Goal: Complete application form: Complete application form

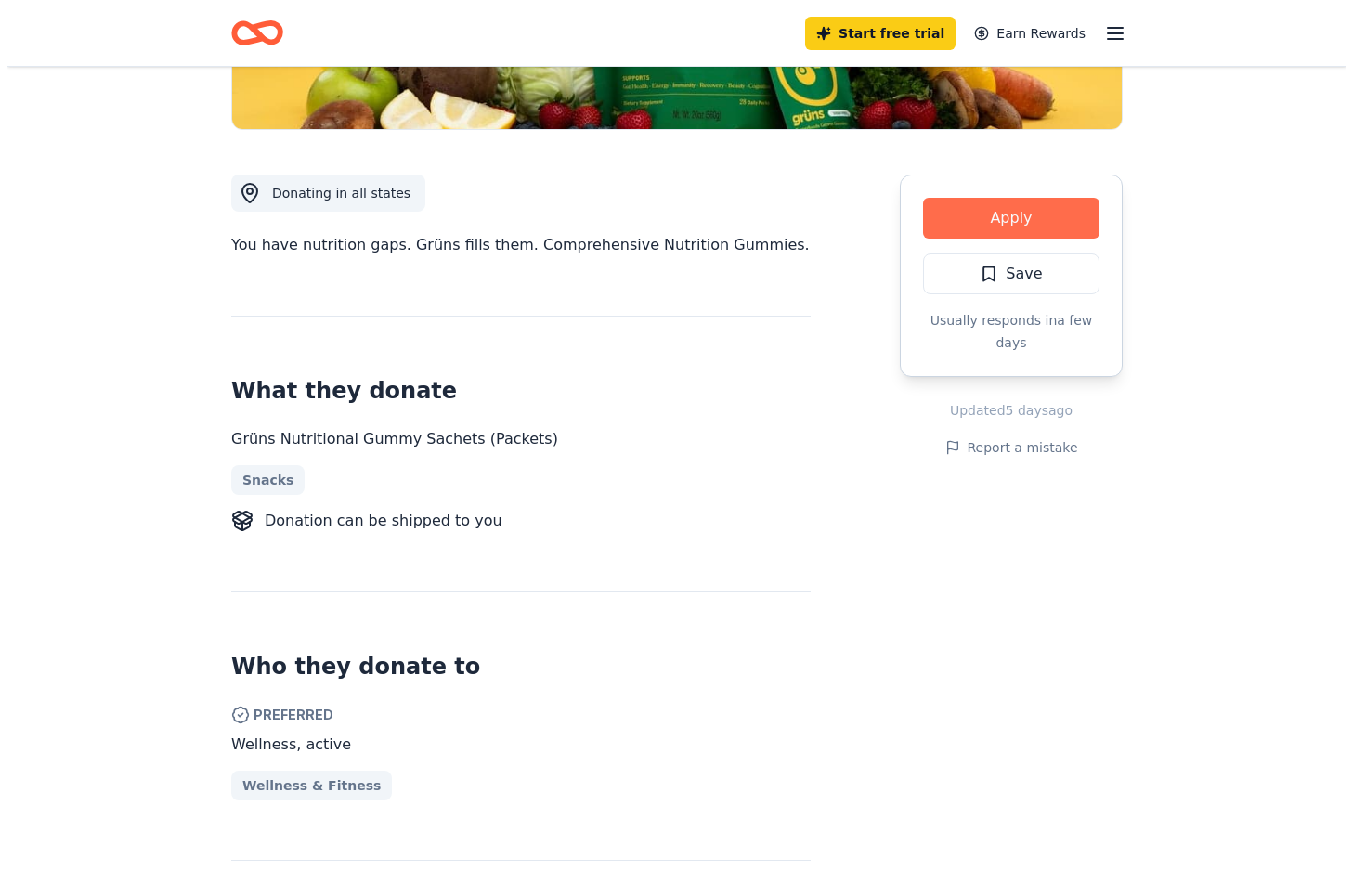
scroll to position [279, 0]
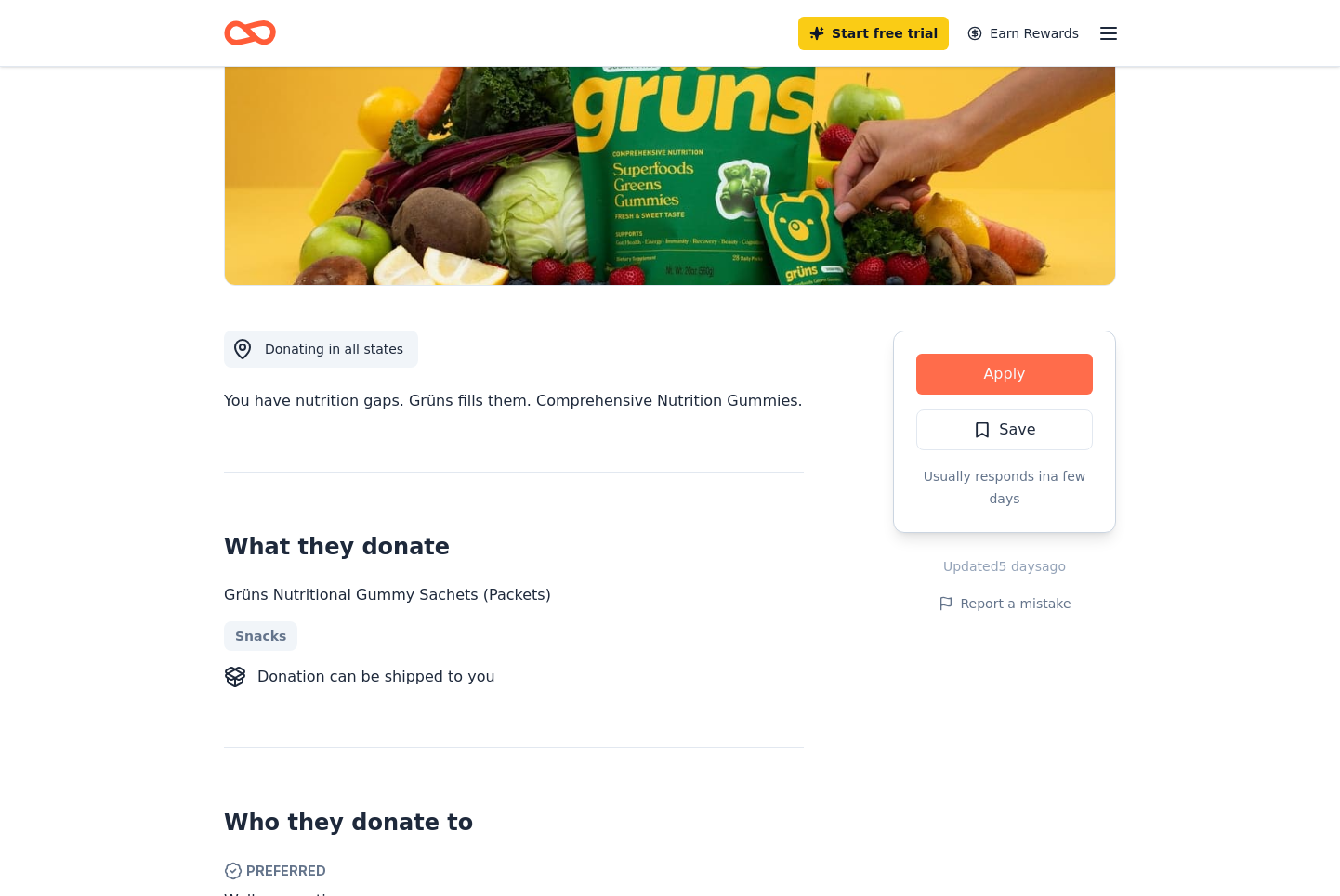
click at [1014, 379] on button "Apply" at bounding box center [1004, 374] width 177 height 41
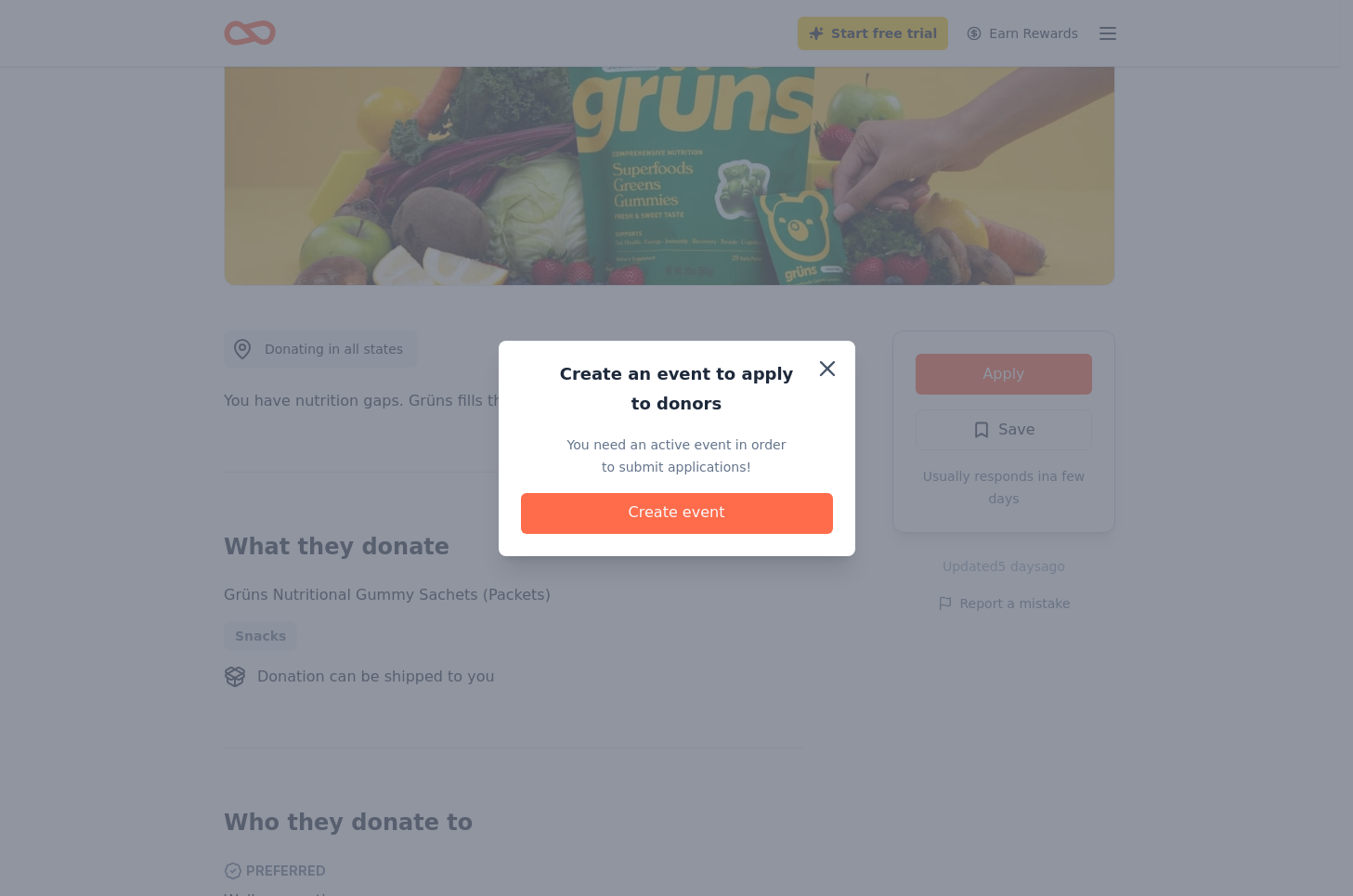
click at [711, 515] on button "Create event" at bounding box center [676, 513] width 312 height 41
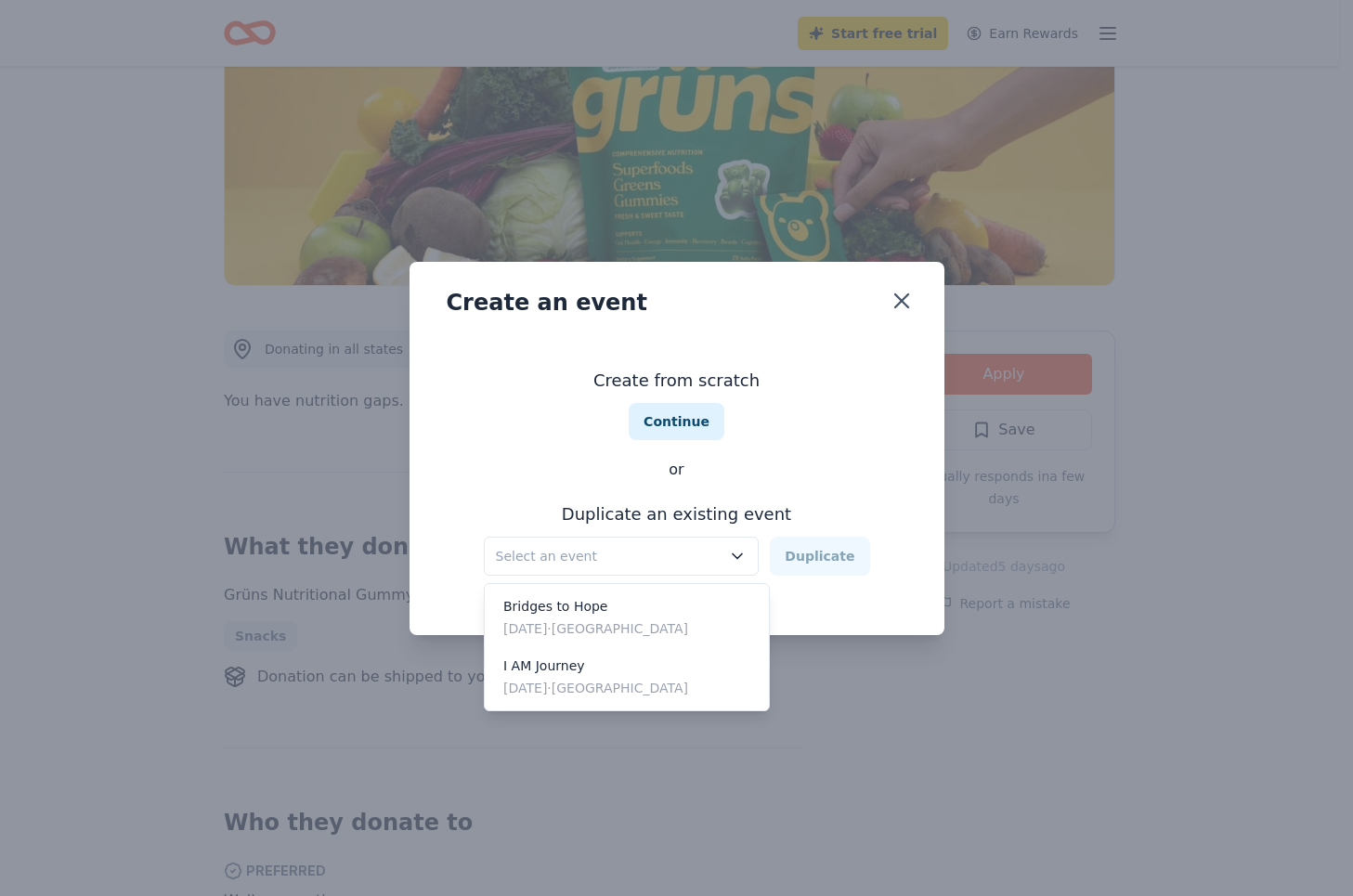
click at [655, 545] on span "Select an event" at bounding box center [609, 555] width 226 height 22
click at [810, 477] on div "Create from scratch Continue or Duplicate an existing event Select an event Dup…" at bounding box center [676, 470] width 461 height 269
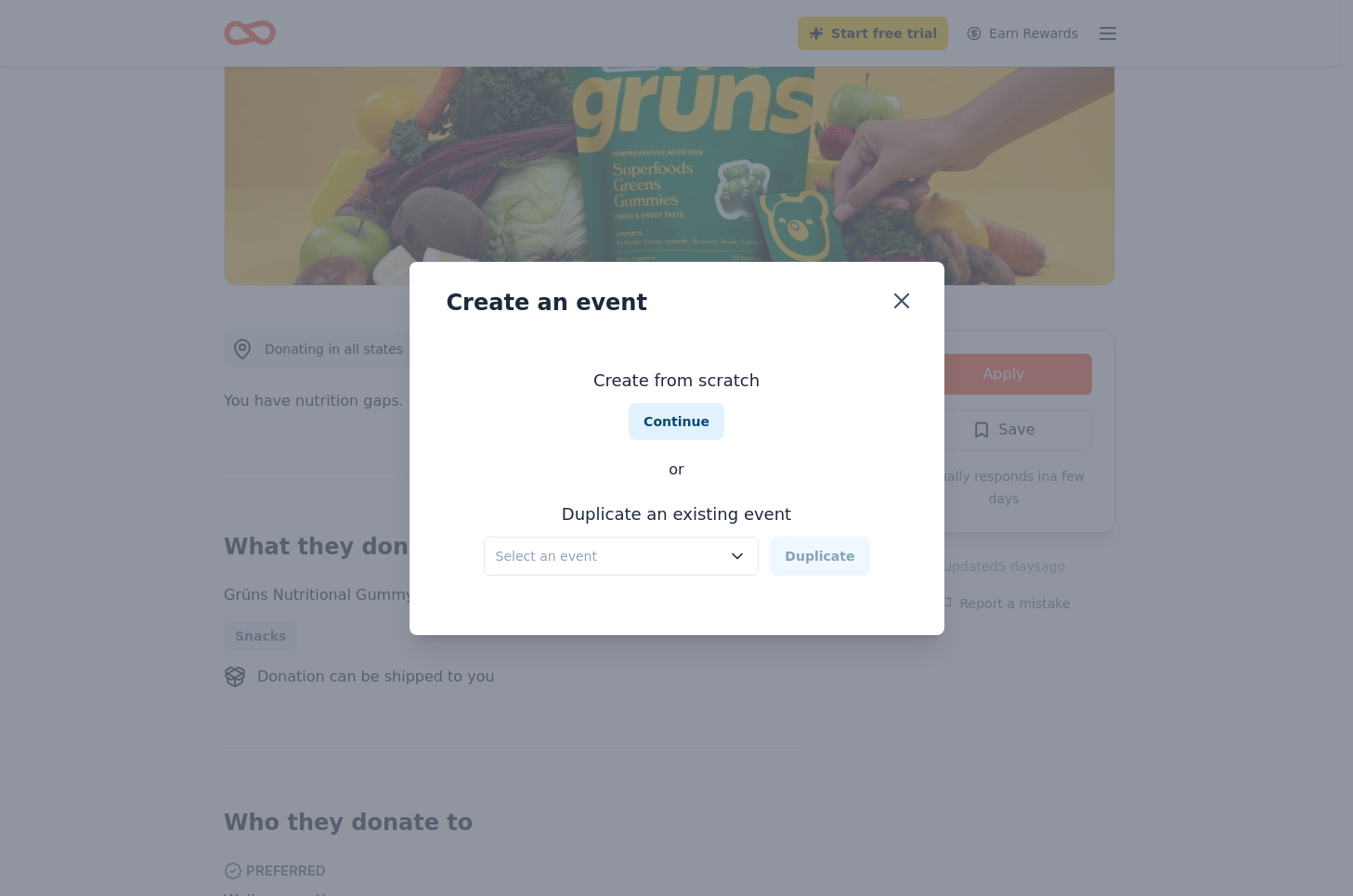
click at [560, 557] on span "Select an event" at bounding box center [609, 555] width 226 height 22
click at [561, 557] on span "Select an event" at bounding box center [609, 555] width 226 height 22
click at [641, 411] on button "Continue" at bounding box center [676, 422] width 95 height 37
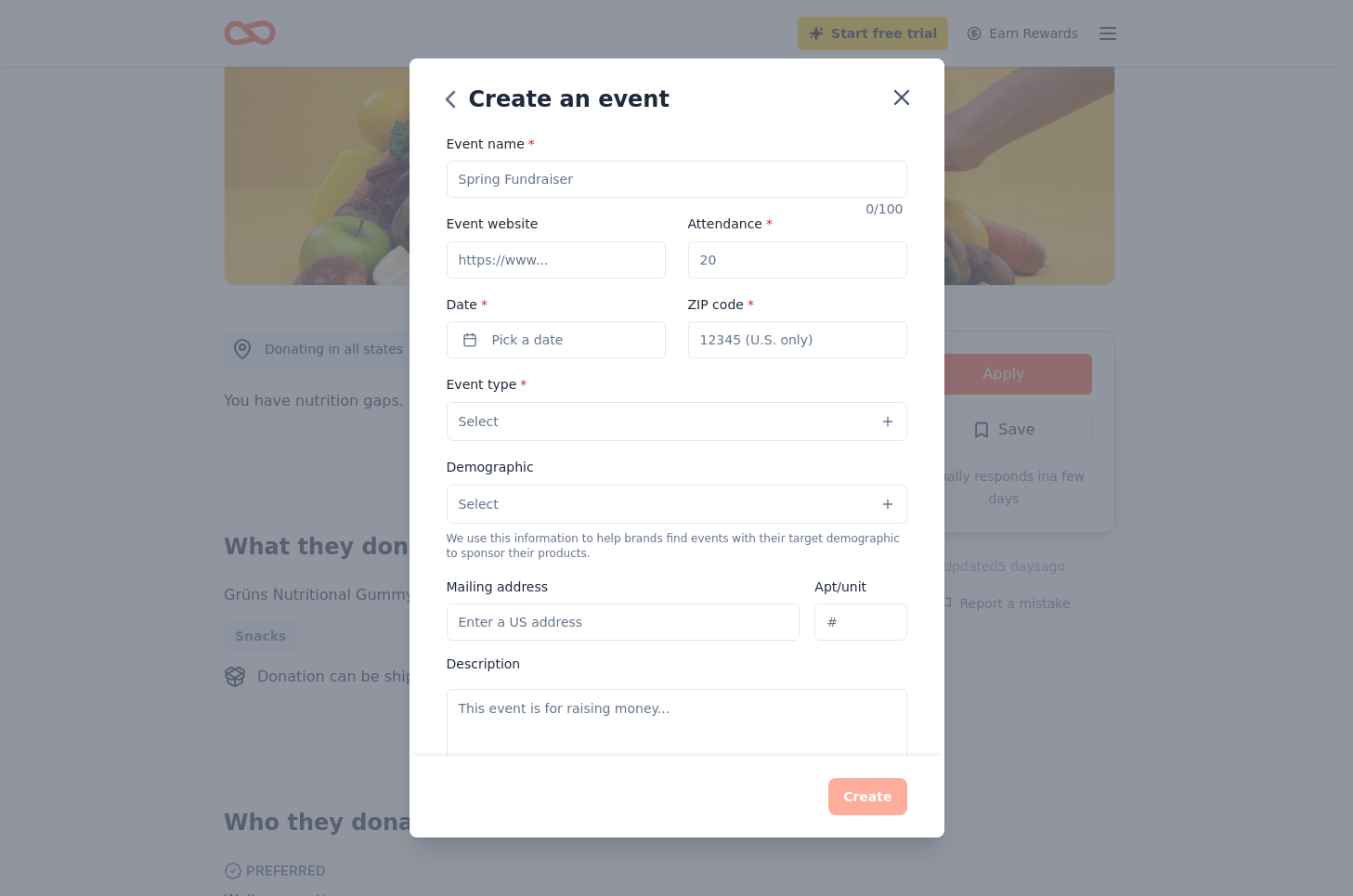
click at [554, 177] on input "Event name *" at bounding box center [676, 178] width 461 height 37
type input "l"
type input "LIMITLESS HOPE"
click at [562, 255] on input "Event website" at bounding box center [556, 260] width 219 height 37
type input "www.silentrescue.org"
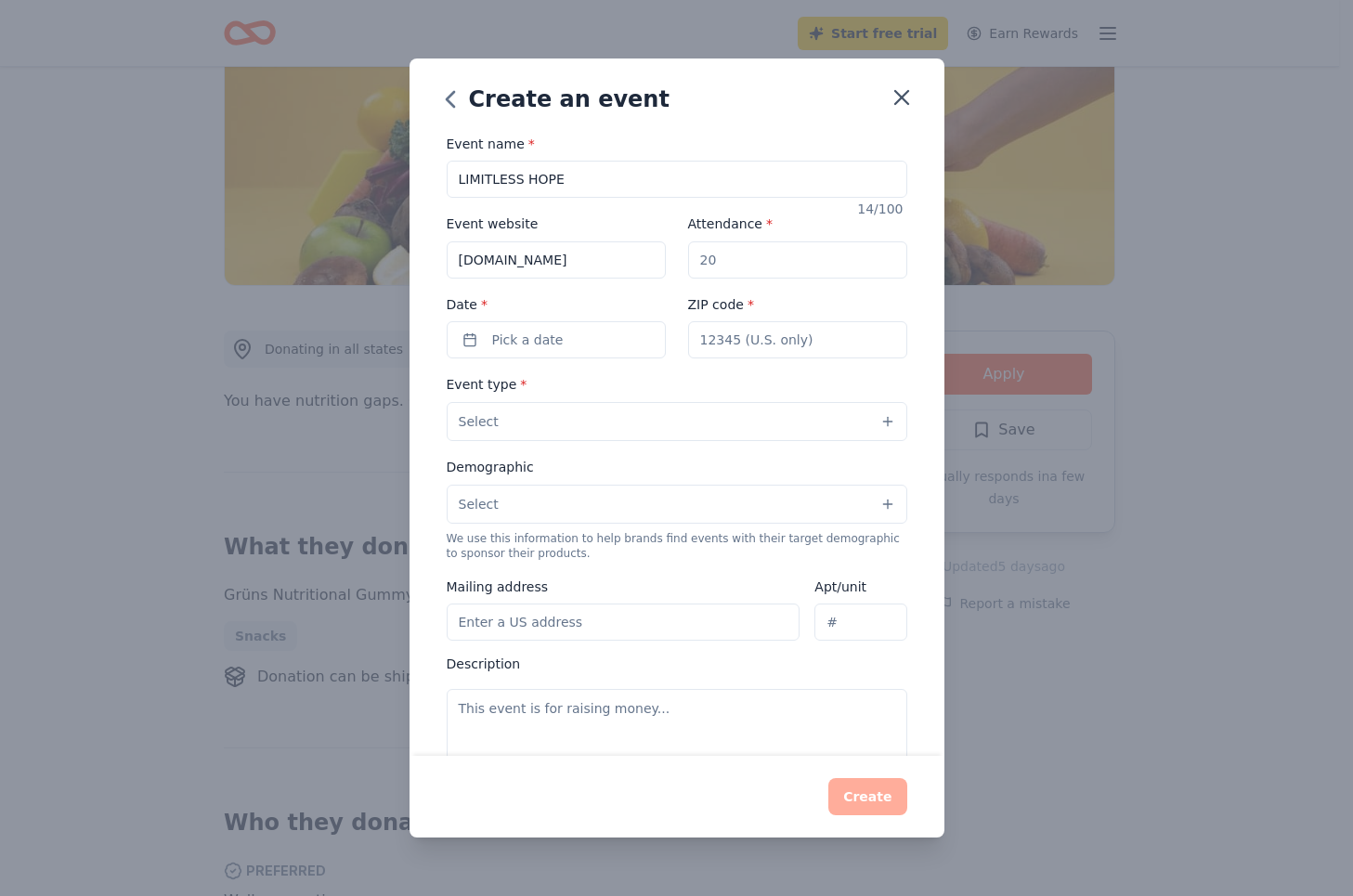
type input "50"
type input "77074"
type input "11617 Abloom Way Houston Texas 77066"
click at [538, 342] on span "Pick a date" at bounding box center [528, 340] width 72 height 22
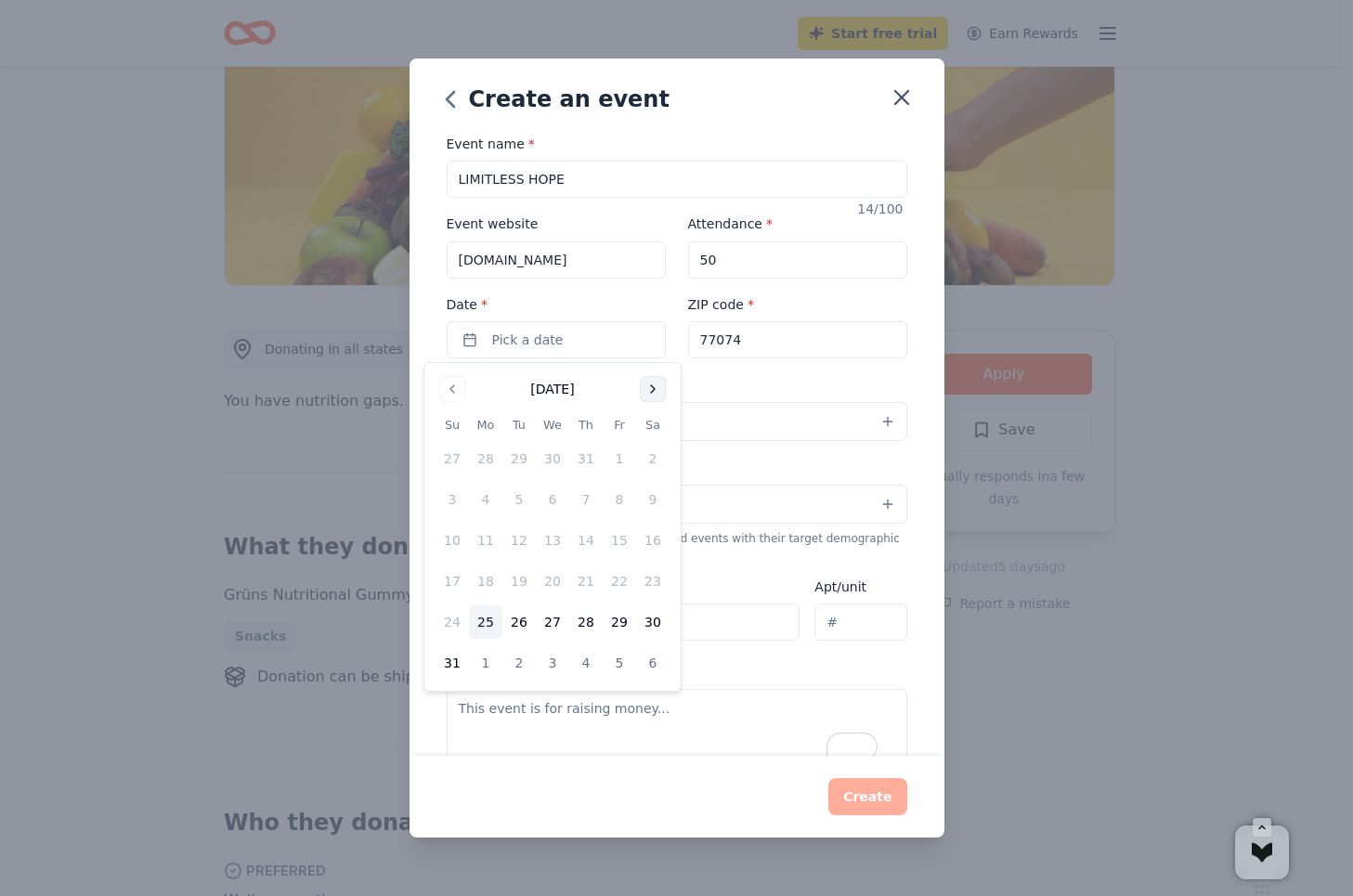
click at [652, 395] on button "Go to next month" at bounding box center [653, 388] width 26 height 26
click at [454, 396] on button "Go to previous month" at bounding box center [451, 388] width 26 height 26
click at [656, 385] on button "Go to next month" at bounding box center [653, 388] width 26 height 26
click at [654, 578] on button "27" at bounding box center [653, 581] width 33 height 33
click at [838, 389] on div "Event type * Select" at bounding box center [676, 406] width 461 height 68
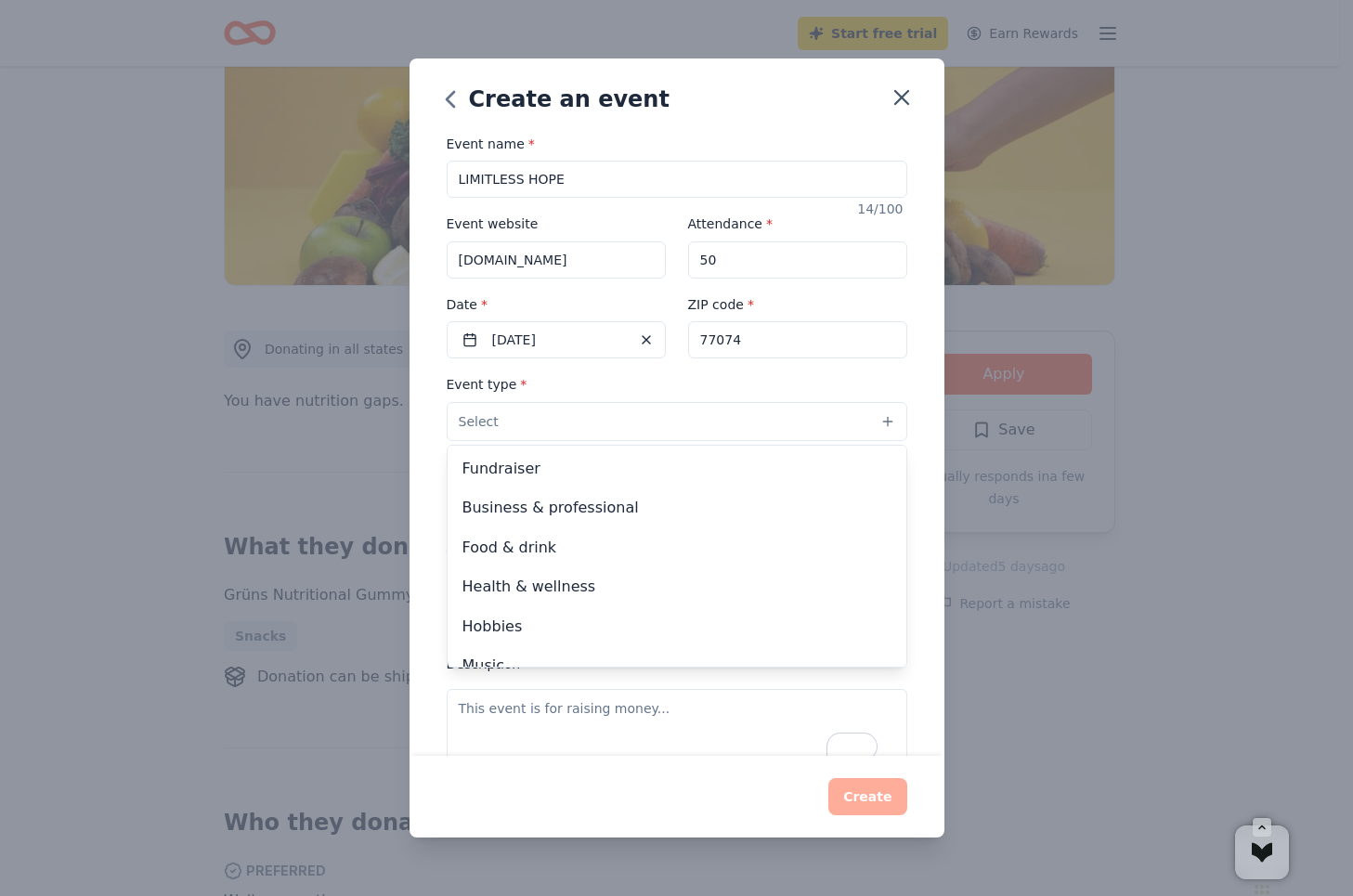
click at [613, 414] on button "Select" at bounding box center [676, 422] width 461 height 39
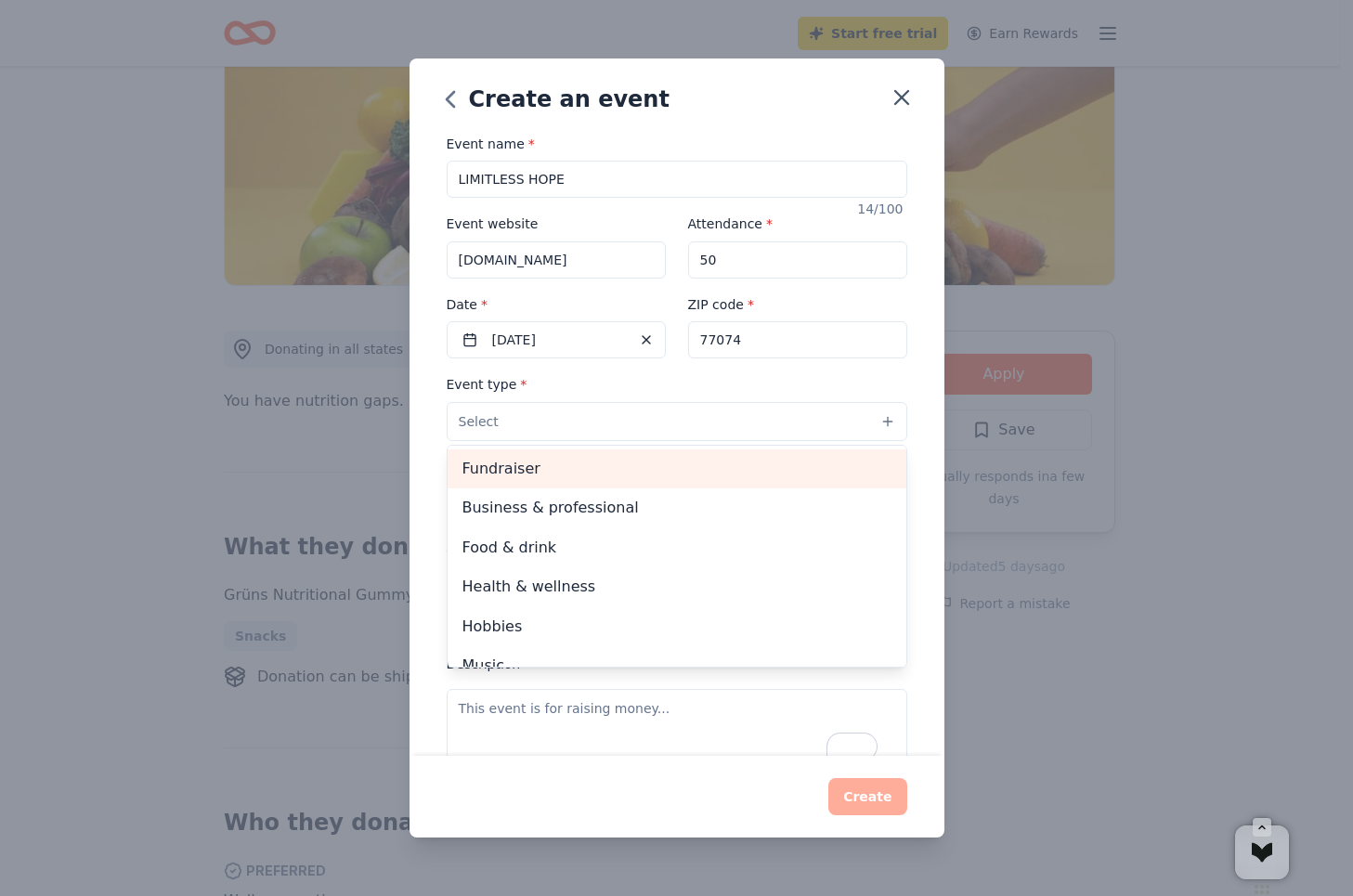
click at [611, 475] on span "Fundraiser" at bounding box center [677, 469] width 429 height 24
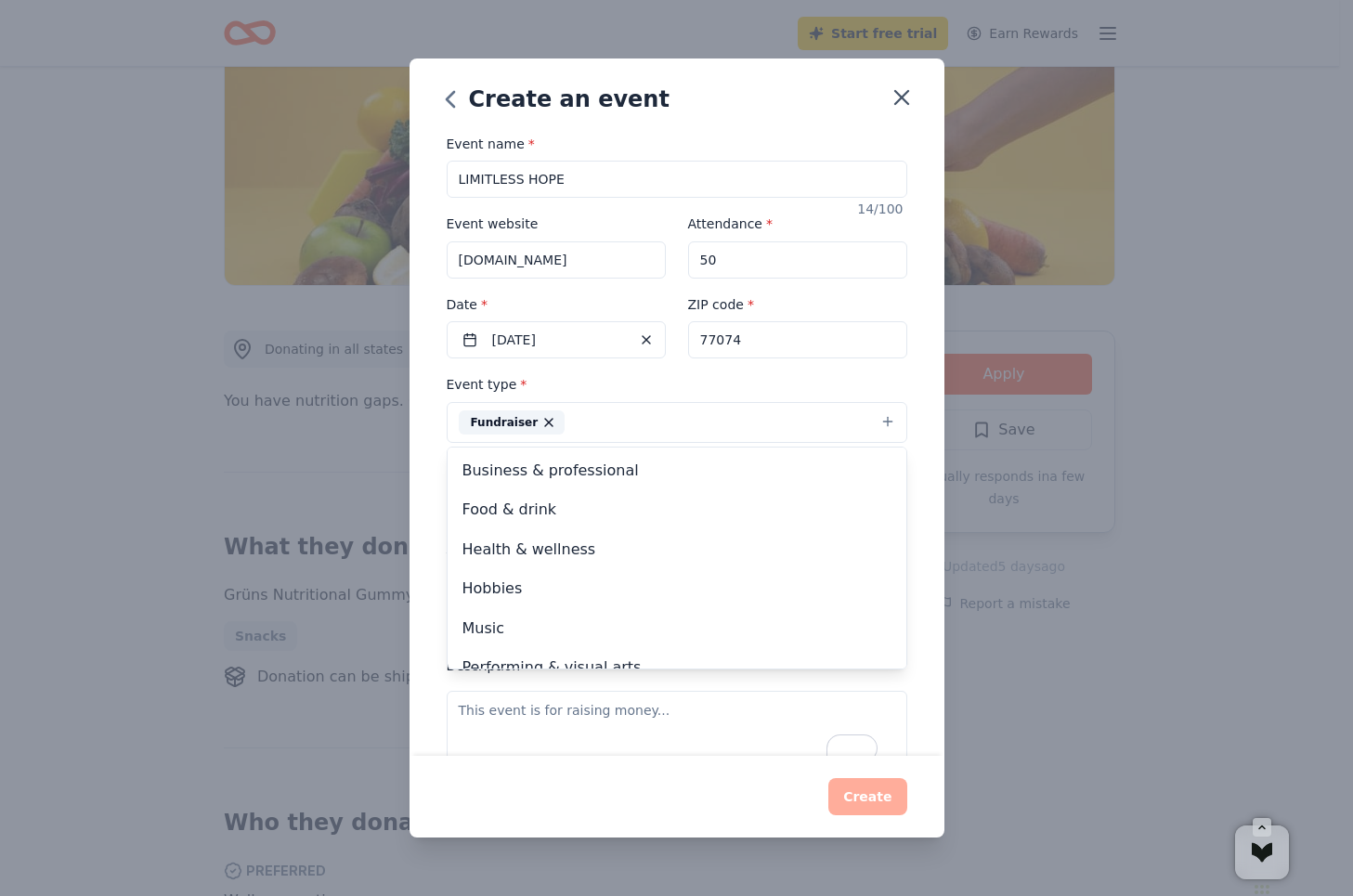
click at [754, 102] on div "Create an event Event name * LIMITLESS HOPE 14 /100 Event website www.silentres…" at bounding box center [676, 448] width 535 height 781
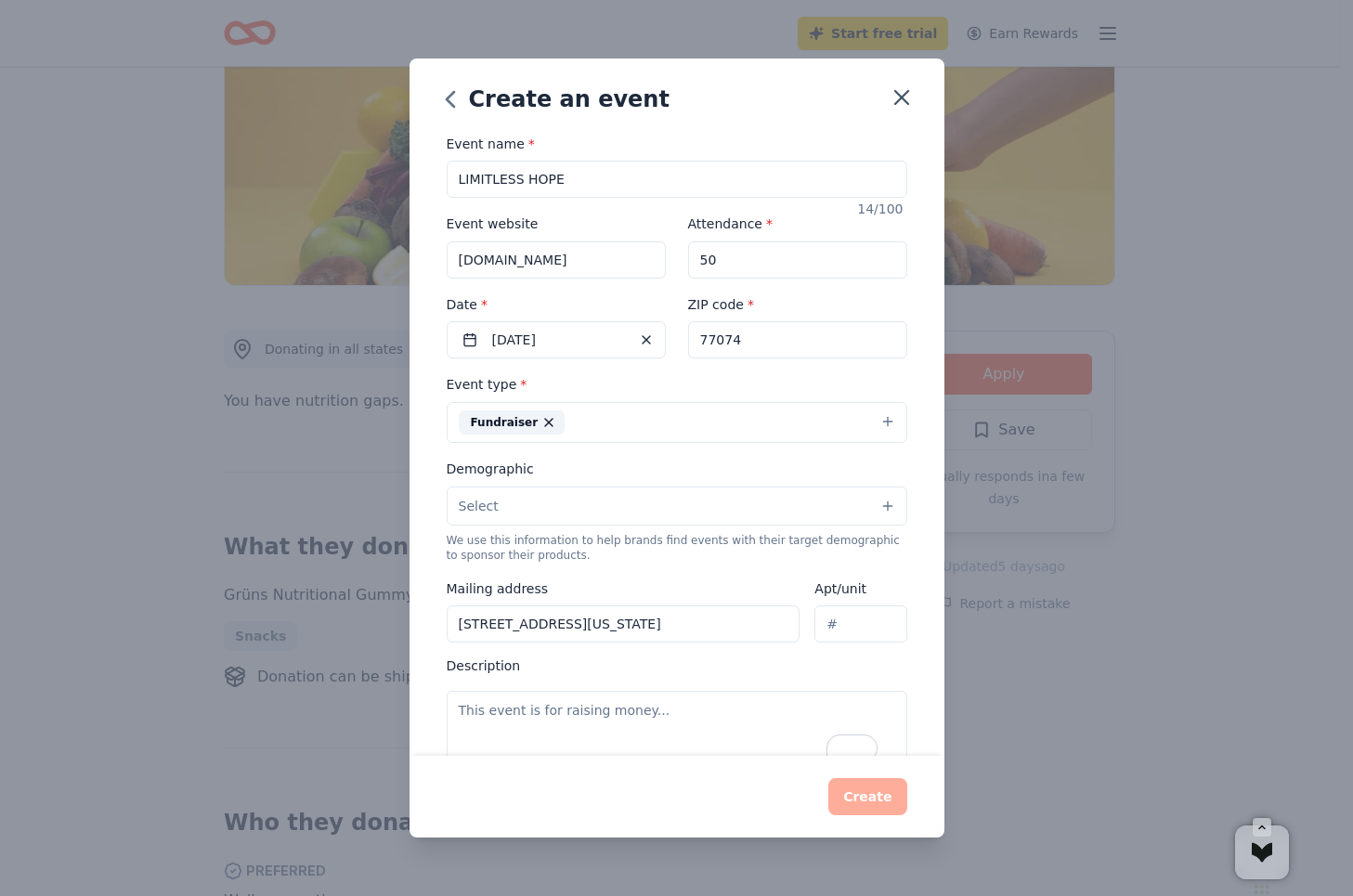
click at [605, 500] on button "Select" at bounding box center [676, 506] width 461 height 39
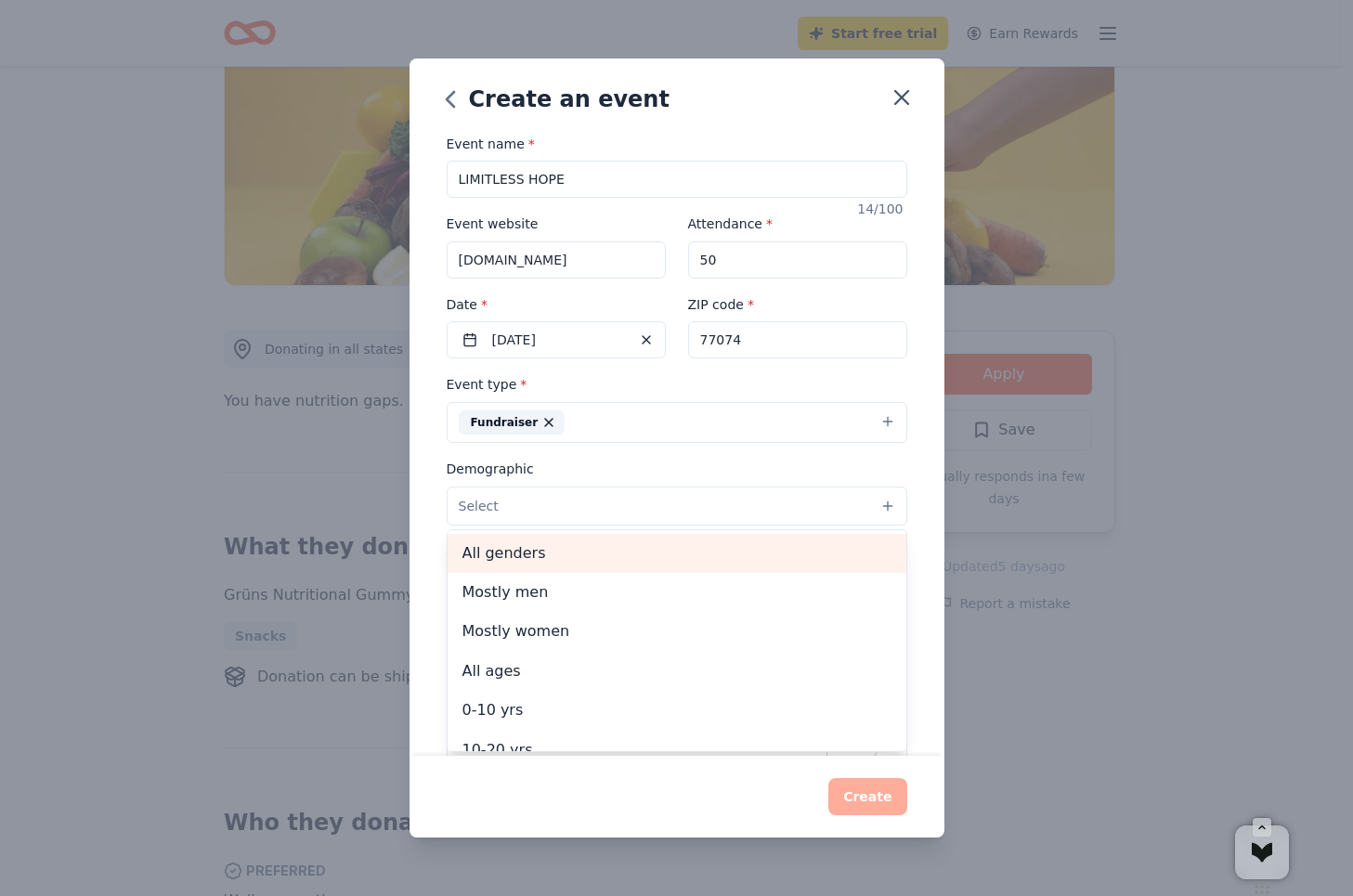
click at [592, 547] on span "All genders" at bounding box center [677, 553] width 429 height 24
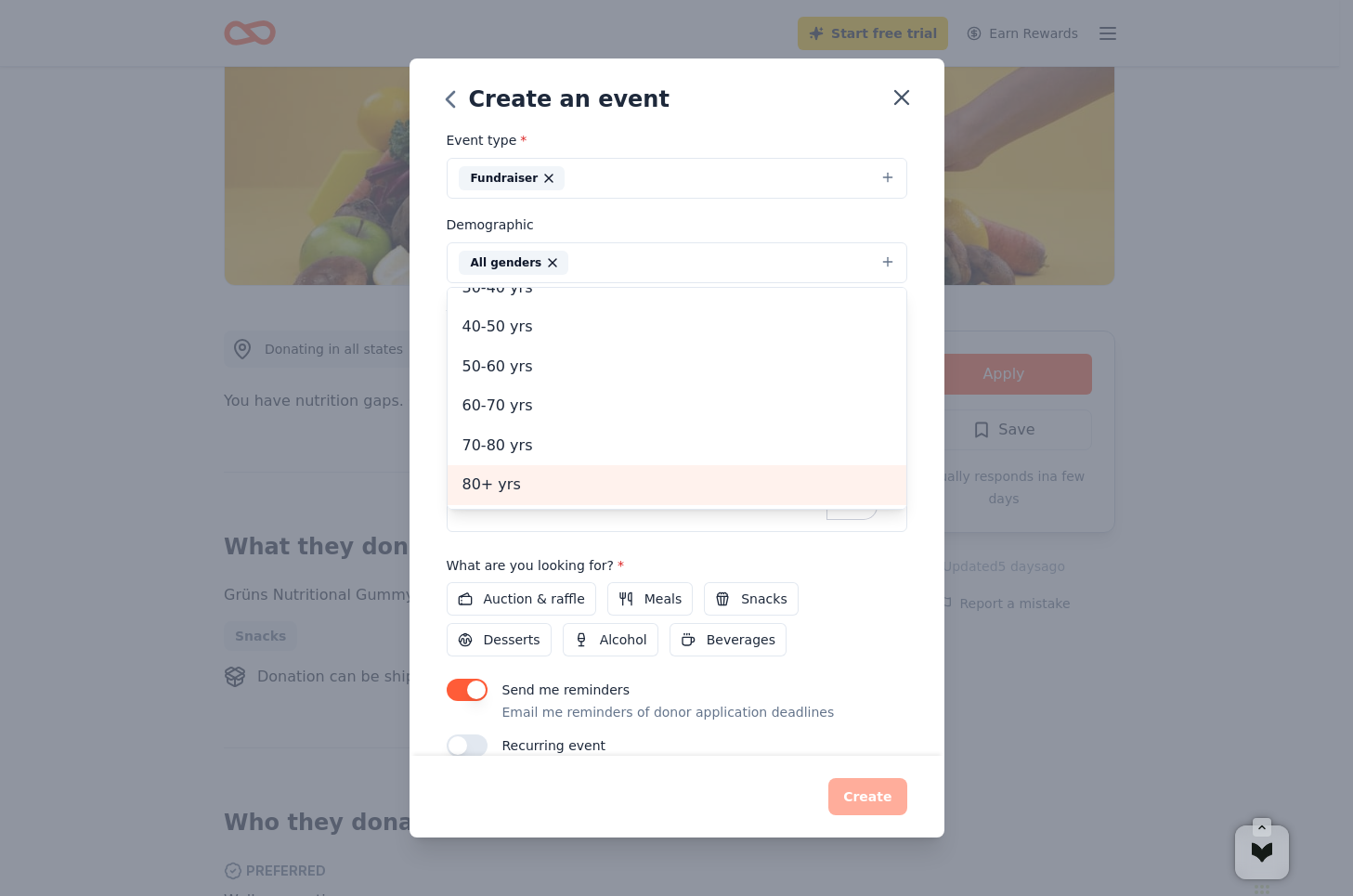
scroll to position [275, 0]
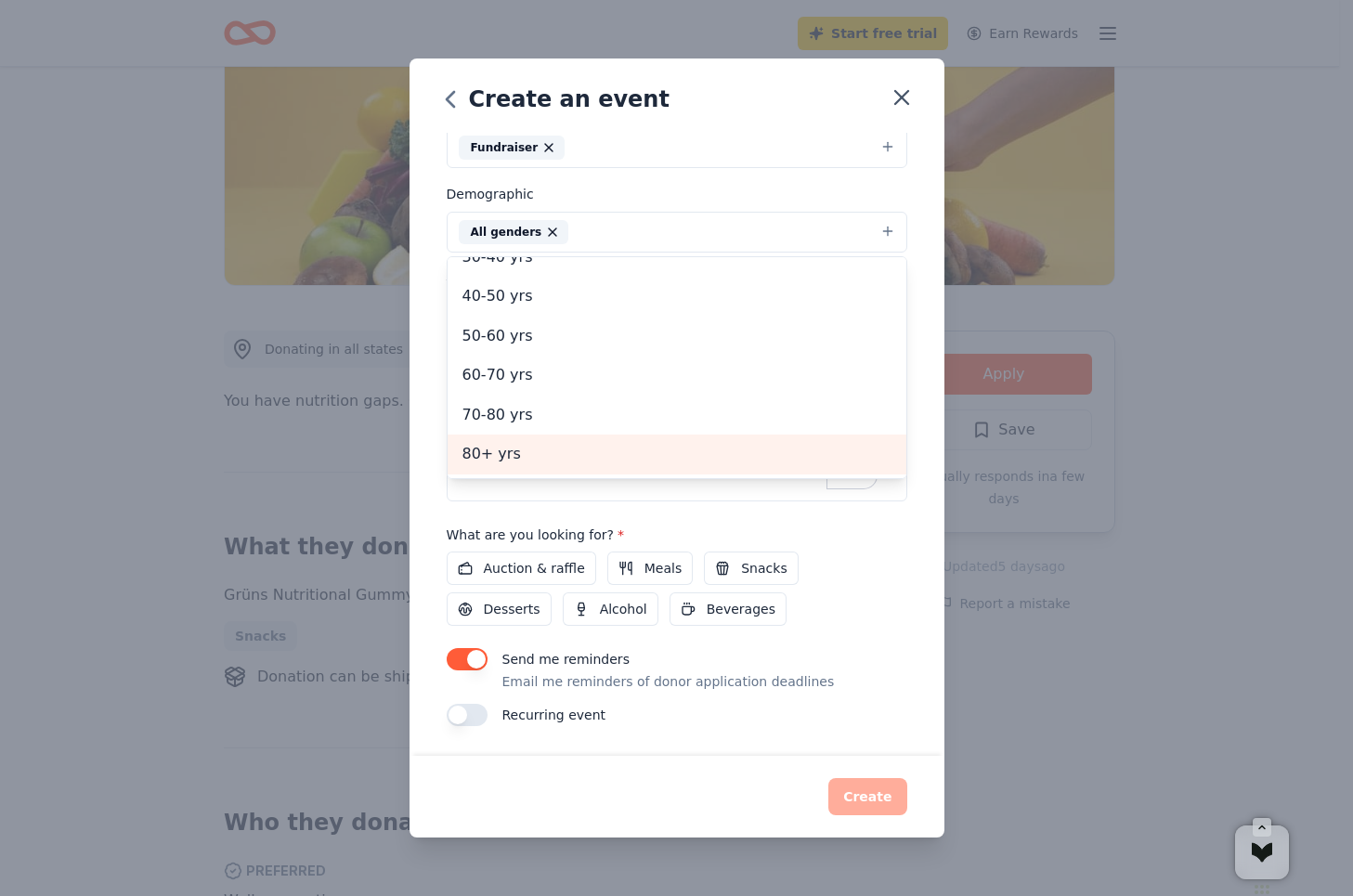
click at [552, 461] on span "80+ yrs" at bounding box center [677, 453] width 429 height 24
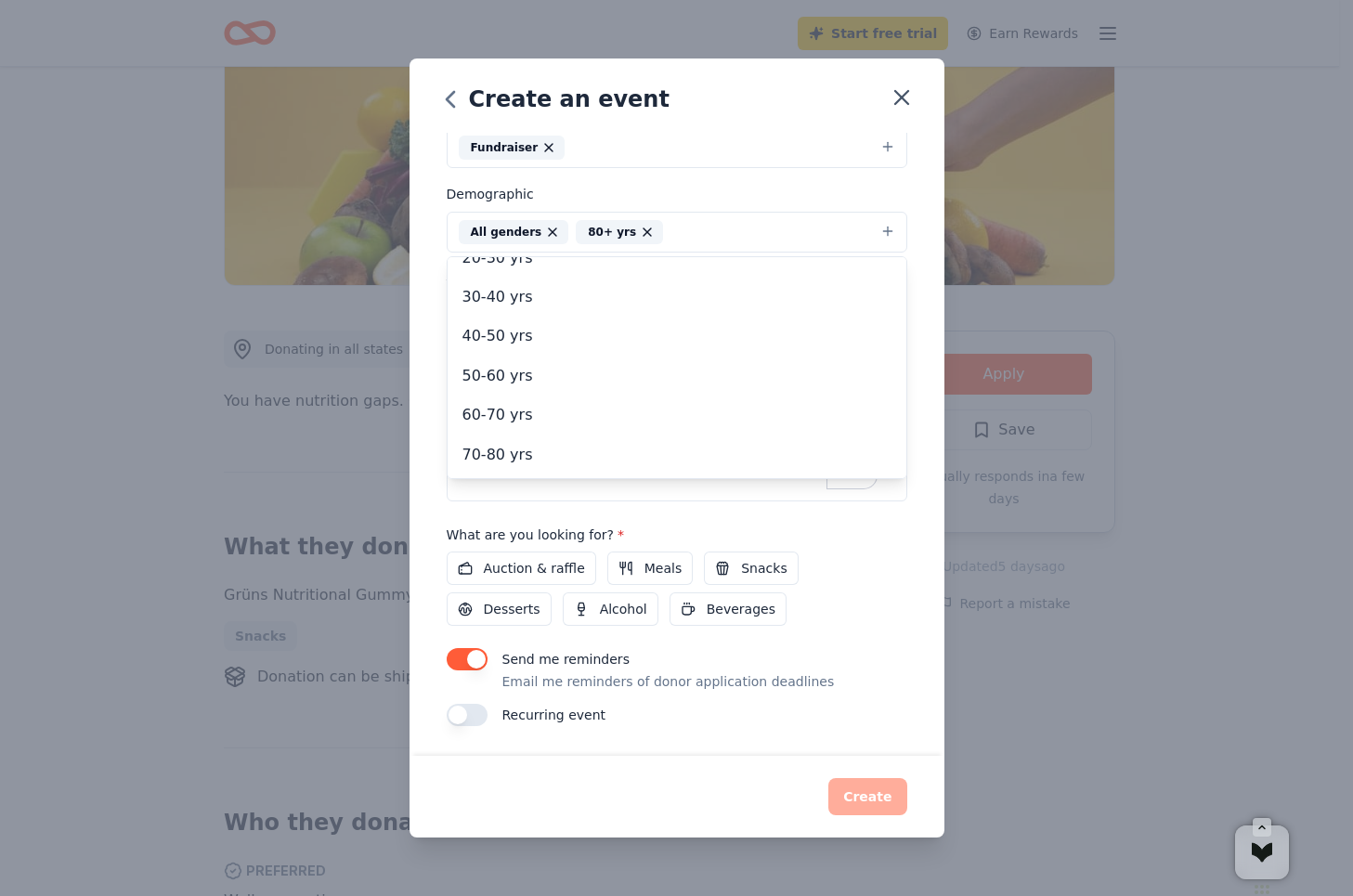
click at [901, 569] on div "Event name * LIMITLESS HOPE 14 /100 Event website www.silentrescue.org Attendan…" at bounding box center [676, 445] width 535 height 624
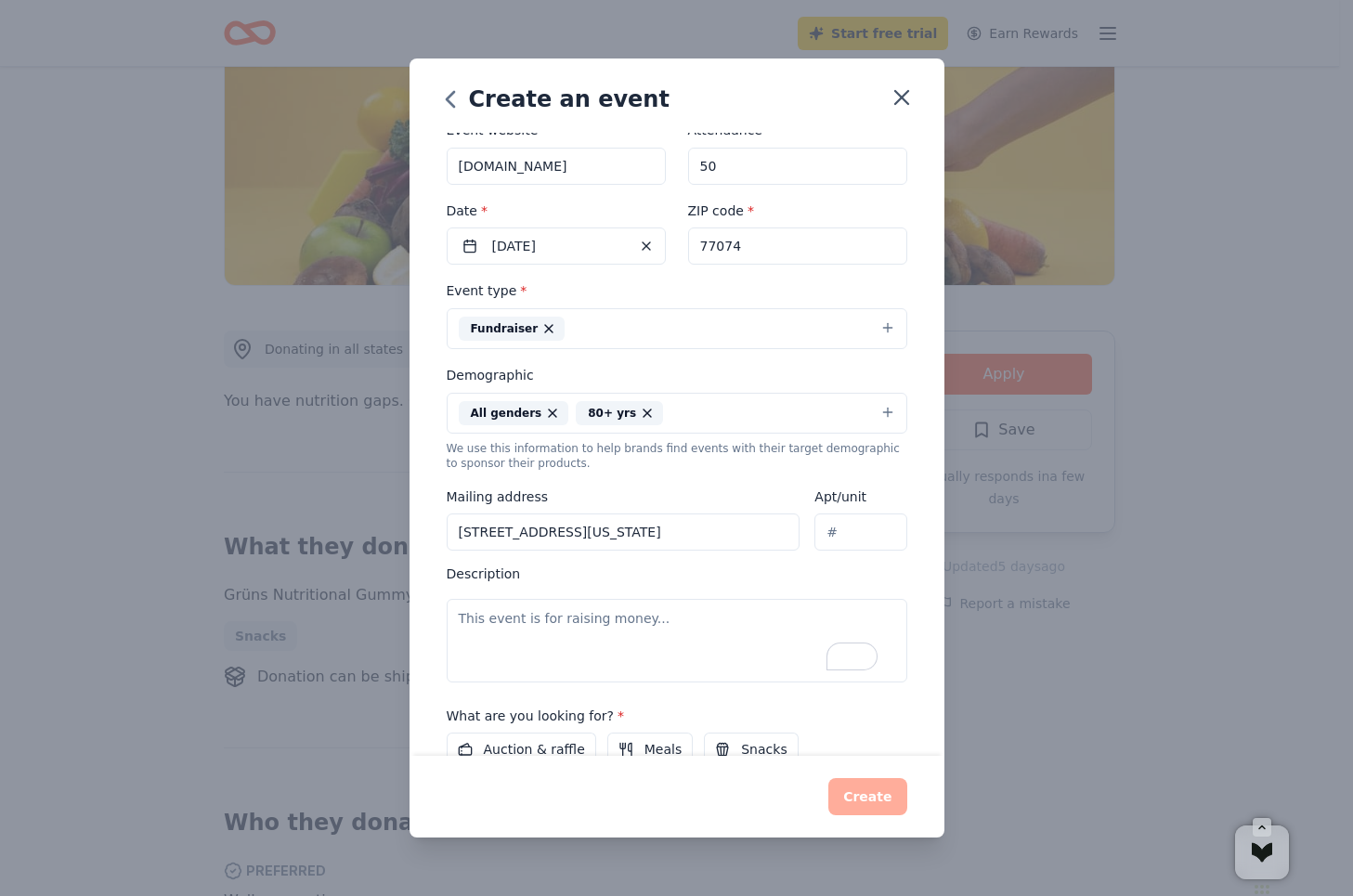
scroll to position [89, 0]
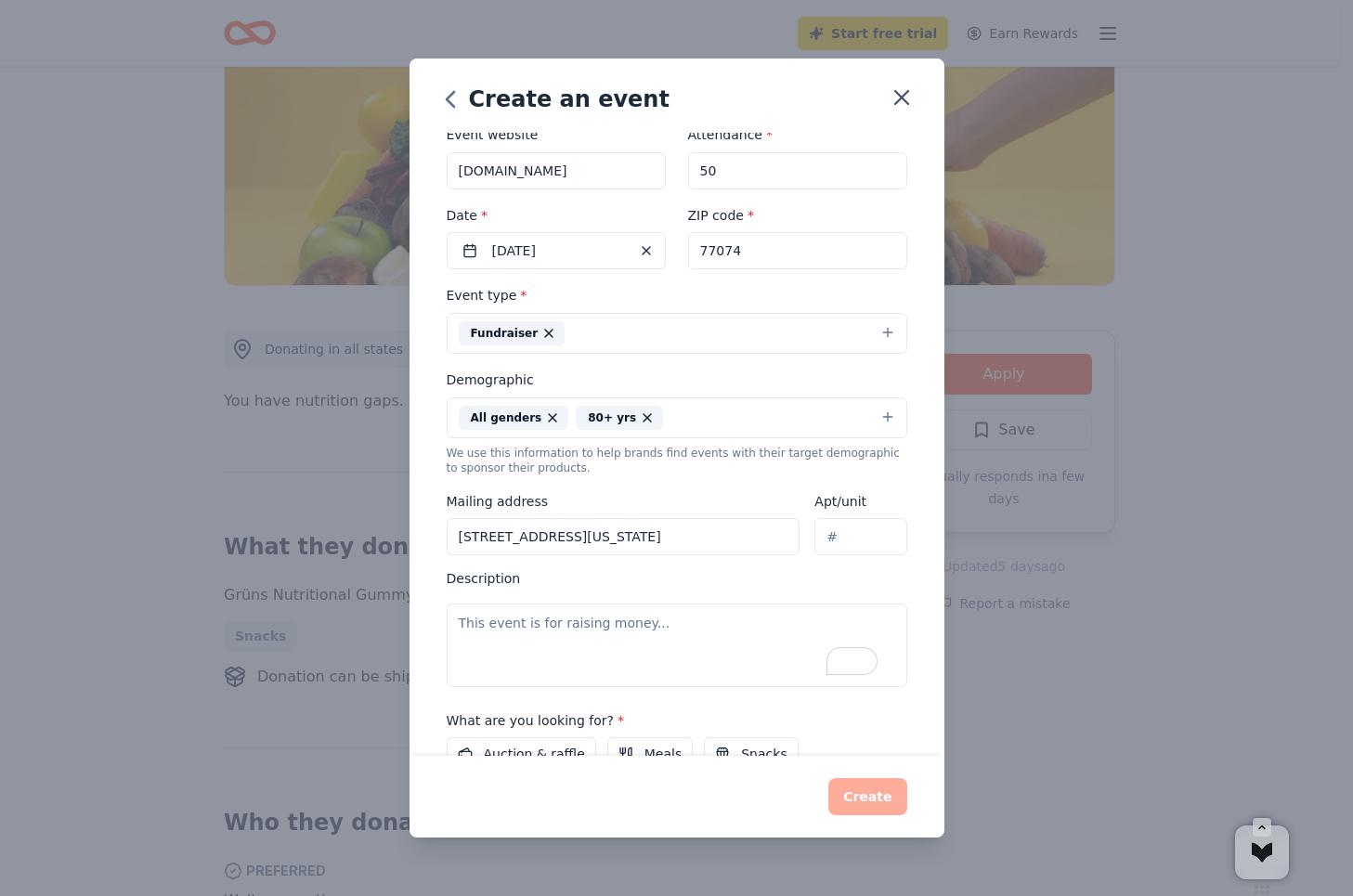
click at [657, 424] on button "All genders 80+ yrs" at bounding box center [676, 418] width 461 height 41
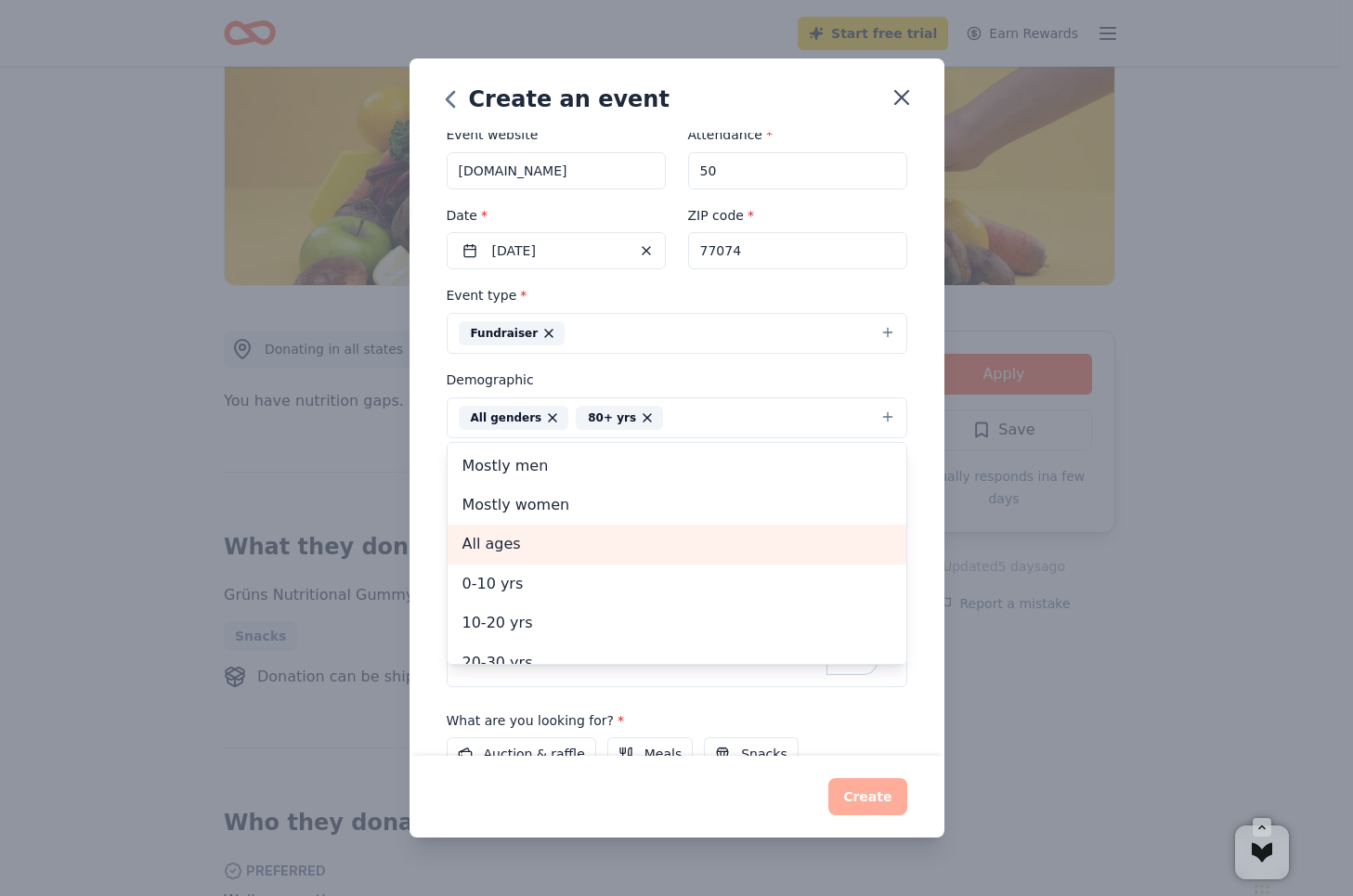
click at [663, 553] on span "All ages" at bounding box center [677, 544] width 429 height 24
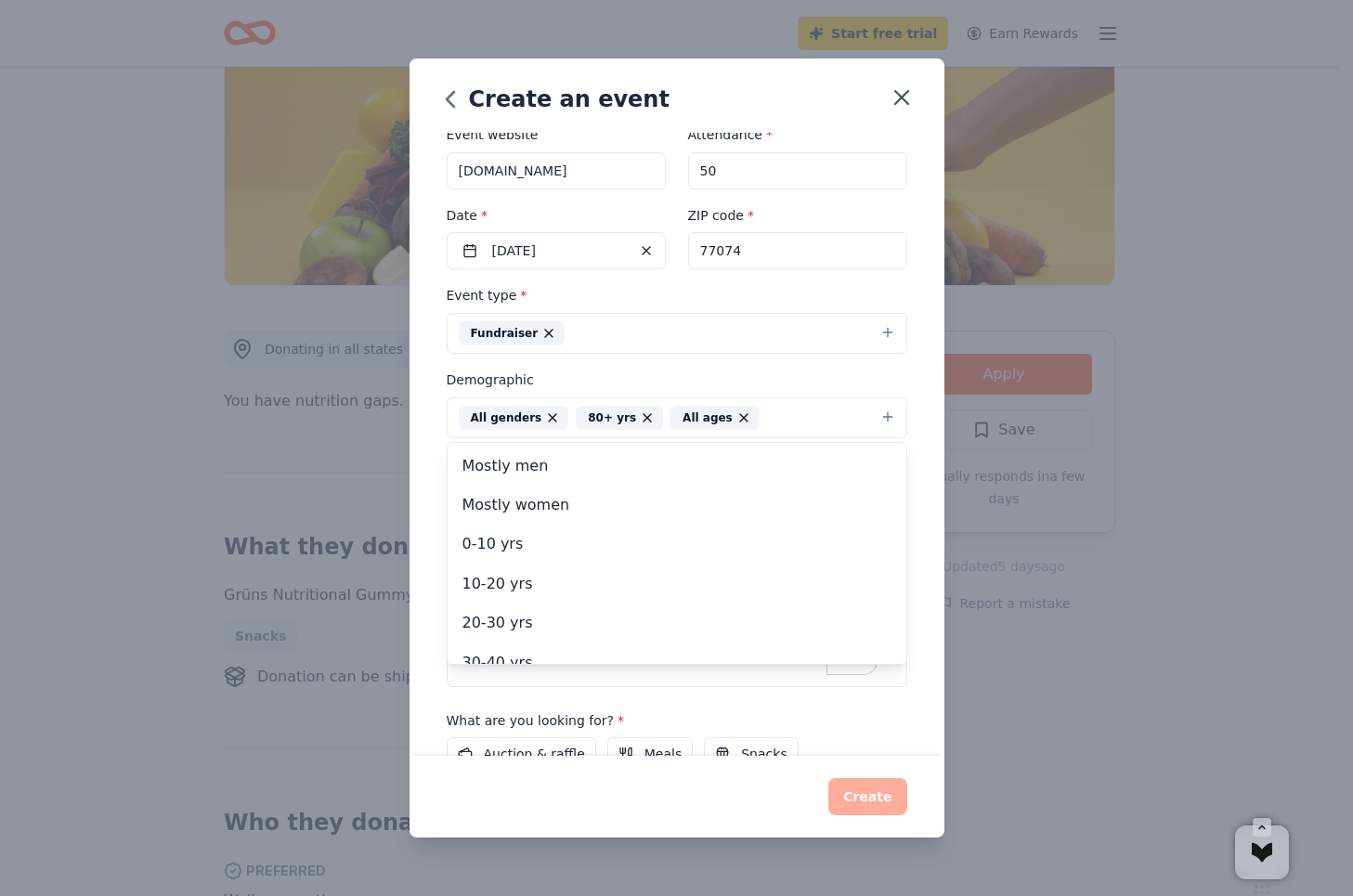
click at [644, 417] on icon "button" at bounding box center [648, 418] width 8 height 8
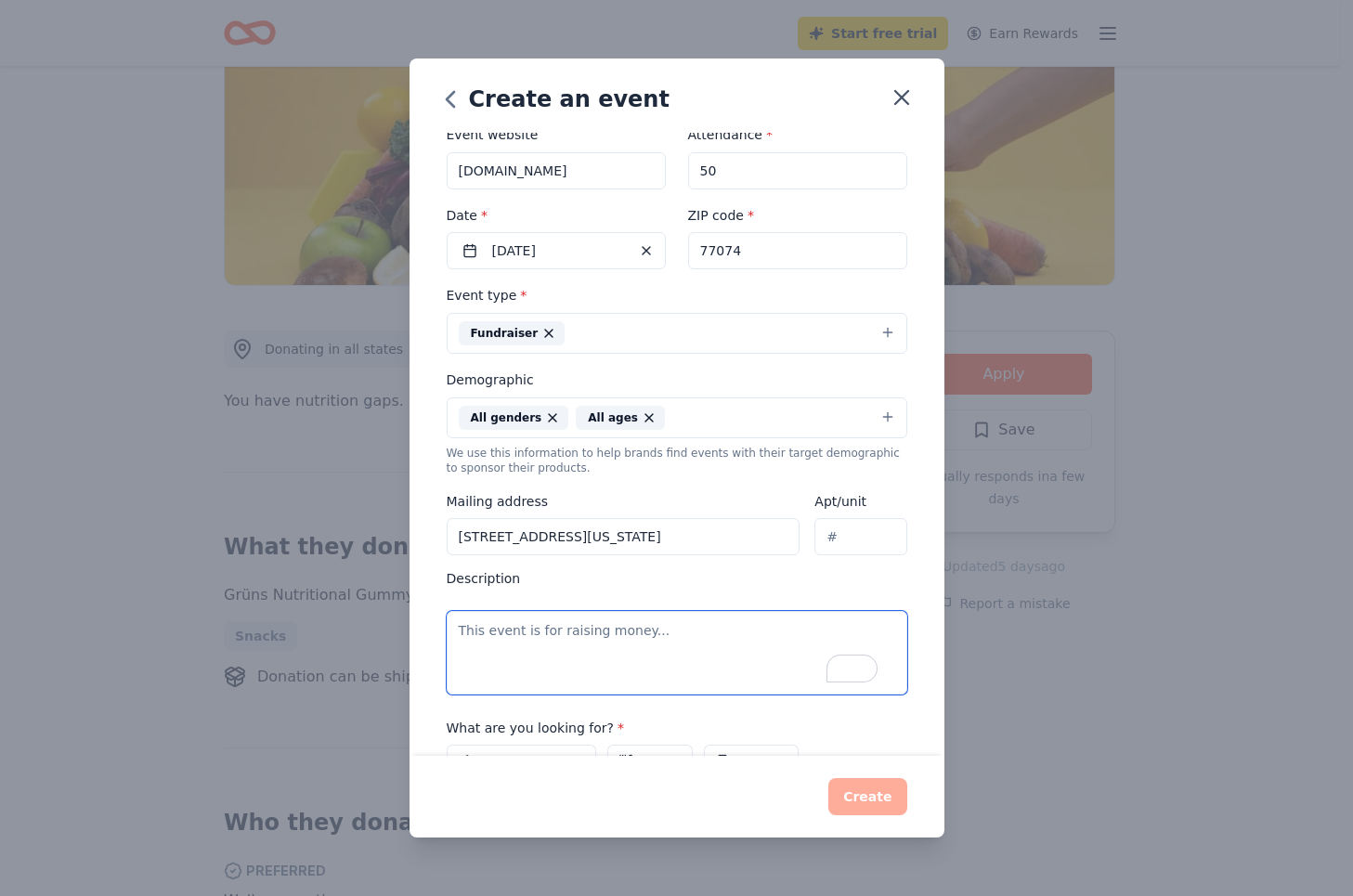
click at [510, 650] on textarea "To enrich screen reader interactions, please activate Accessibility in Grammarl…" at bounding box center [676, 654] width 461 height 84
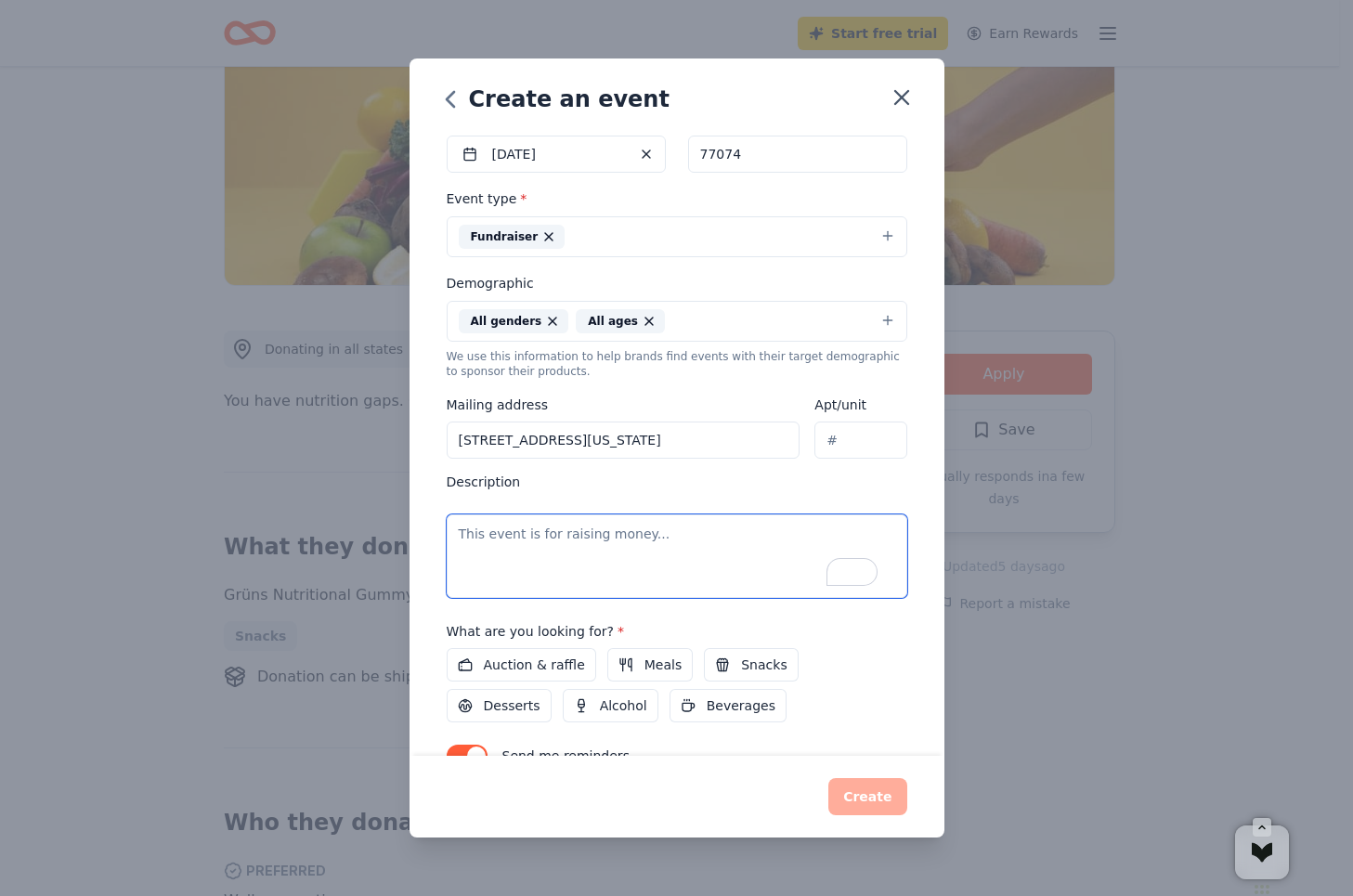
scroll to position [282, 0]
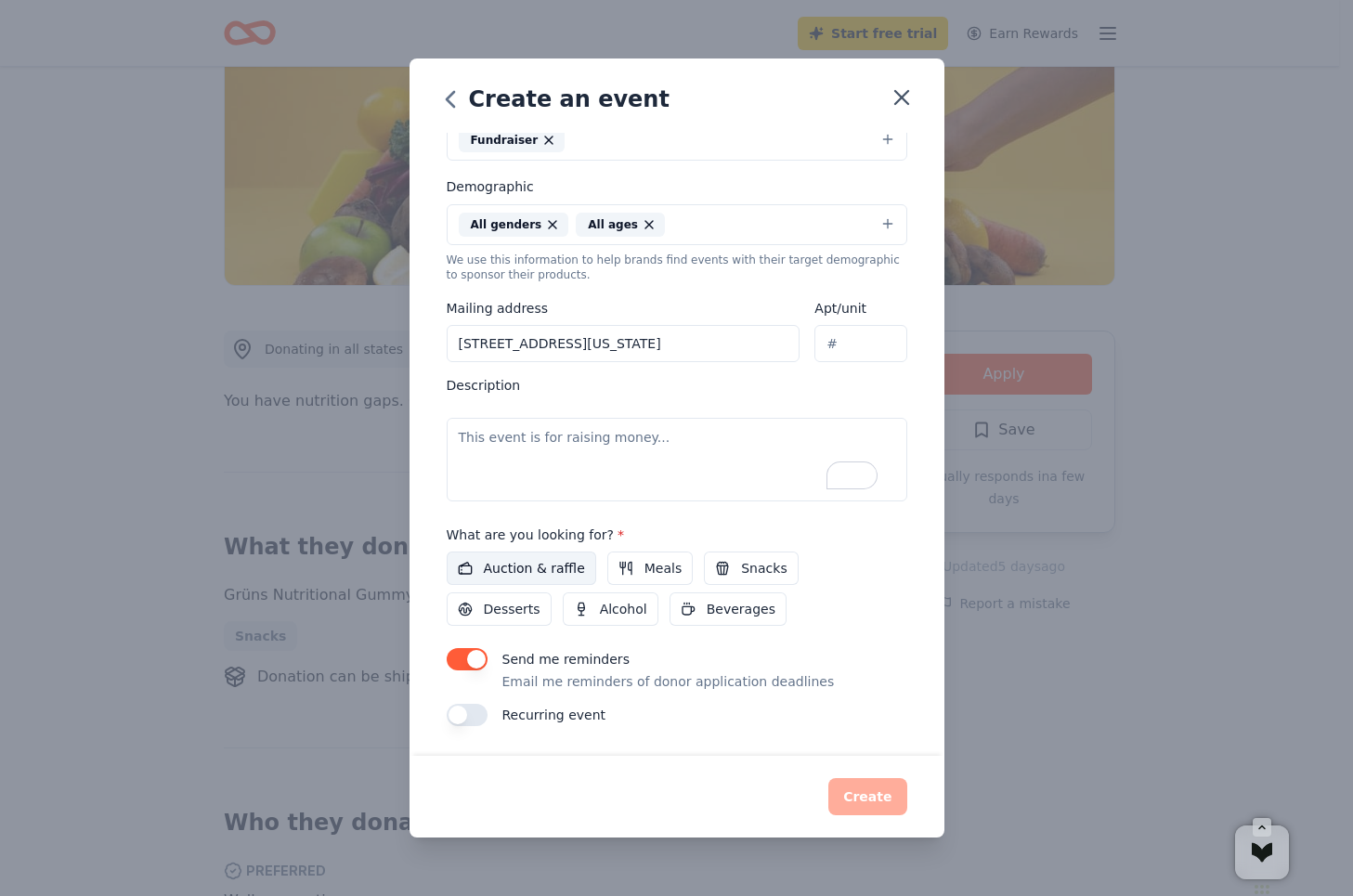
click at [531, 564] on span "Auction & raffle" at bounding box center [534, 568] width 101 height 22
click at [760, 576] on span "Snacks" at bounding box center [764, 568] width 46 height 22
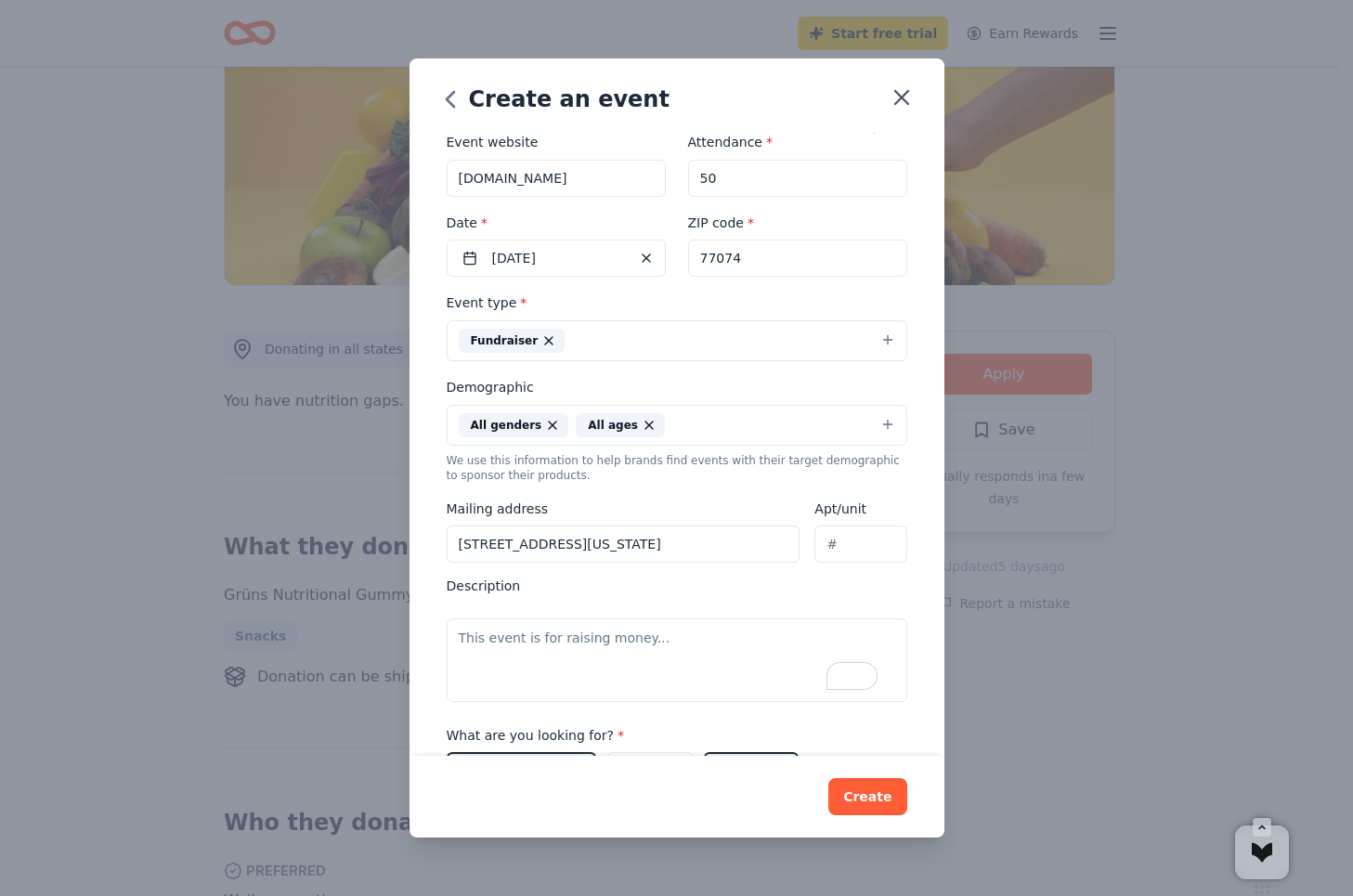
scroll to position [186, 0]
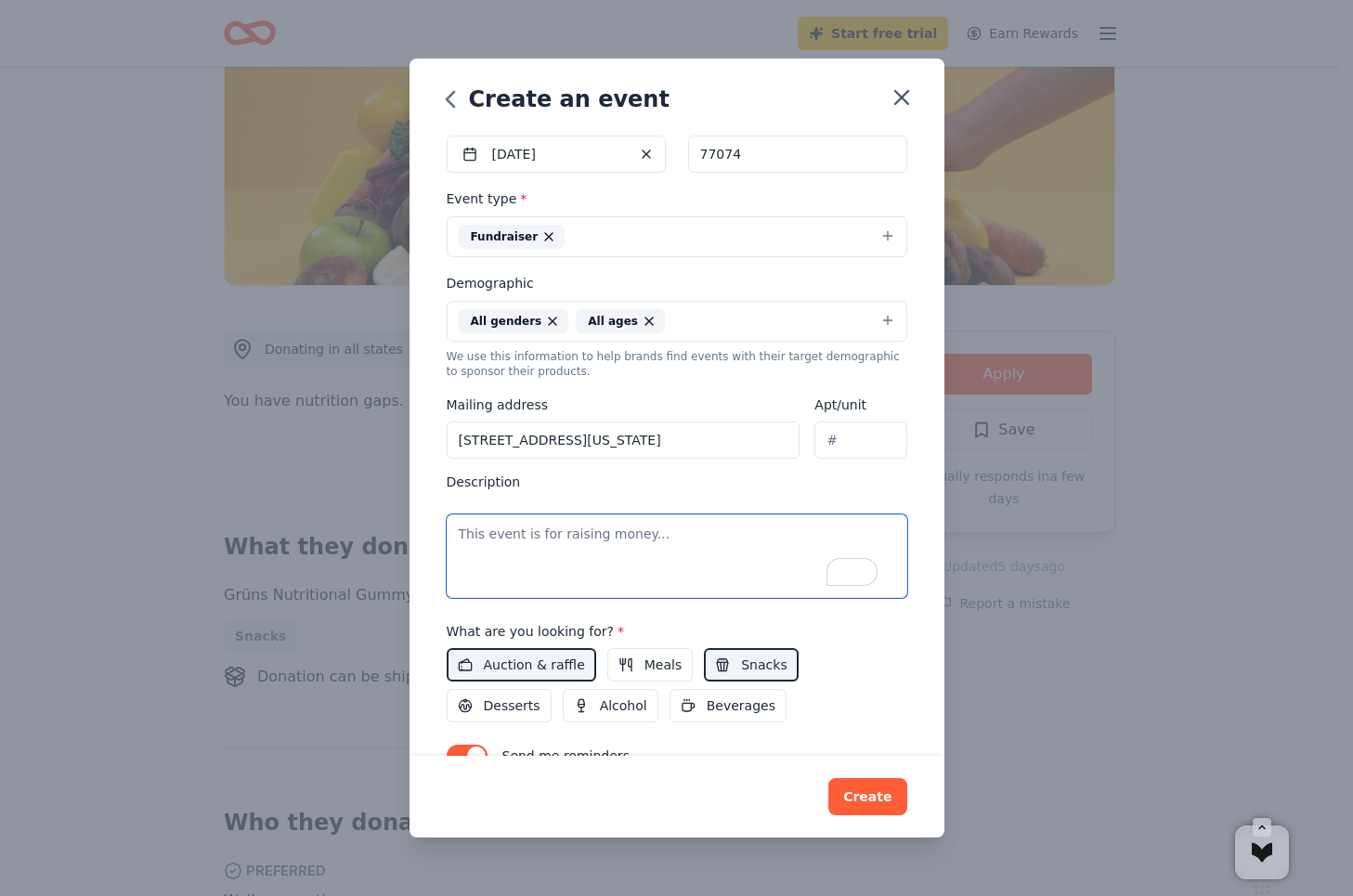
paste textarea "Limitless Hope—a sacred evening of generosity, healing, and legacy. This fundra…"
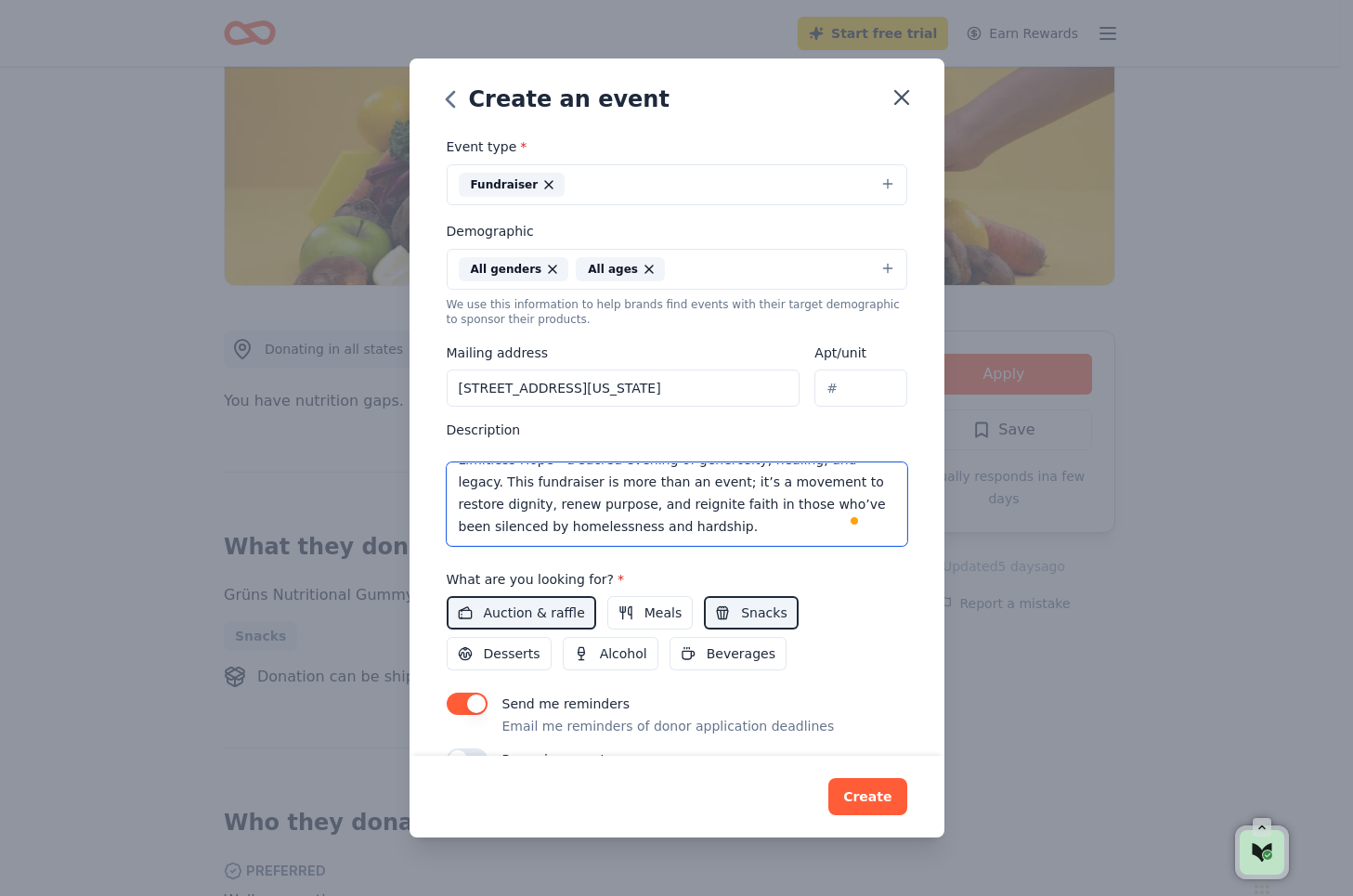
scroll to position [282, 0]
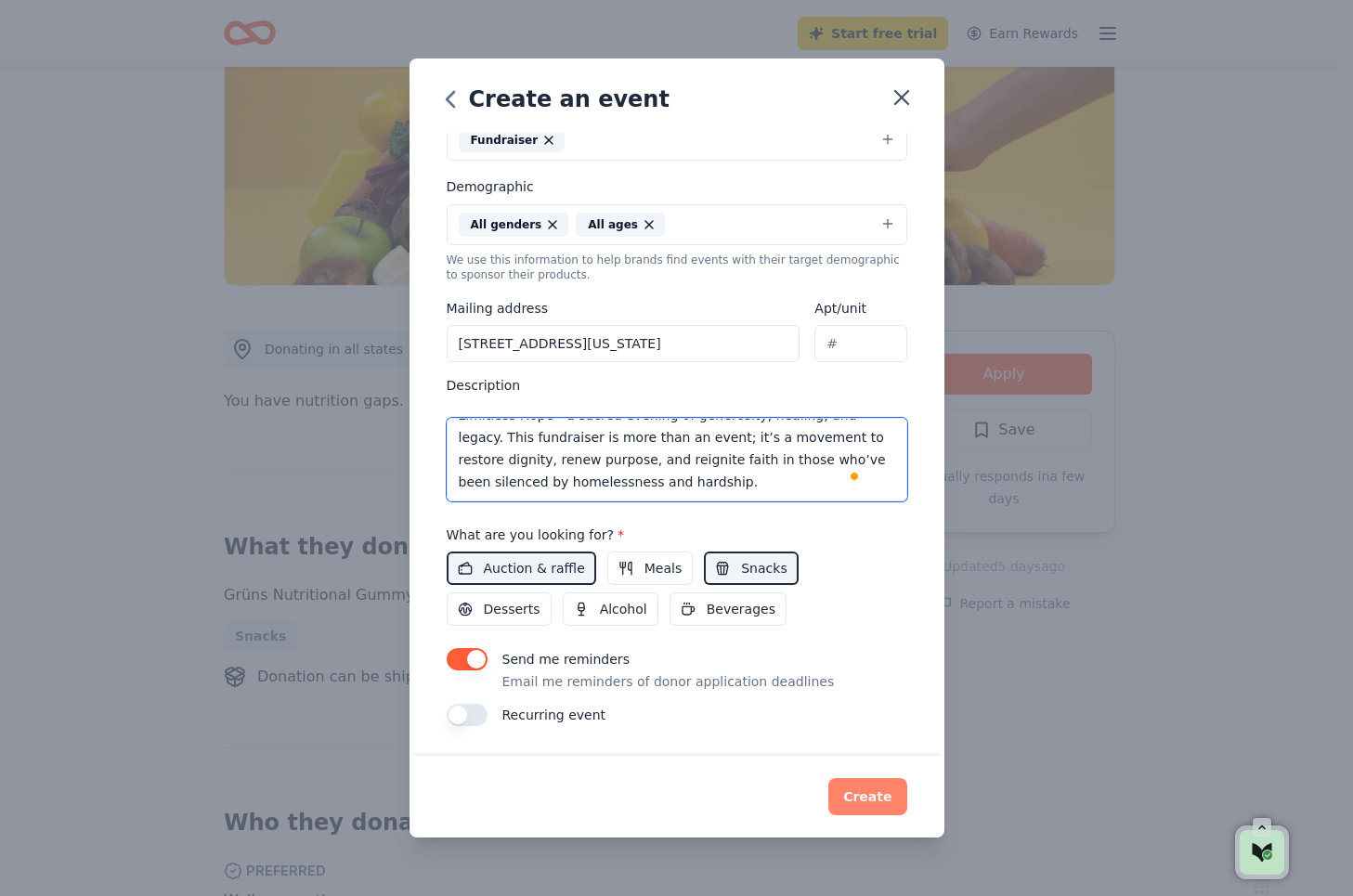
type textarea "Limitless Hope—a sacred evening of generosity, healing, and legacy. This fundra…"
click at [885, 805] on button "Create" at bounding box center [867, 797] width 78 height 37
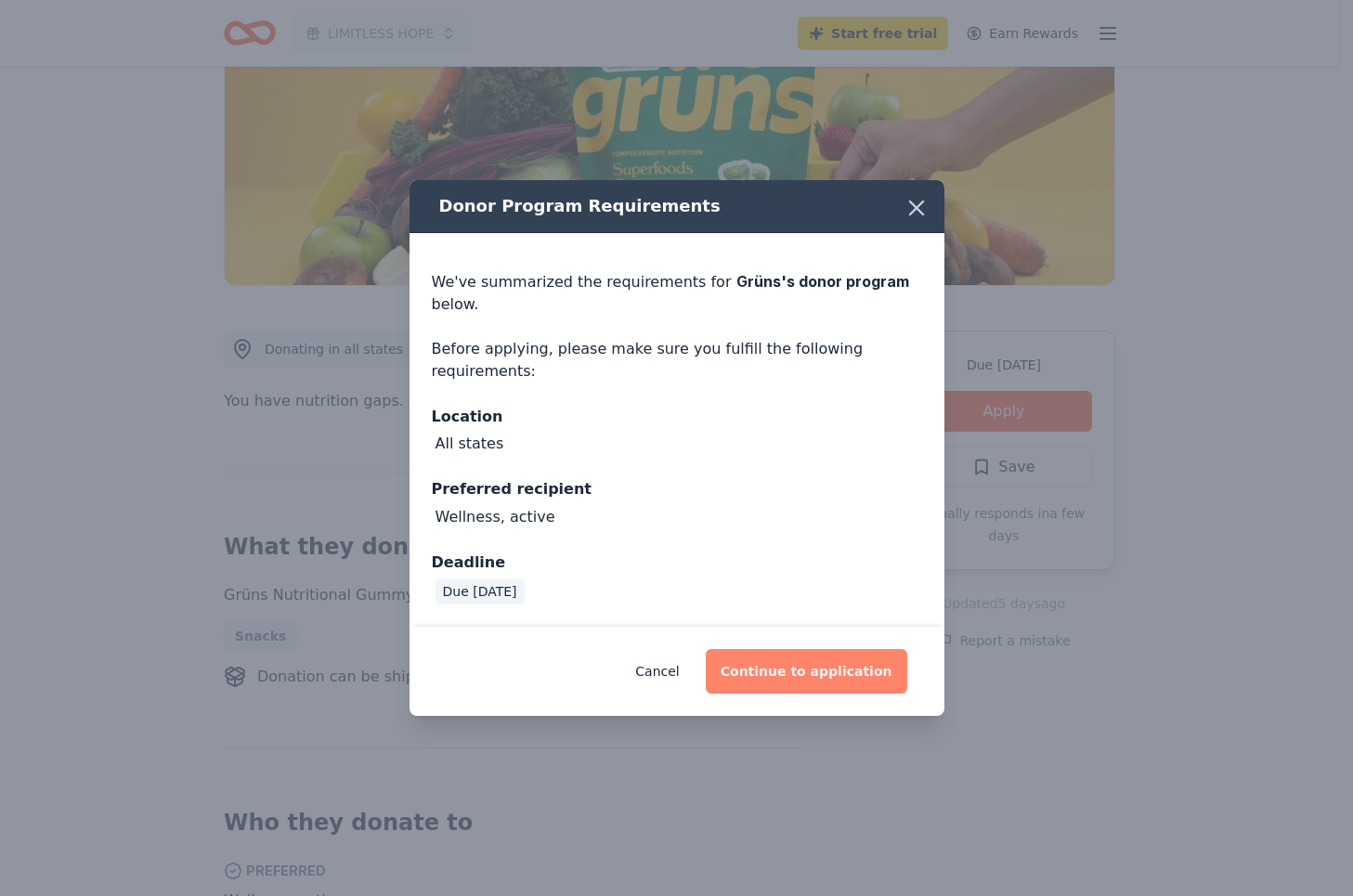
click at [806, 680] on button "Continue to application" at bounding box center [806, 672] width 201 height 45
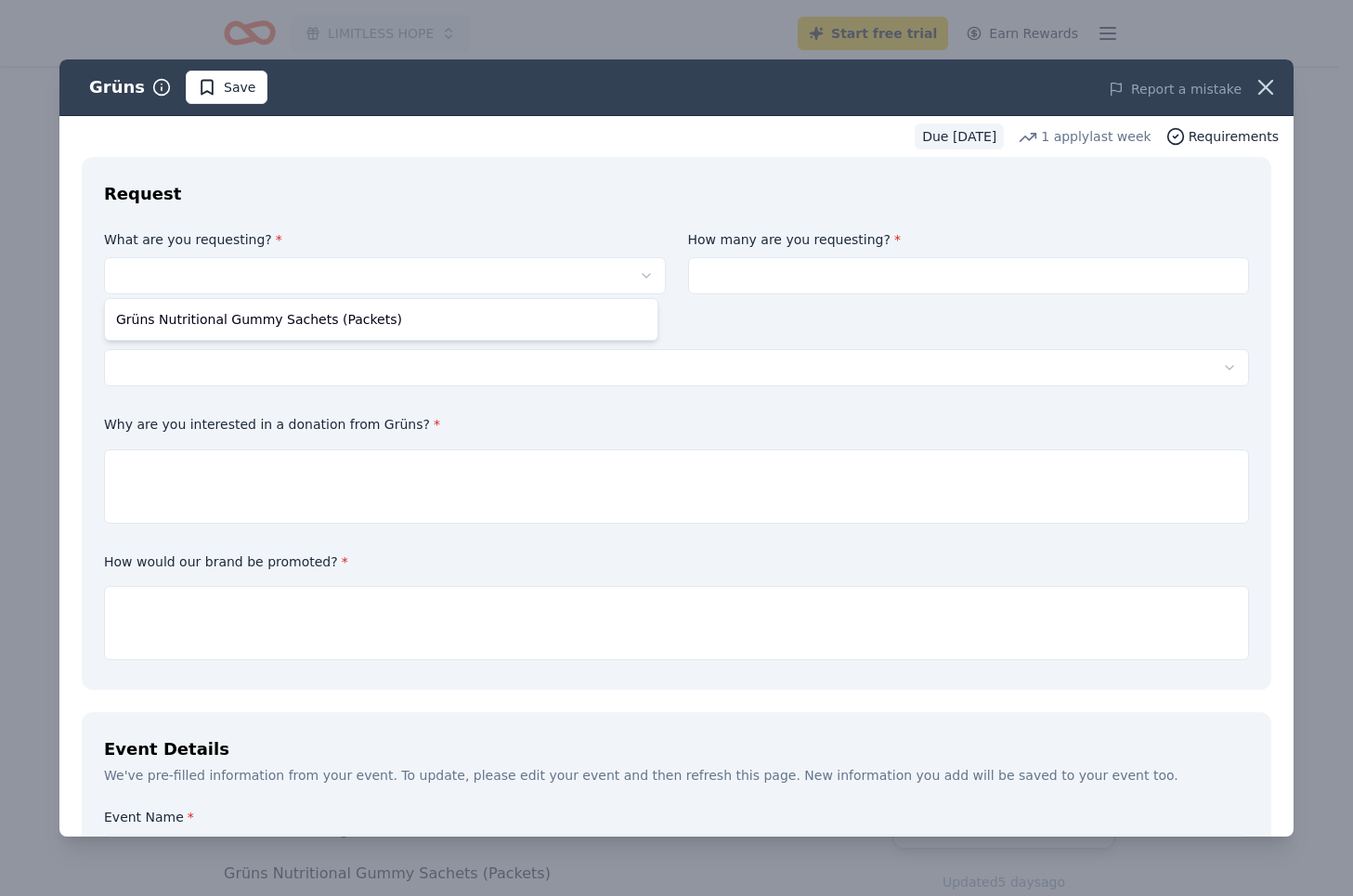
click at [344, 279] on html "LIMITLESS HOPE Start free trial Earn Rewards Due in 23 days Share Grüns New 1 a…" at bounding box center [676, 448] width 1353 height 896
select select "Grüns Nutritional Gummy Sachets (Packets)"
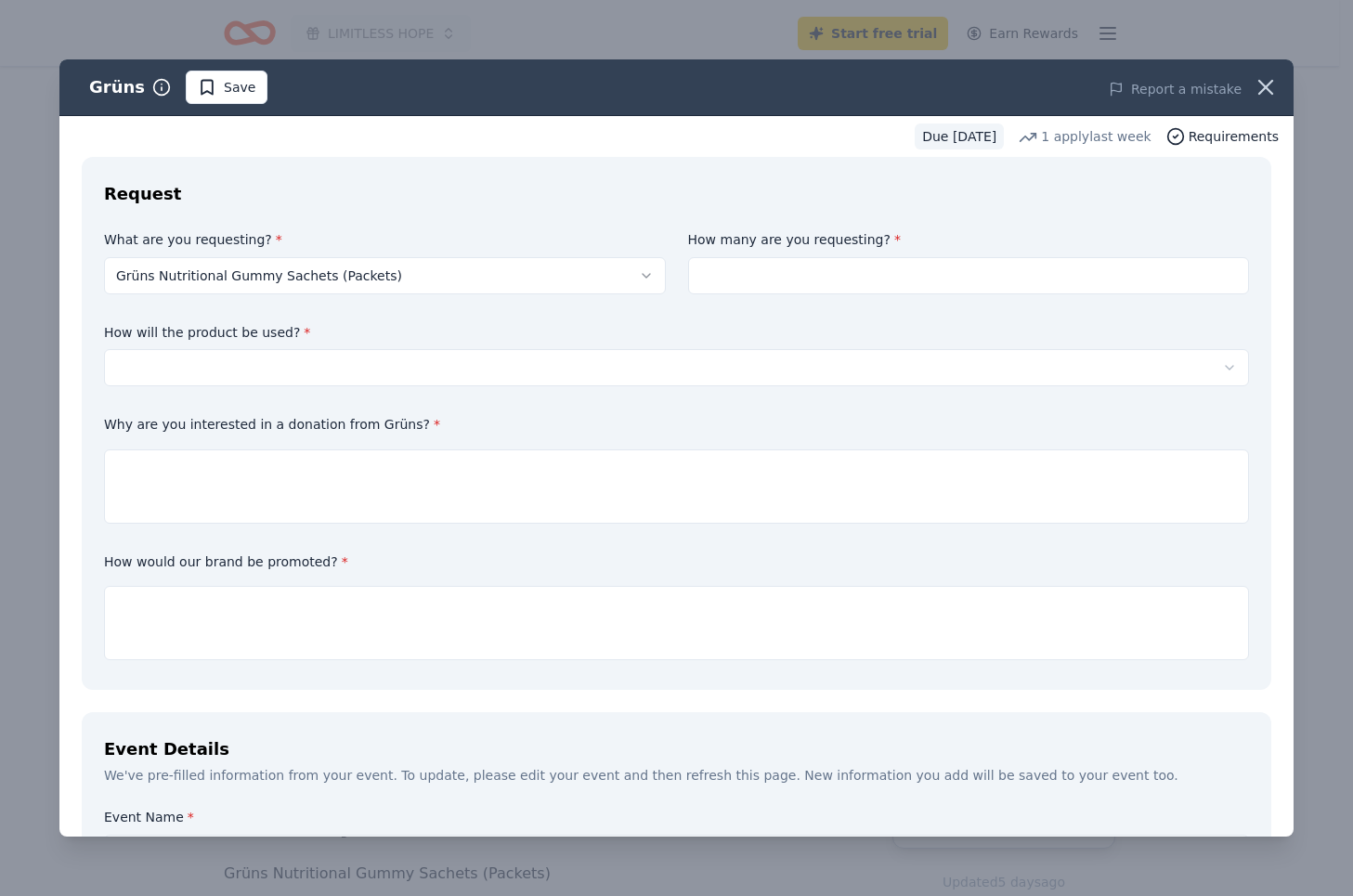
click at [880, 280] on input at bounding box center [968, 276] width 562 height 37
type input "50"
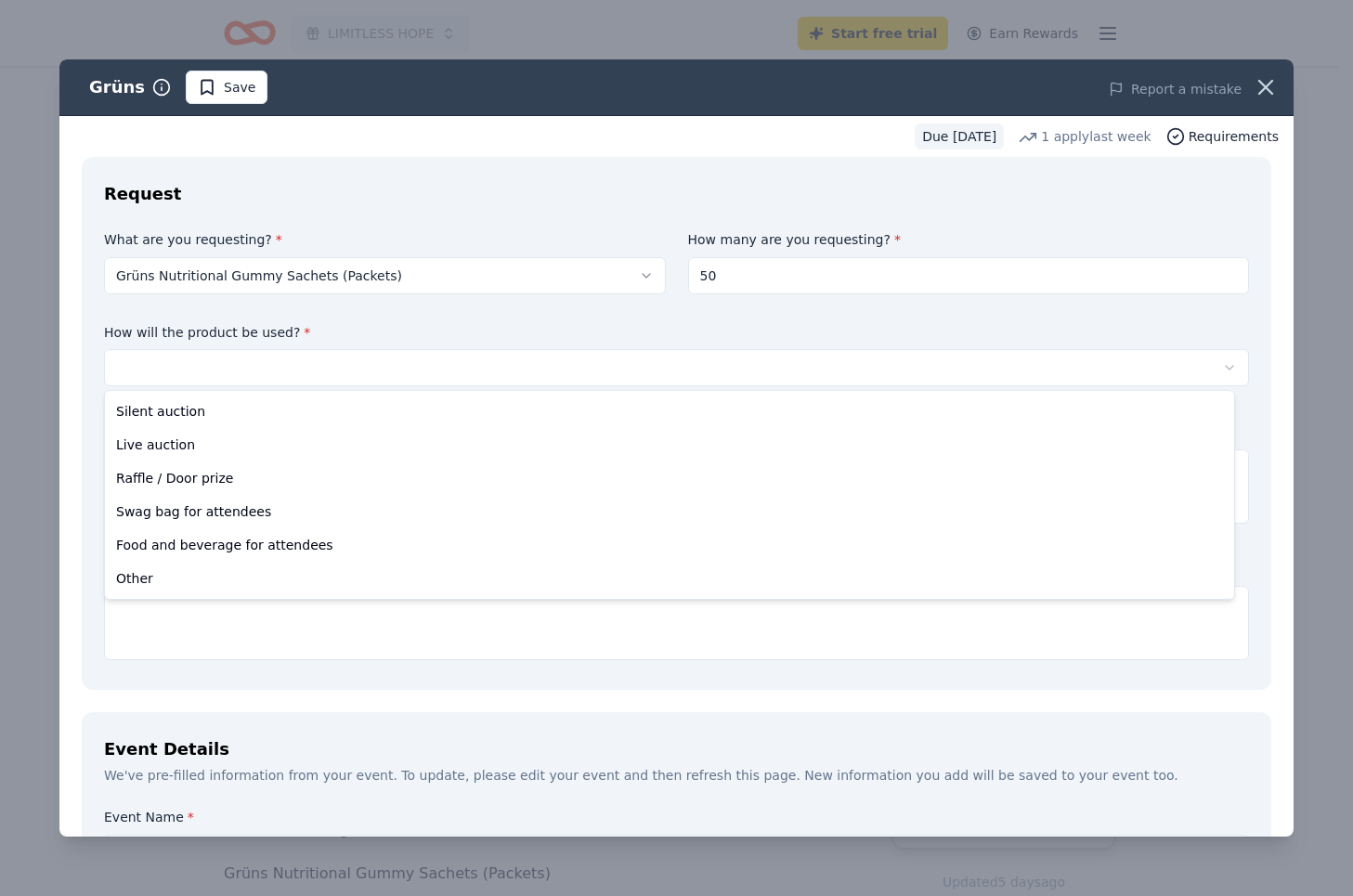
click at [502, 365] on html "LIMITLESS HOPE Start free trial Earn Rewards Due in 23 days Share Grüns New 1 a…" at bounding box center [676, 448] width 1353 height 896
select select "foodAndBeverage"
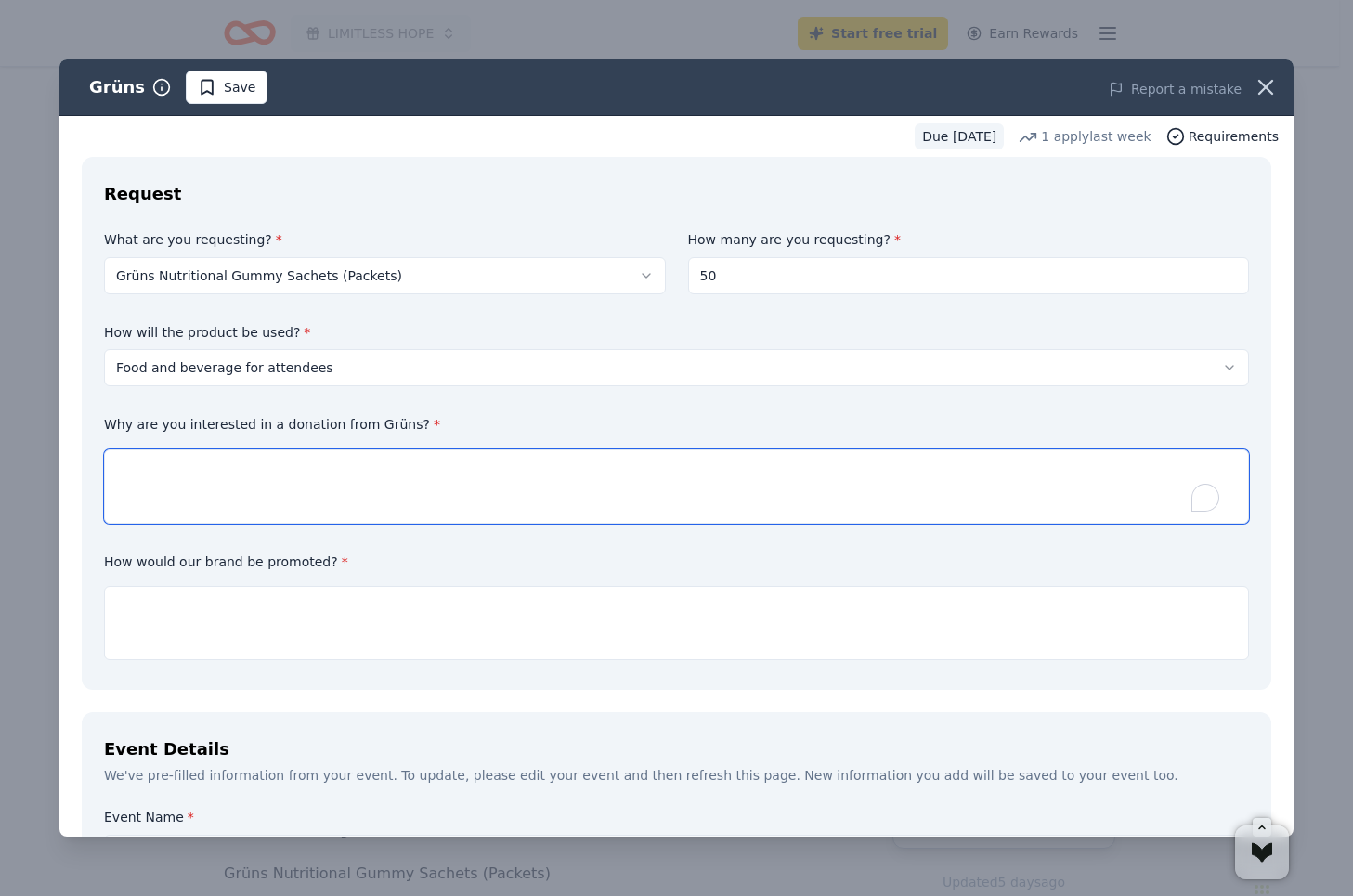
paste textarea "We’re interested in partnering with Grüns because your Nutritional Gummy Sachet…"
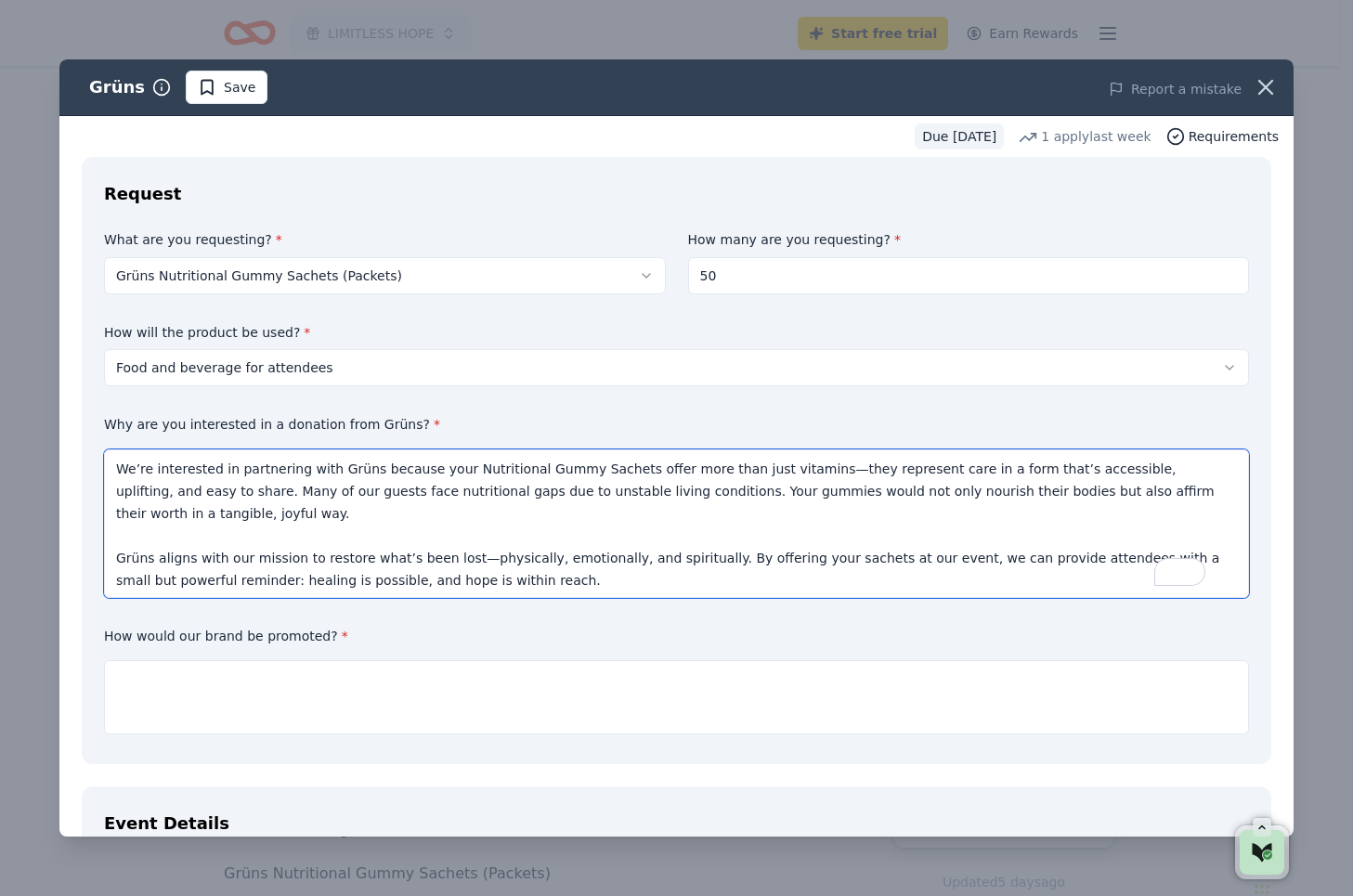
scroll to position [279, 0]
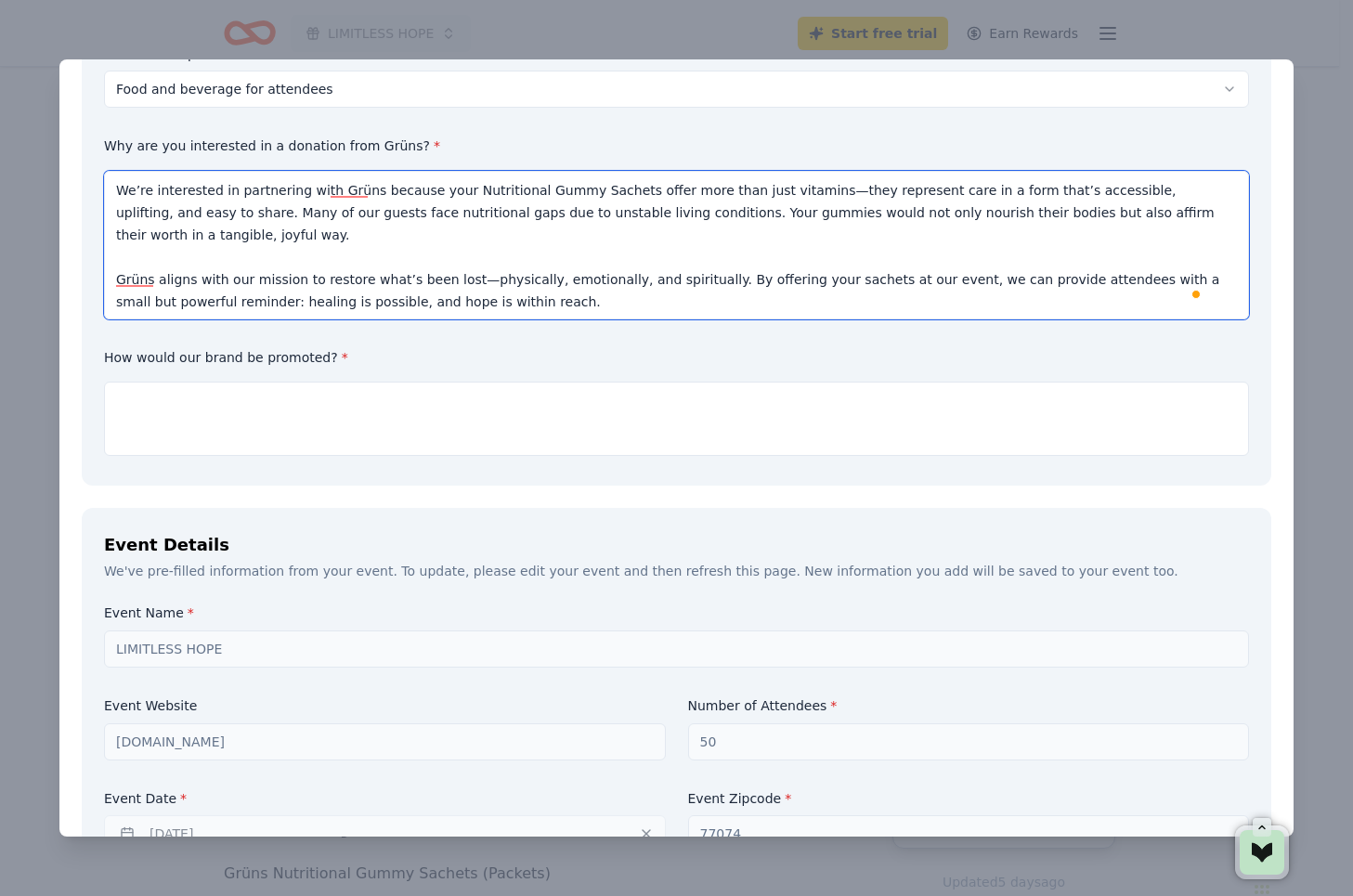
type textarea "We’re interested in partnering with Grüns because your Nutritional Gummy Sachet…"
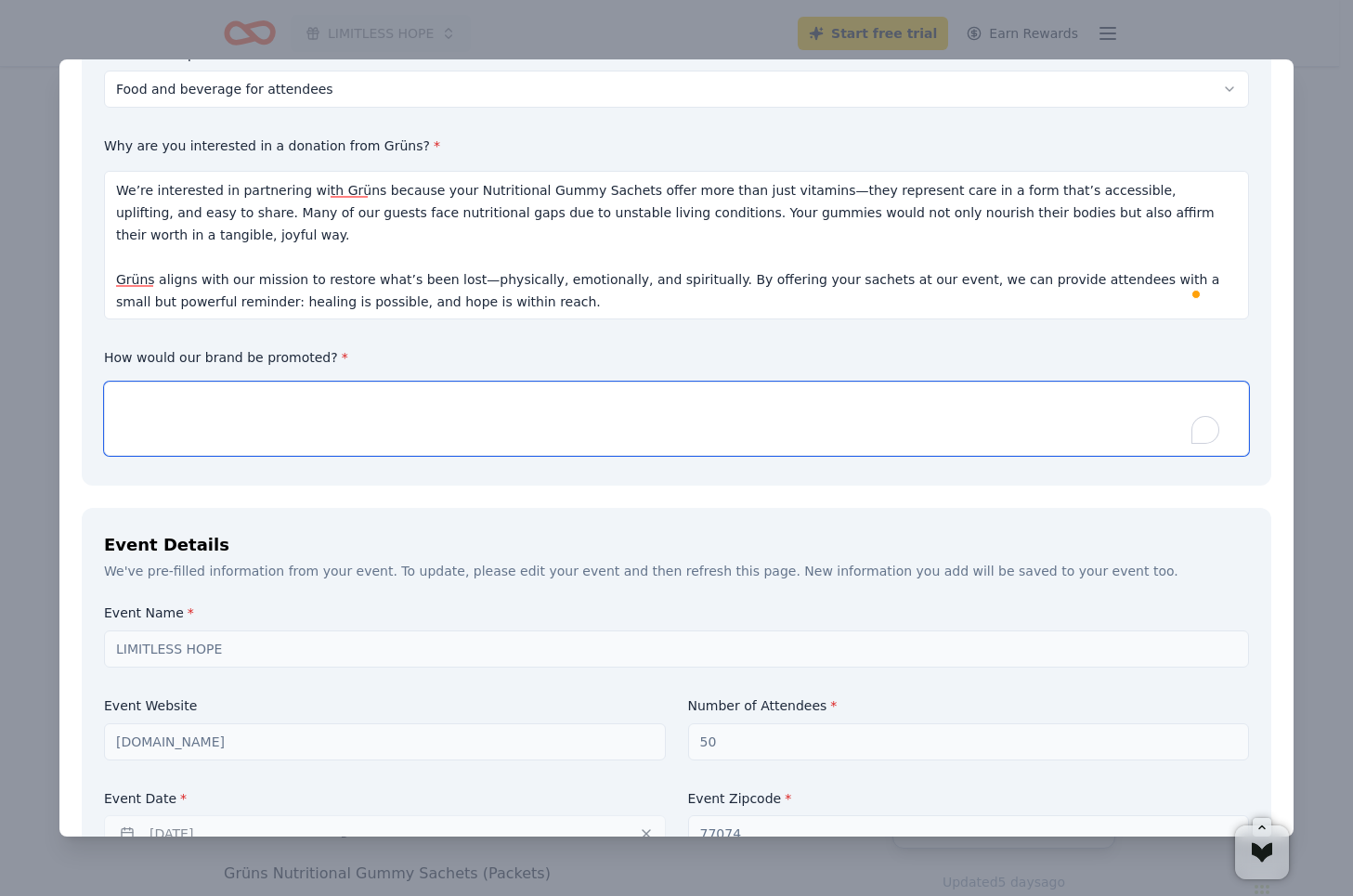
click at [321, 403] on textarea "To enrich screen reader interactions, please activate Accessibility in Grammarl…" at bounding box center [676, 419] width 1145 height 74
drag, startPoint x: 163, startPoint y: 395, endPoint x: 490, endPoint y: 401, distance: 327.1
click at [490, 401] on textarea "To enrich screen reader interactions, please activate Accessibility in Grammarl…" at bounding box center [676, 419] width 1145 height 74
paste textarea "Product Placement with Purpose Grüns sachets will be offered as part of our wel…"
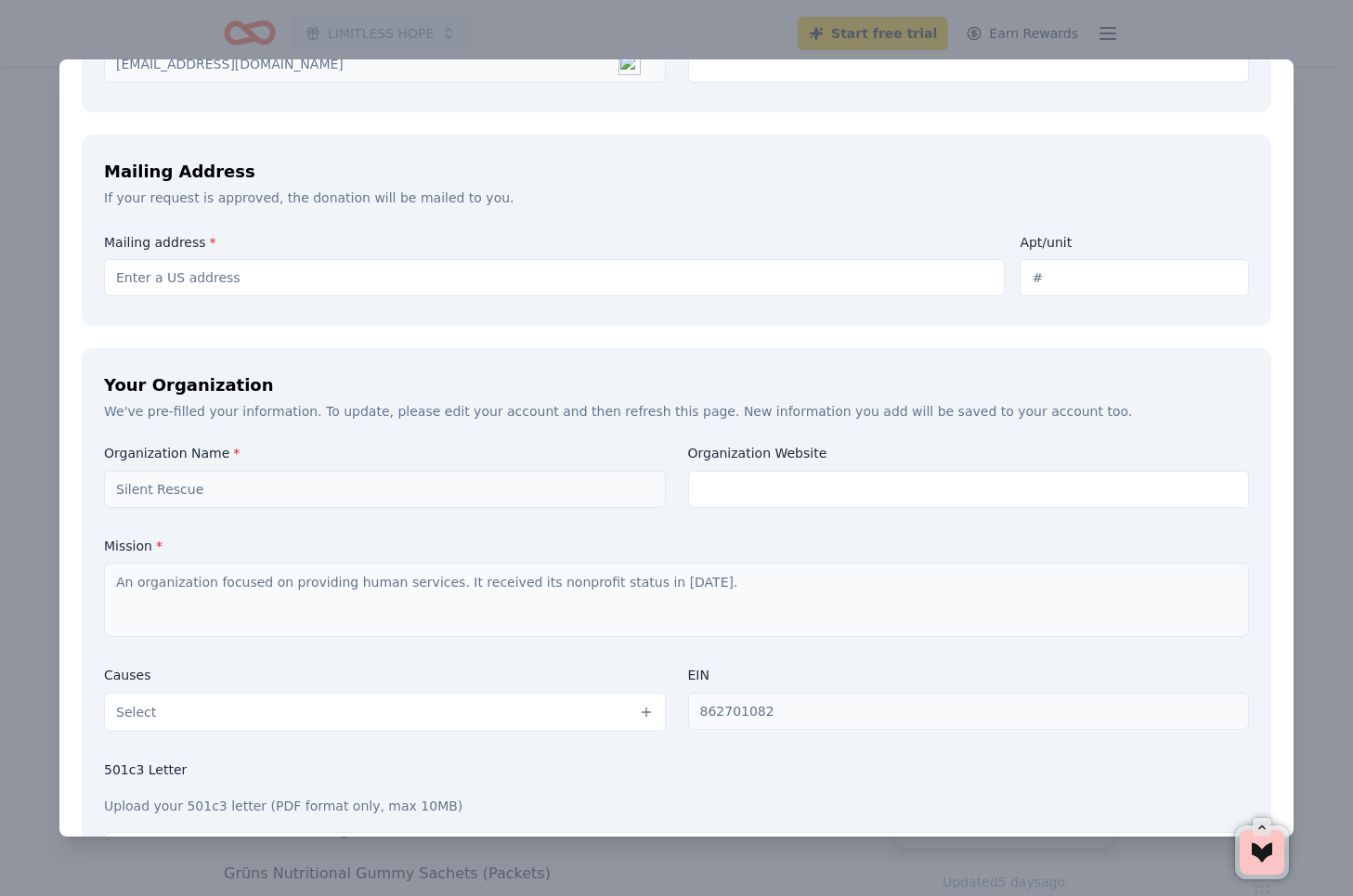
scroll to position [1672, 0]
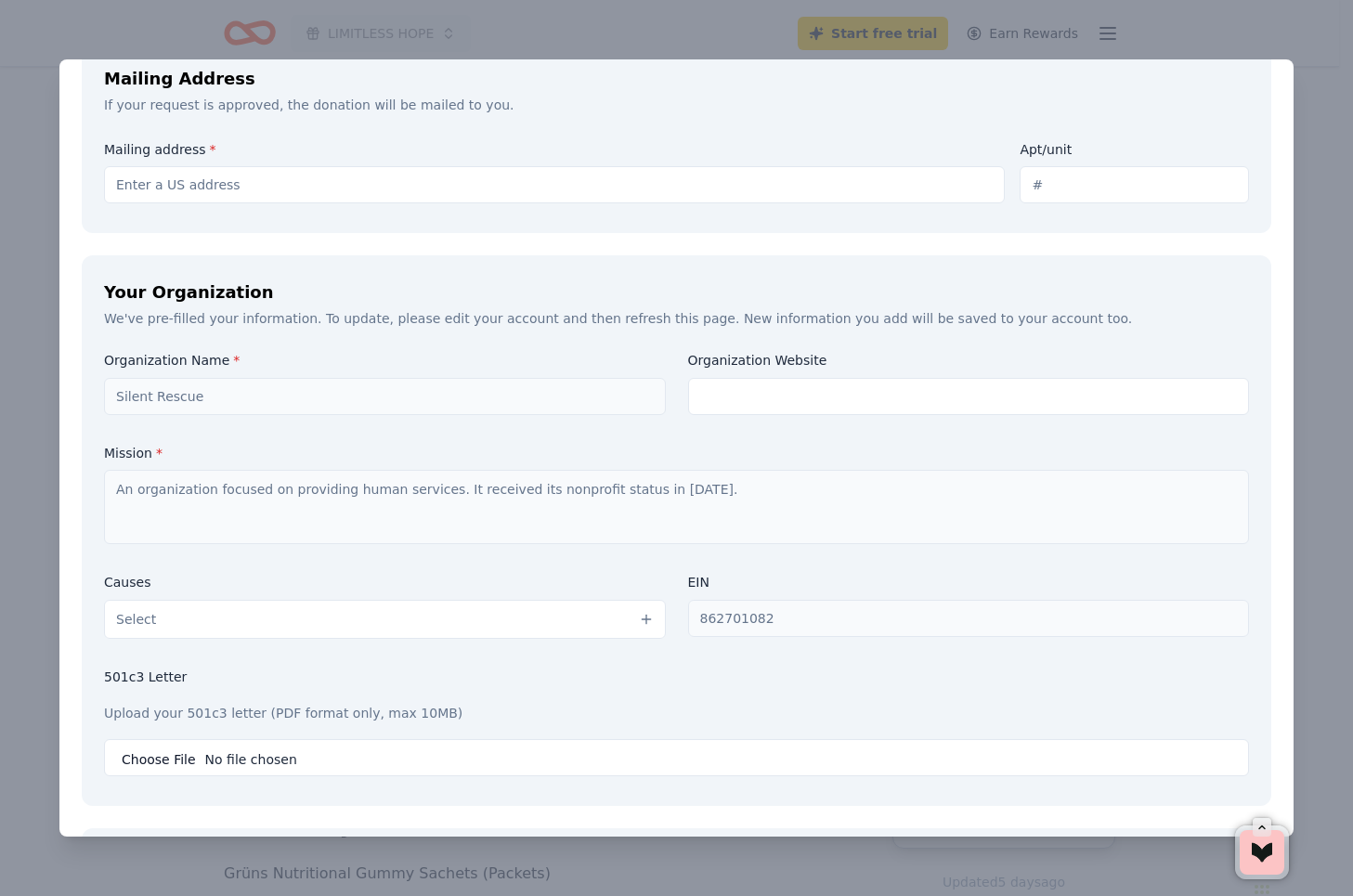
type textarea "Product Placement with Purpose Grüns sachets will be offered as part of our wel…"
click at [429, 624] on button "Select" at bounding box center [385, 619] width 562 height 39
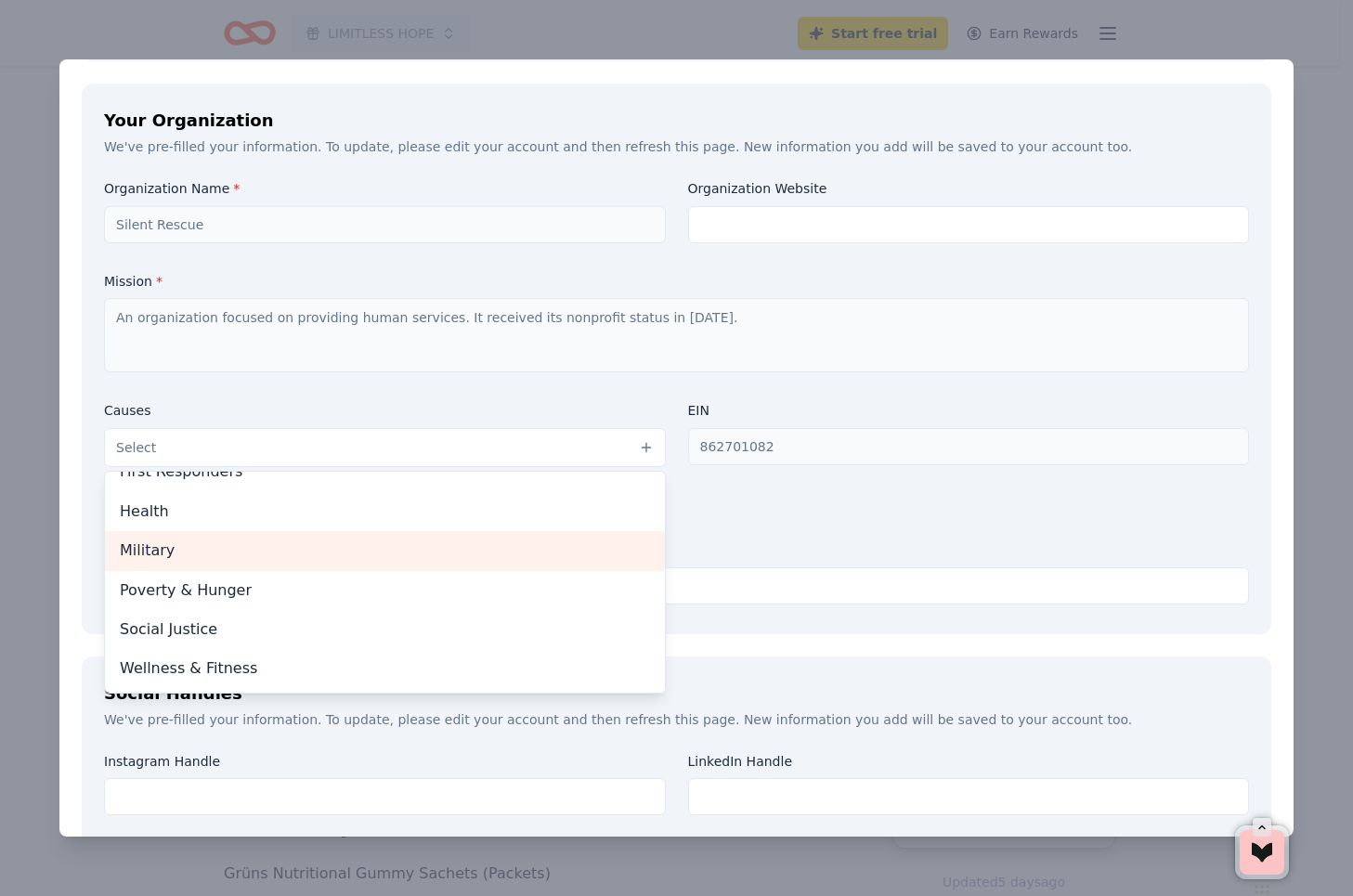
scroll to position [1858, 0]
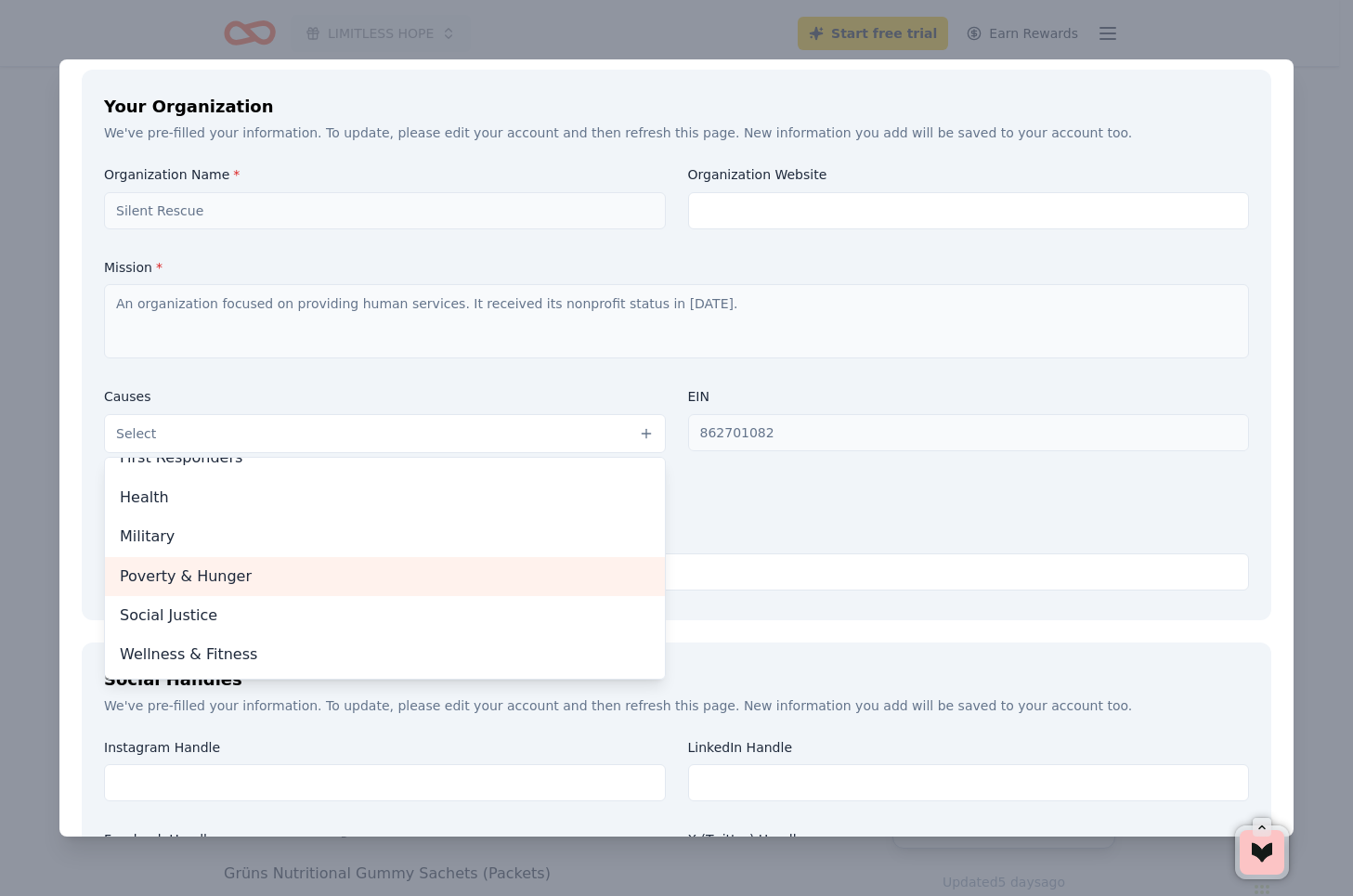
click at [342, 580] on span "Poverty & Hunger" at bounding box center [385, 576] width 531 height 24
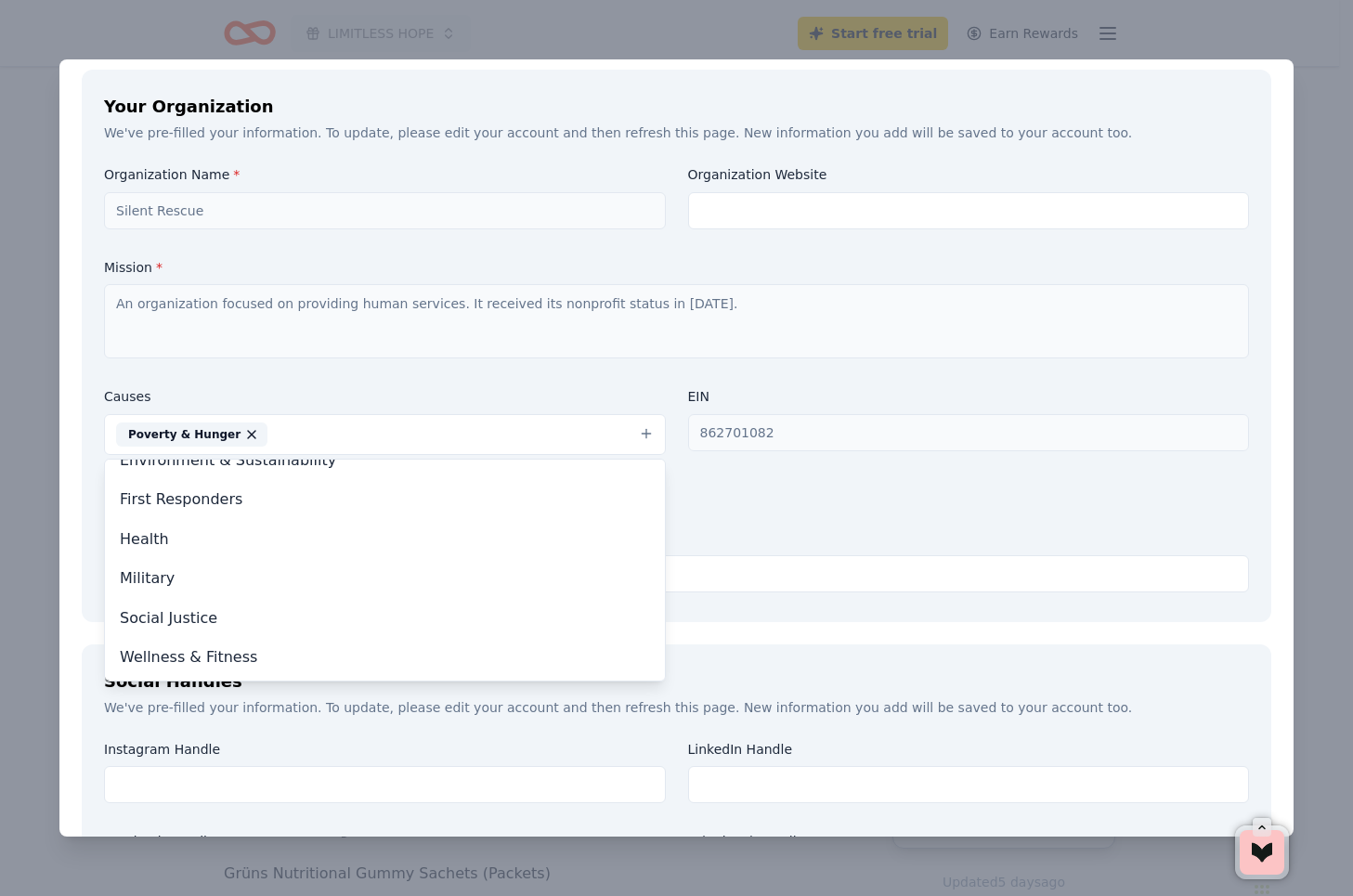
click at [937, 576] on div "Organization Name * Silent Rescue Organization Website Mission * An organizatio…" at bounding box center [676, 383] width 1145 height 433
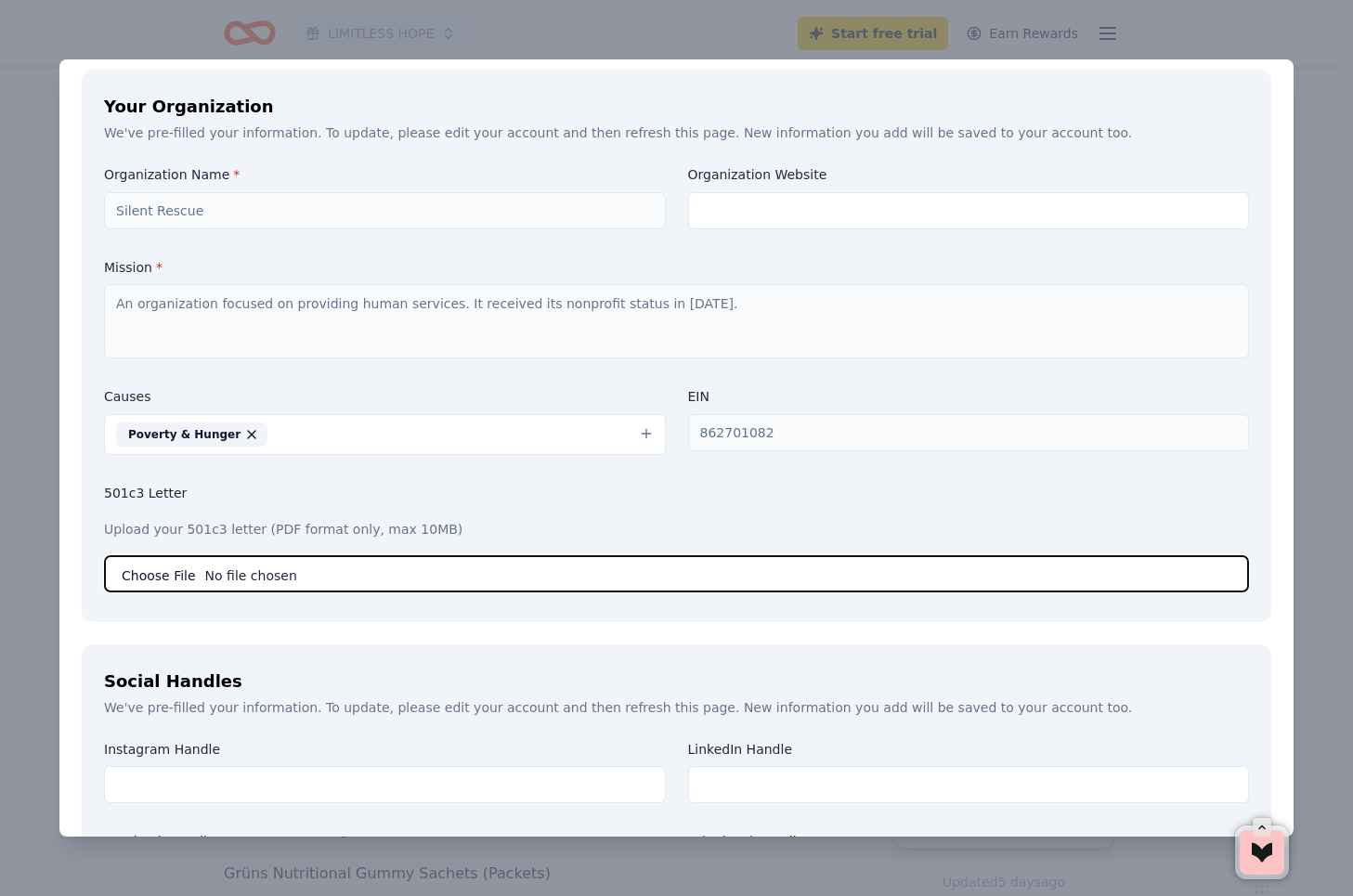
click at [262, 573] on input "file" at bounding box center [676, 573] width 1145 height 37
click at [453, 563] on input "file" at bounding box center [676, 573] width 1145 height 37
type input "C:\fakepath\501c3 silent rescue.pdf"
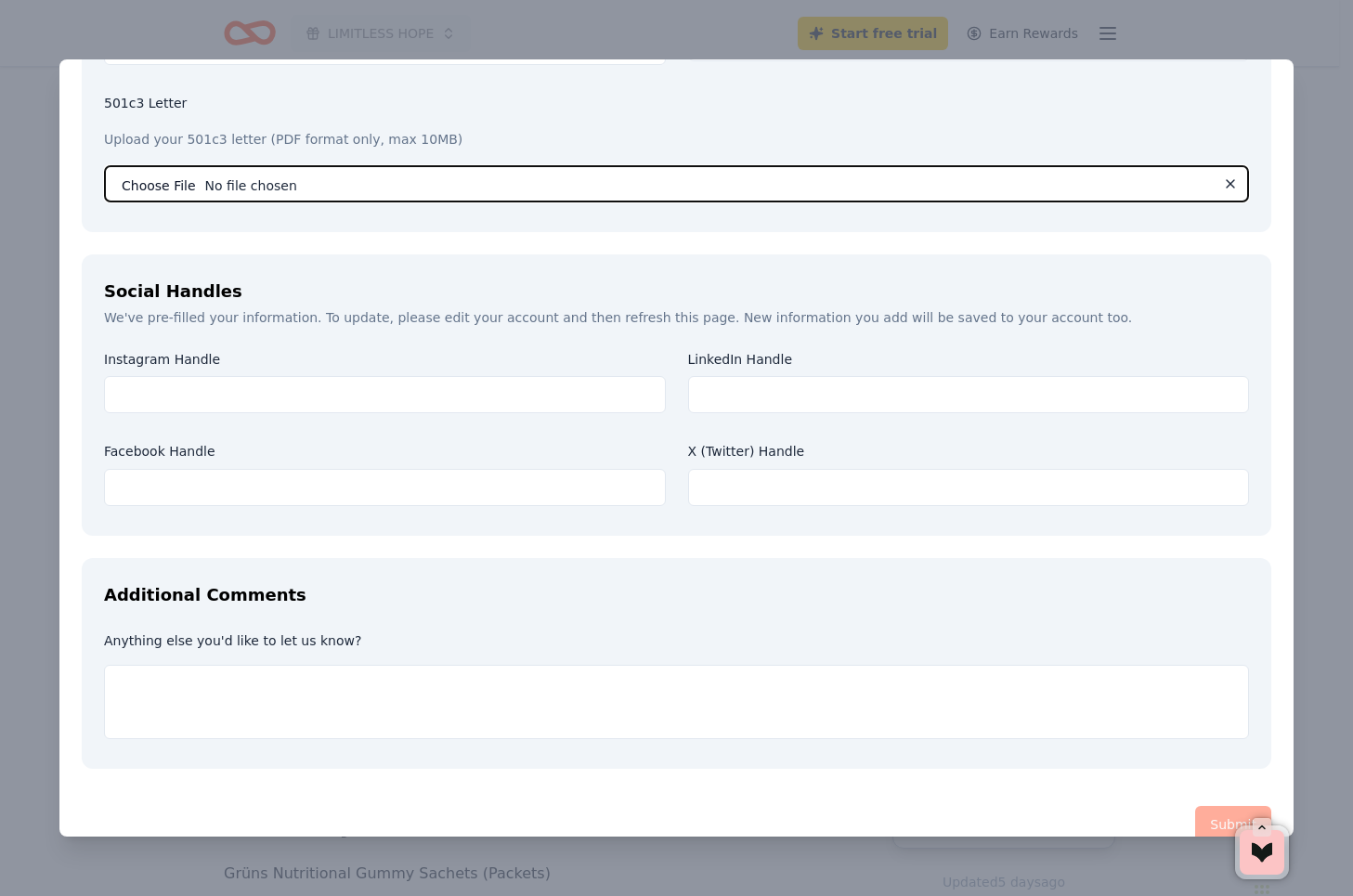
scroll to position [2277, 0]
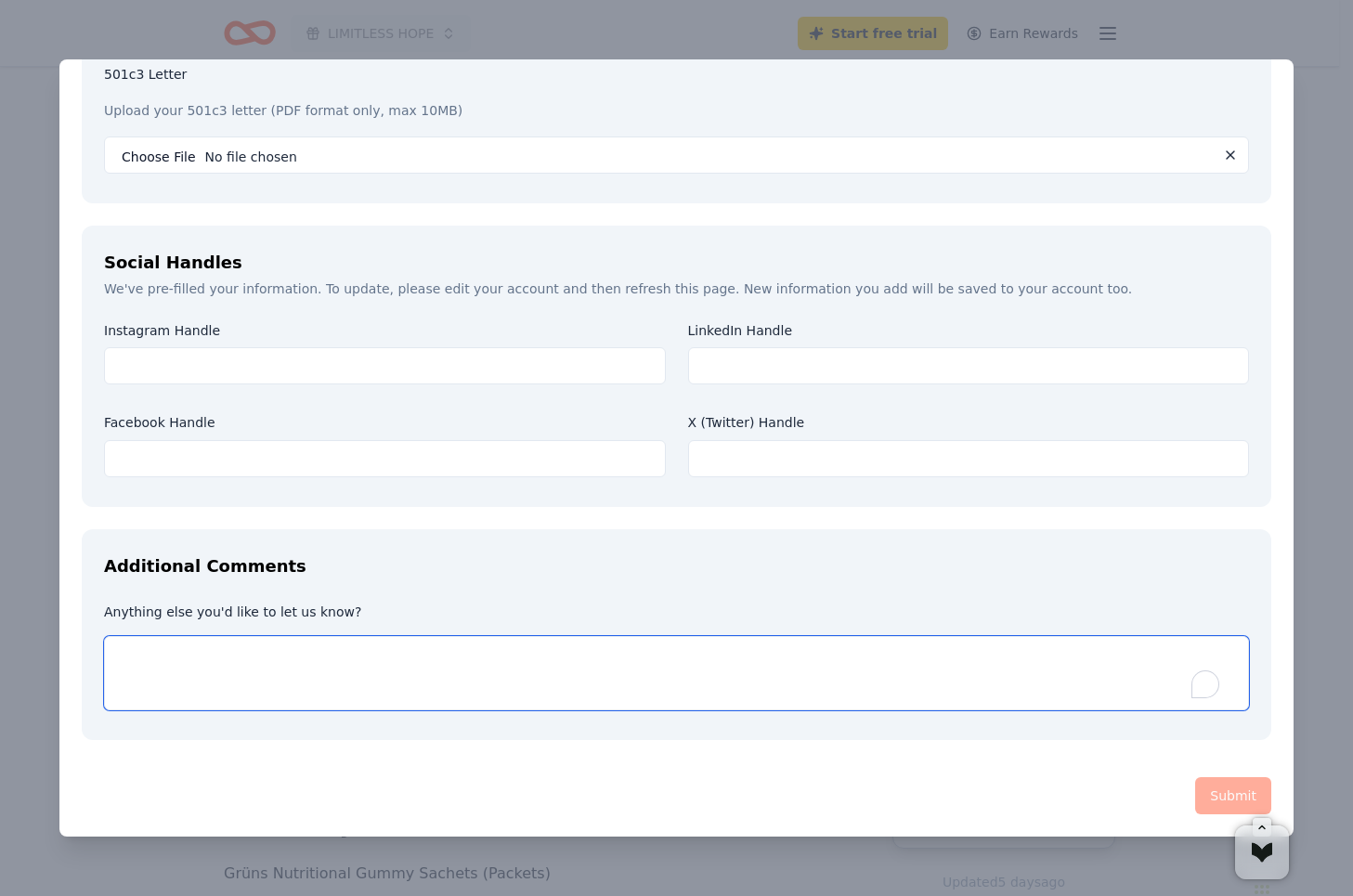
paste textarea "Thank you in advance for considering our request. Your support would be a meani…"
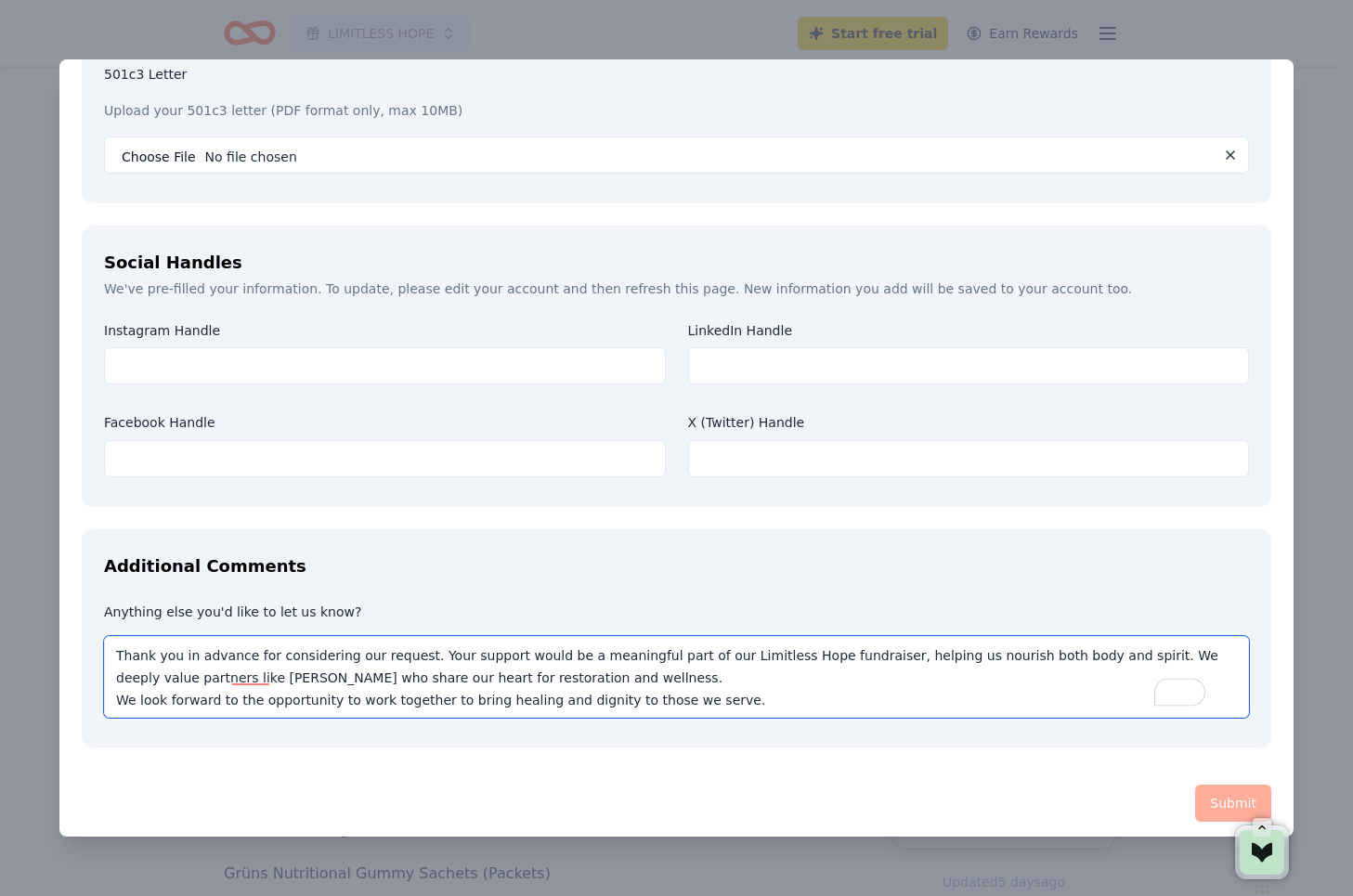
click at [775, 709] on textarea "Thank you in advance for considering our request. Your support would be a meani…" at bounding box center [676, 677] width 1145 height 82
type textarea "Thank you in advance for considering our request. Your support would be a meani…"
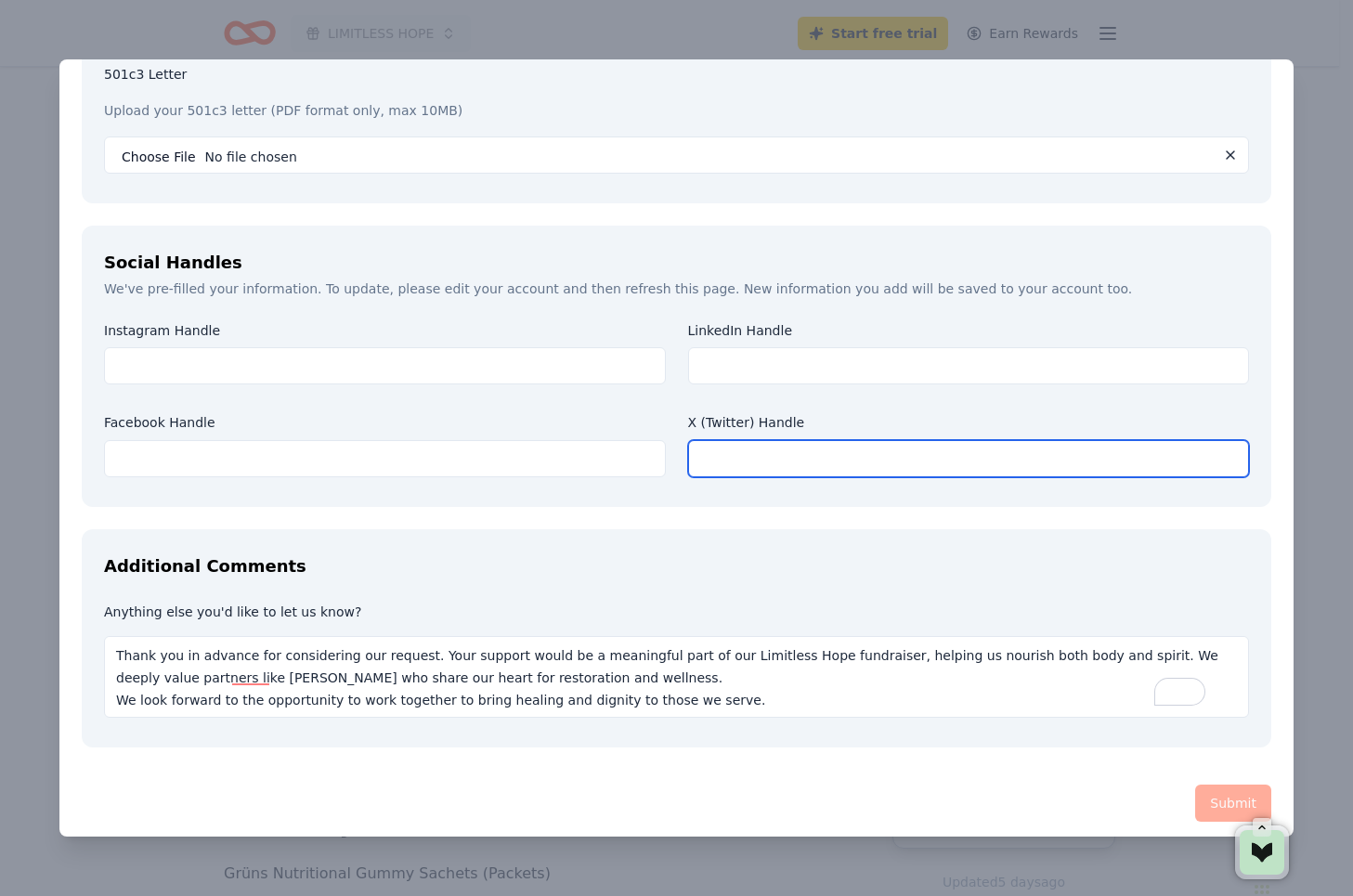
paste input "https://x.com/silentrescue222"
type input "https://x.com/silentrescue222"
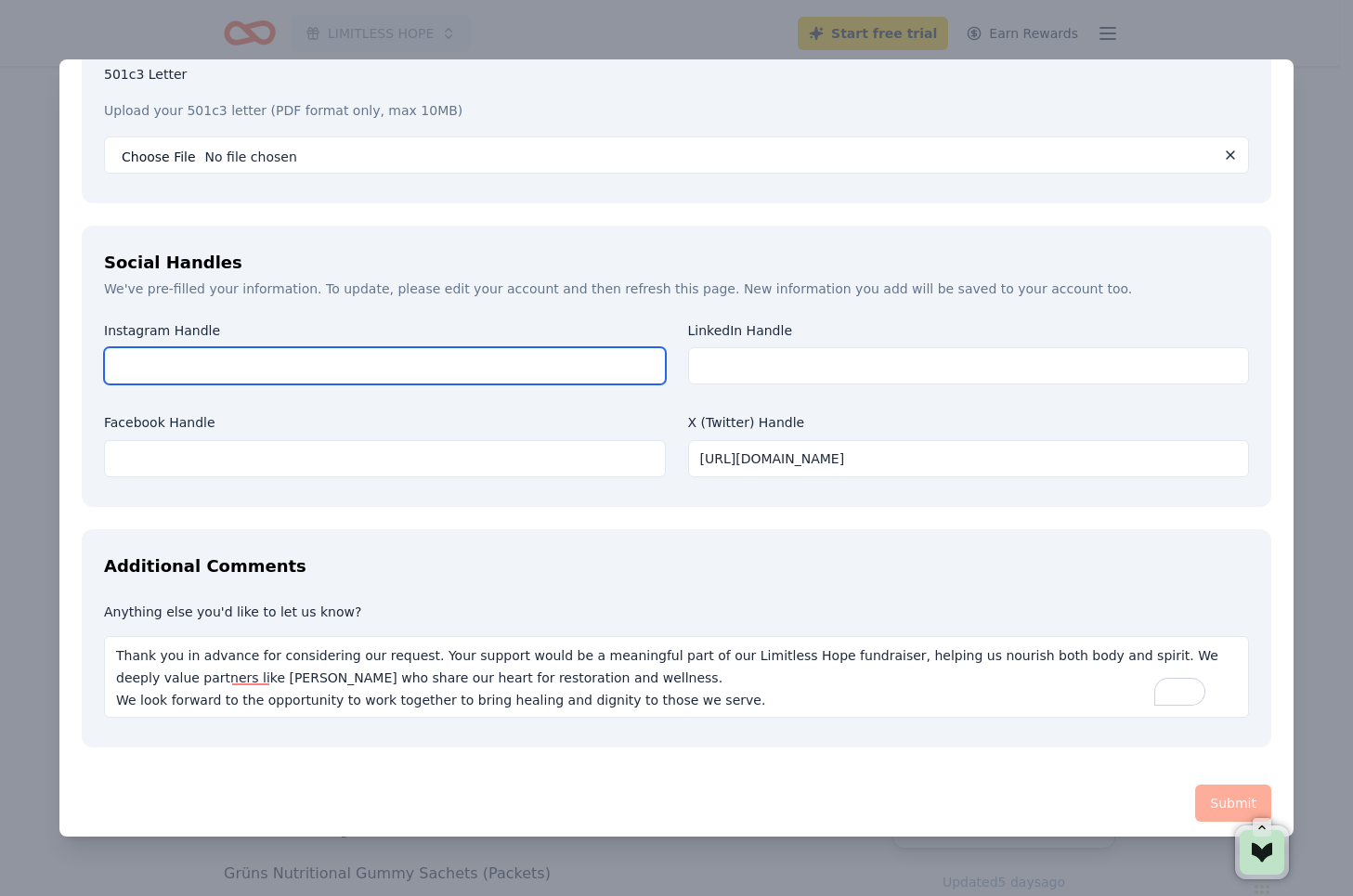
paste input "https://www.instagram.com/silentrescue38/"
type input "https://www.instagram.com/silentrescue38/"
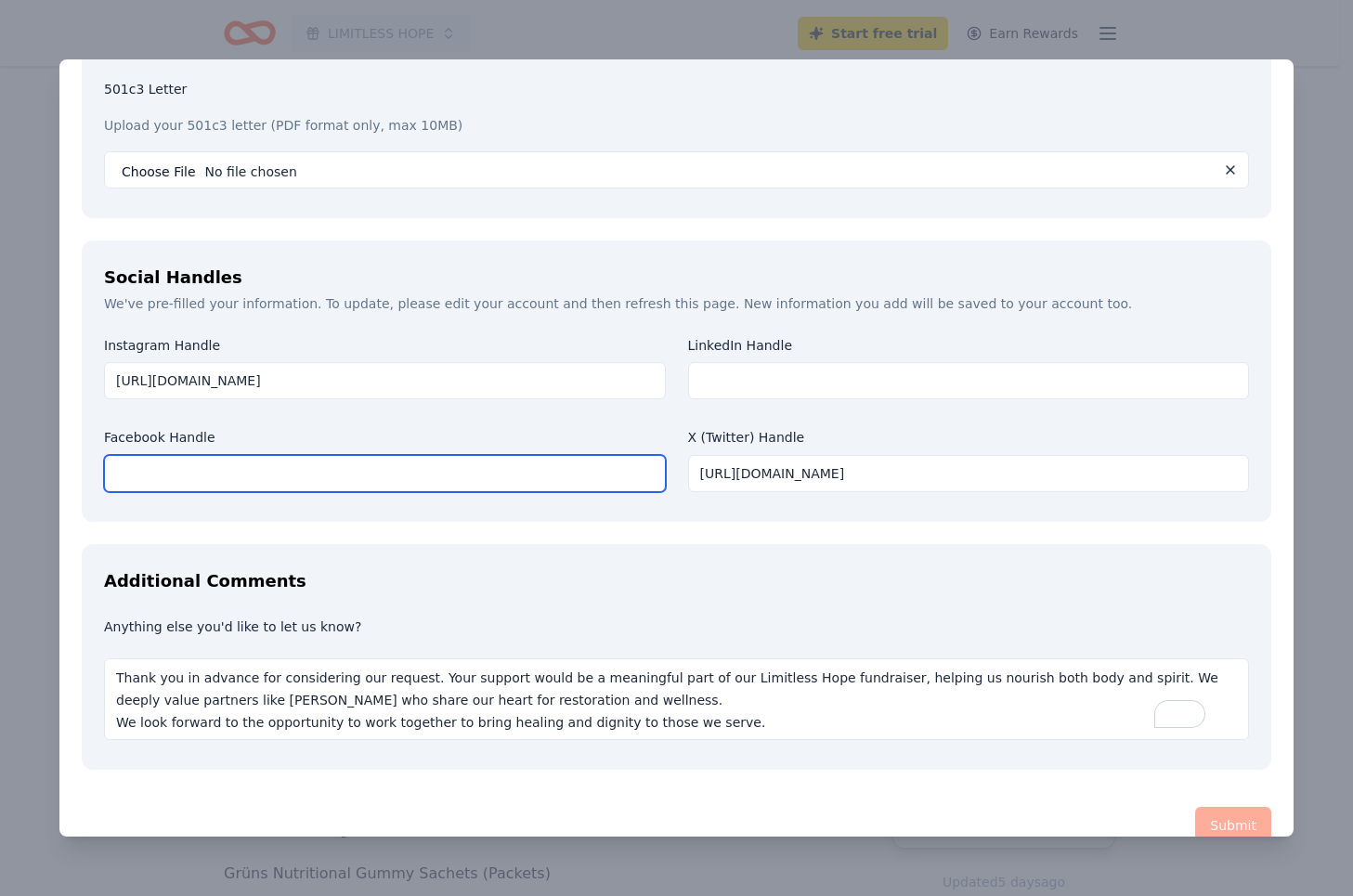
scroll to position [2292, 0]
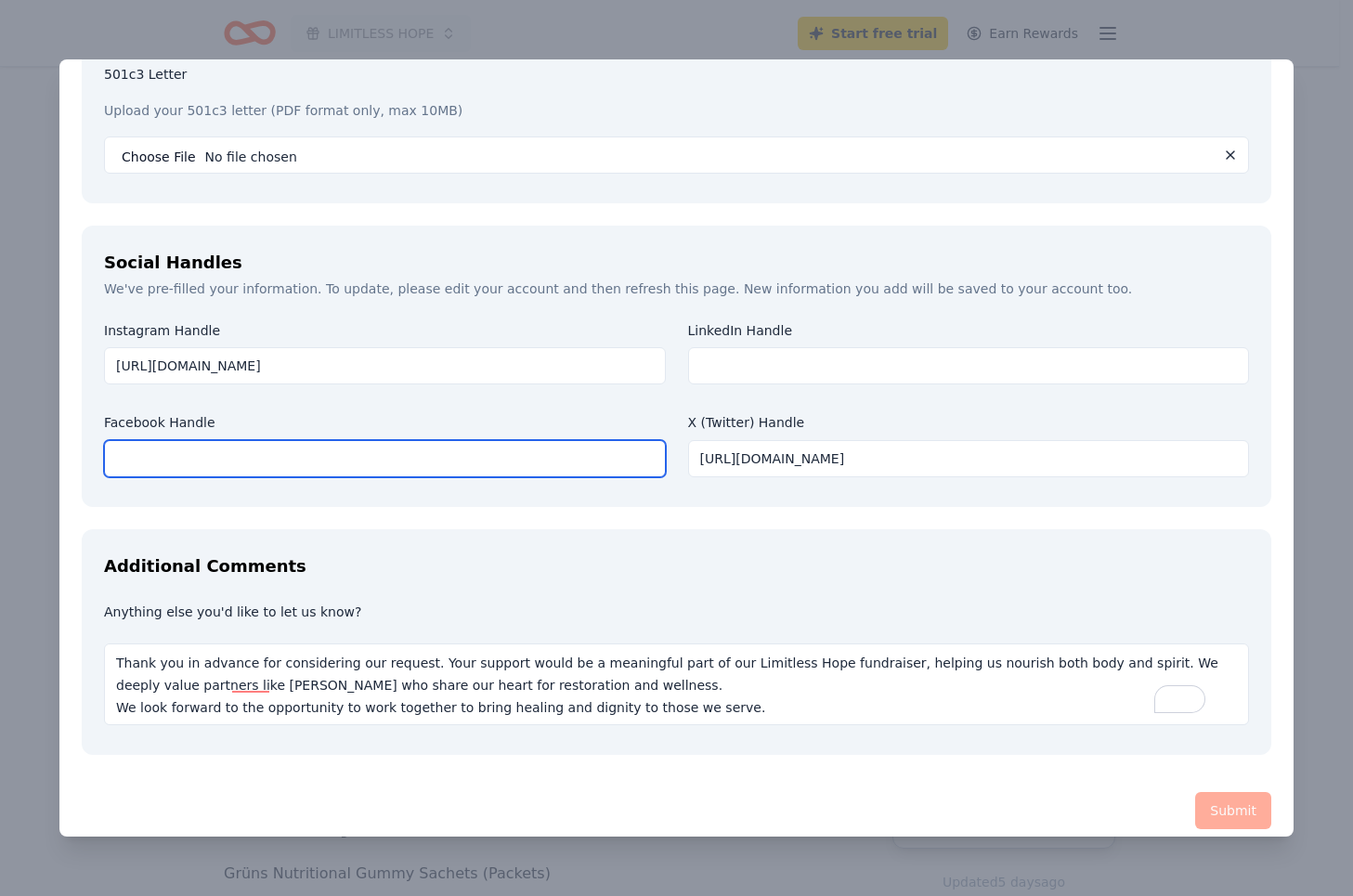
paste input "https://www.facebook.com/profile.php?id=61569490238818"
type input "https://www.facebook.com/profile.php?id=61569490238818"
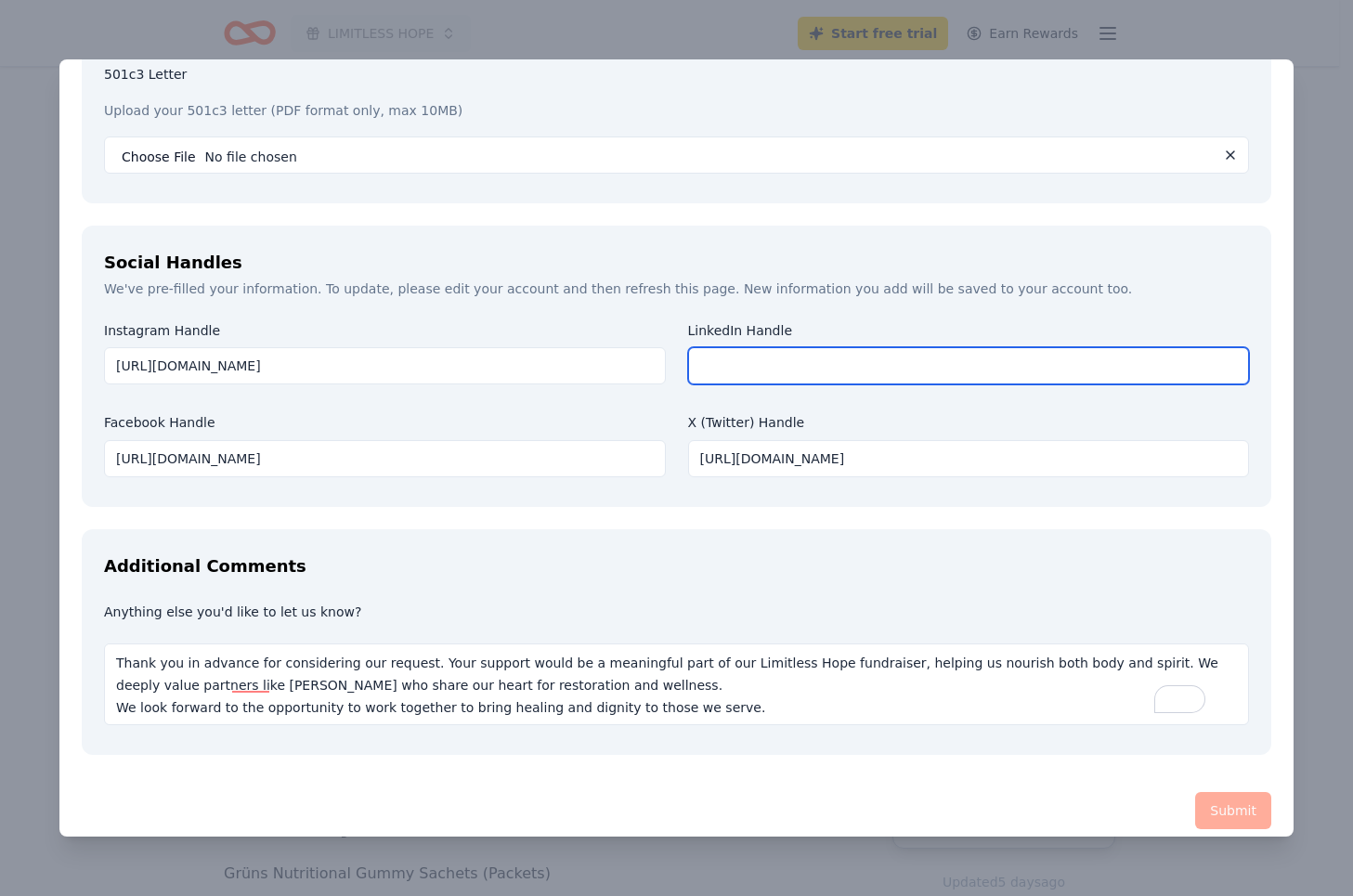
click at [818, 364] on input "text" at bounding box center [968, 365] width 562 height 37
paste input "https://www.linkedin.com/in/standinginthegap/"
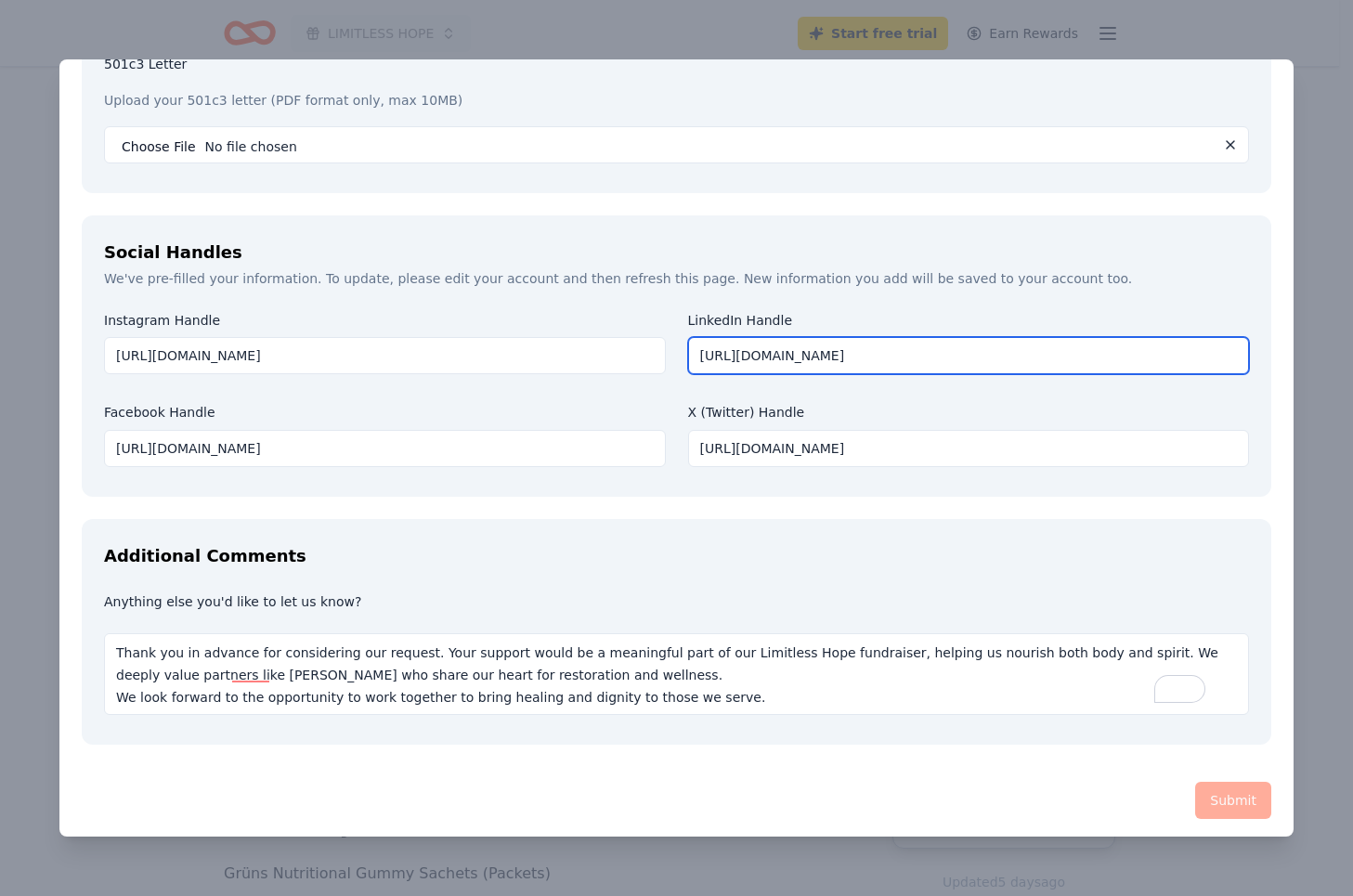
scroll to position [2306, 0]
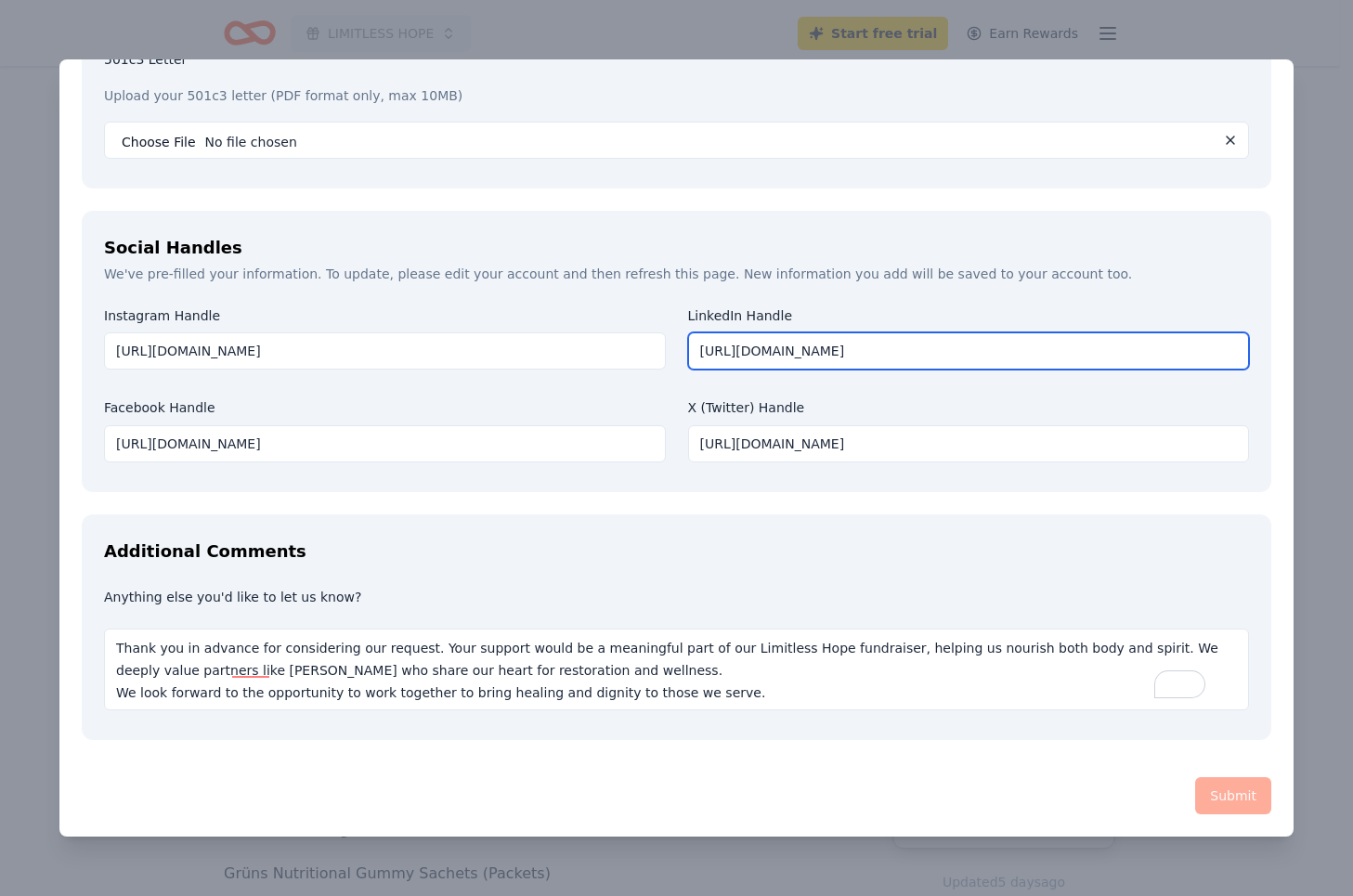
type input "https://www.linkedin.com/in/standinginthegap/"
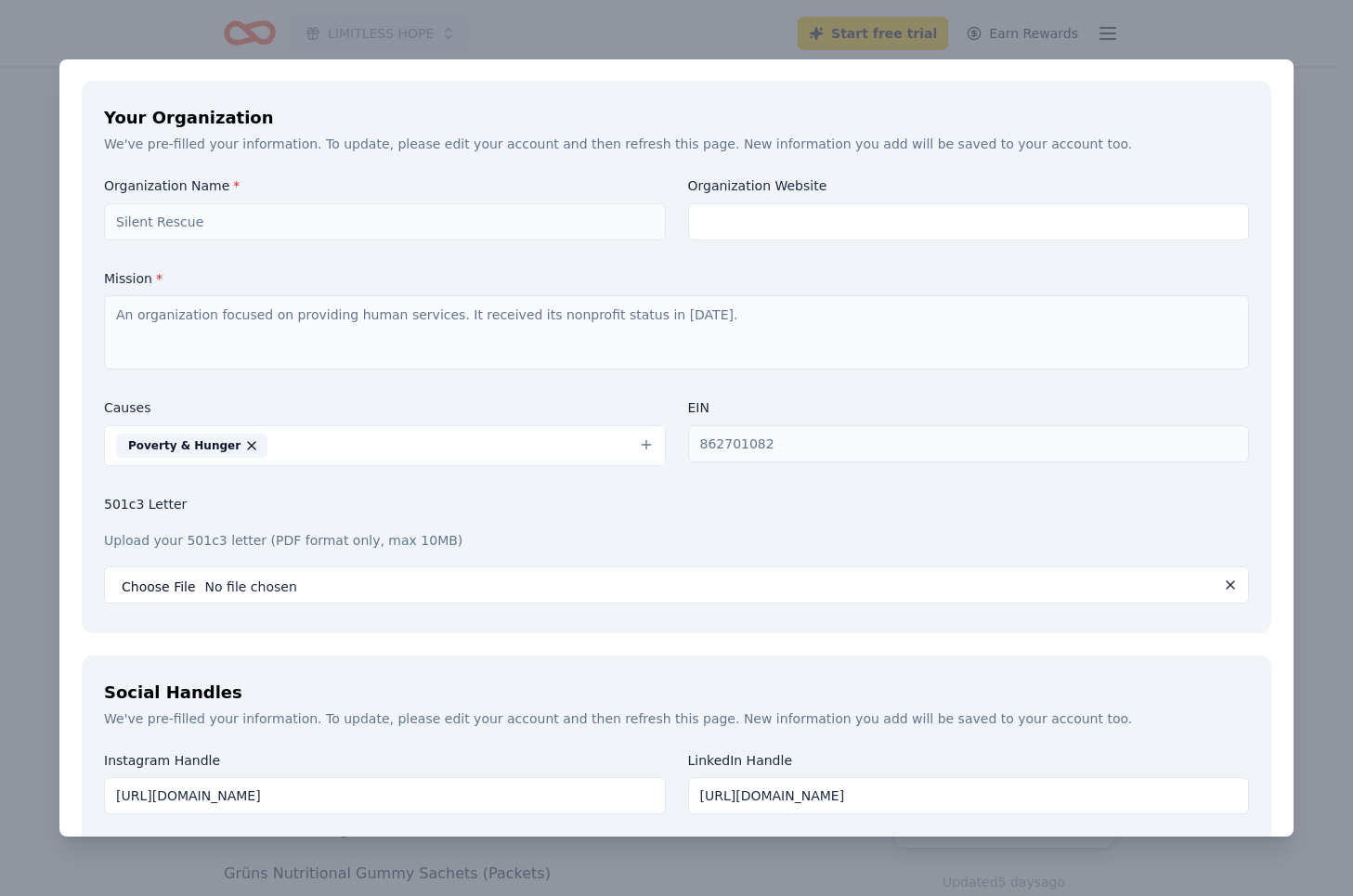
scroll to position [1843, 0]
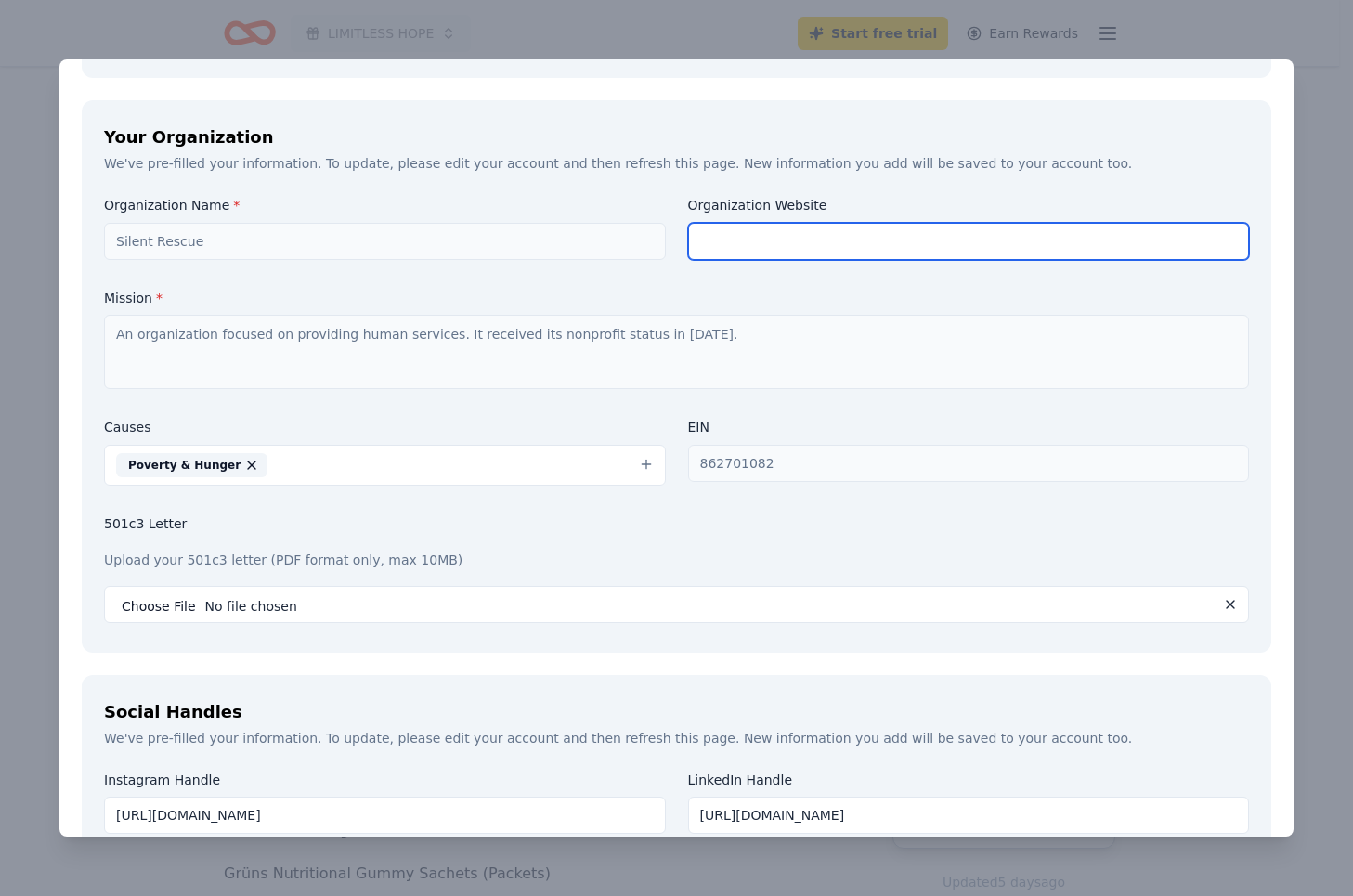
click at [748, 249] on input "text" at bounding box center [968, 241] width 562 height 37
type input "www.silentrescue.org"
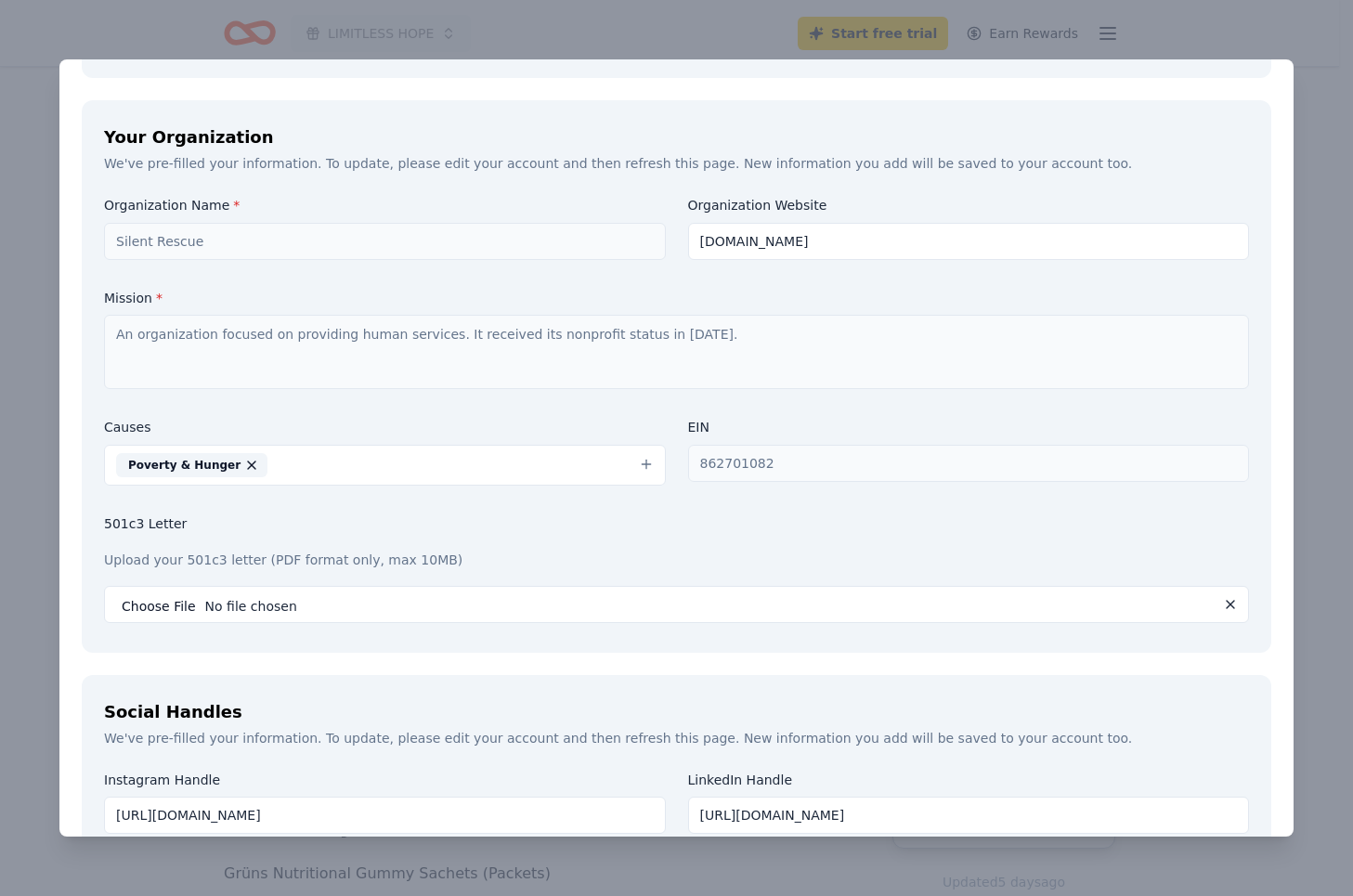
click at [760, 299] on label "Mission *" at bounding box center [676, 299] width 1145 height 18
click at [721, 533] on label "501c3 Letter" at bounding box center [676, 524] width 1145 height 18
click at [822, 536] on div "501c3 Letter Upload your 501c3 letter (PDF format only, max 10MB)" at bounding box center [676, 569] width 1145 height 108
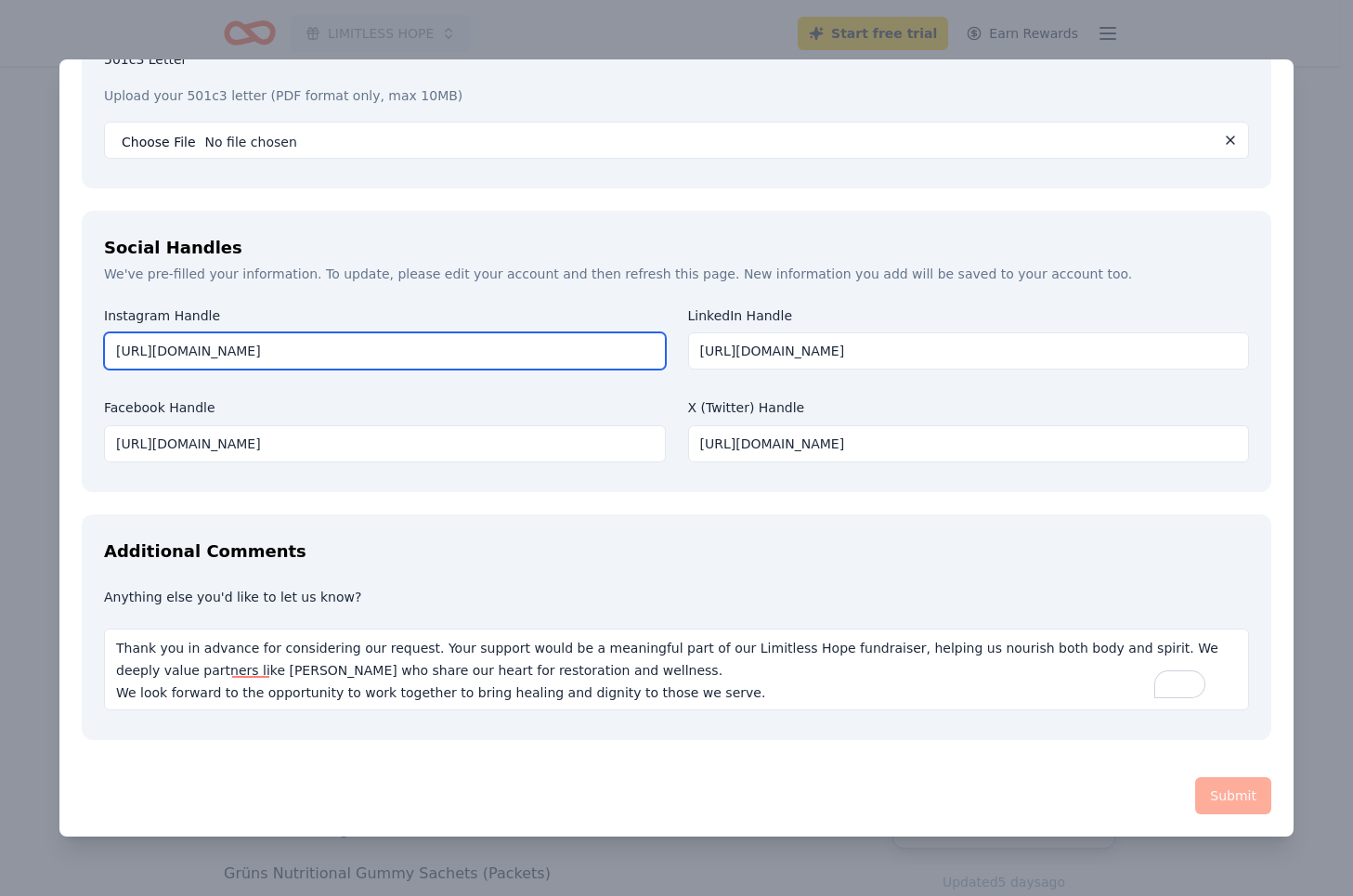
drag, startPoint x: 458, startPoint y: 356, endPoint x: 0, endPoint y: 350, distance: 458.0
click at [0, 350] on div "Grüns Save Report a mistake Due in 23 days 1 apply last week Requirements Reque…" at bounding box center [676, 448] width 1353 height 896
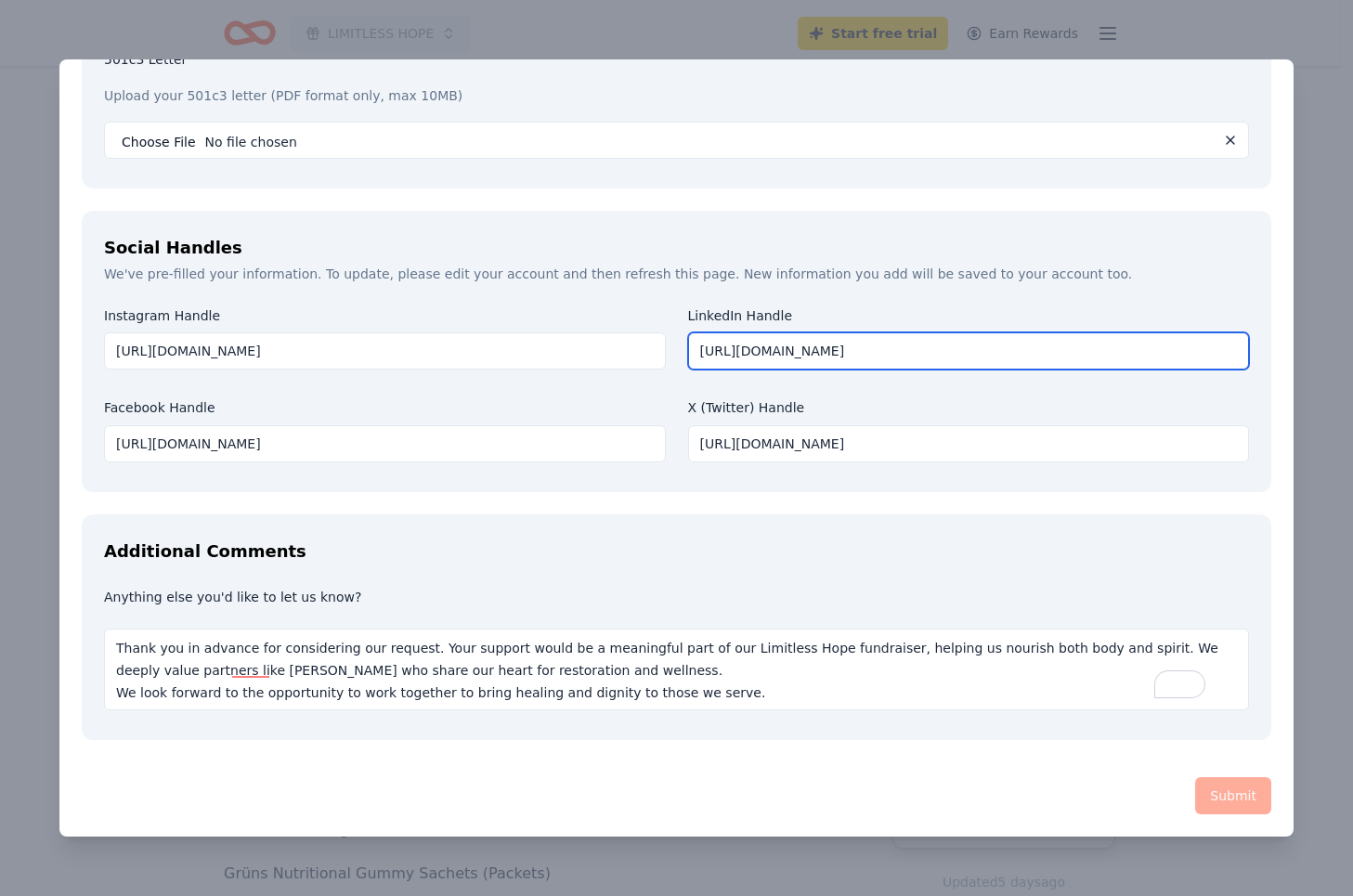
drag, startPoint x: 1079, startPoint y: 343, endPoint x: 638, endPoint y: 331, distance: 441.2
click at [638, 331] on div "Instagram Handle https://www.instagram.com/silentrescue38/ LinkedIn Handle http…" at bounding box center [676, 388] width 1145 height 162
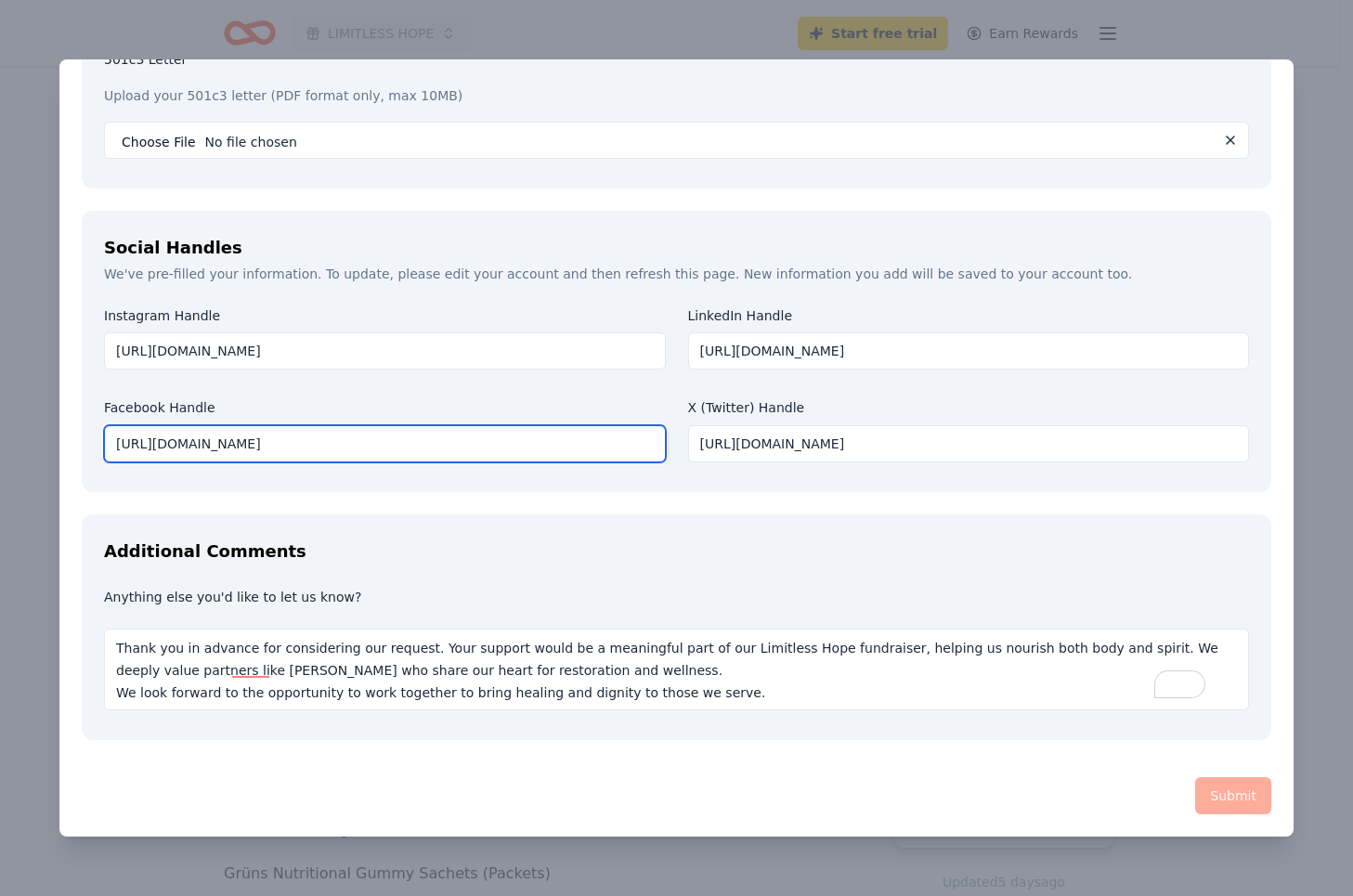
drag, startPoint x: 493, startPoint y: 441, endPoint x: 0, endPoint y: 410, distance: 494.0
click at [0, 410] on div "Grüns Save Report a mistake Due in 23 days 1 apply last week Requirements Reque…" at bounding box center [676, 448] width 1353 height 896
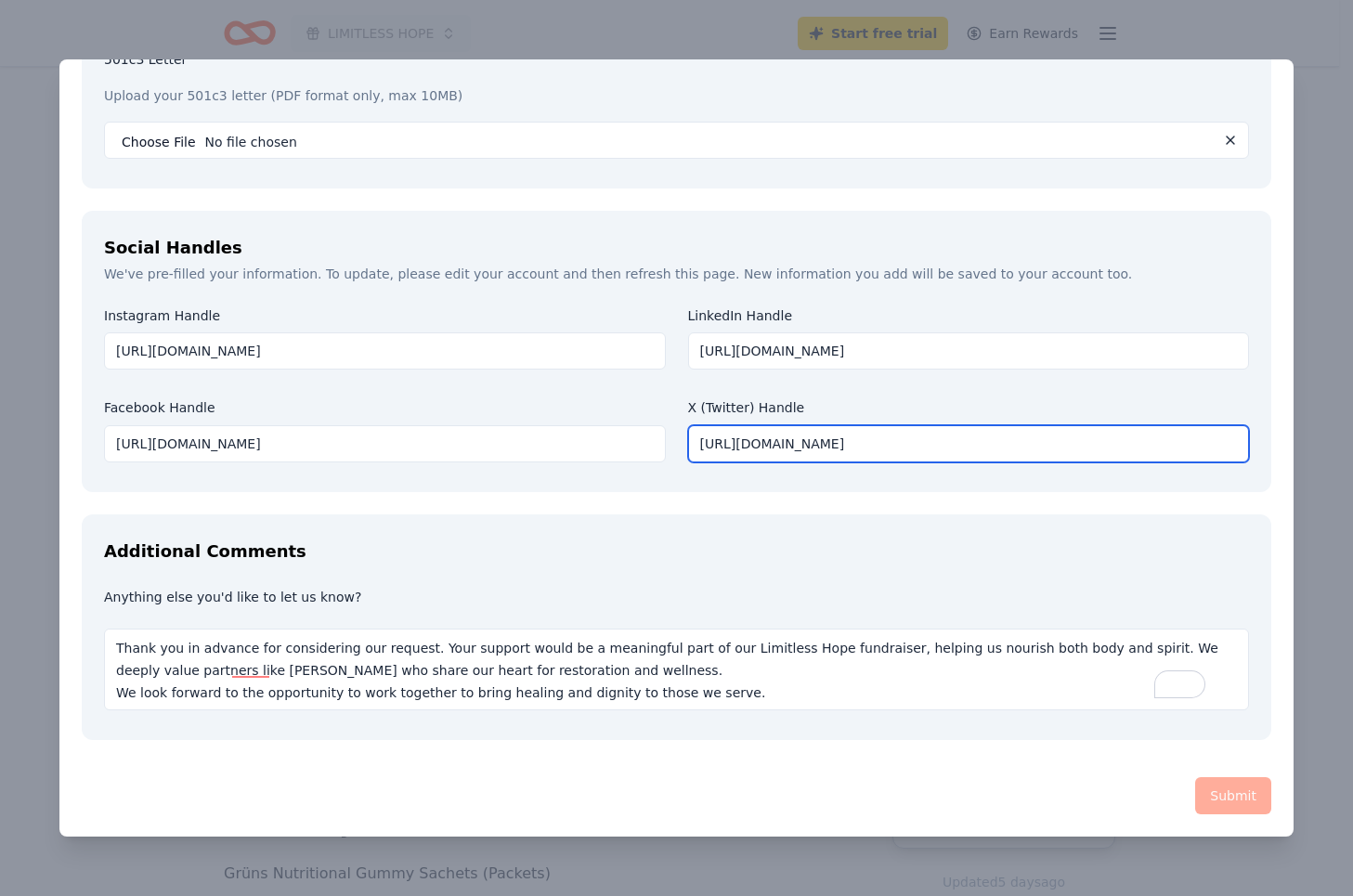
drag, startPoint x: 948, startPoint y: 460, endPoint x: 576, endPoint y: 450, distance: 372.1
click at [576, 450] on div "Instagram Handle https://www.instagram.com/silentrescue38/ LinkedIn Handle http…" at bounding box center [676, 388] width 1145 height 162
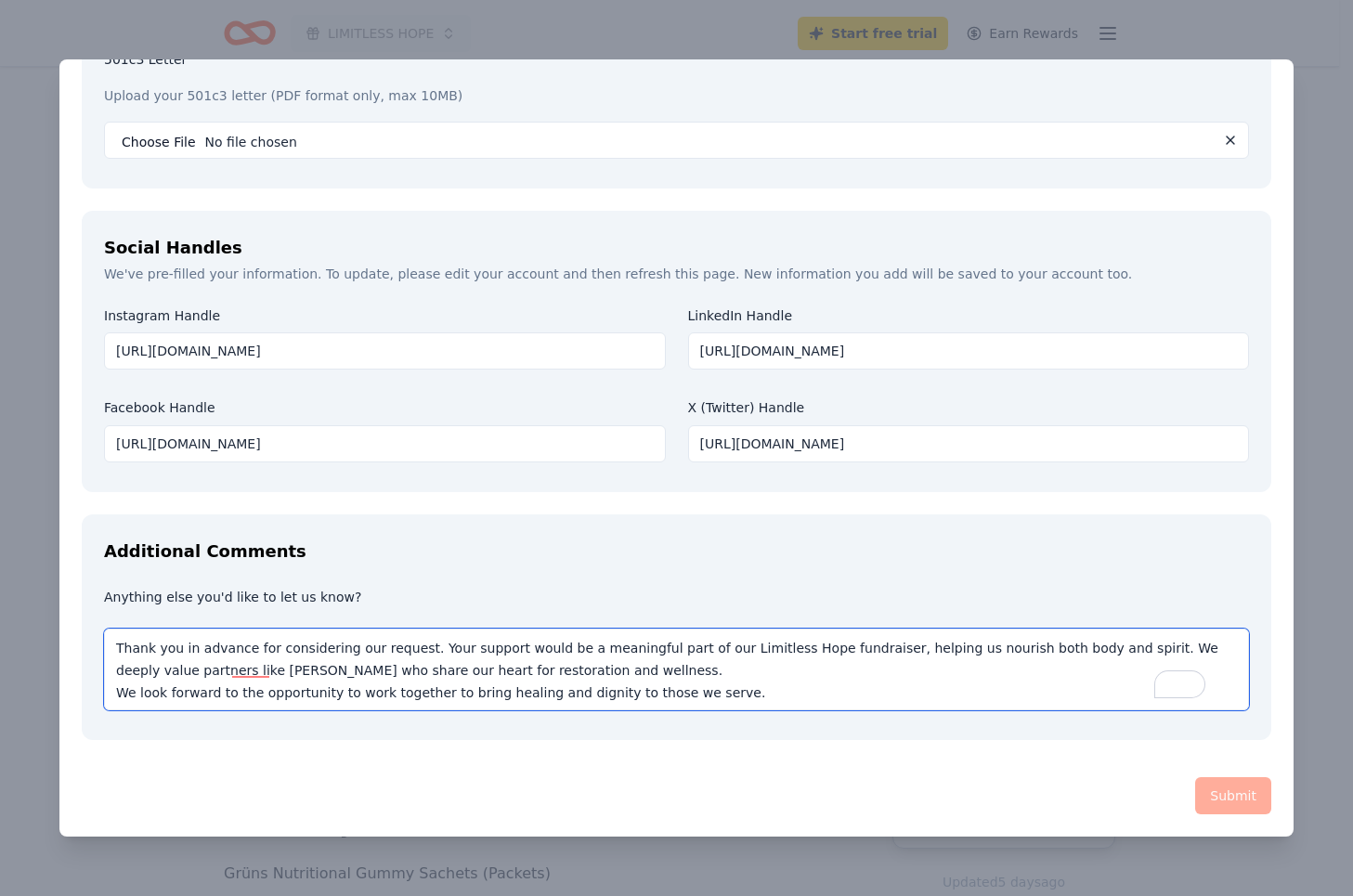
drag, startPoint x: 747, startPoint y: 693, endPoint x: 0, endPoint y: 607, distance: 751.9
click at [0, 607] on div "Grüns Save Report a mistake Due in 23 days 1 apply last week Requirements Reque…" at bounding box center [676, 448] width 1353 height 896
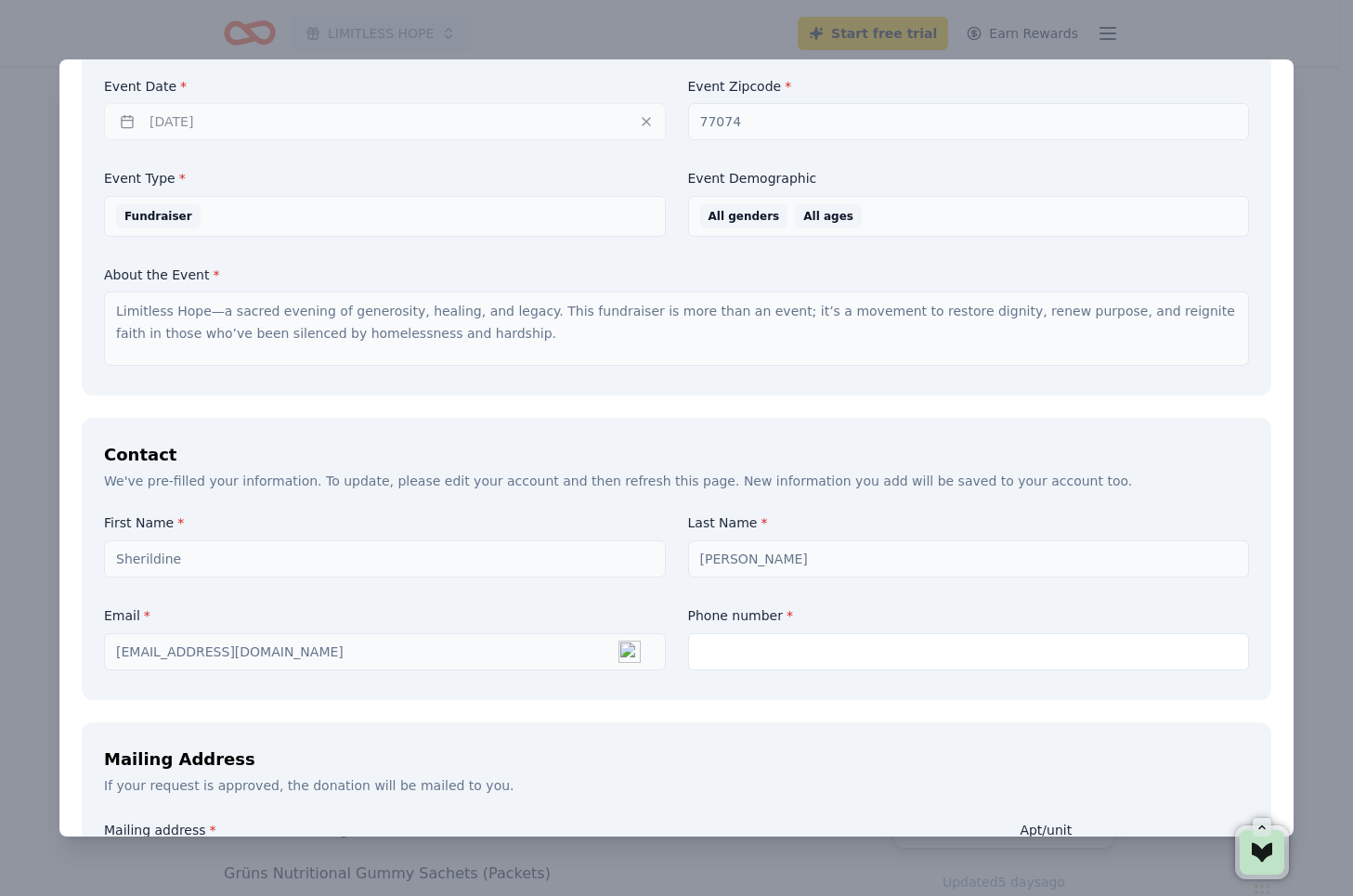
scroll to position [913, 0]
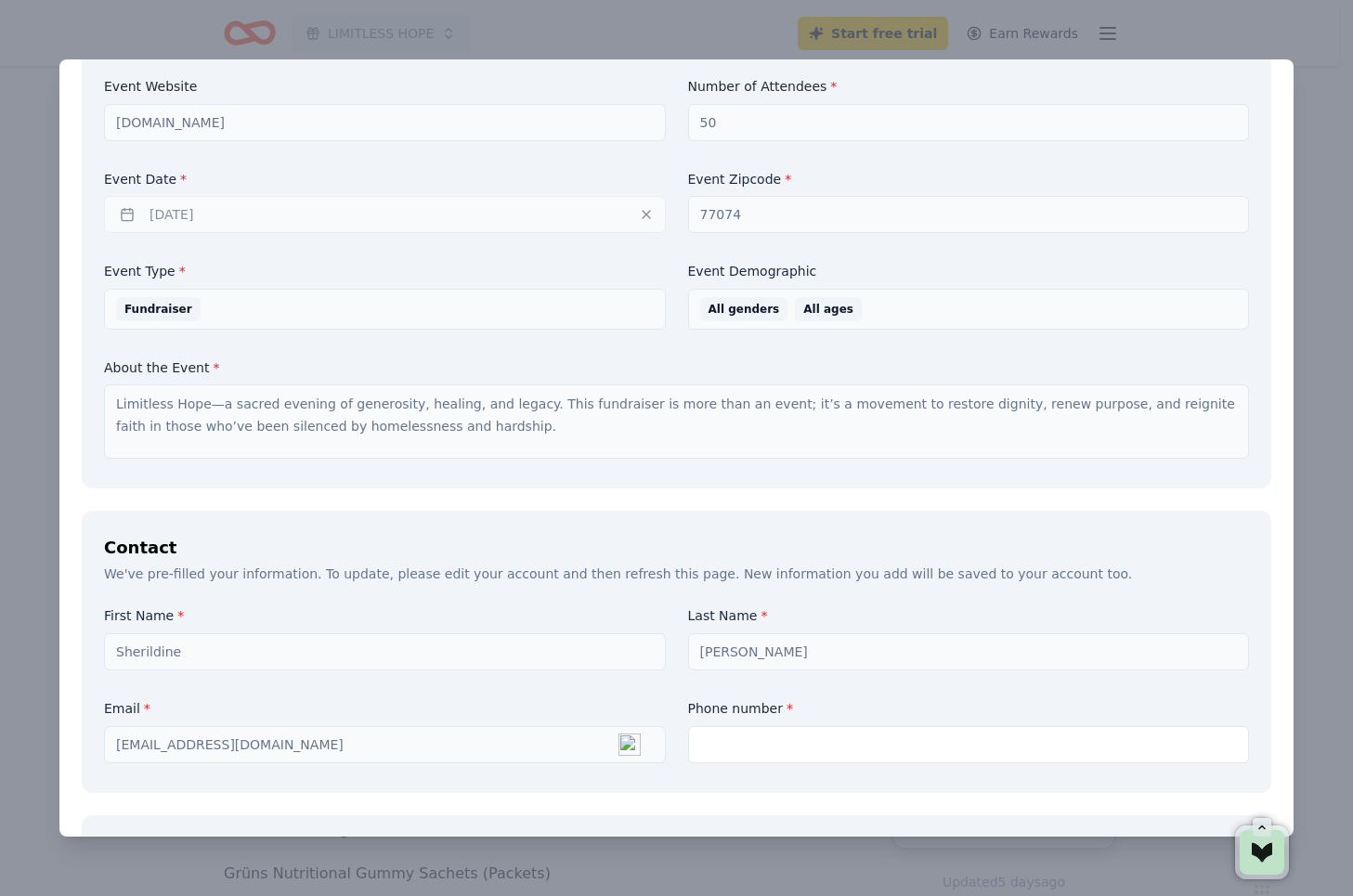
click at [96, 394] on div "Event Details We've pre-filled information from your event. To update, please e…" at bounding box center [676, 188] width 1190 height 600
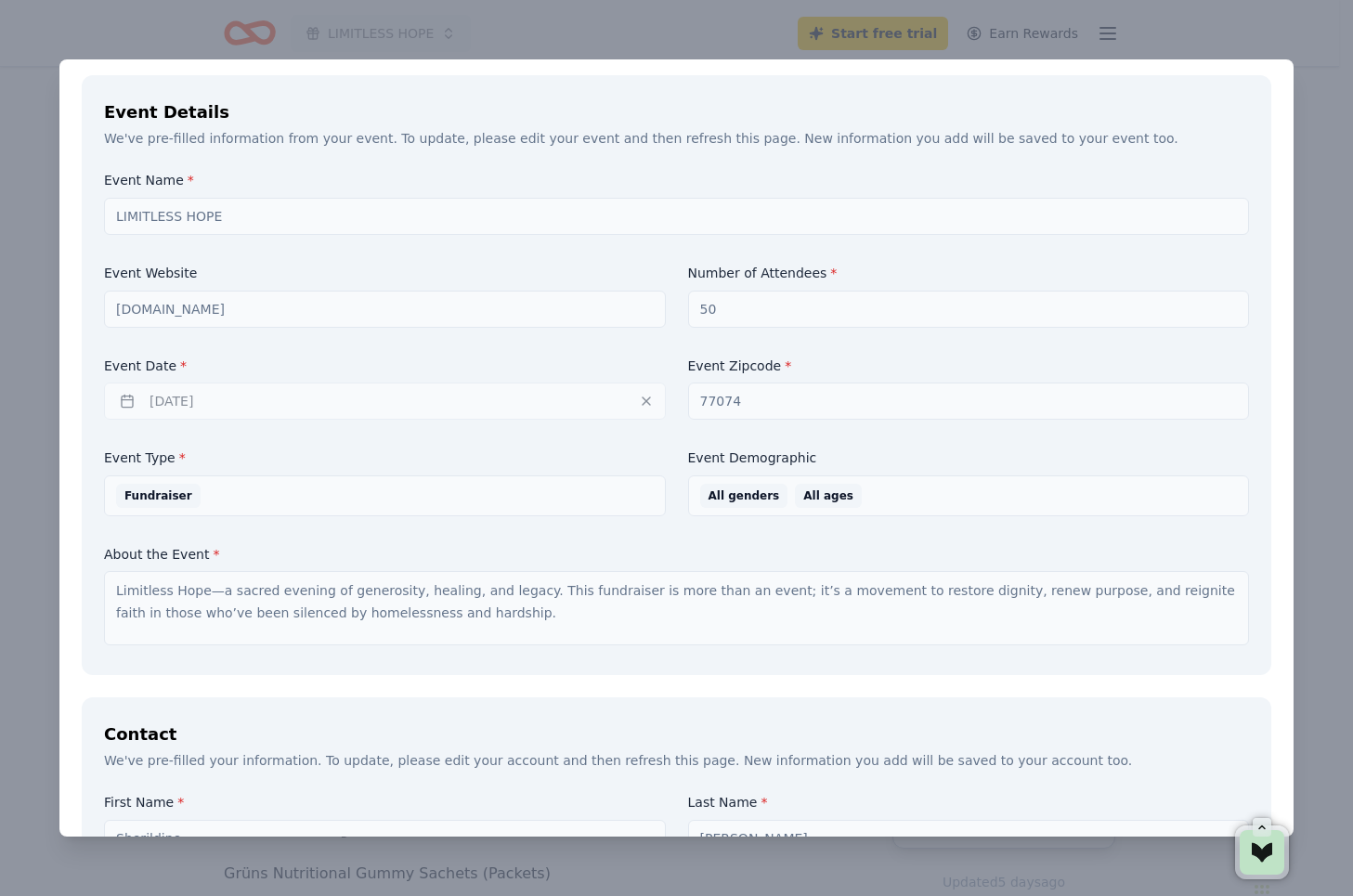
scroll to position [727, 0]
click at [48, 198] on div "Grüns Save Report a mistake Due in 23 days 1 apply last week Requirements Reque…" at bounding box center [676, 448] width 1353 height 896
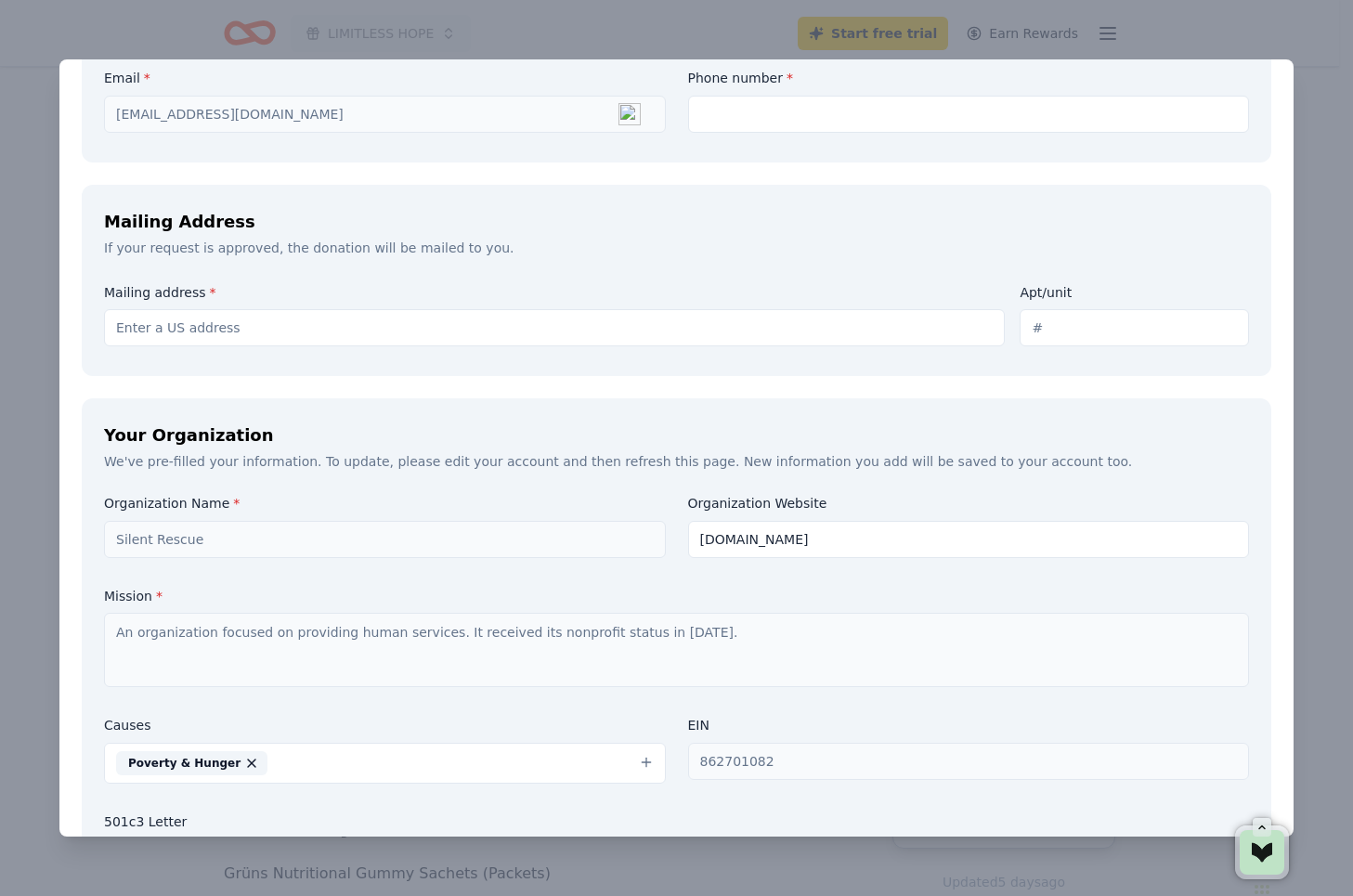
scroll to position [1284, 0]
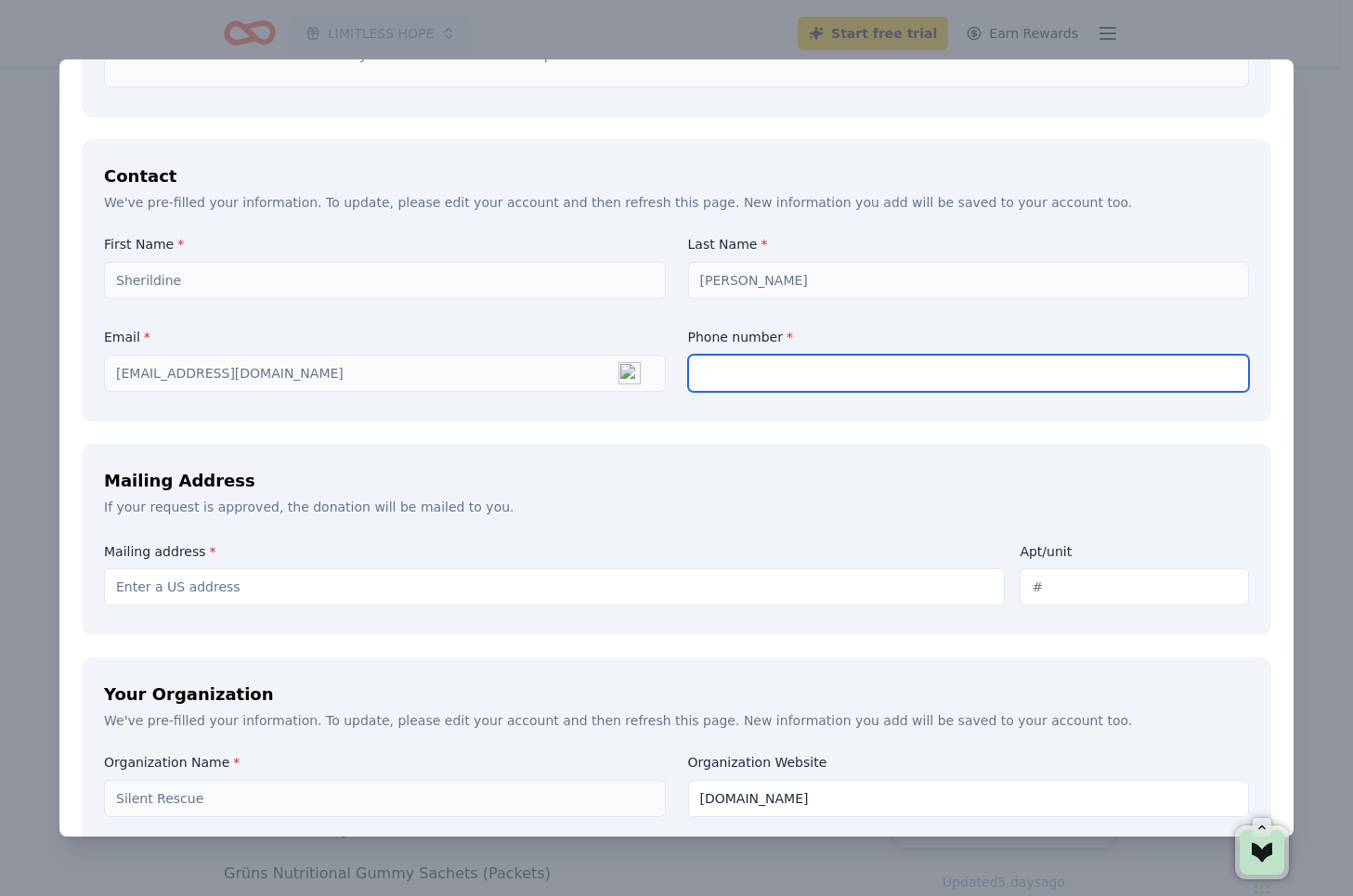
click at [736, 382] on input "text" at bounding box center [968, 373] width 562 height 37
click at [807, 369] on input "text" at bounding box center [968, 373] width 562 height 37
type input "3466078530"
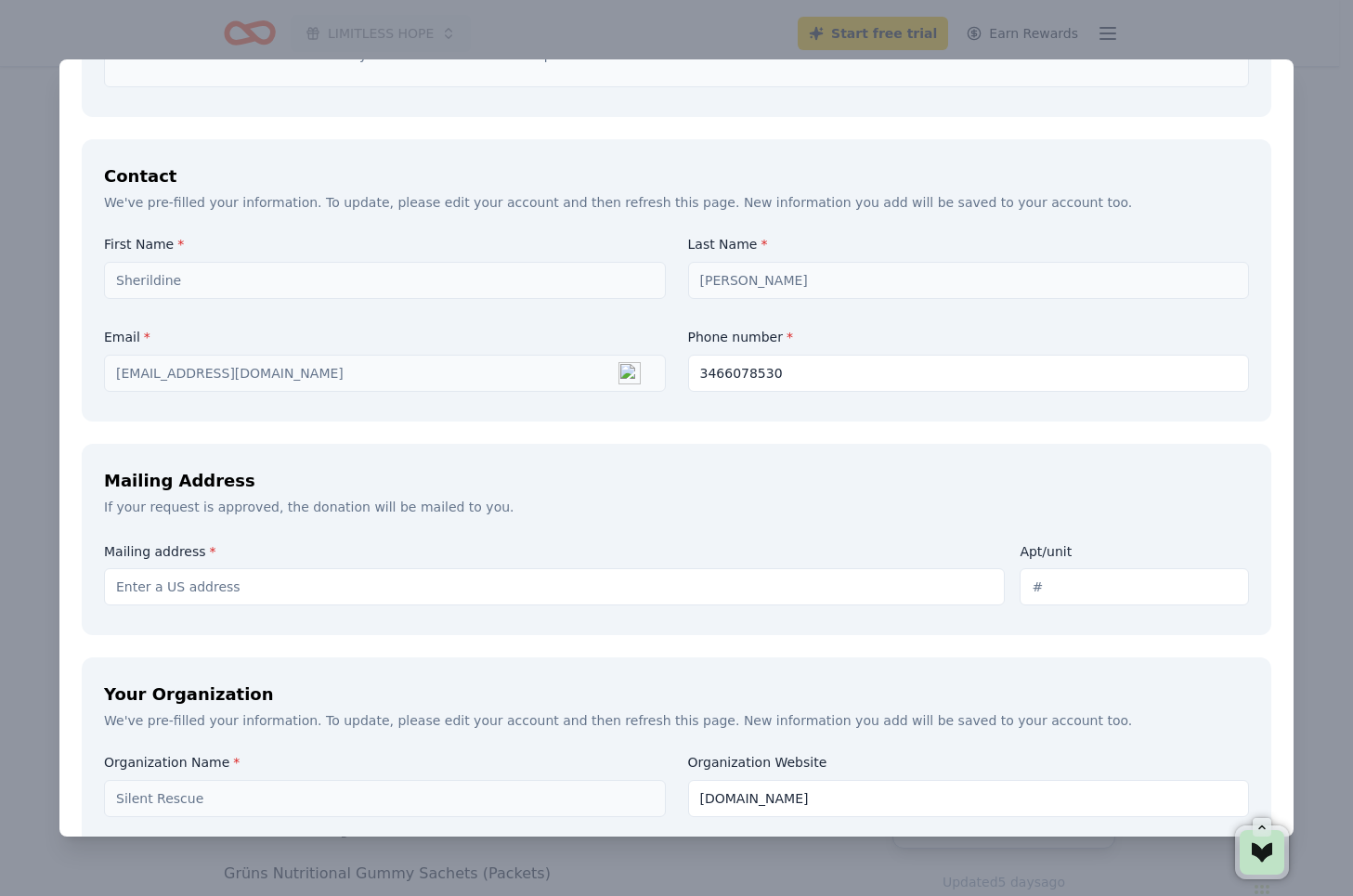
click at [593, 315] on div "First Name * Sherildine Last Name * Beck Email * sherryroyalxb@gmail.com Phone …" at bounding box center [676, 317] width 1145 height 162
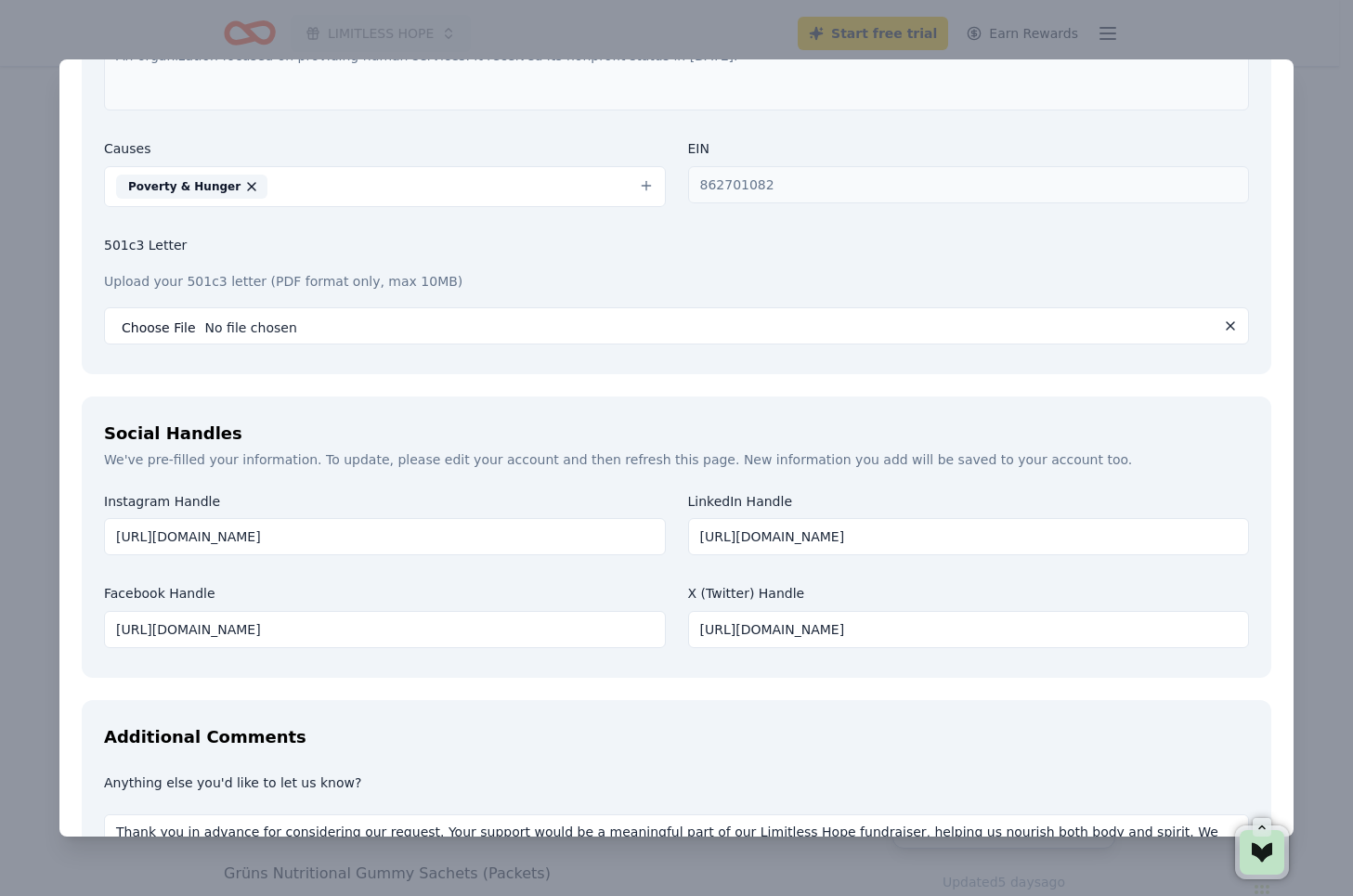
scroll to position [2306, 0]
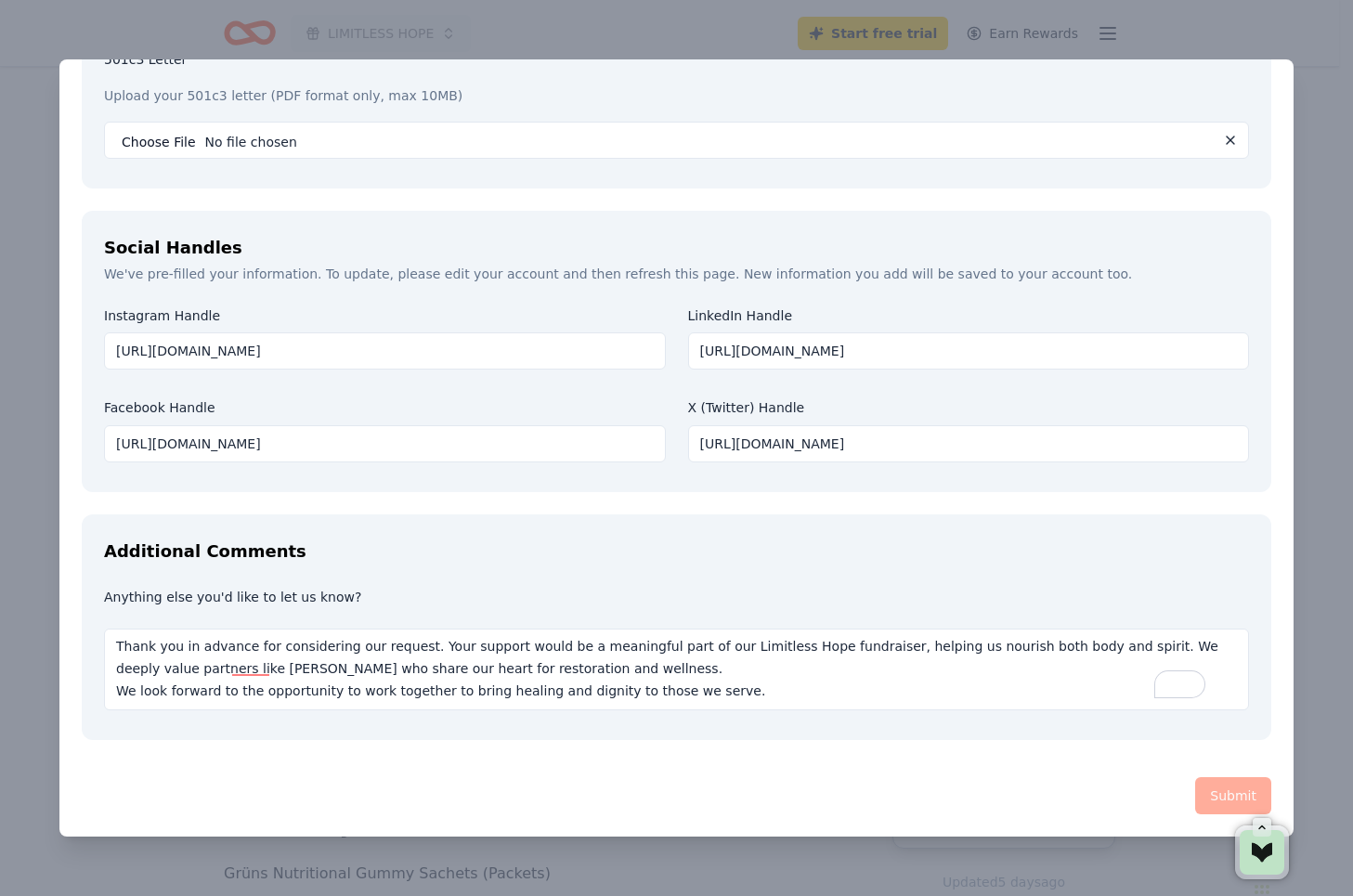
click at [1127, 796] on div "Submit" at bounding box center [676, 796] width 1190 height 37
click at [1233, 806] on div "Submit" at bounding box center [676, 796] width 1190 height 37
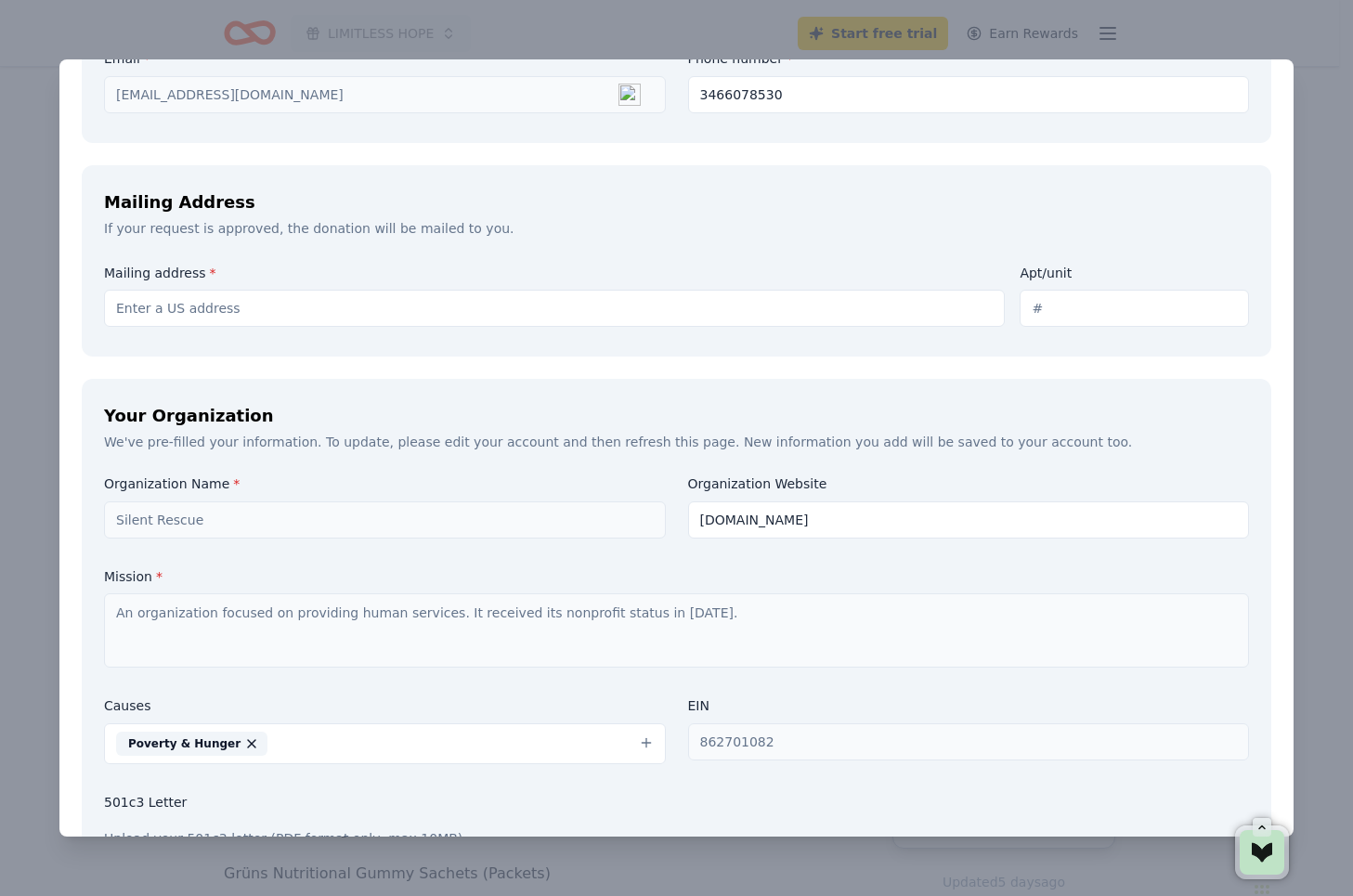
scroll to position [1470, 0]
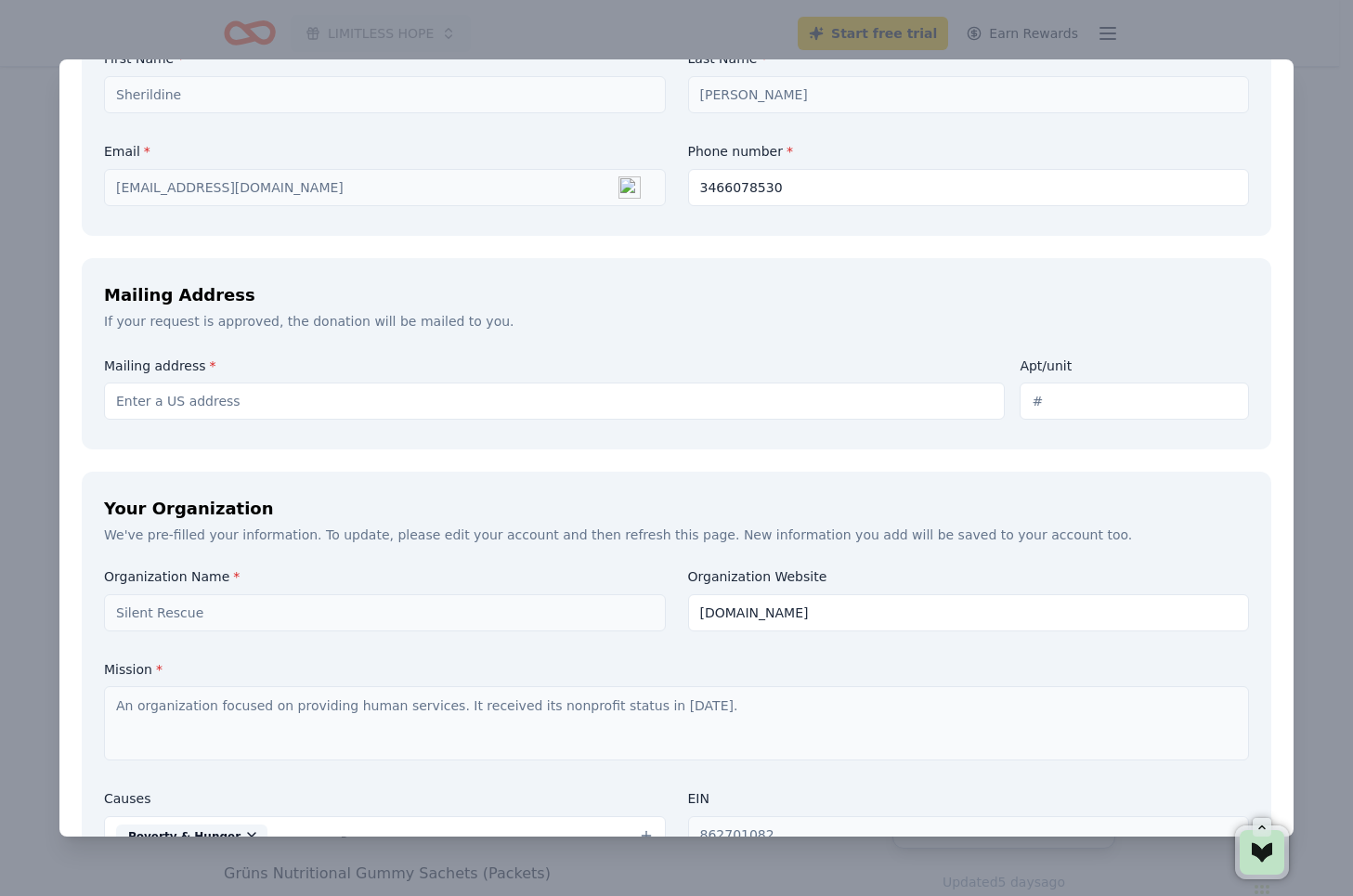
click at [263, 403] on input "Mailing address *" at bounding box center [554, 401] width 901 height 37
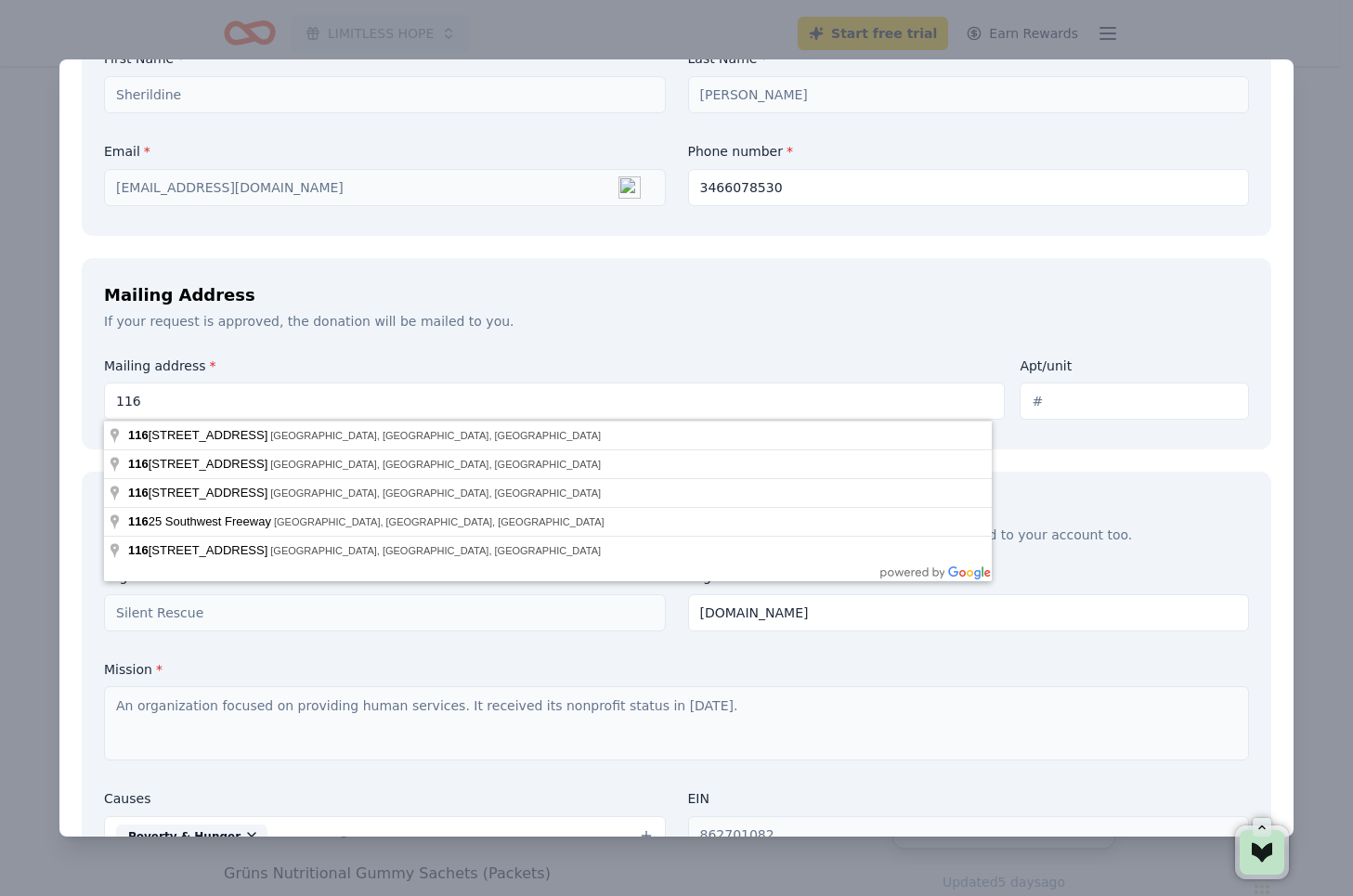
type input "11617 Abloom Way"
type input "Apt 1012"
click at [340, 393] on input "11617 Abloom Way" at bounding box center [554, 401] width 901 height 37
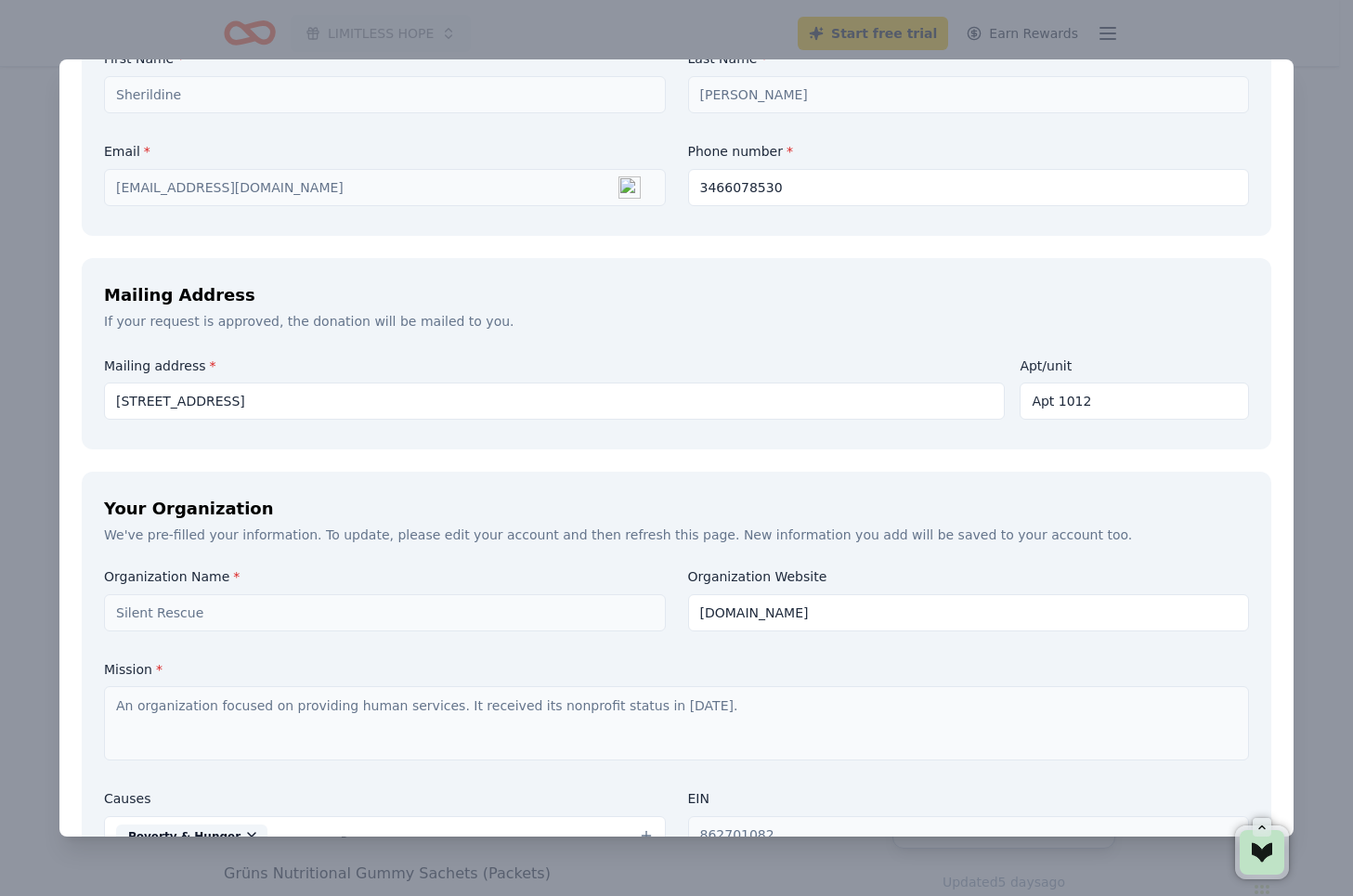
drag, startPoint x: 1085, startPoint y: 405, endPoint x: 936, endPoint y: 393, distance: 149.5
click at [936, 393] on div "Mailing address * 11617 Abloom Way Apt/unit Apt 1012" at bounding box center [676, 387] width 1145 height 66
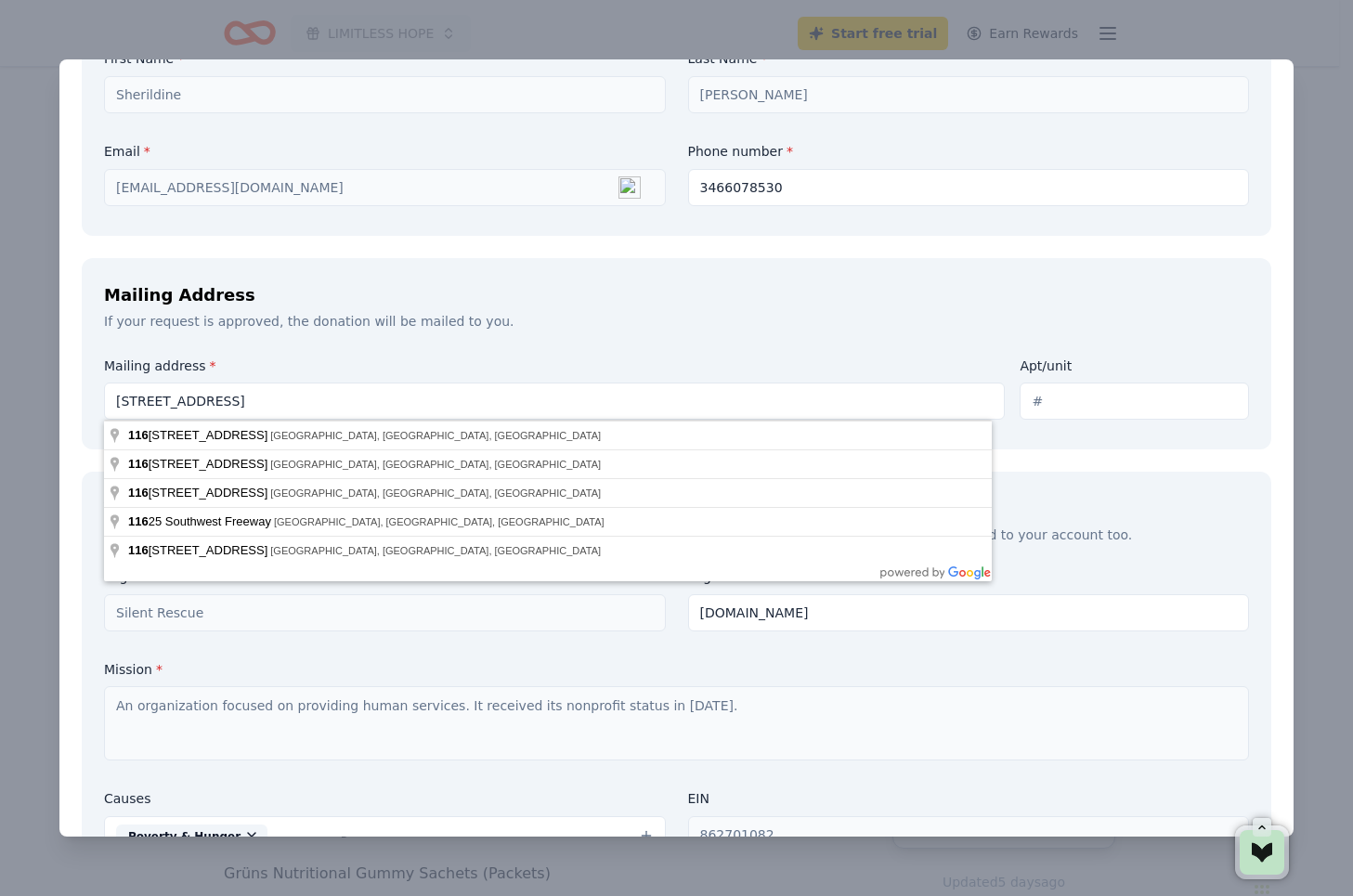
click at [484, 415] on input "11617 Abloom Way" at bounding box center [554, 401] width 901 height 37
type input "11617 Abloom Way, Houston, TX, USA"
click at [894, 302] on div "Mailing Address" at bounding box center [676, 295] width 1145 height 30
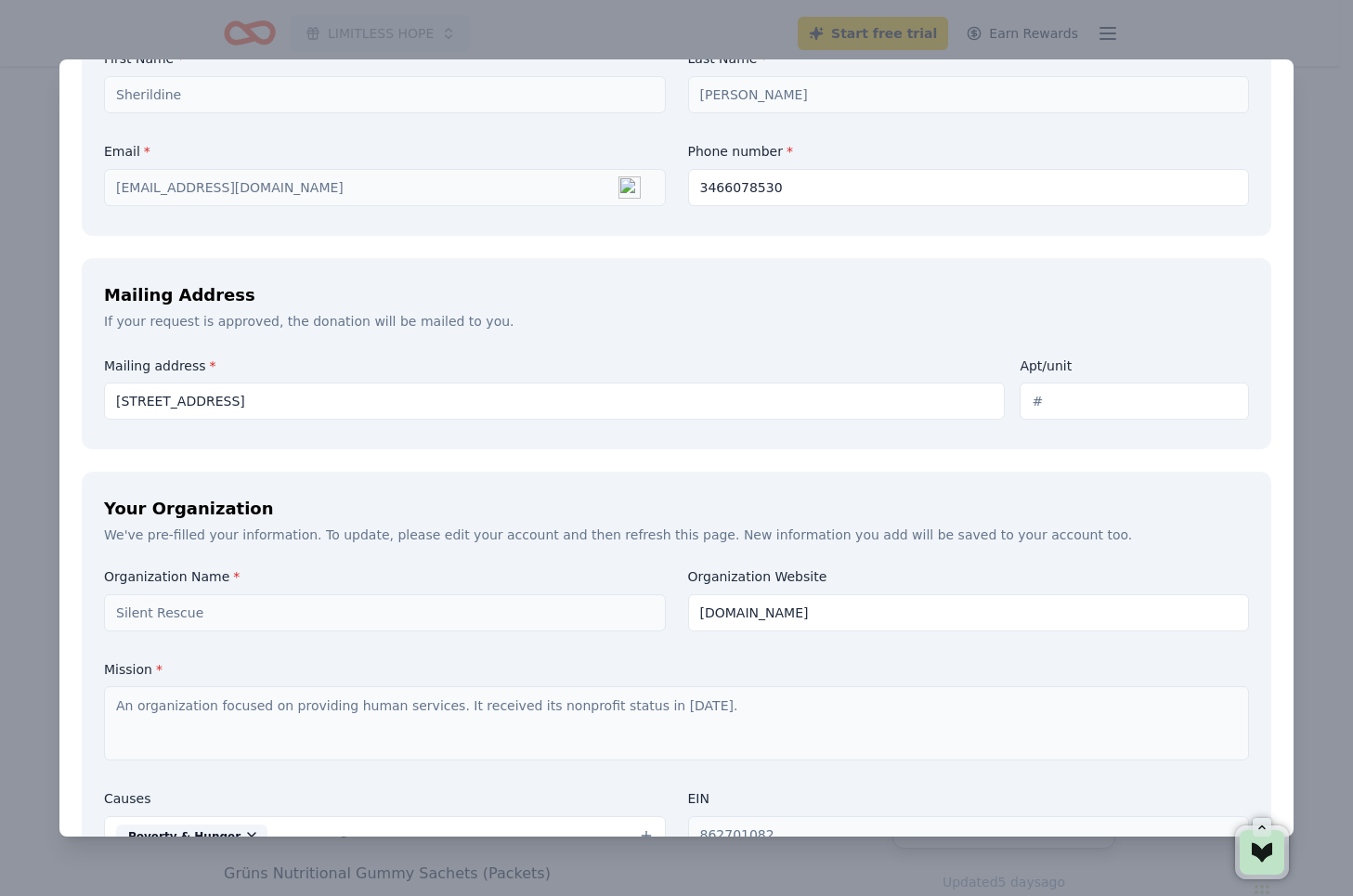
click at [1065, 401] on input "Apt/unit" at bounding box center [1134, 401] width 229 height 37
click at [729, 359] on div "Mailing address * 11617 Abloom Way, Houston, TX, USA" at bounding box center [554, 387] width 901 height 66
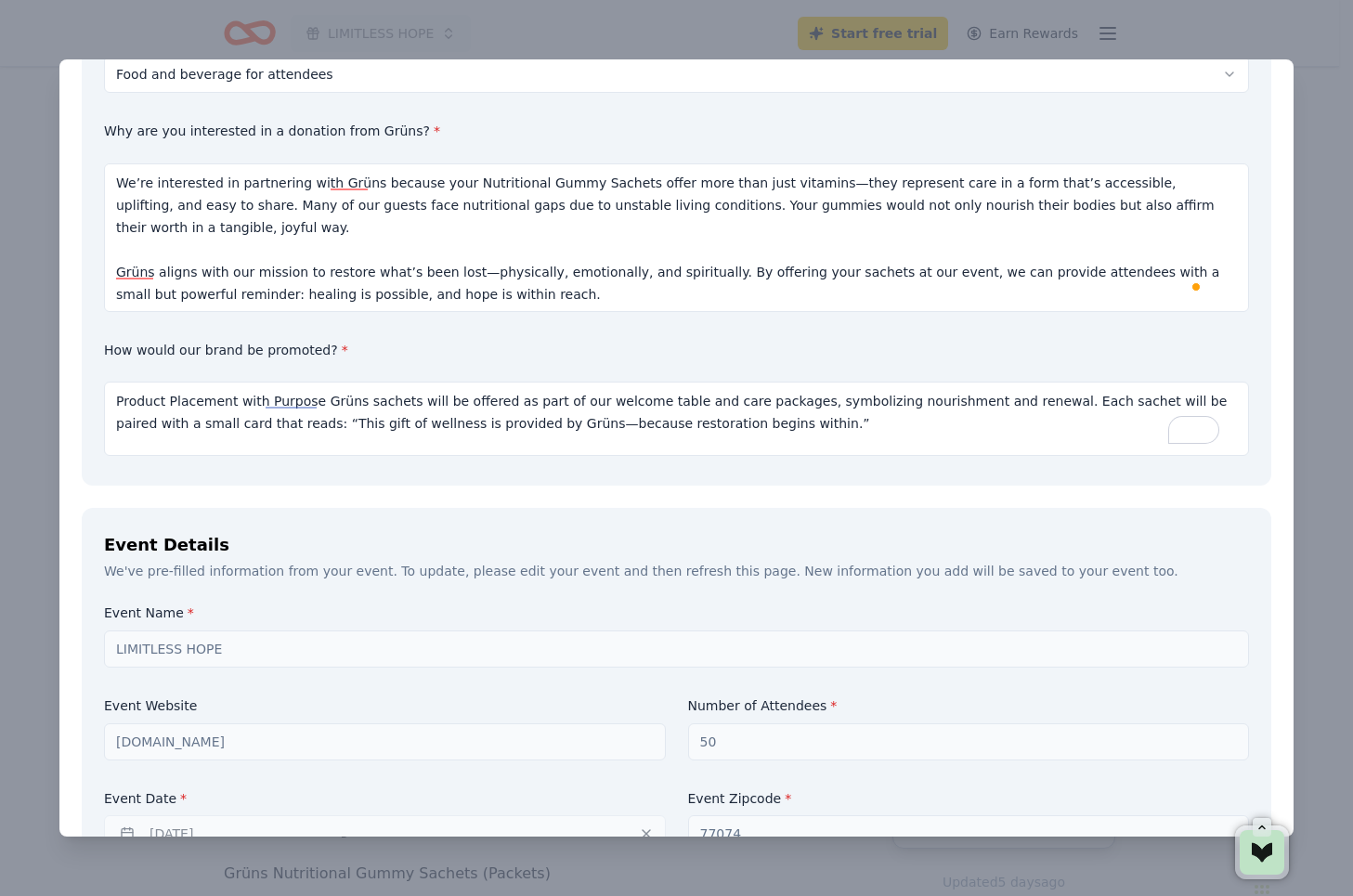
scroll to position [263, 0]
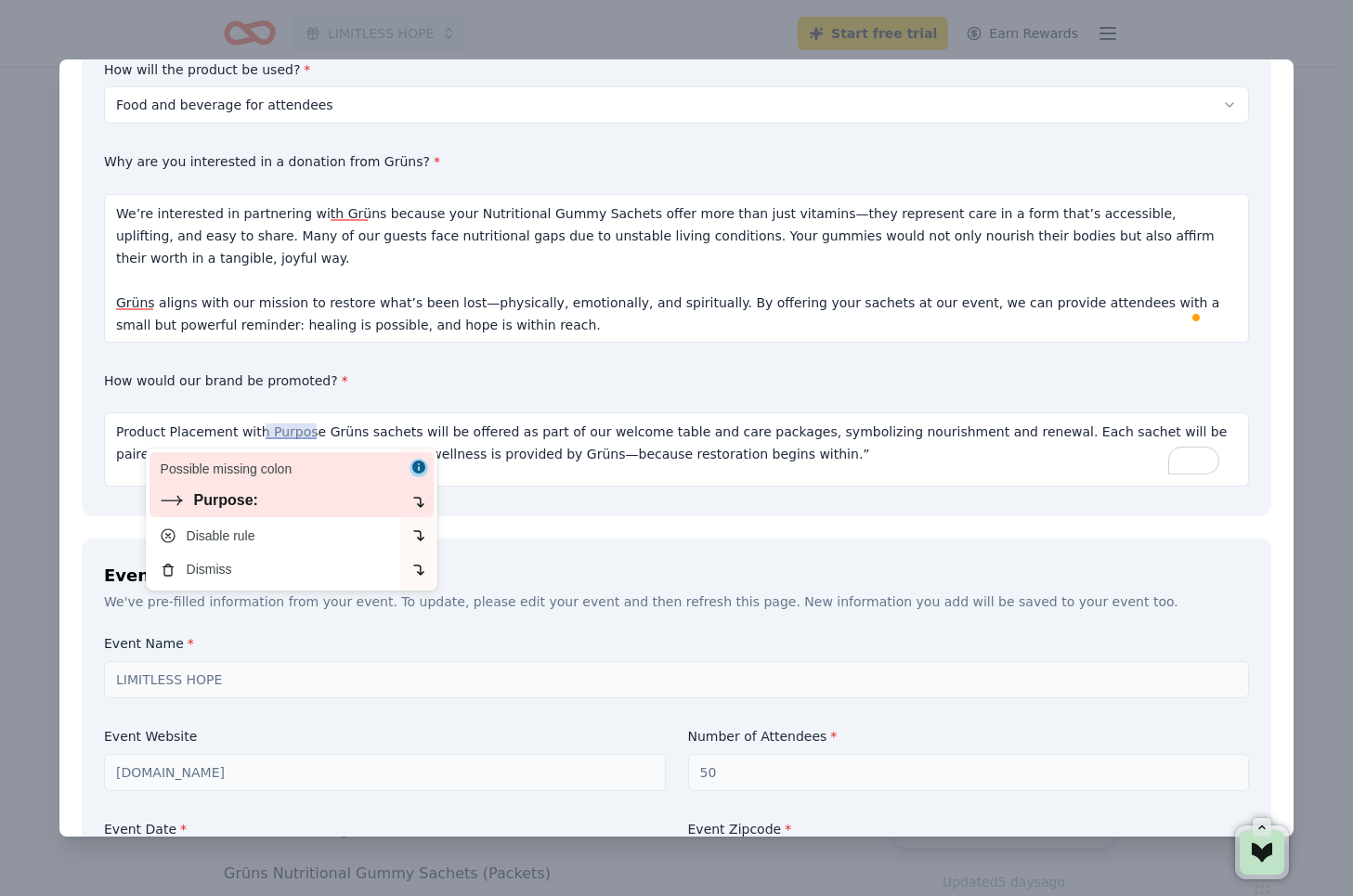
click at [264, 506] on div "Purpose:" at bounding box center [276, 500] width 232 height 22
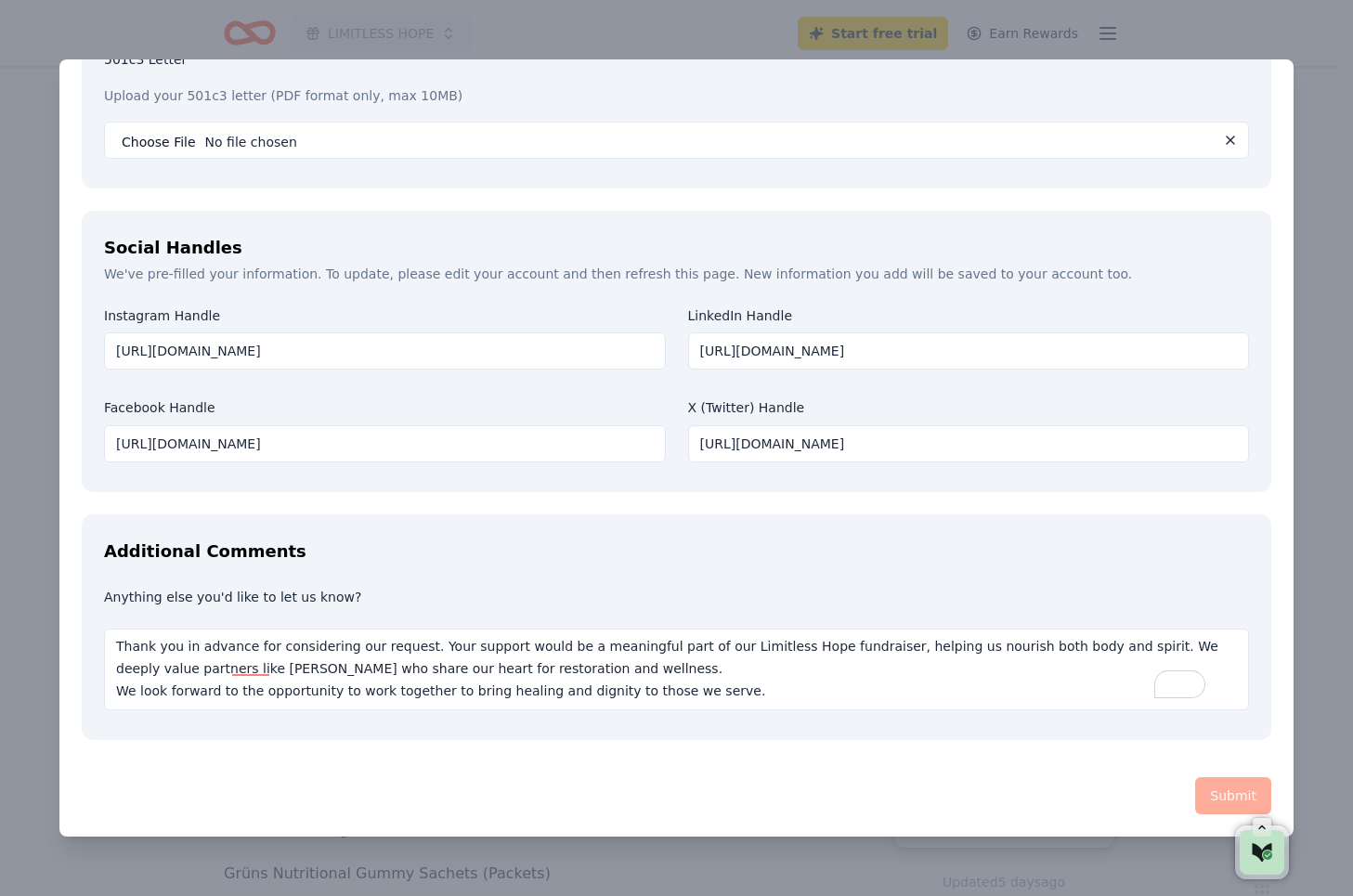
scroll to position [2, 0]
click at [1225, 793] on div "Submit" at bounding box center [676, 796] width 1190 height 37
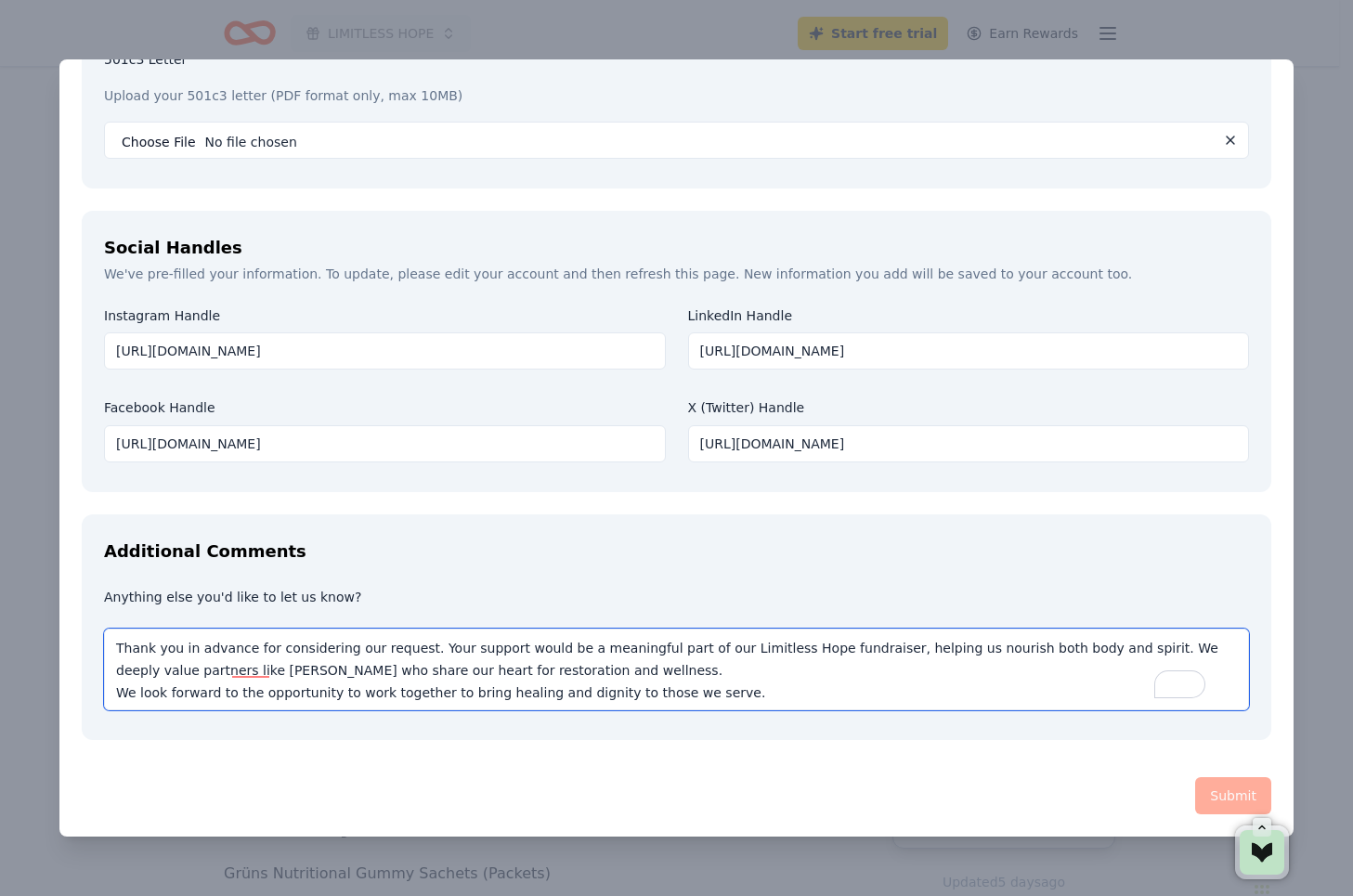
scroll to position [0, 0]
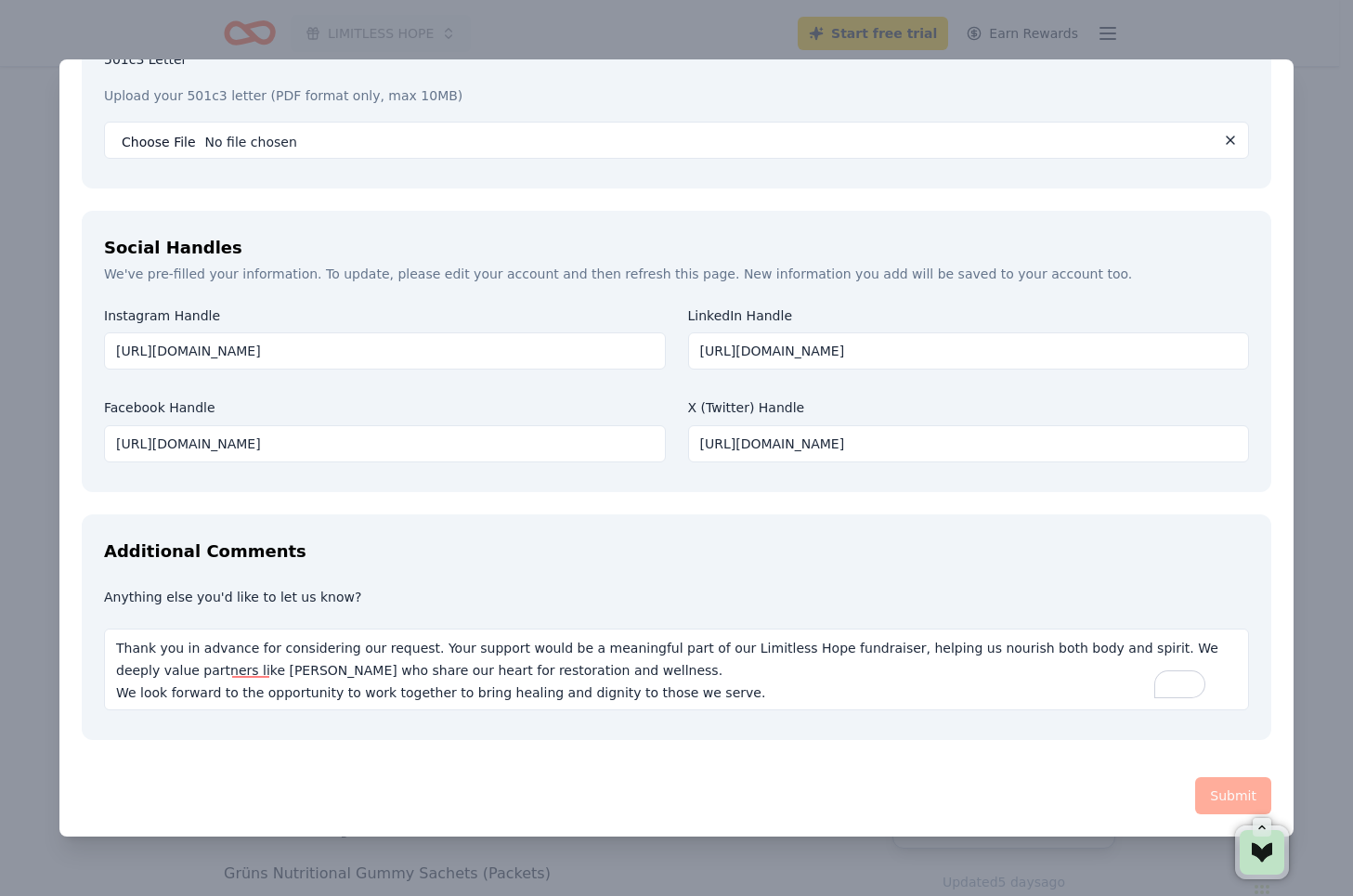
click at [981, 573] on div "Additional Comments Anything else you'd like to let us know? Thank you in advan…" at bounding box center [676, 628] width 1190 height 227
click at [1201, 805] on div "Submit" at bounding box center [676, 796] width 1190 height 37
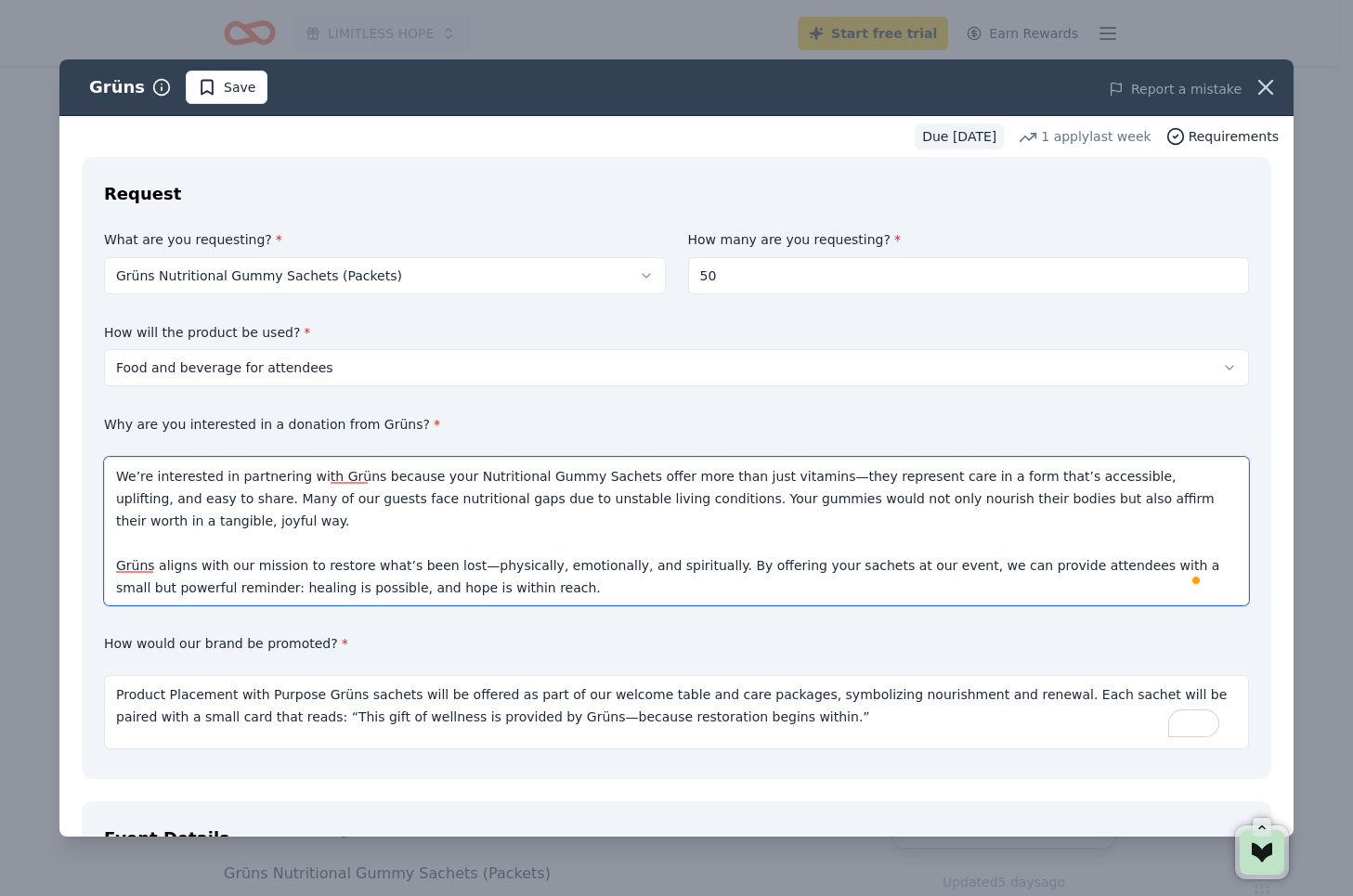
click at [456, 531] on textarea "We’re interested in partnering with Grüns because your Nutritional Gummy Sachet…" at bounding box center [676, 531] width 1145 height 149
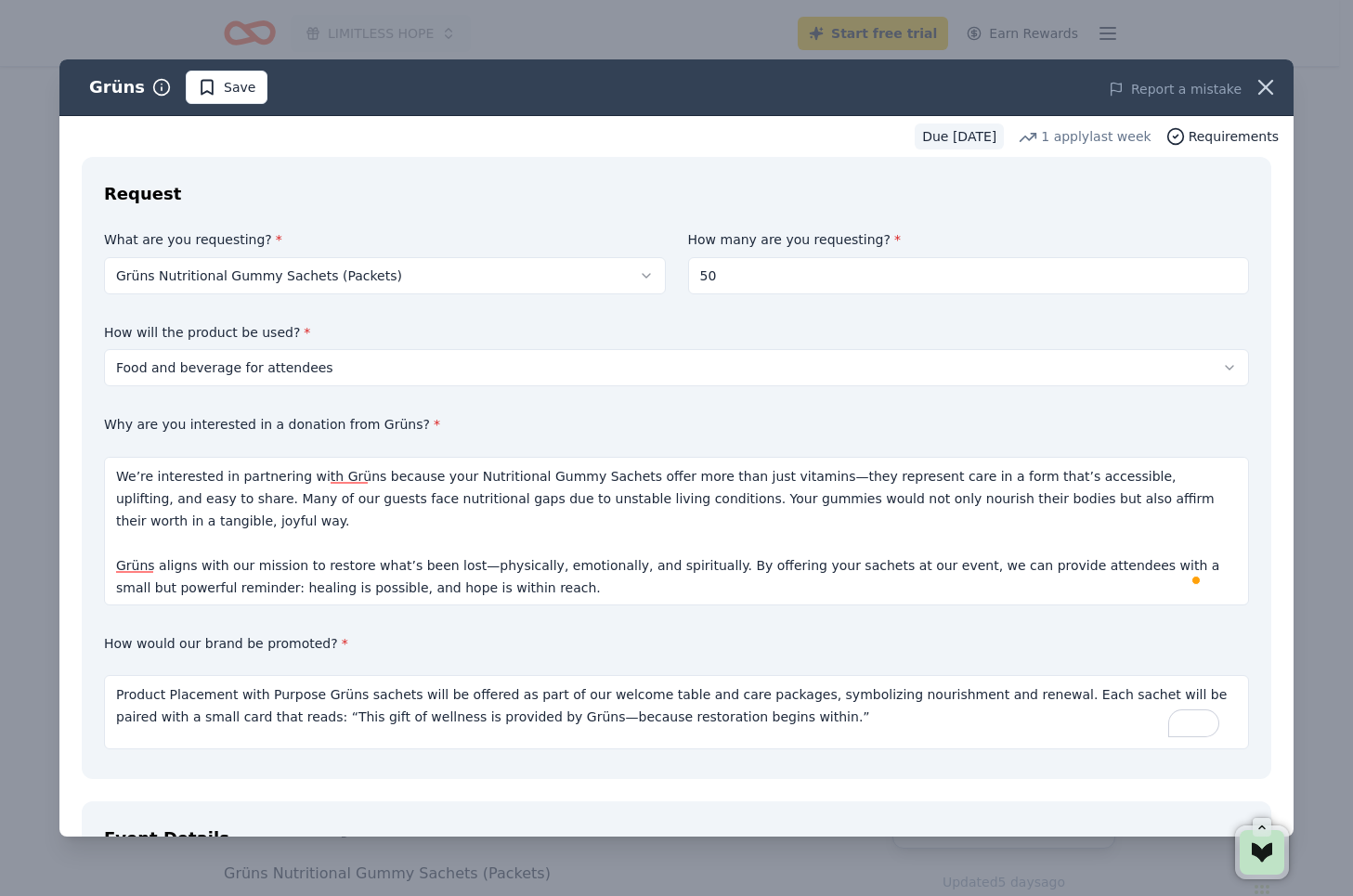
click at [499, 633] on div "What are you requesting? * Grüns Nutritional Gummy Sachets (Packets) Grüns Nutr…" at bounding box center [676, 493] width 1145 height 526
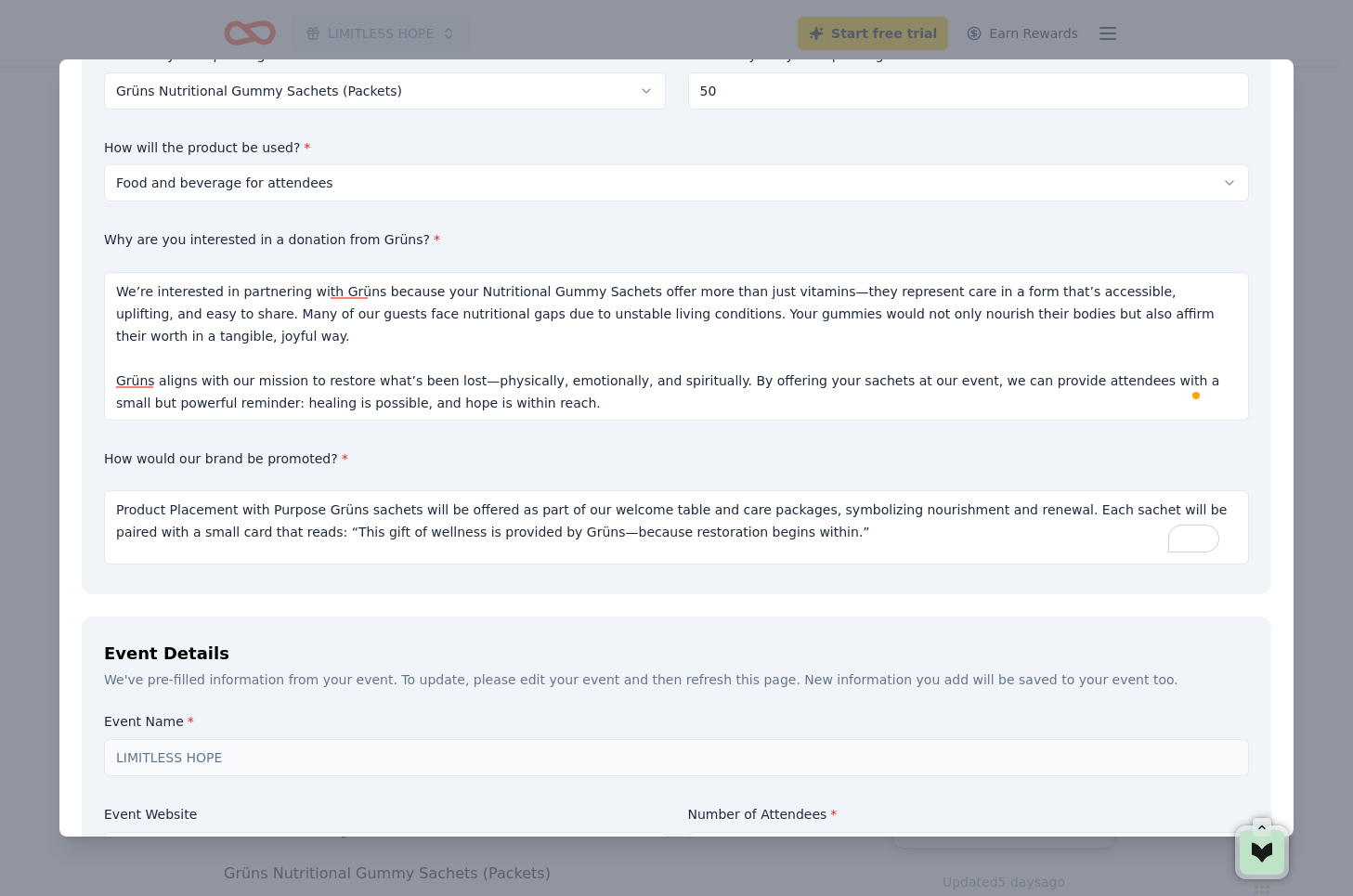
scroll to position [186, 0]
click at [499, 641] on div "Event Details" at bounding box center [676, 653] width 1145 height 30
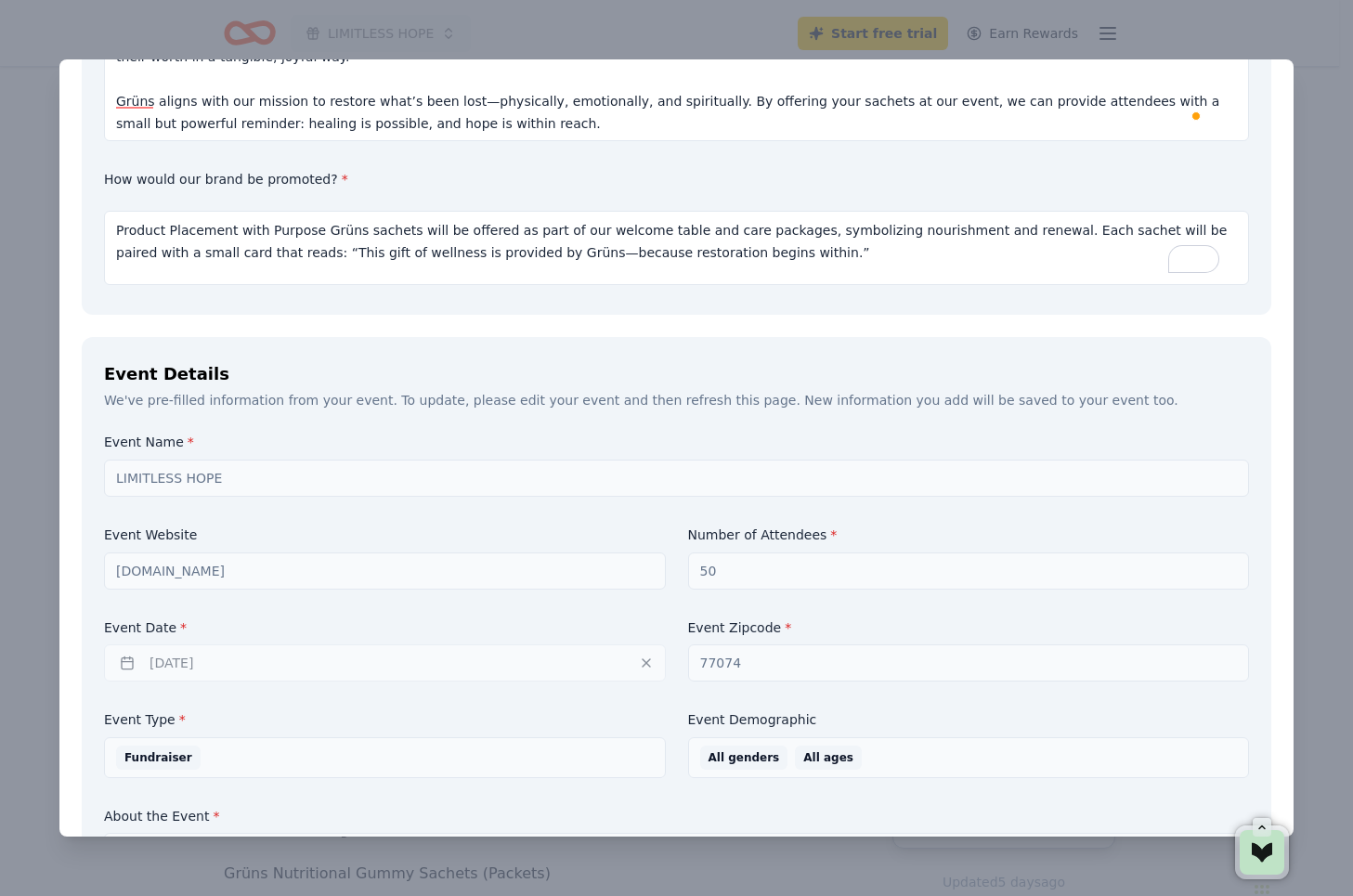
click at [757, 633] on label "Event Zipcode *" at bounding box center [968, 628] width 562 height 18
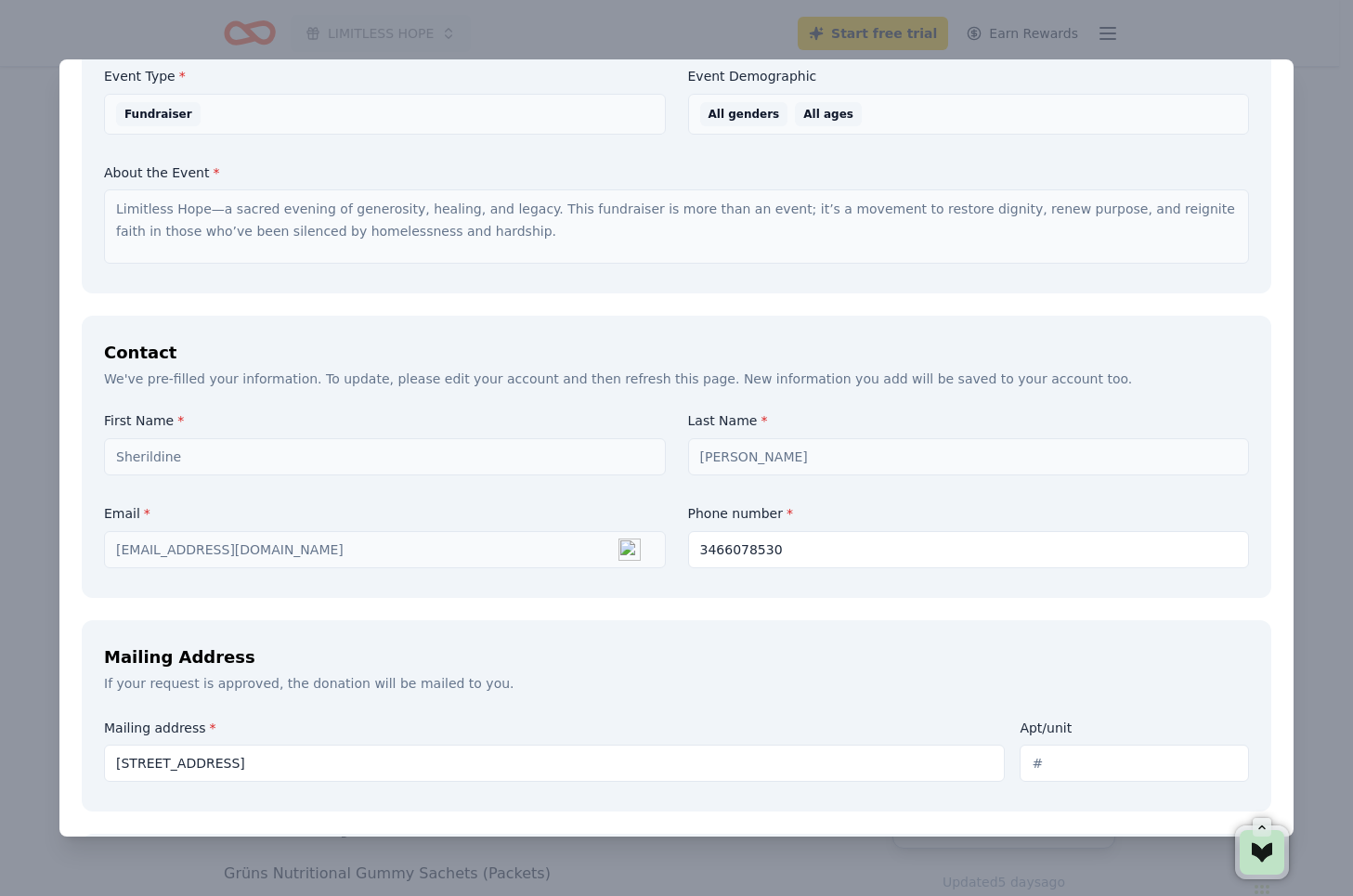
scroll to position [1115, 0]
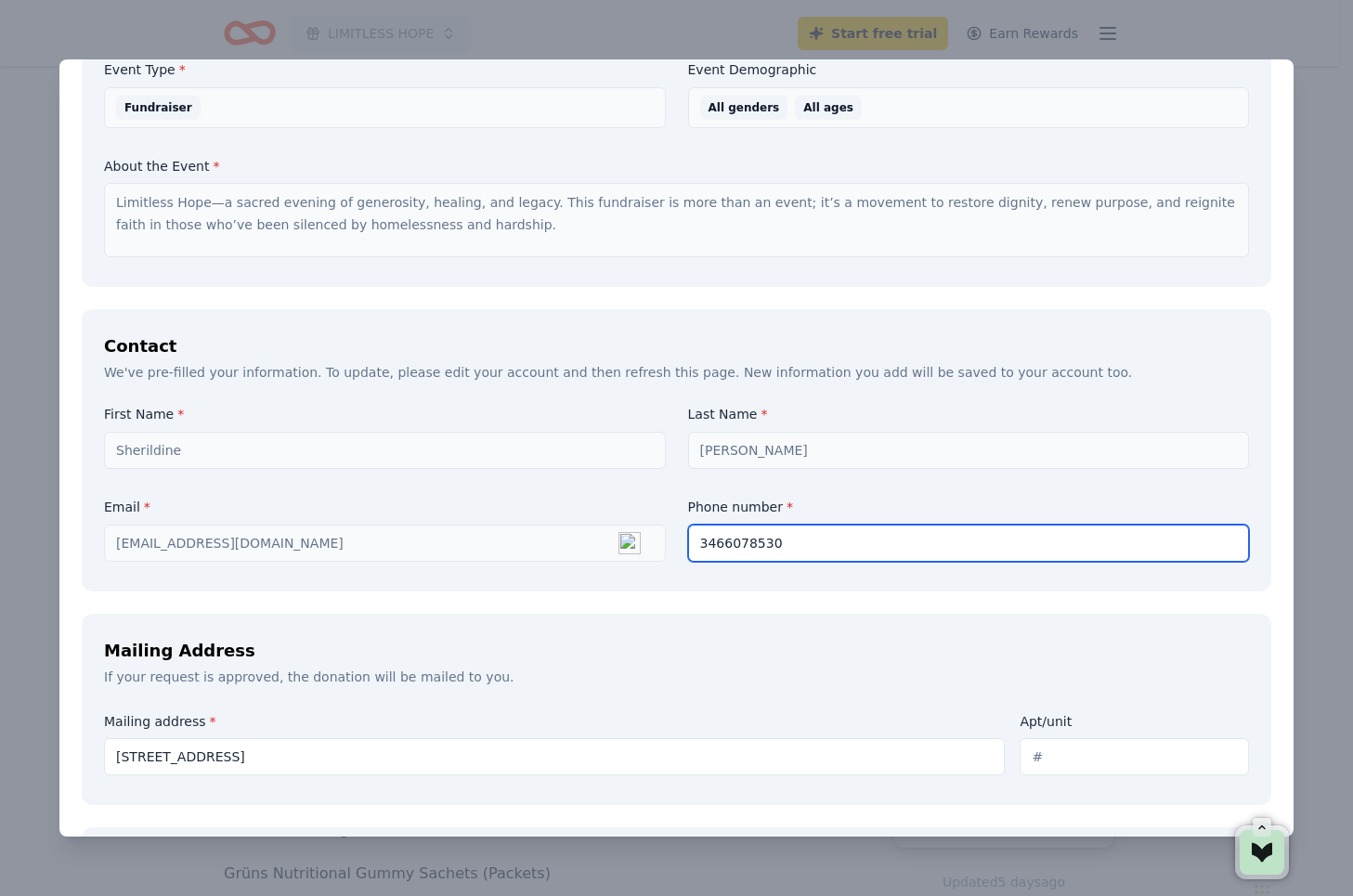
click at [714, 544] on input "3466078530" at bounding box center [968, 543] width 562 height 37
click at [720, 545] on input "3466078530" at bounding box center [968, 543] width 562 height 37
click at [750, 548] on input "346-6078530" at bounding box center [968, 543] width 562 height 37
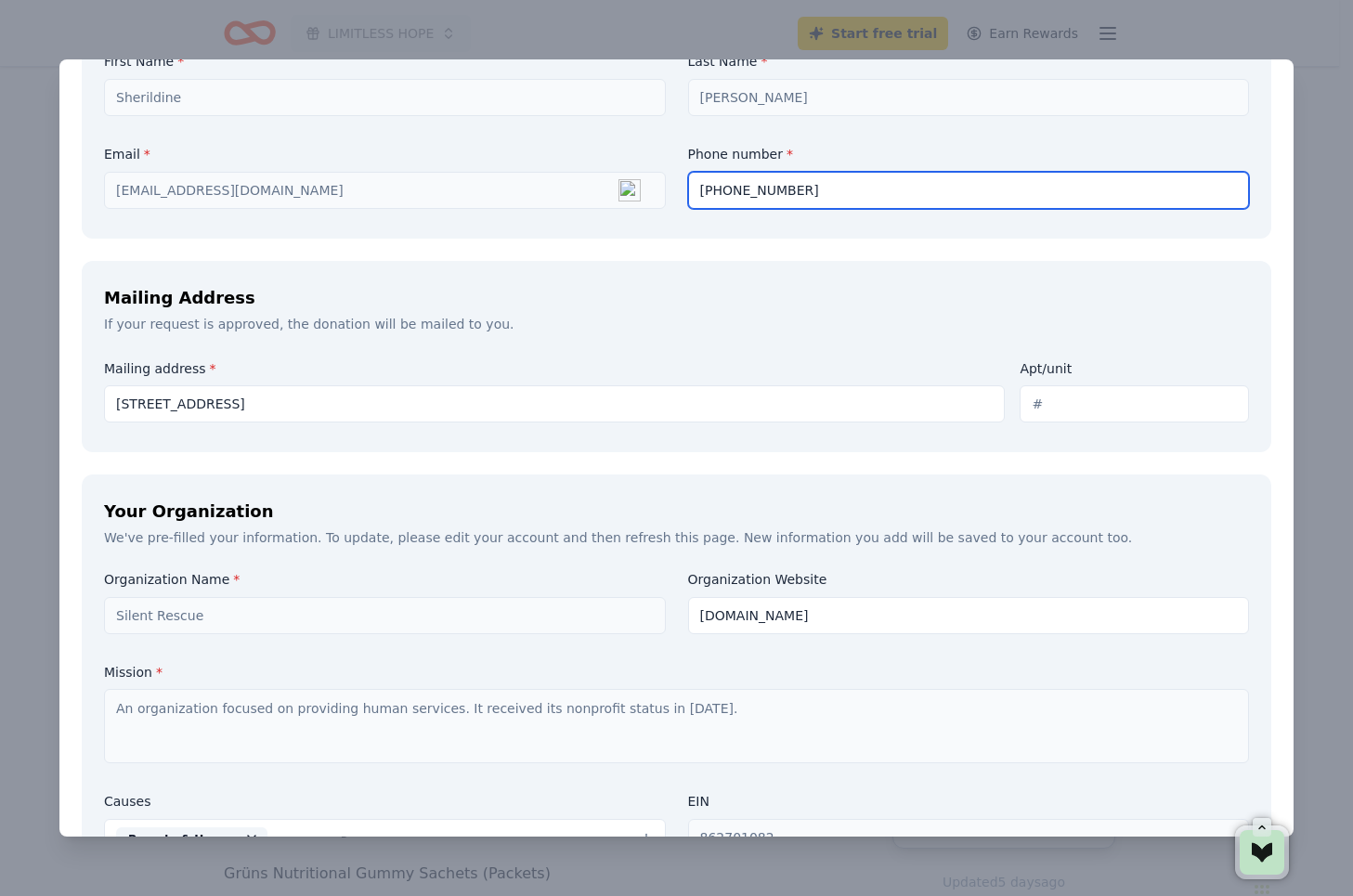
scroll to position [1487, 0]
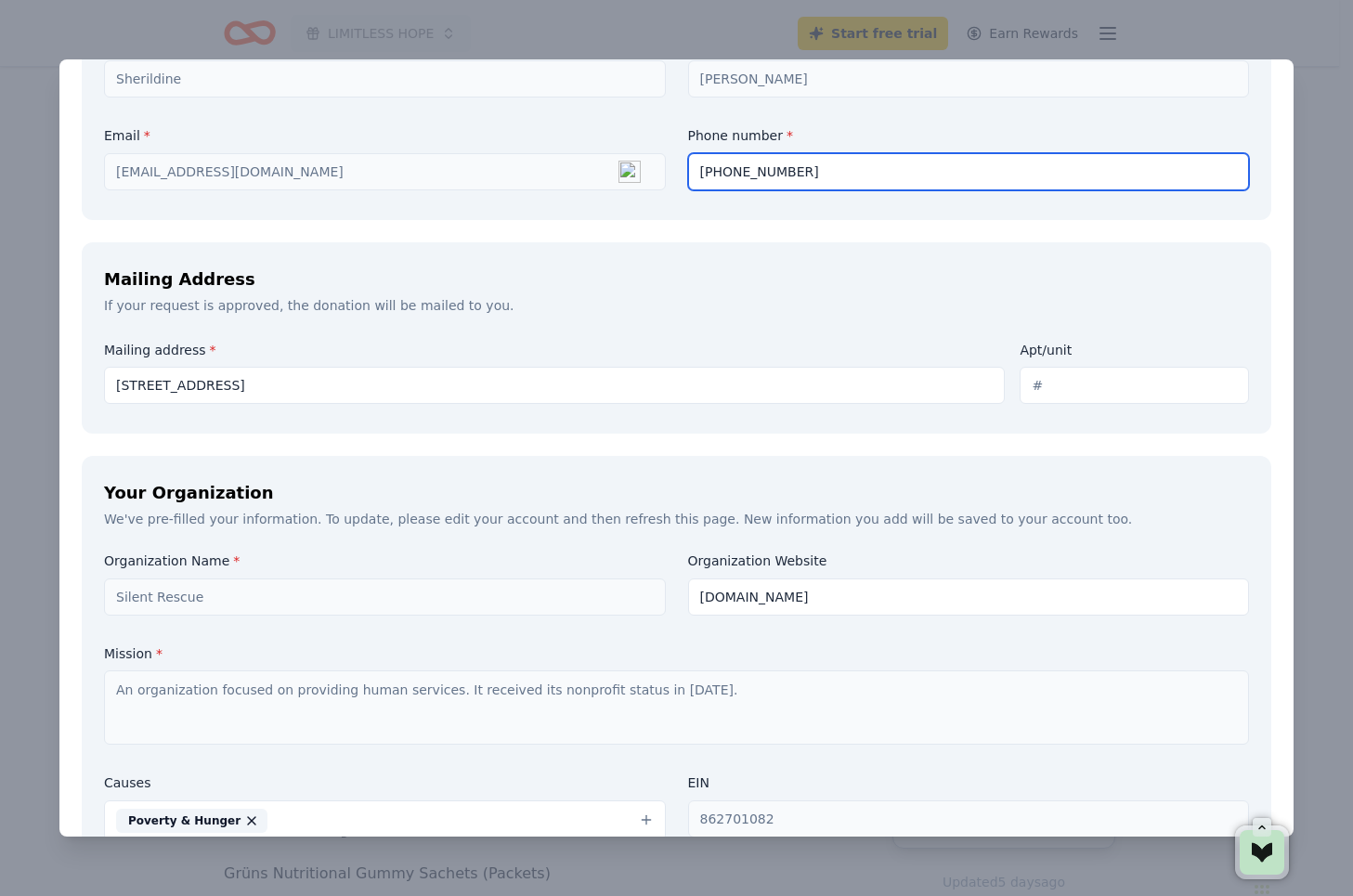
type input "346-607-8530"
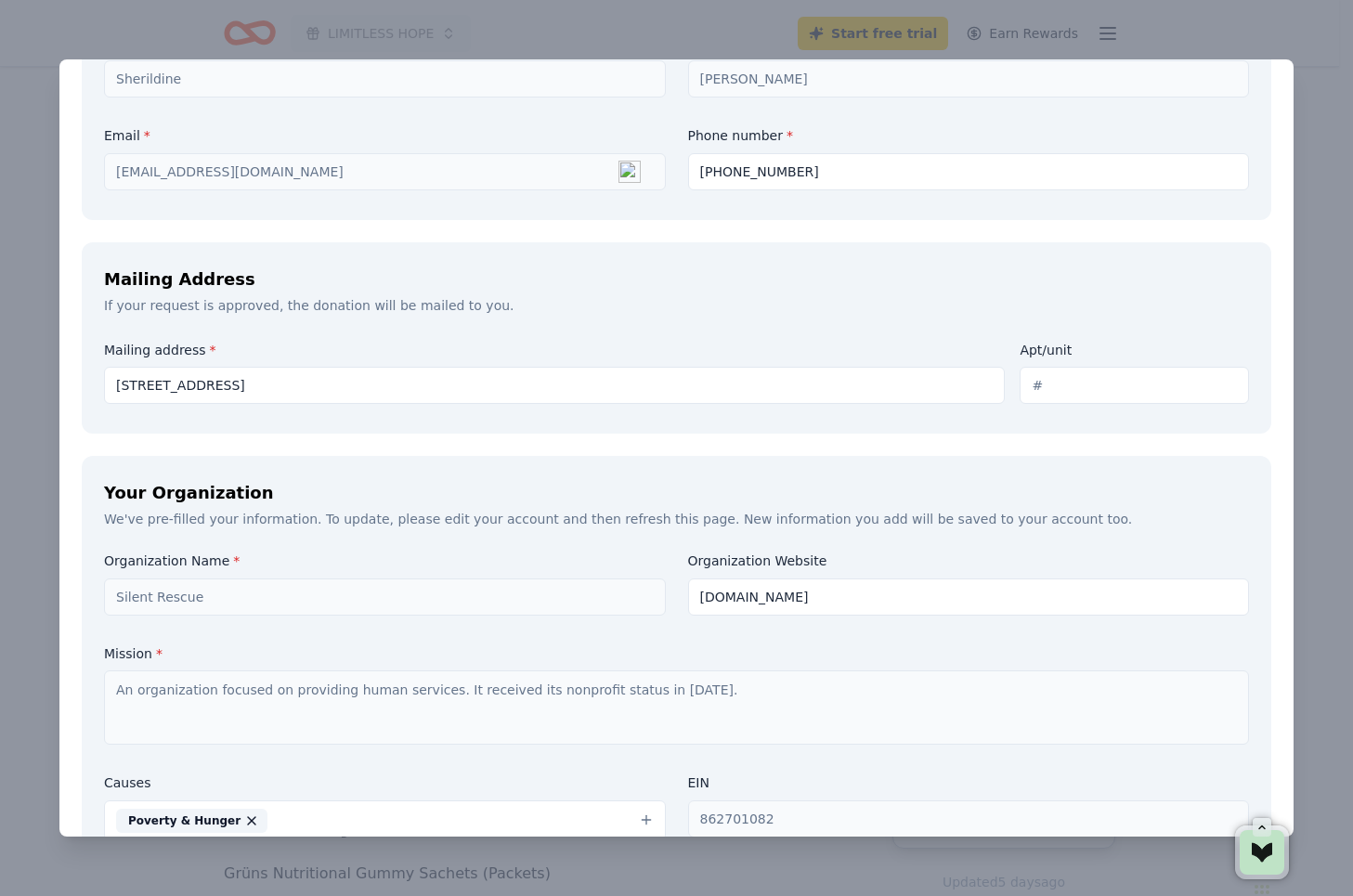
drag, startPoint x: 1032, startPoint y: 384, endPoint x: 948, endPoint y: 381, distance: 84.1
click at [948, 381] on div "Mailing address * 11617 Abloom Way, Houston, TX, USA Apt/unit" at bounding box center [676, 371] width 1145 height 66
click at [884, 324] on div "Mailing Address If your request is approved, the donation will be mailed to you…" at bounding box center [676, 339] width 1190 height 193
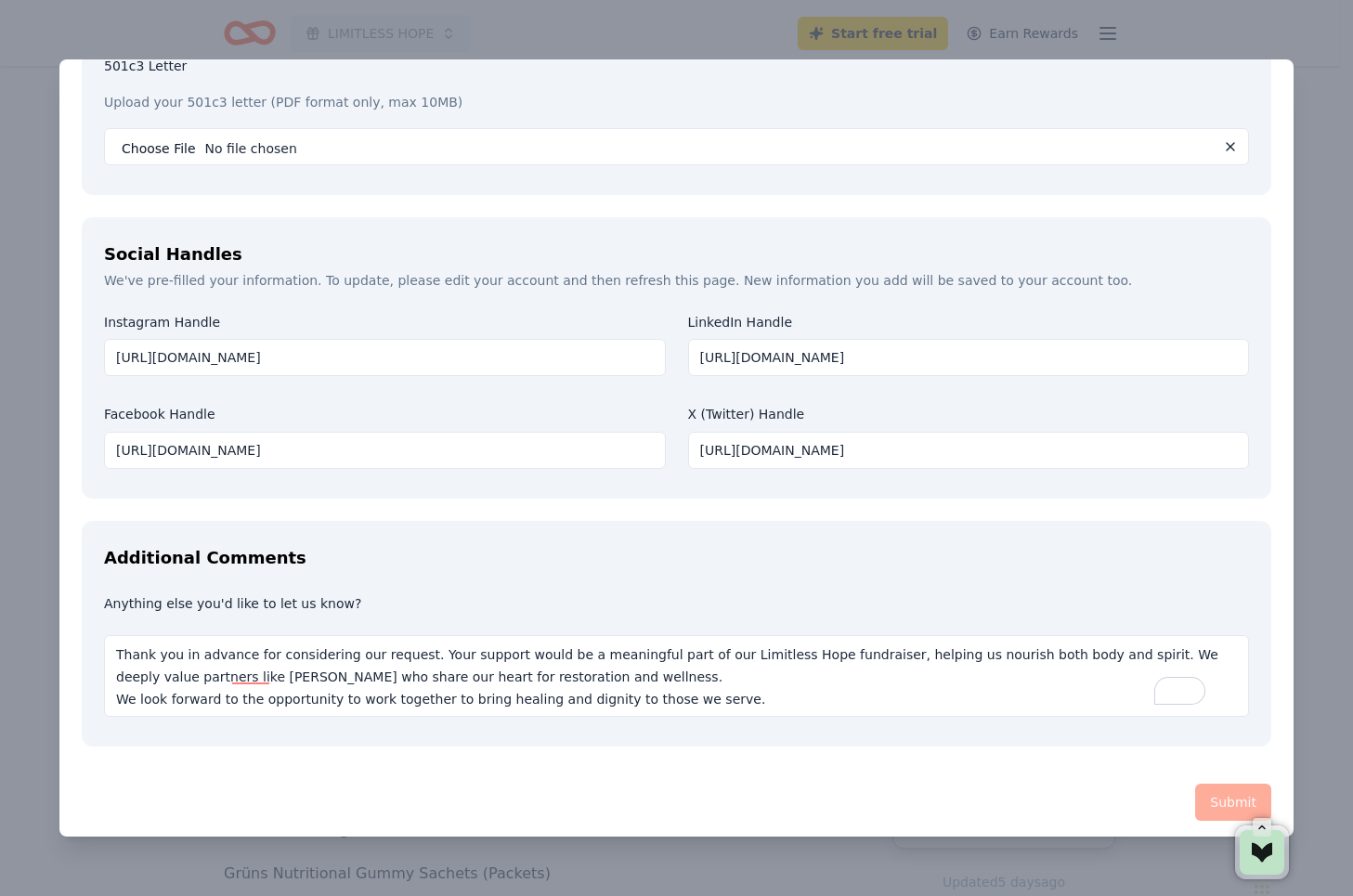
scroll to position [2306, 0]
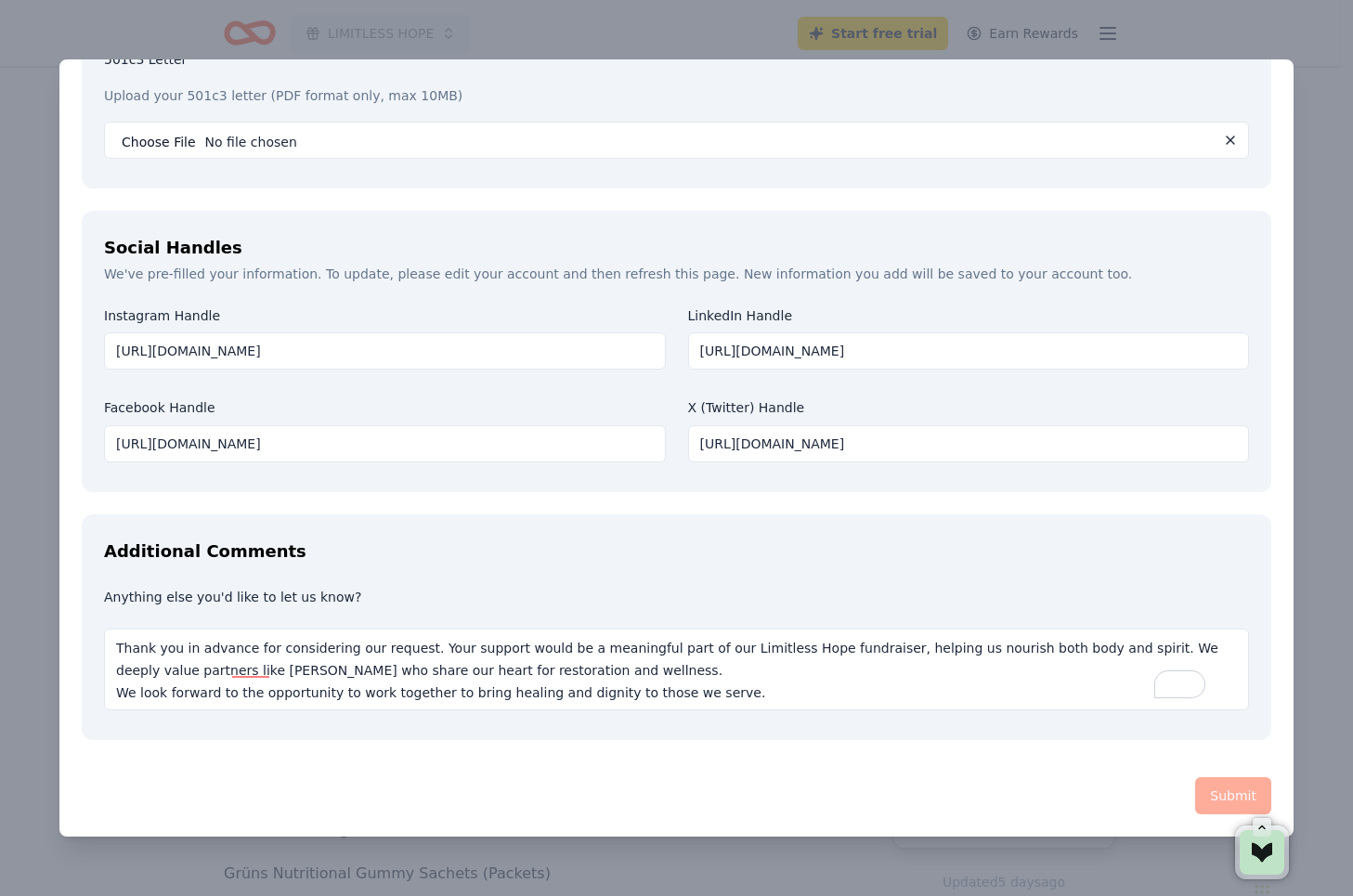
click at [1218, 790] on div "Submit" at bounding box center [676, 796] width 1190 height 37
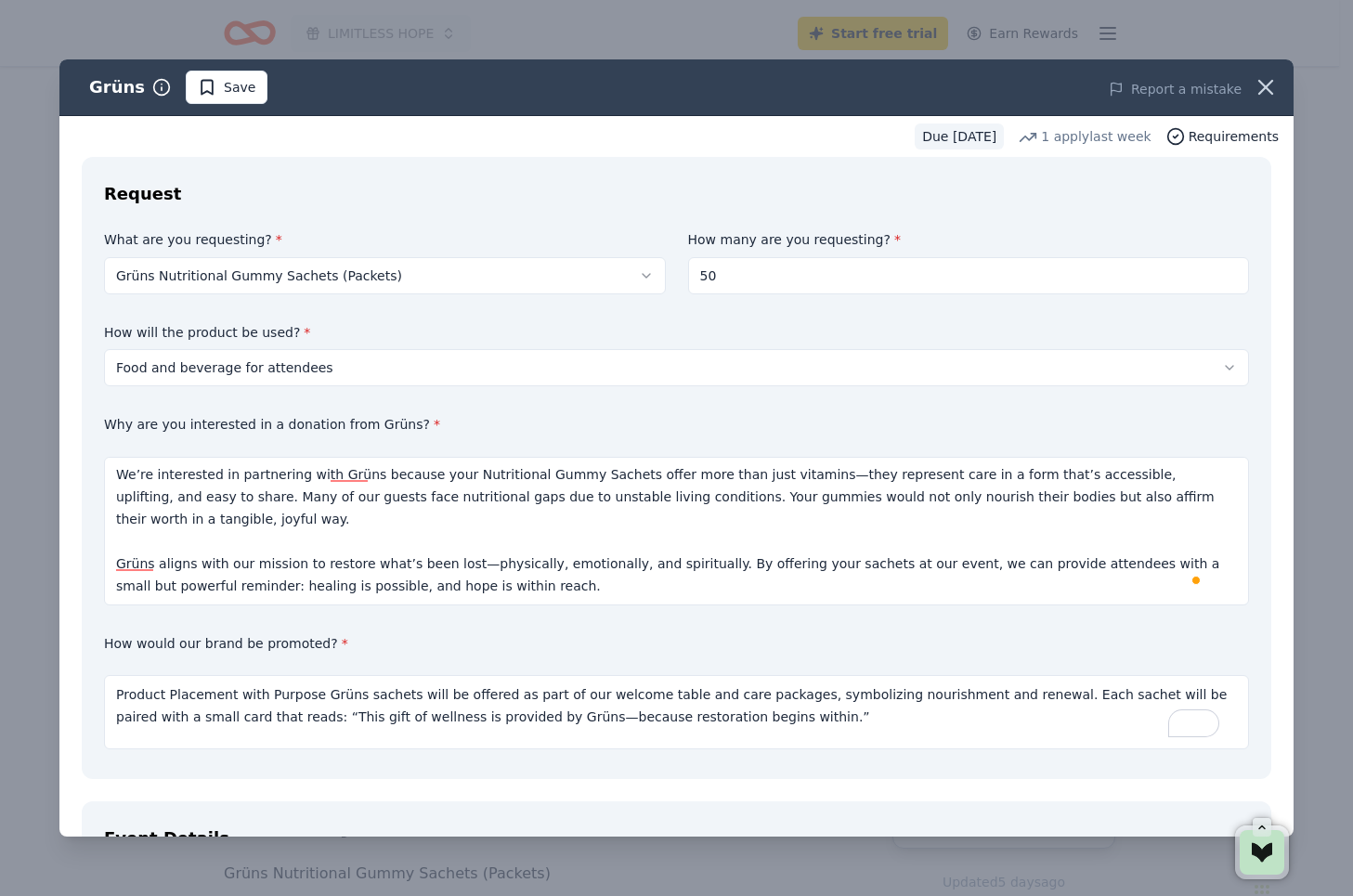
scroll to position [0, 0]
click at [816, 617] on div "What are you requesting? * Grüns Nutritional Gummy Sachets (Packets) Grüns Nutr…" at bounding box center [676, 493] width 1145 height 526
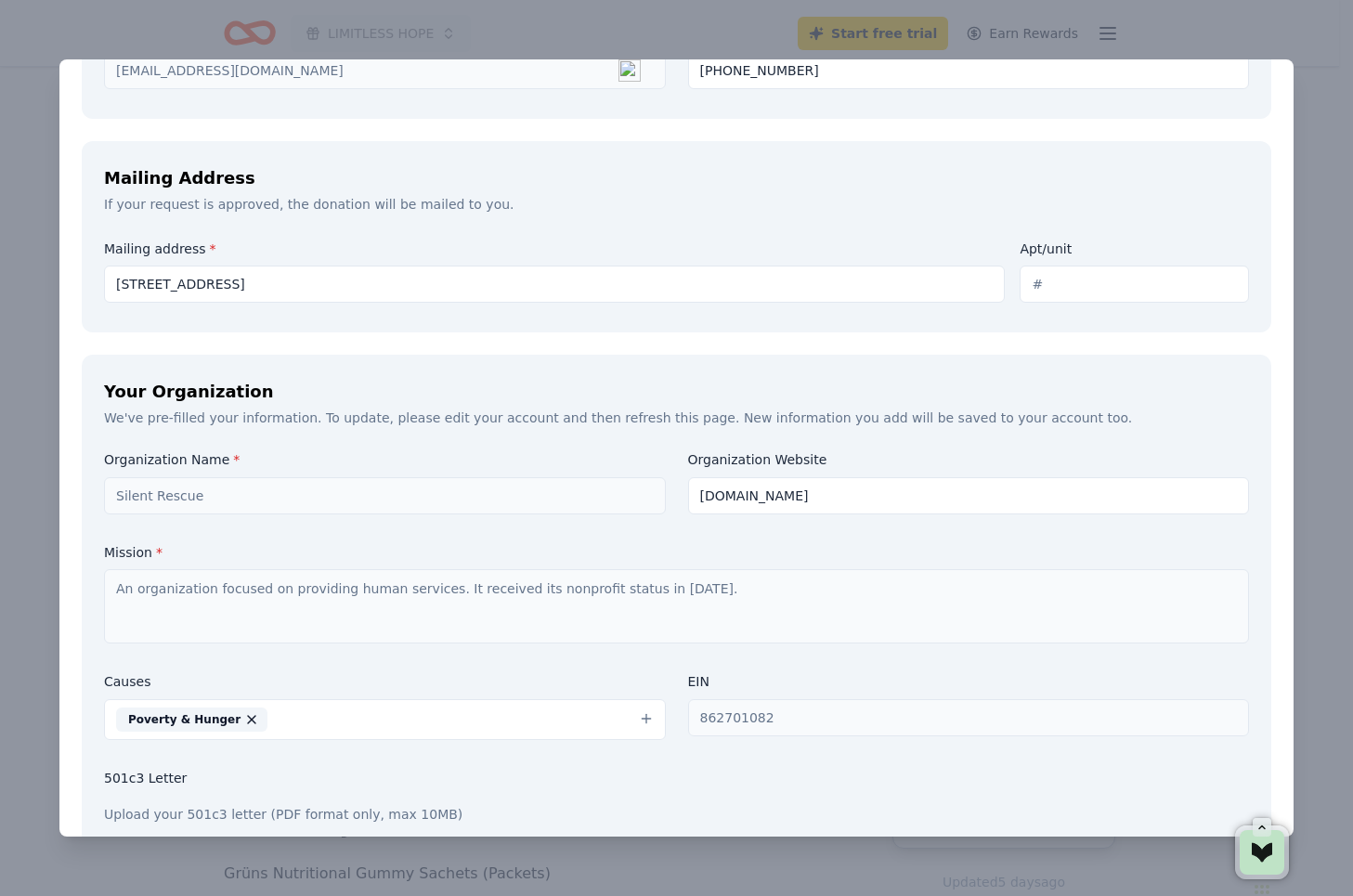
scroll to position [1579, 0]
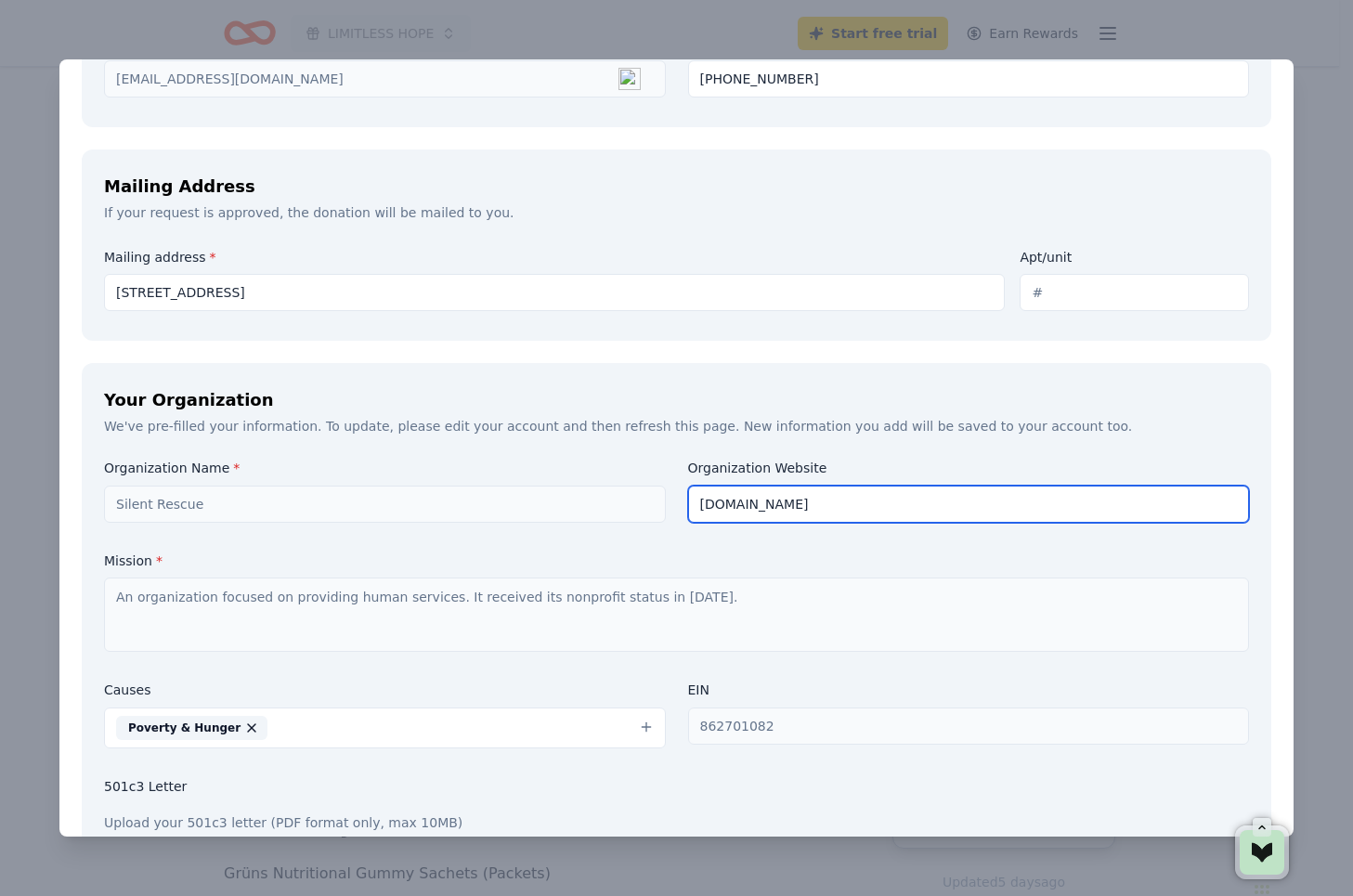
click at [649, 495] on div "Organization Name * Silent Rescue Organization Website www.silentrescue.org Mis…" at bounding box center [676, 677] width 1145 height 433
paste input "https://silentrescue.org/"
type input "https://silentrescue.org/"
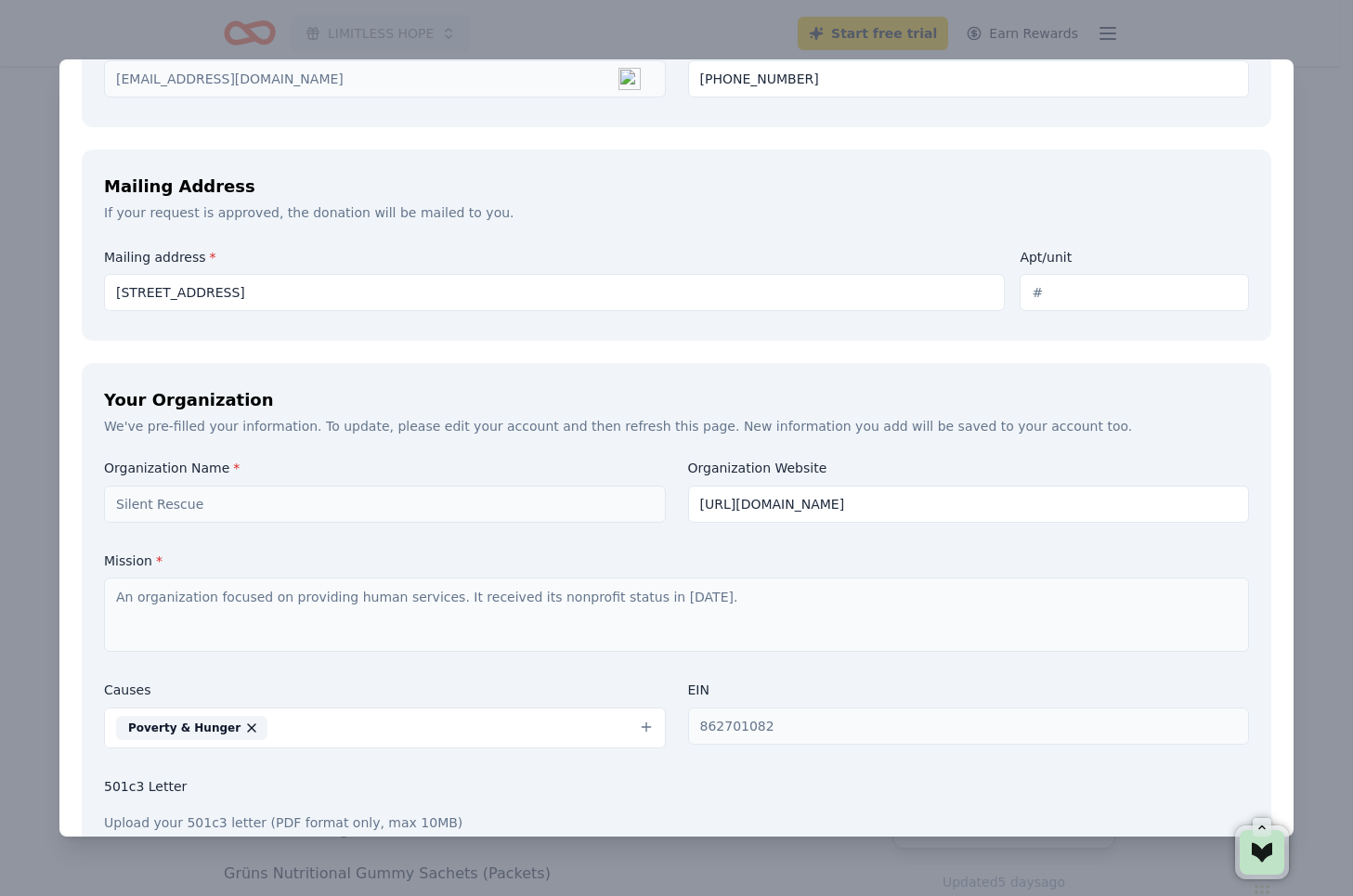
click at [968, 551] on div "Organization Name * Silent Rescue Organization Website https://silentrescue.org…" at bounding box center [676, 677] width 1145 height 433
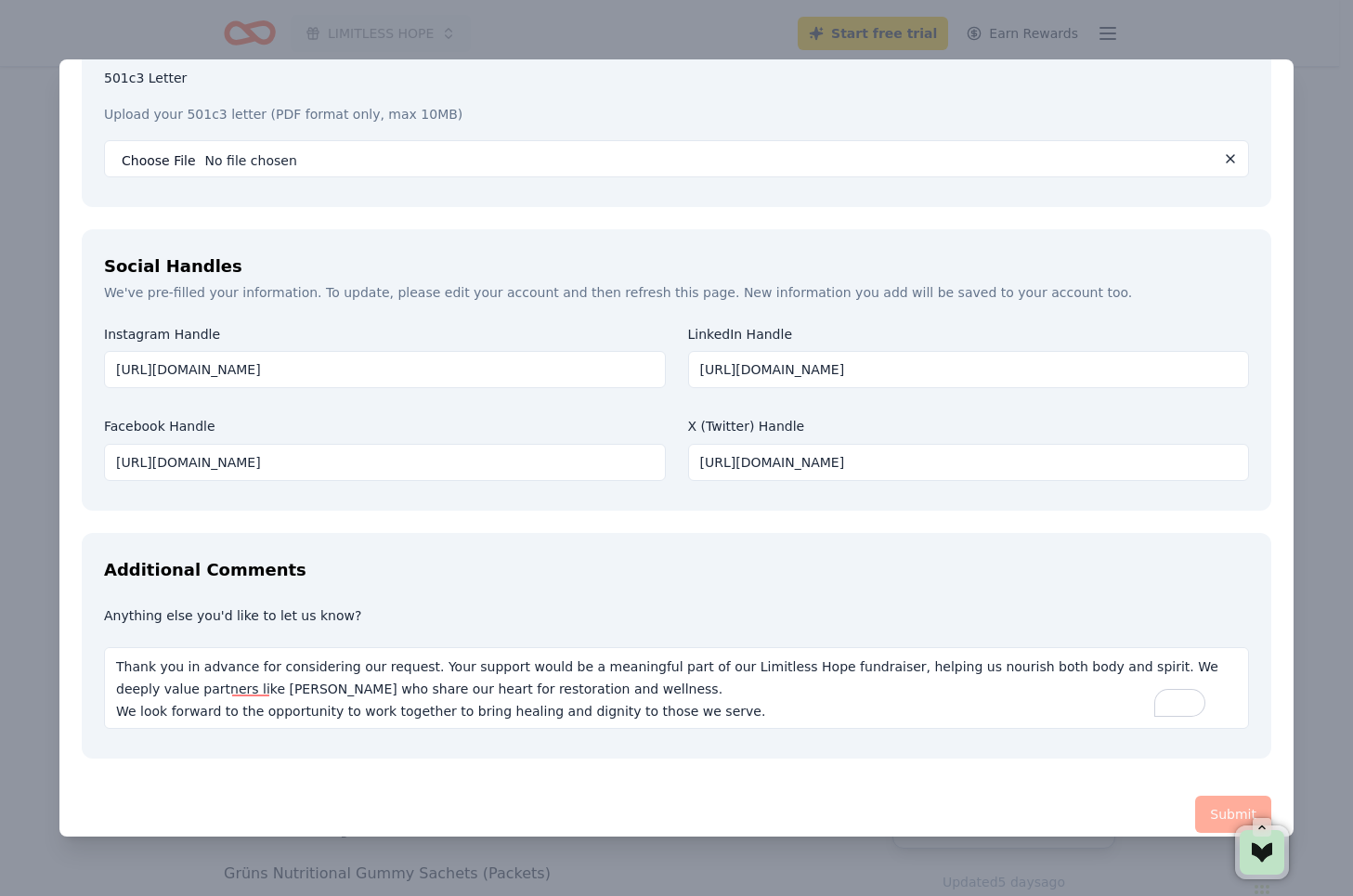
scroll to position [2306, 0]
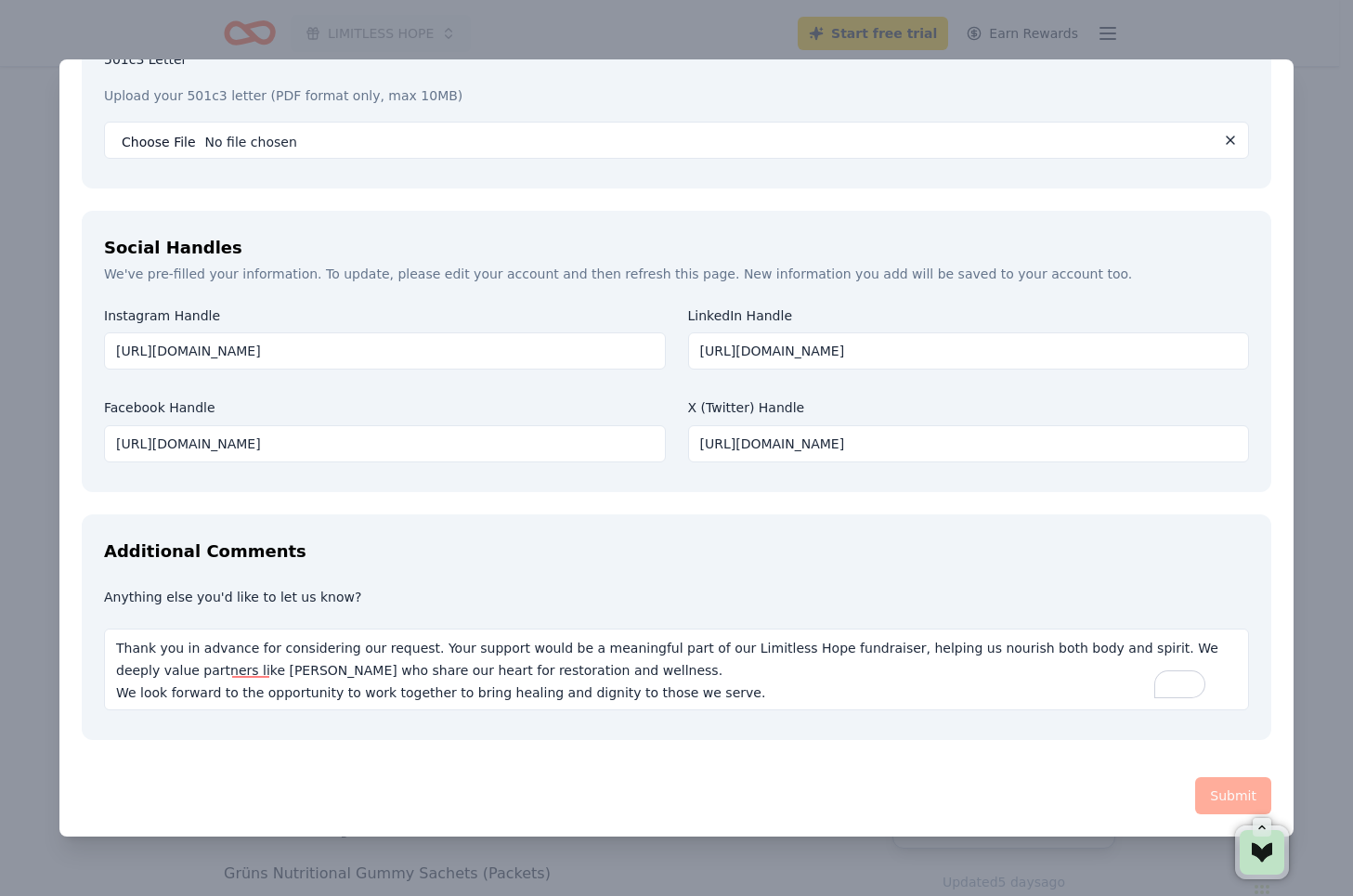
click at [1208, 802] on div "Submit" at bounding box center [676, 796] width 1190 height 37
click at [1209, 802] on div "Submit" at bounding box center [676, 796] width 1190 height 37
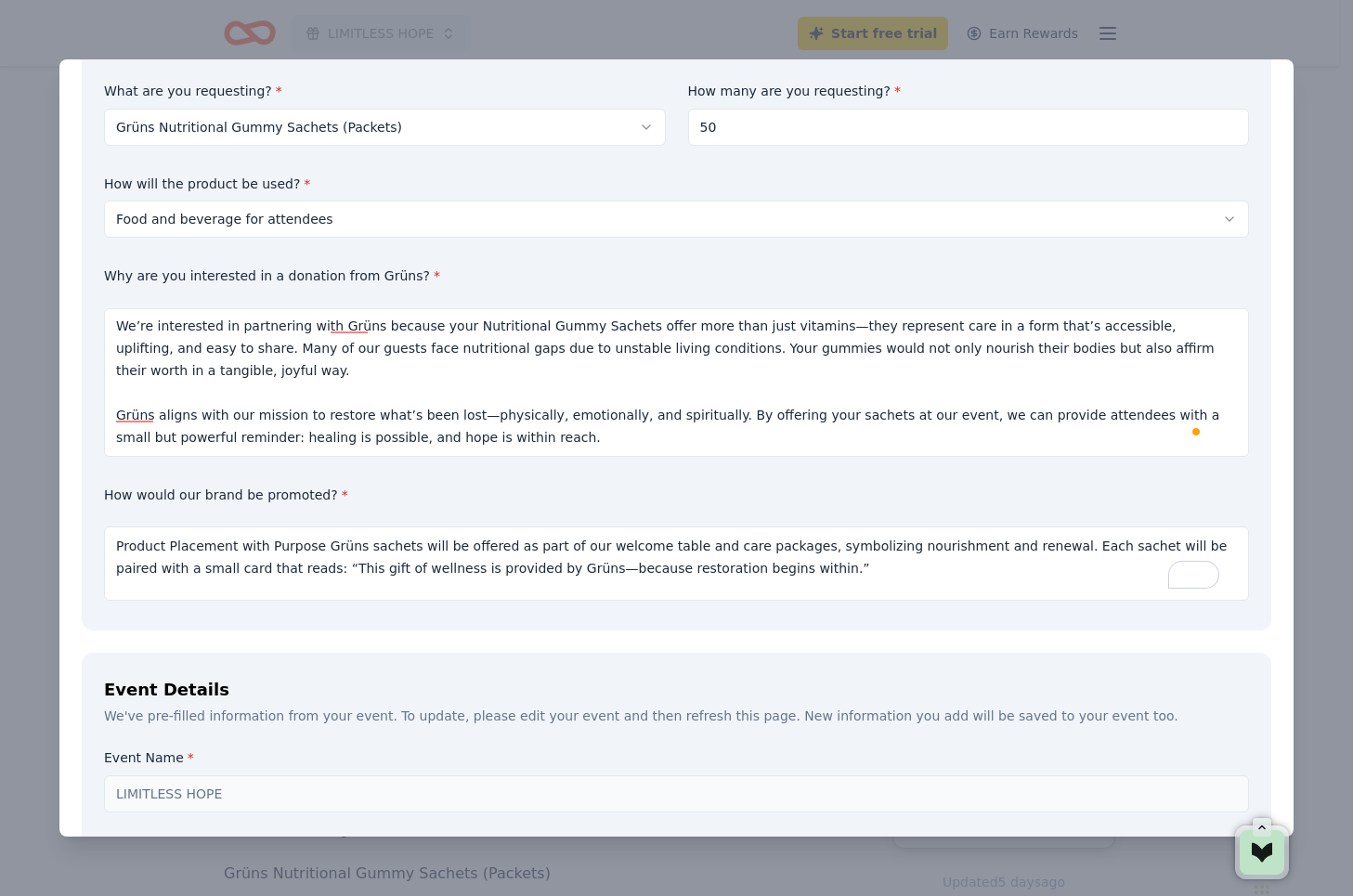
scroll to position [0, 0]
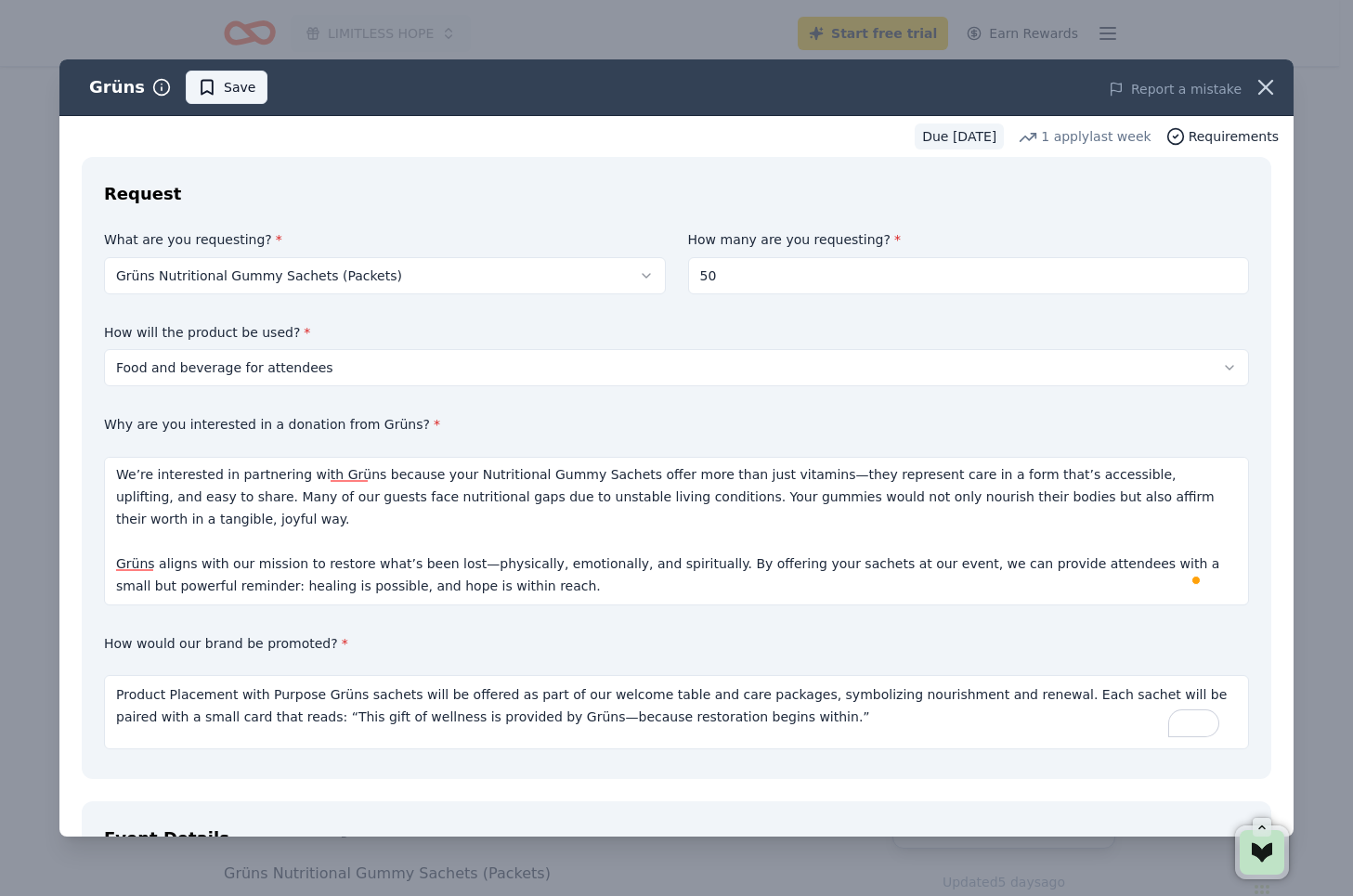
click at [237, 81] on span "Save" at bounding box center [239, 87] width 31 height 22
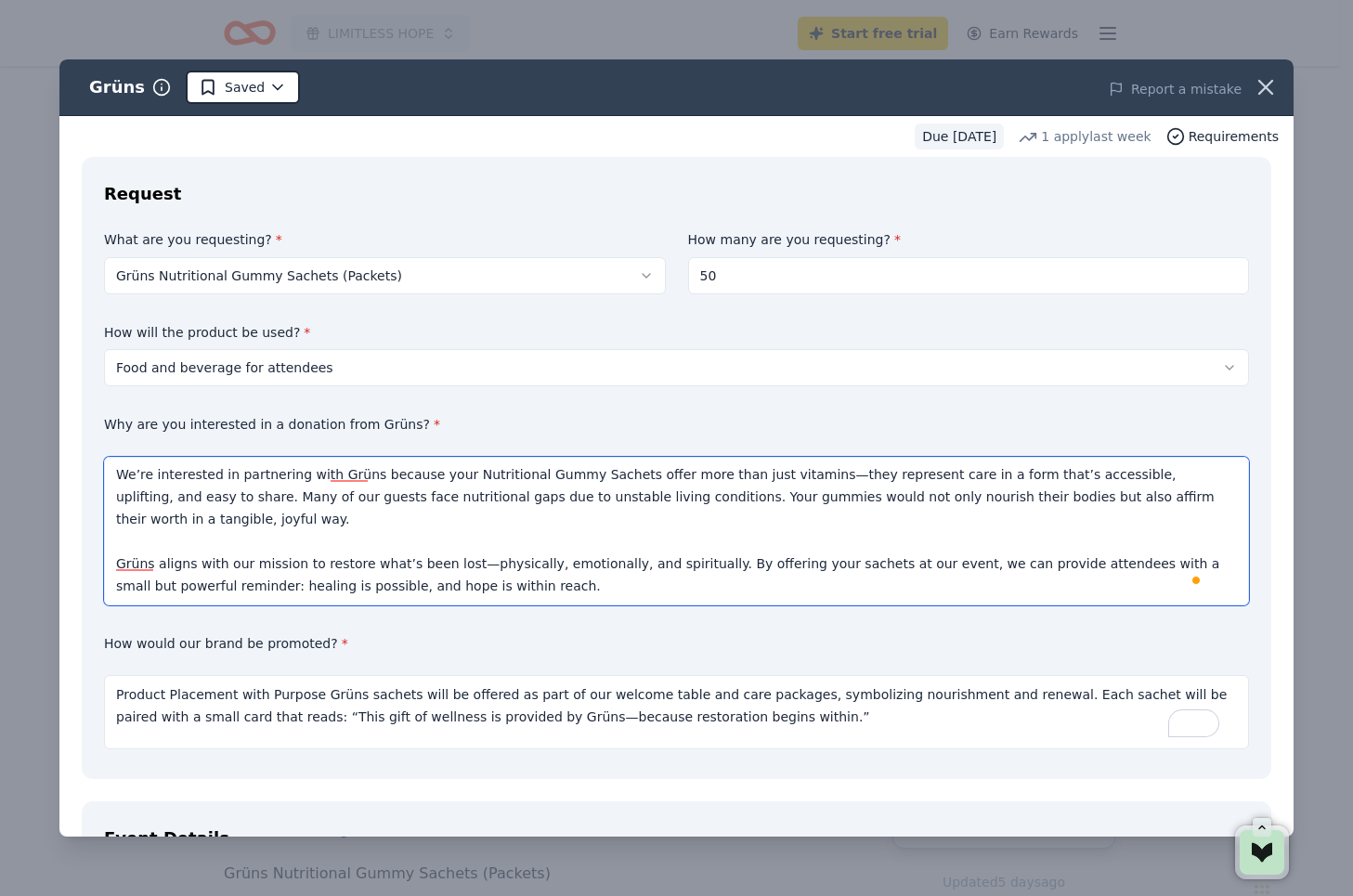
click at [837, 532] on textarea "We’re interested in partnering with Grüns because your Nutritional Gummy Sachet…" at bounding box center [676, 531] width 1145 height 149
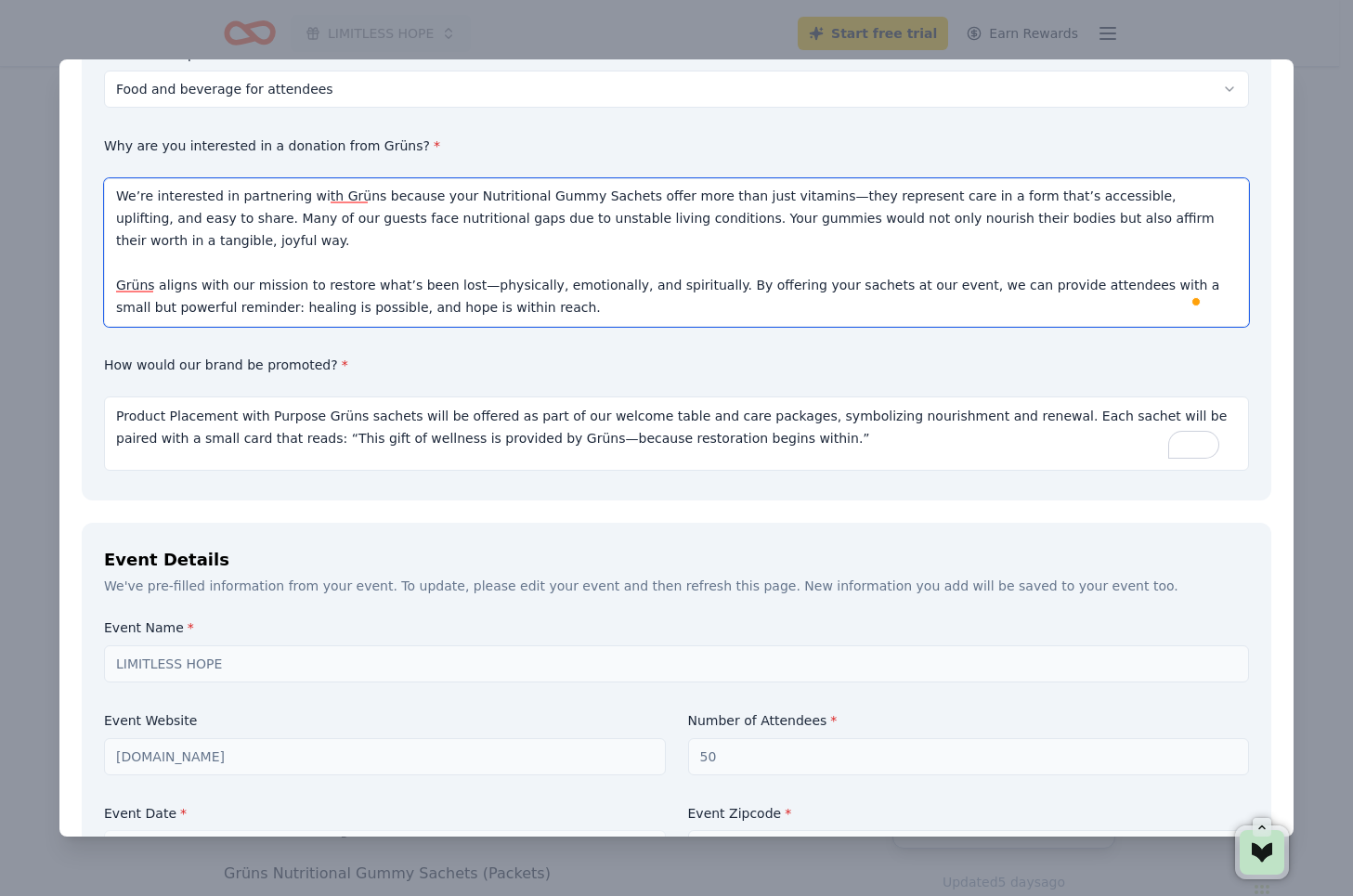
drag, startPoint x: 588, startPoint y: 323, endPoint x: 77, endPoint y: 280, distance: 512.8
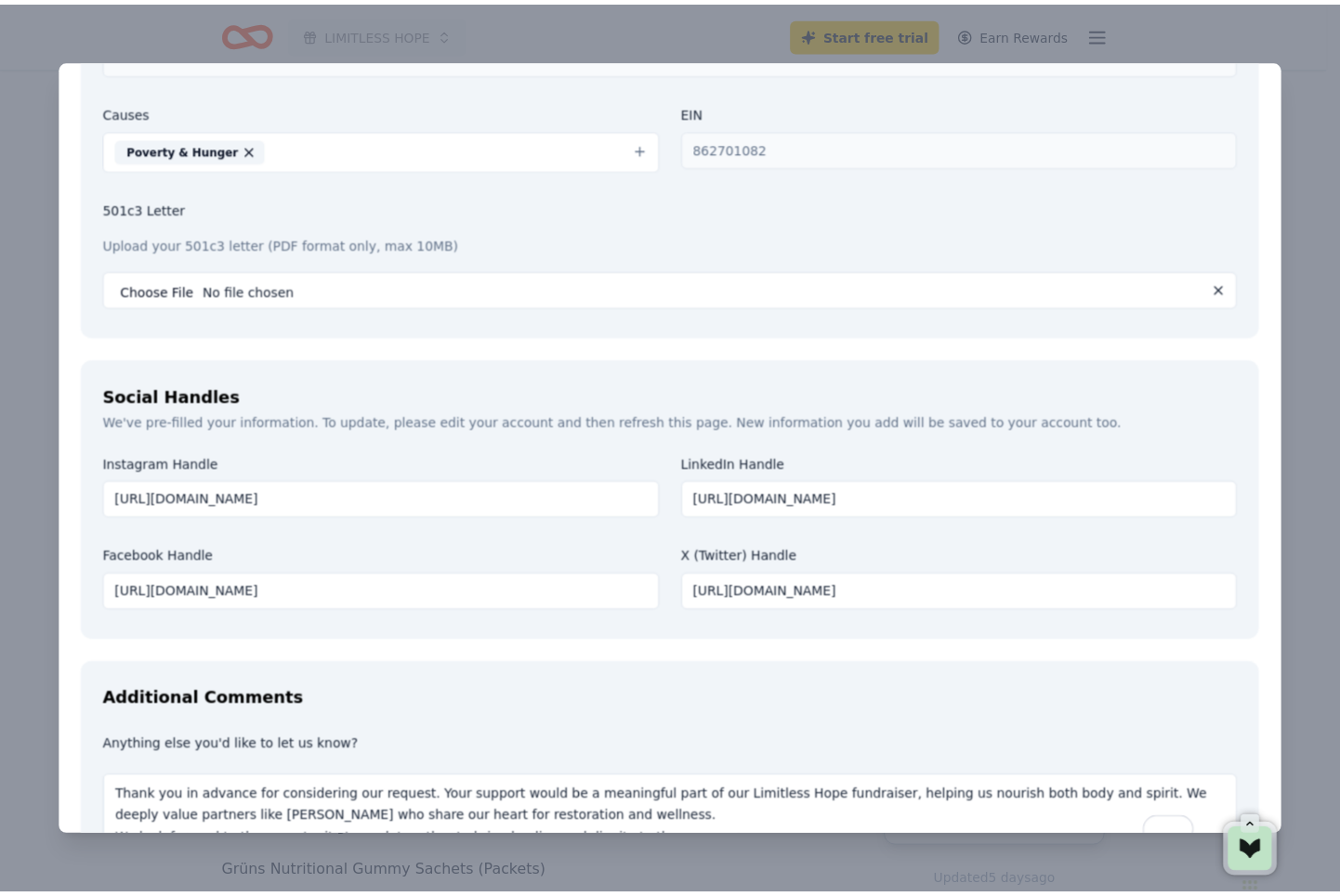
scroll to position [2284, 0]
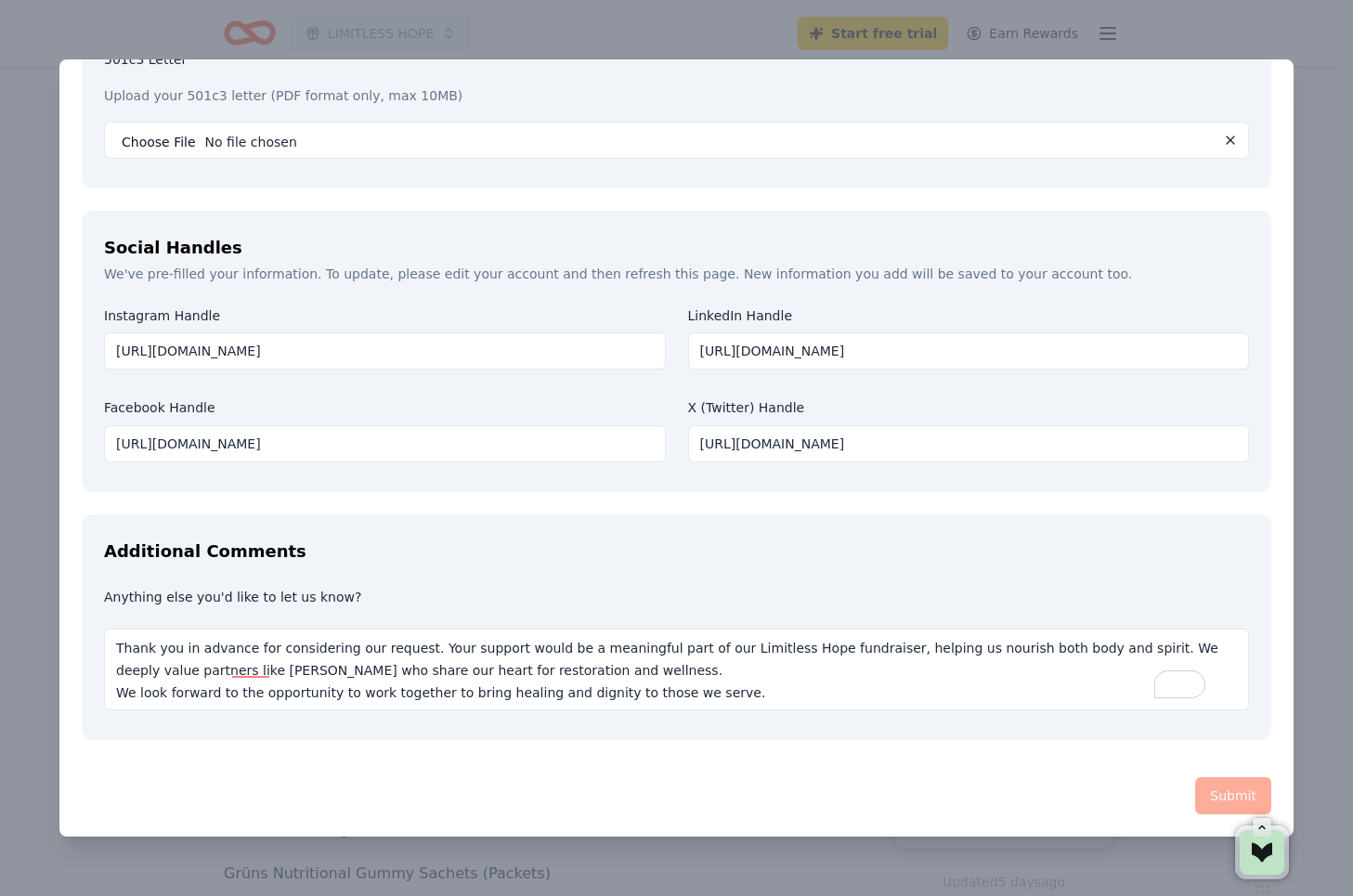
type textarea "We’re interested in partnering with Grüns because your Nutritional Gummy Sachet…"
click at [1239, 42] on div "Grüns Saved Report a mistake Due in 23 days 1 apply last week Requirements Requ…" at bounding box center [676, 448] width 1353 height 896
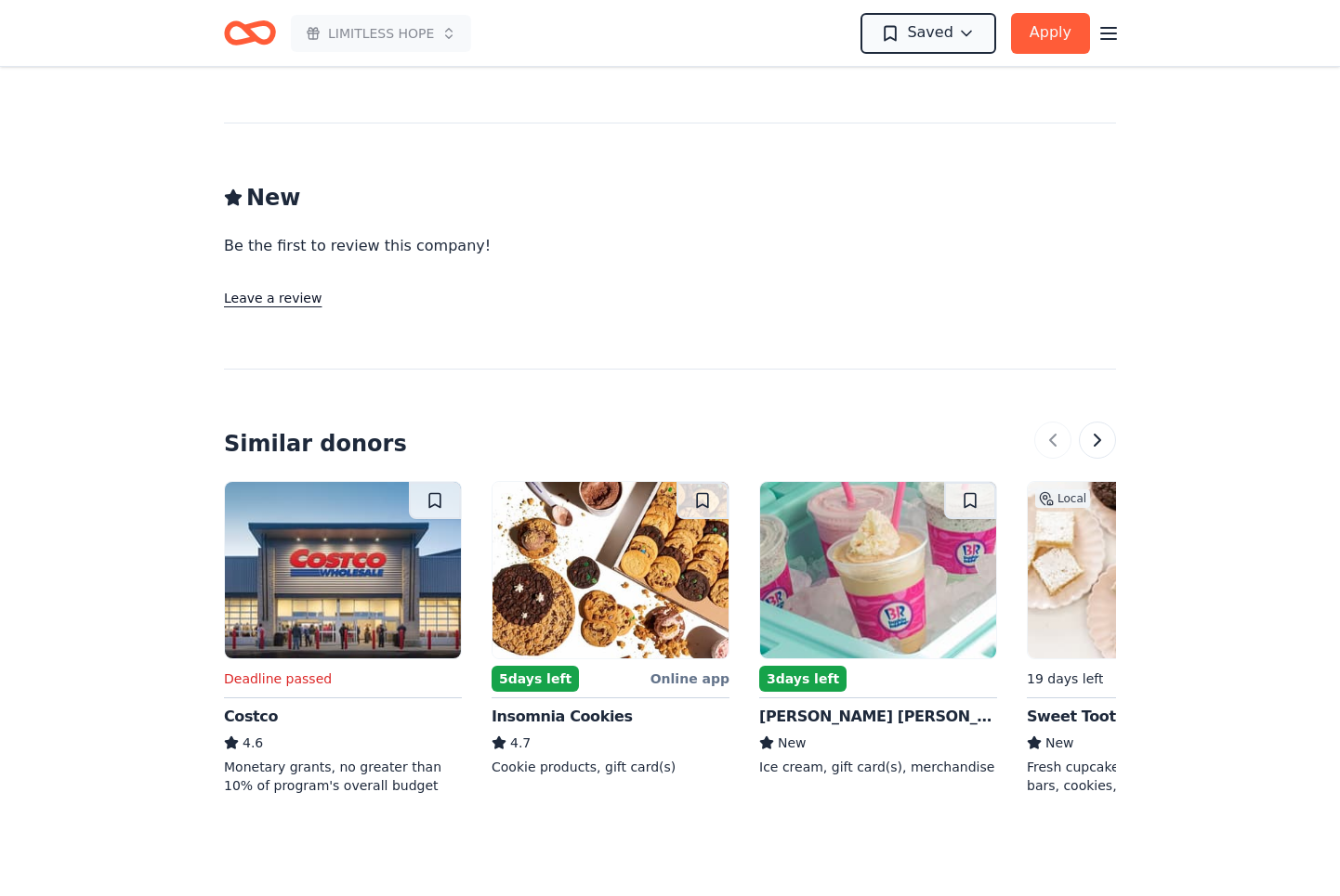
scroll to position [1487, 0]
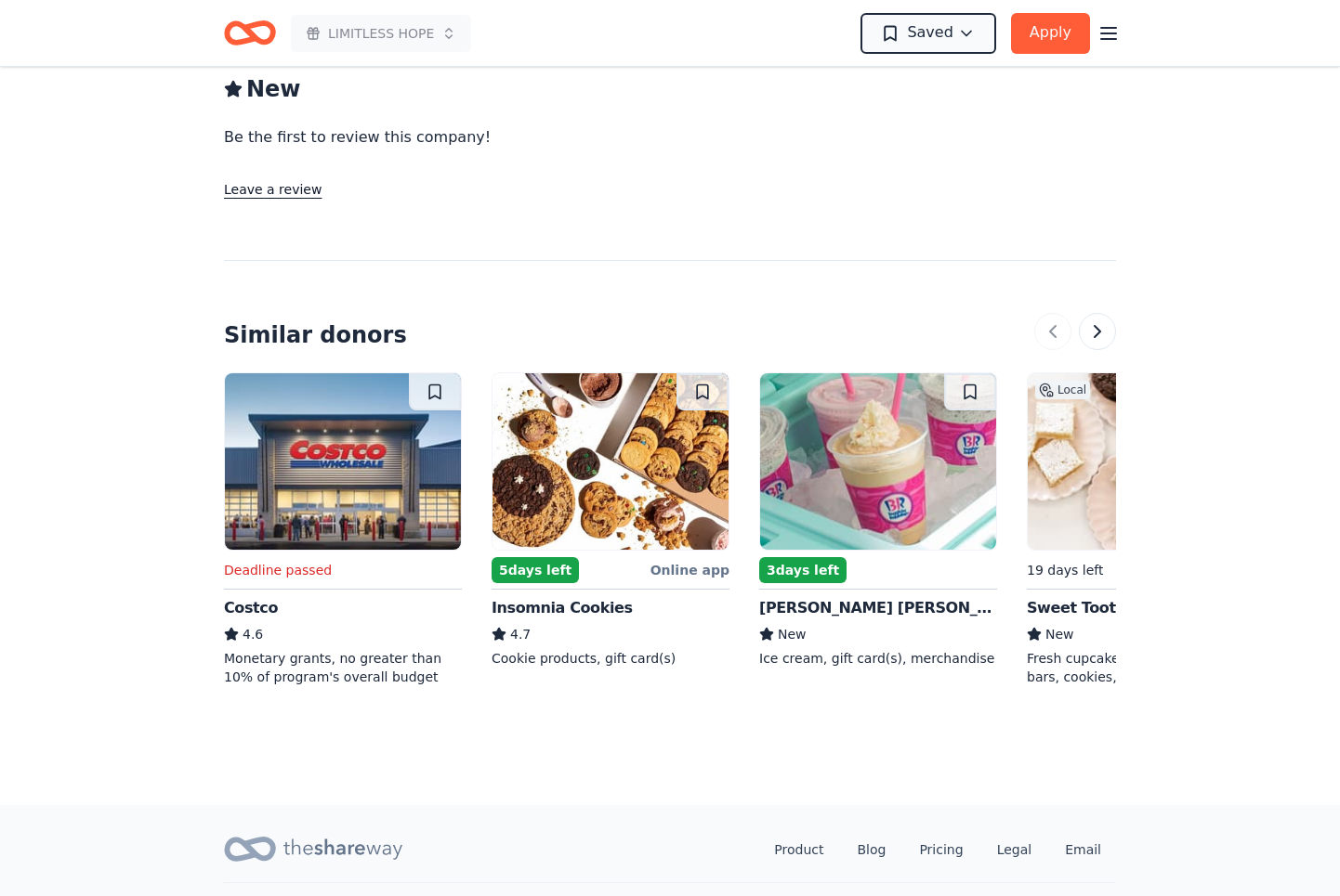
click at [581, 483] on img at bounding box center [610, 461] width 236 height 177
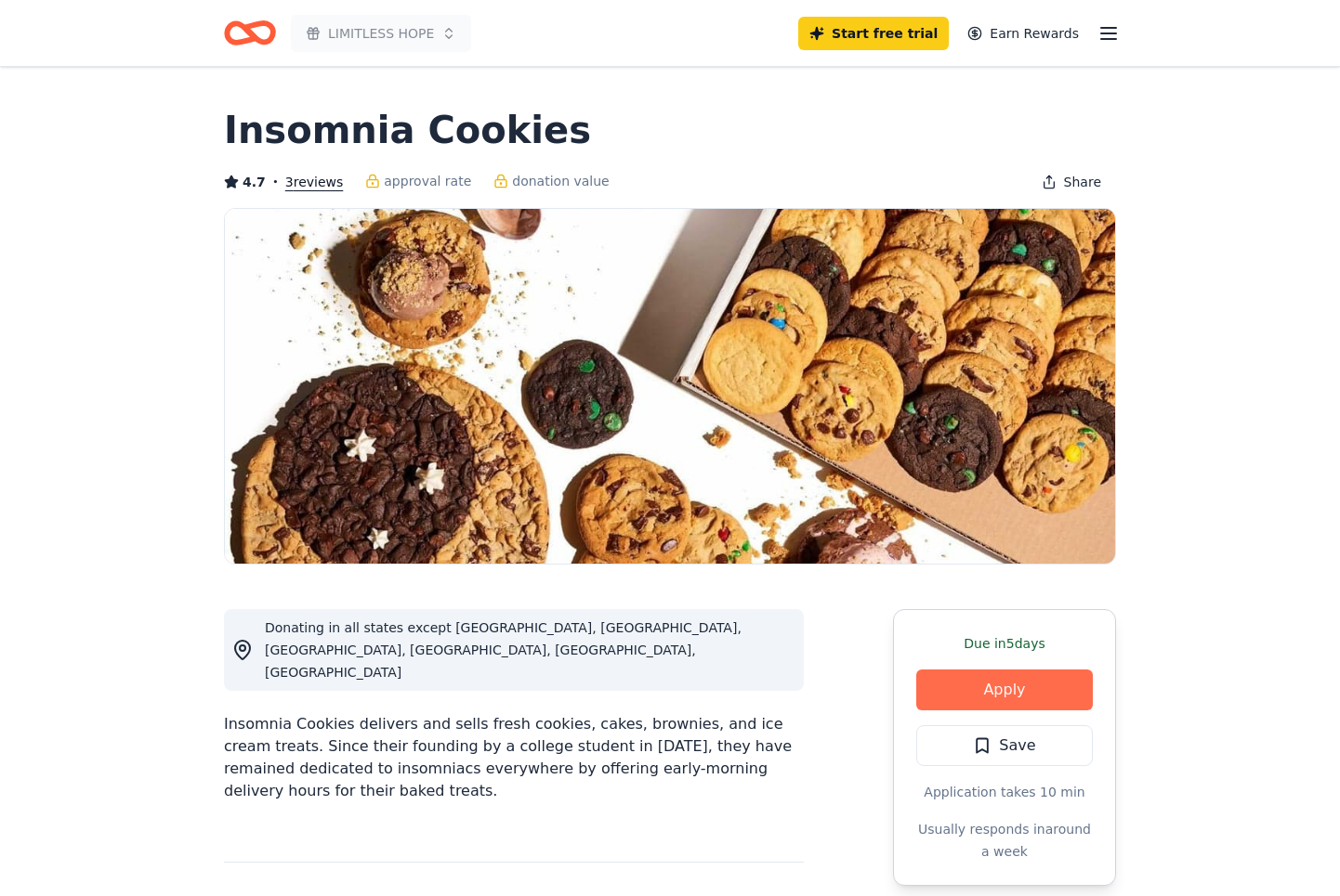
click at [1005, 694] on button "Apply" at bounding box center [1004, 690] width 177 height 41
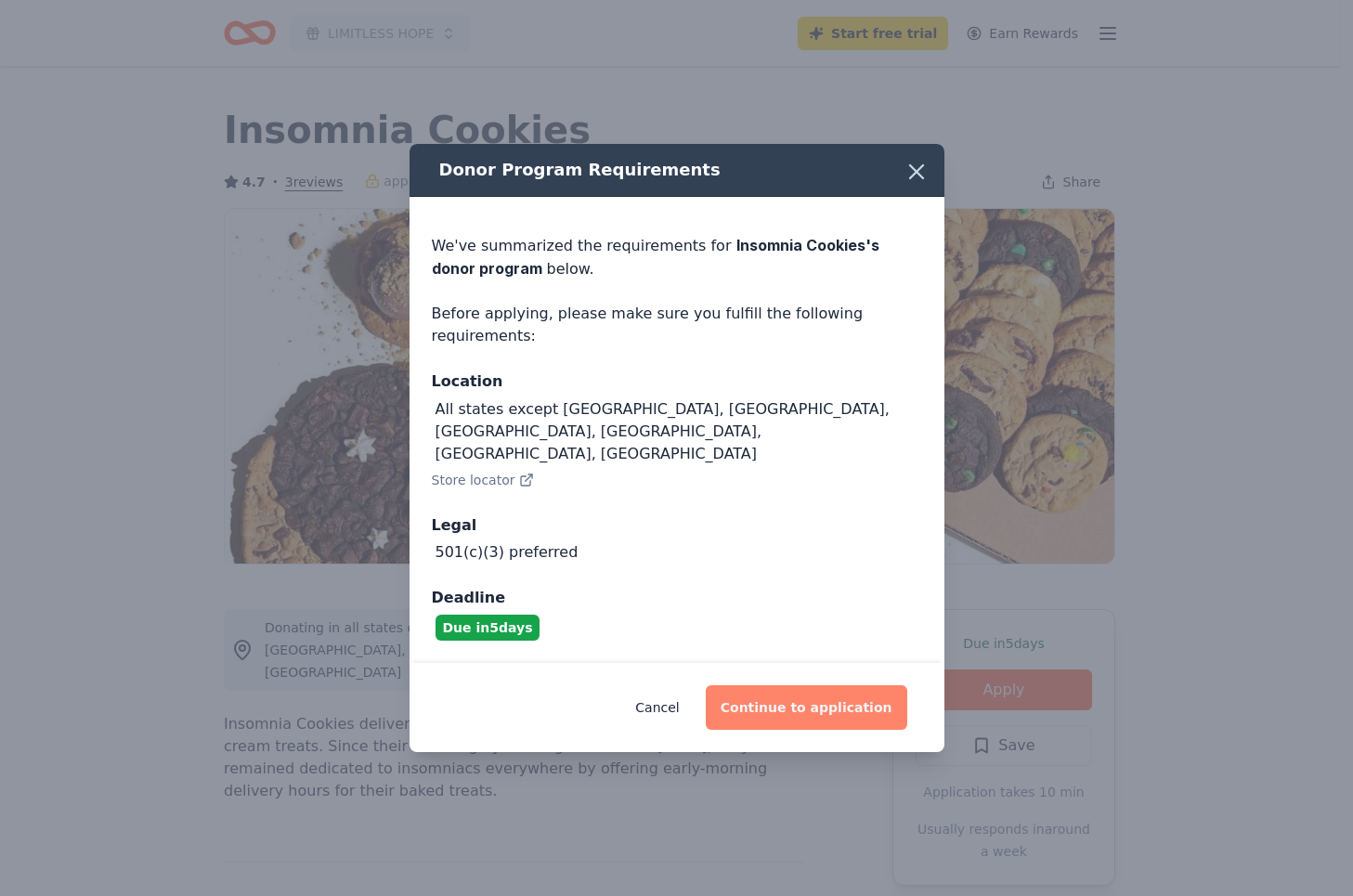
click at [810, 687] on button "Continue to application" at bounding box center [806, 707] width 201 height 45
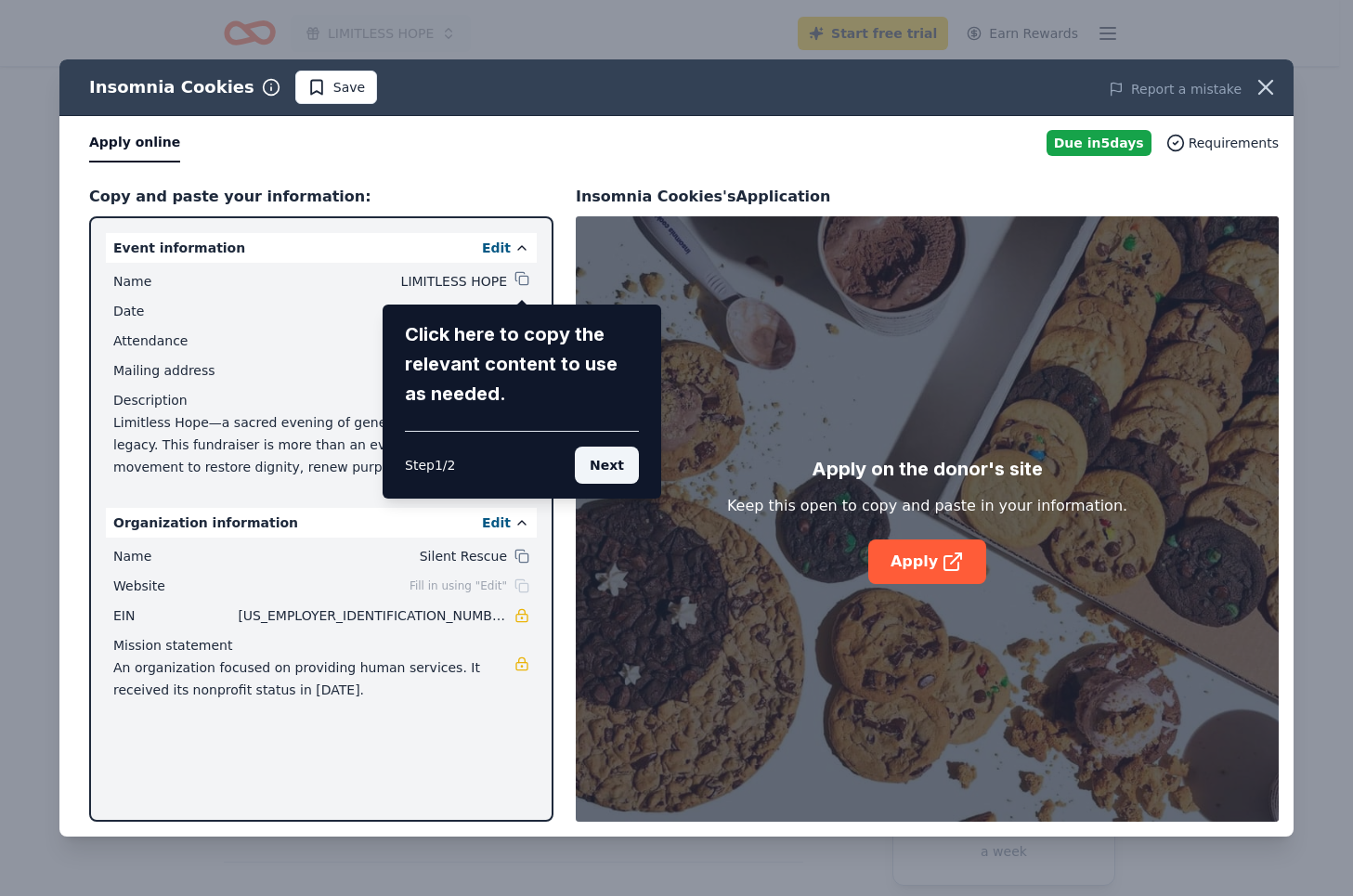
click at [620, 469] on button "Next" at bounding box center [607, 465] width 64 height 37
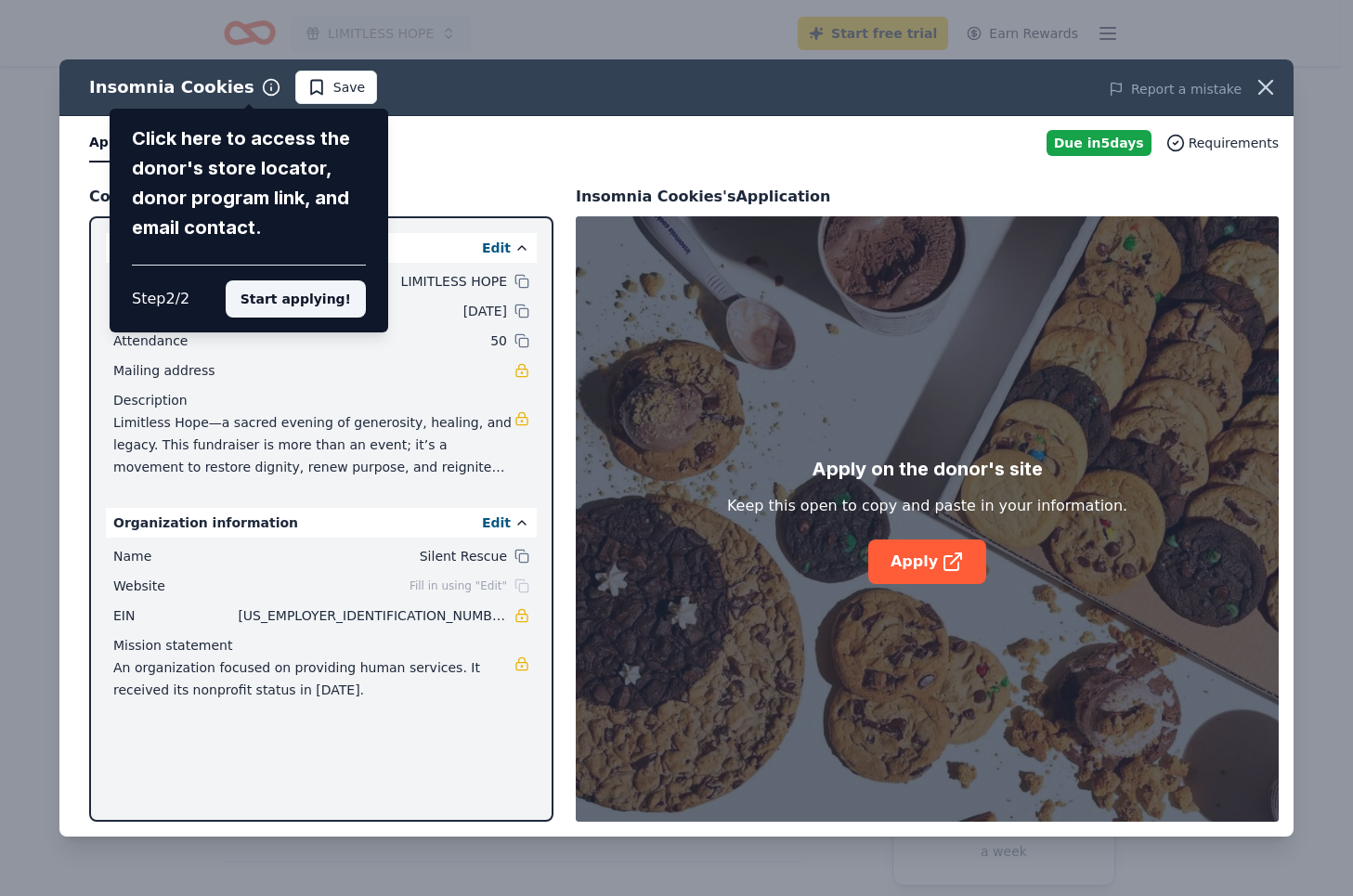
click at [302, 303] on button "Start applying!" at bounding box center [296, 299] width 140 height 37
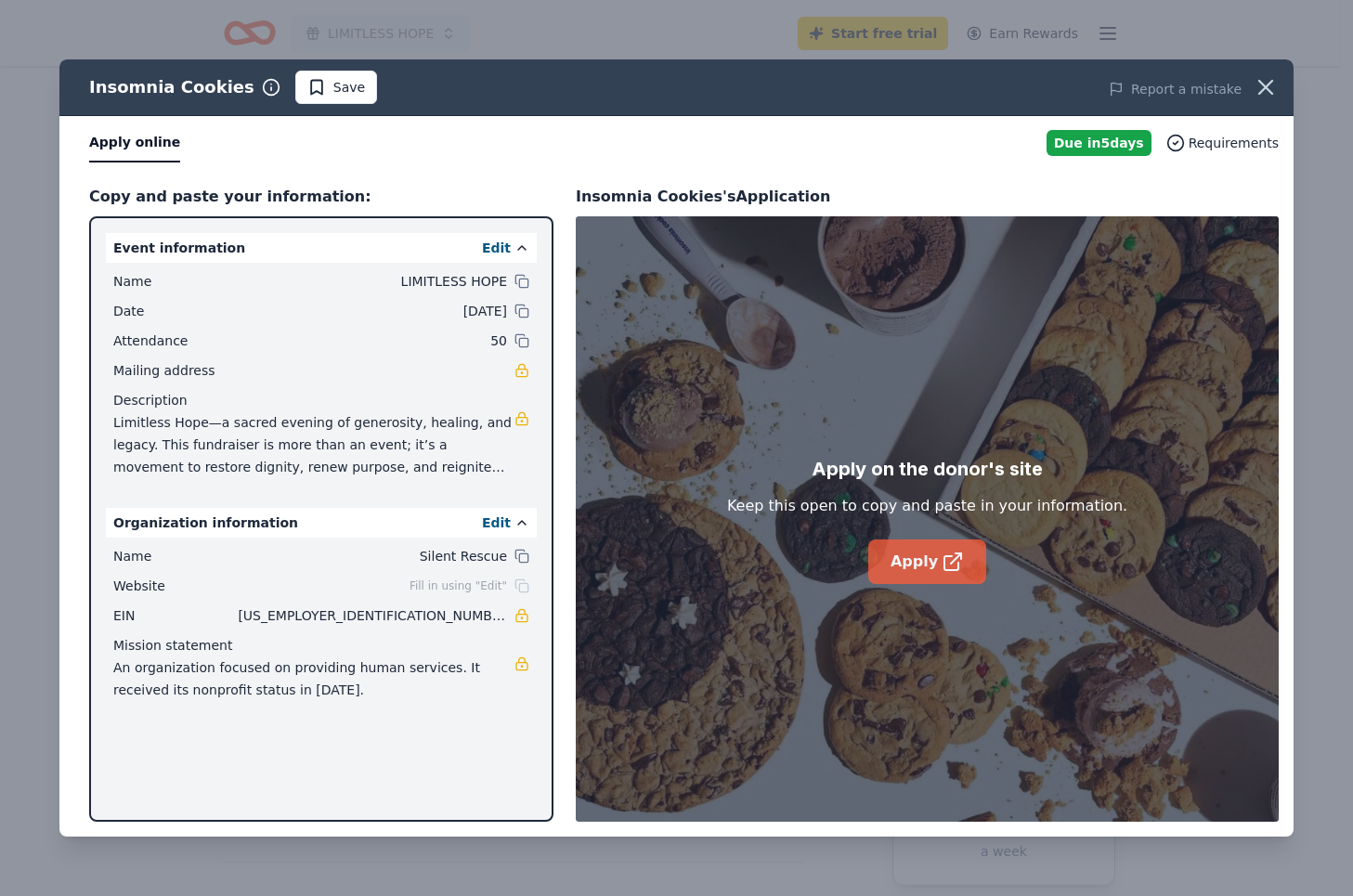
click at [899, 552] on link "Apply" at bounding box center [927, 562] width 118 height 45
click at [914, 563] on link "Apply" at bounding box center [927, 562] width 118 height 45
click at [1269, 88] on icon "button" at bounding box center [1265, 87] width 26 height 26
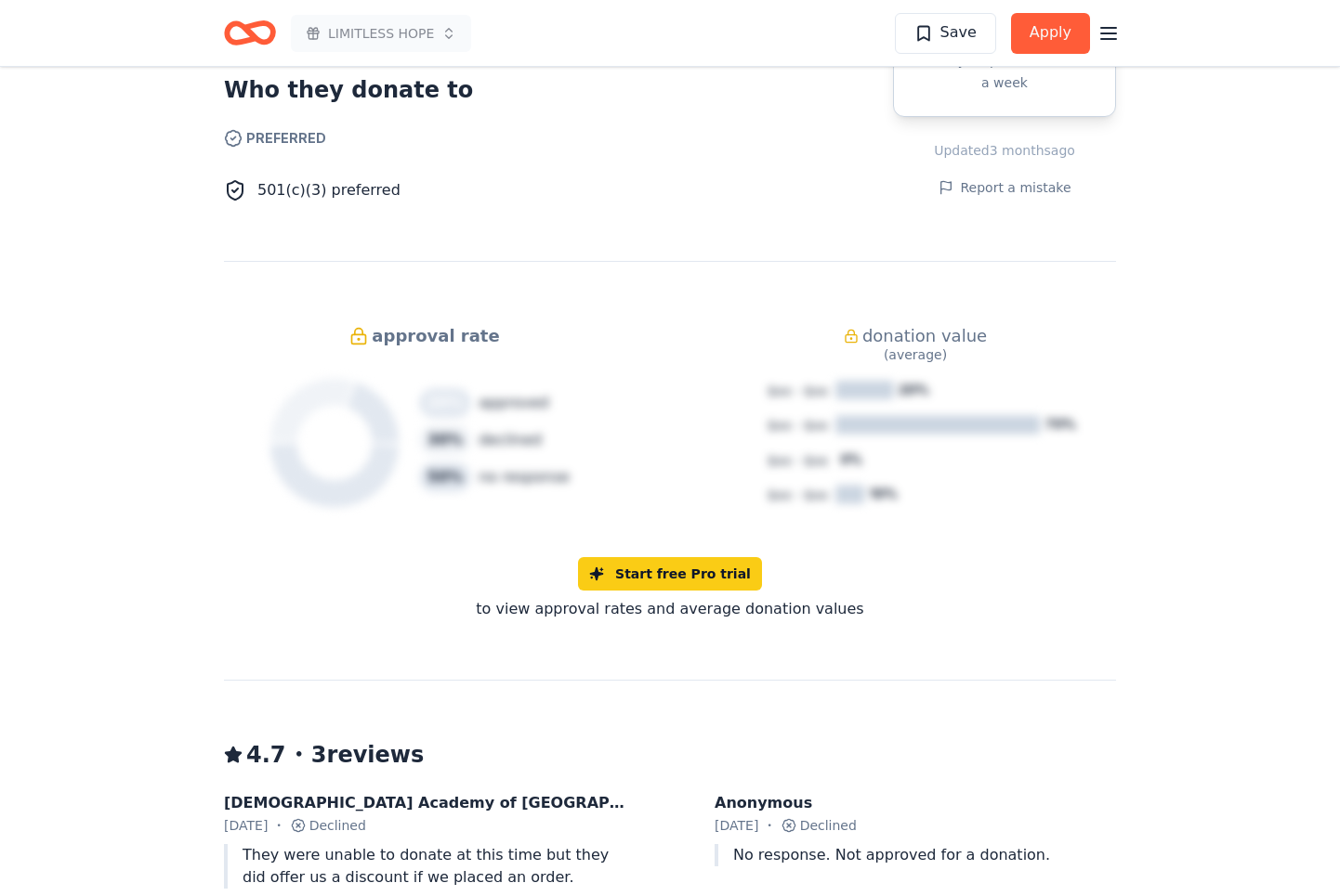
scroll to position [2044, 0]
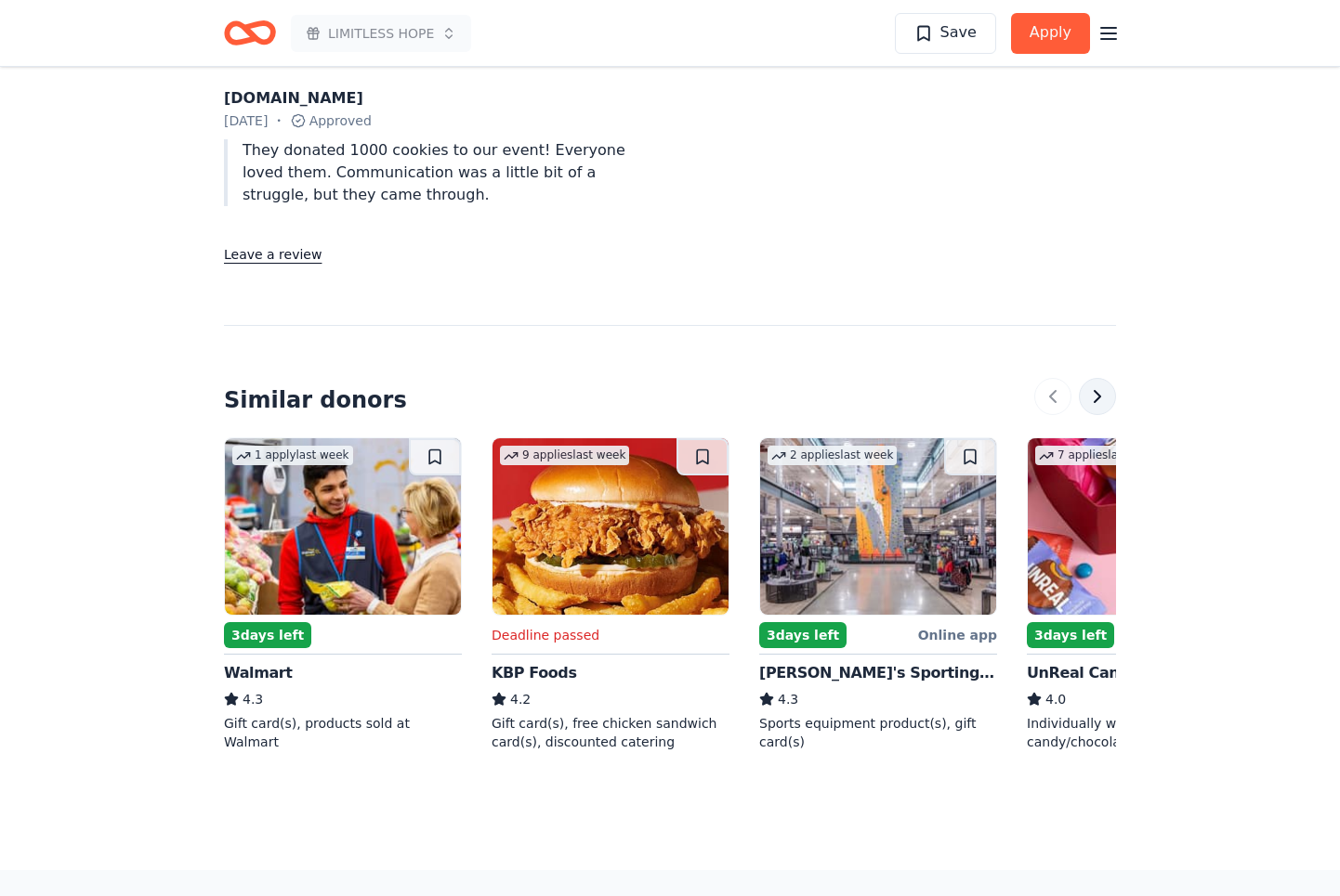
click at [1086, 378] on button at bounding box center [1097, 396] width 37 height 37
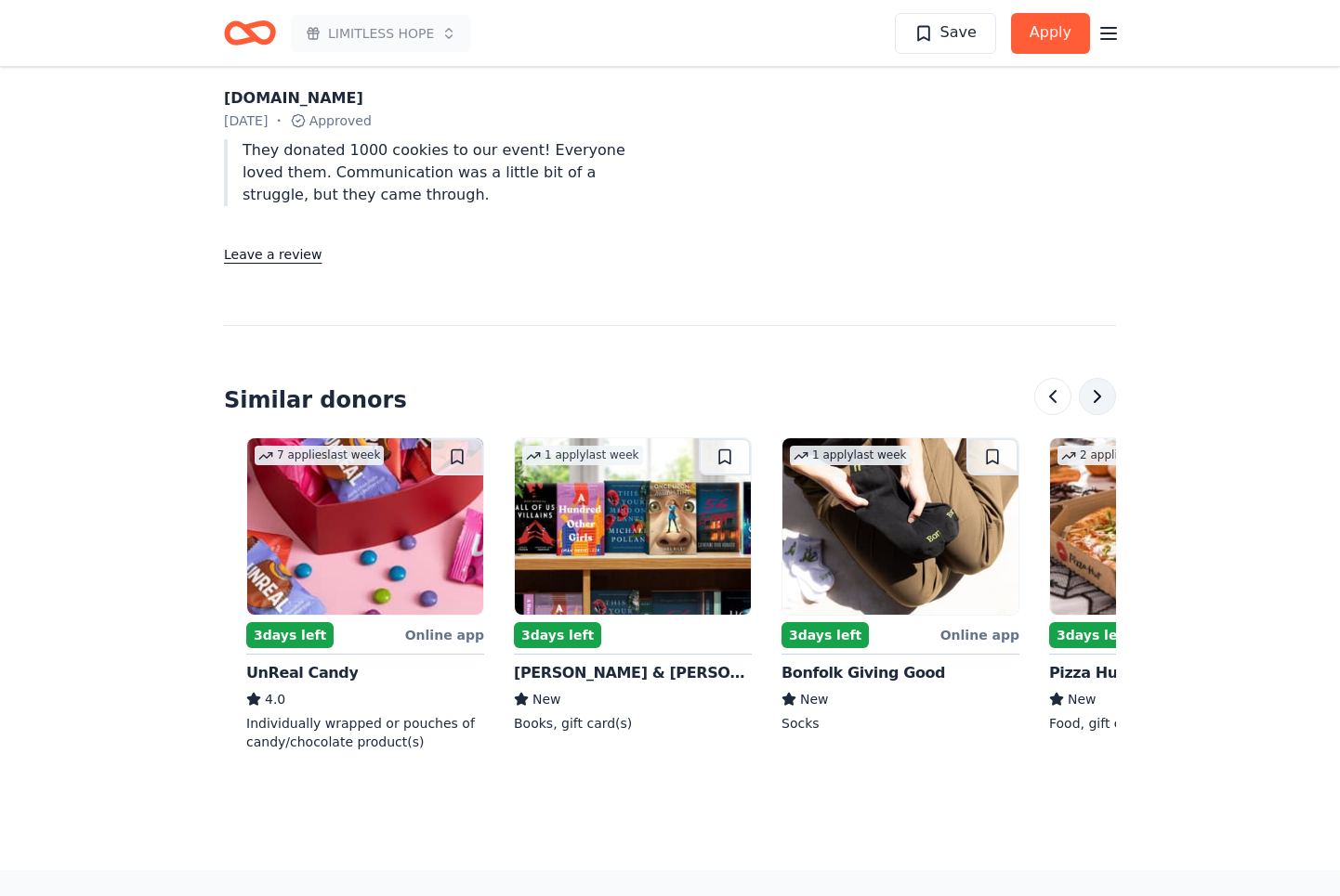
scroll to position [0, 803]
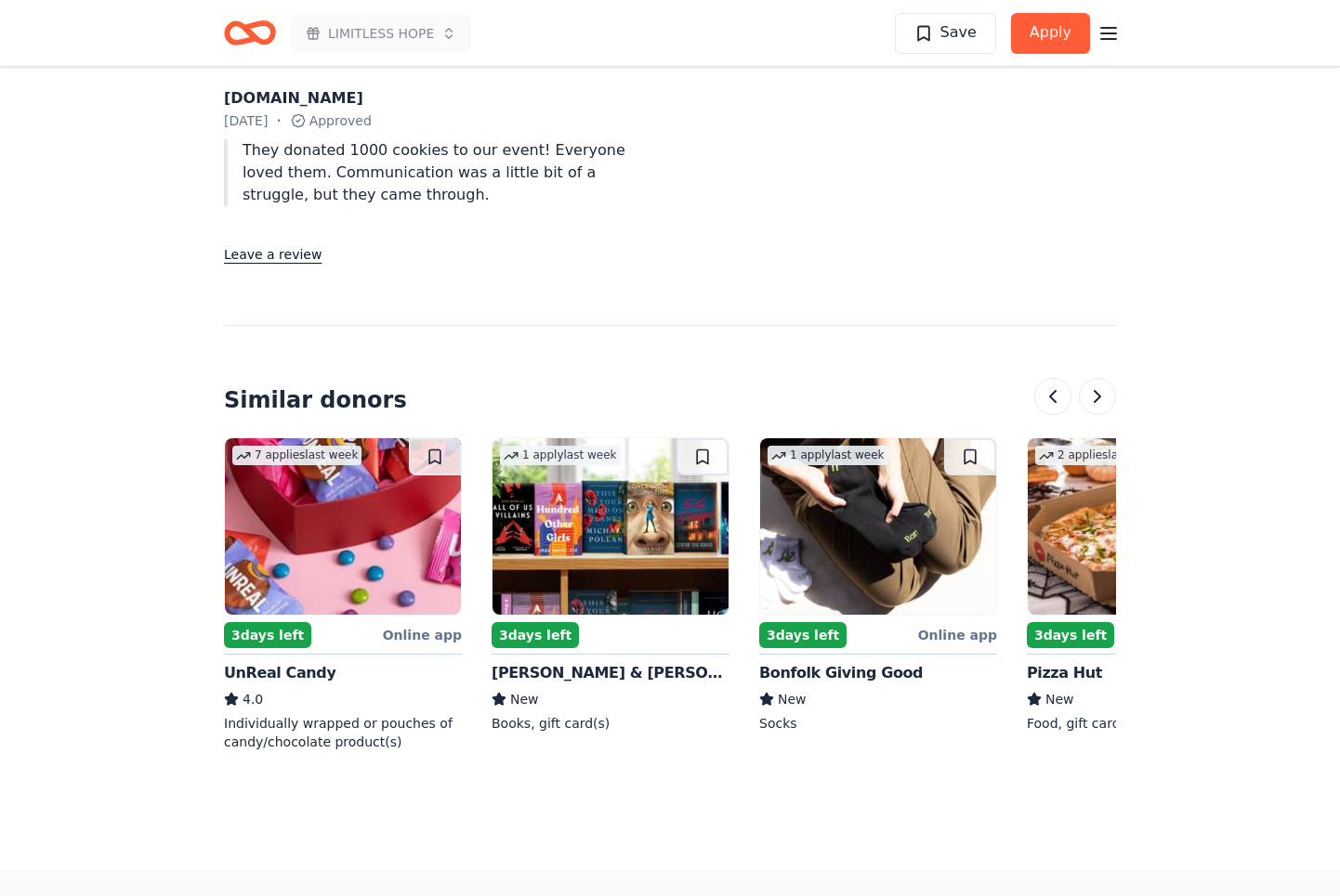
click at [949, 623] on div "Online app" at bounding box center [957, 635] width 79 height 23
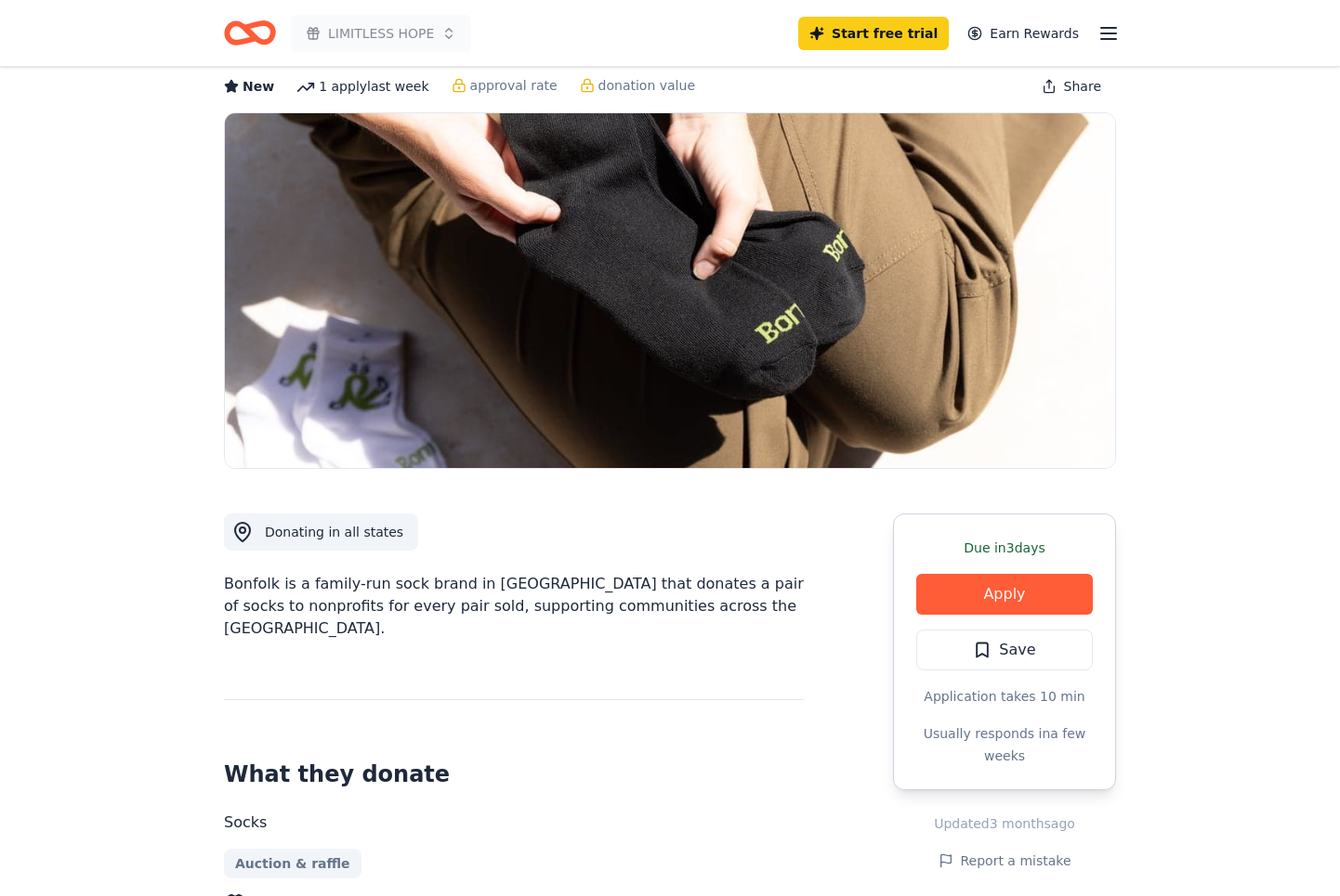
scroll to position [93, 0]
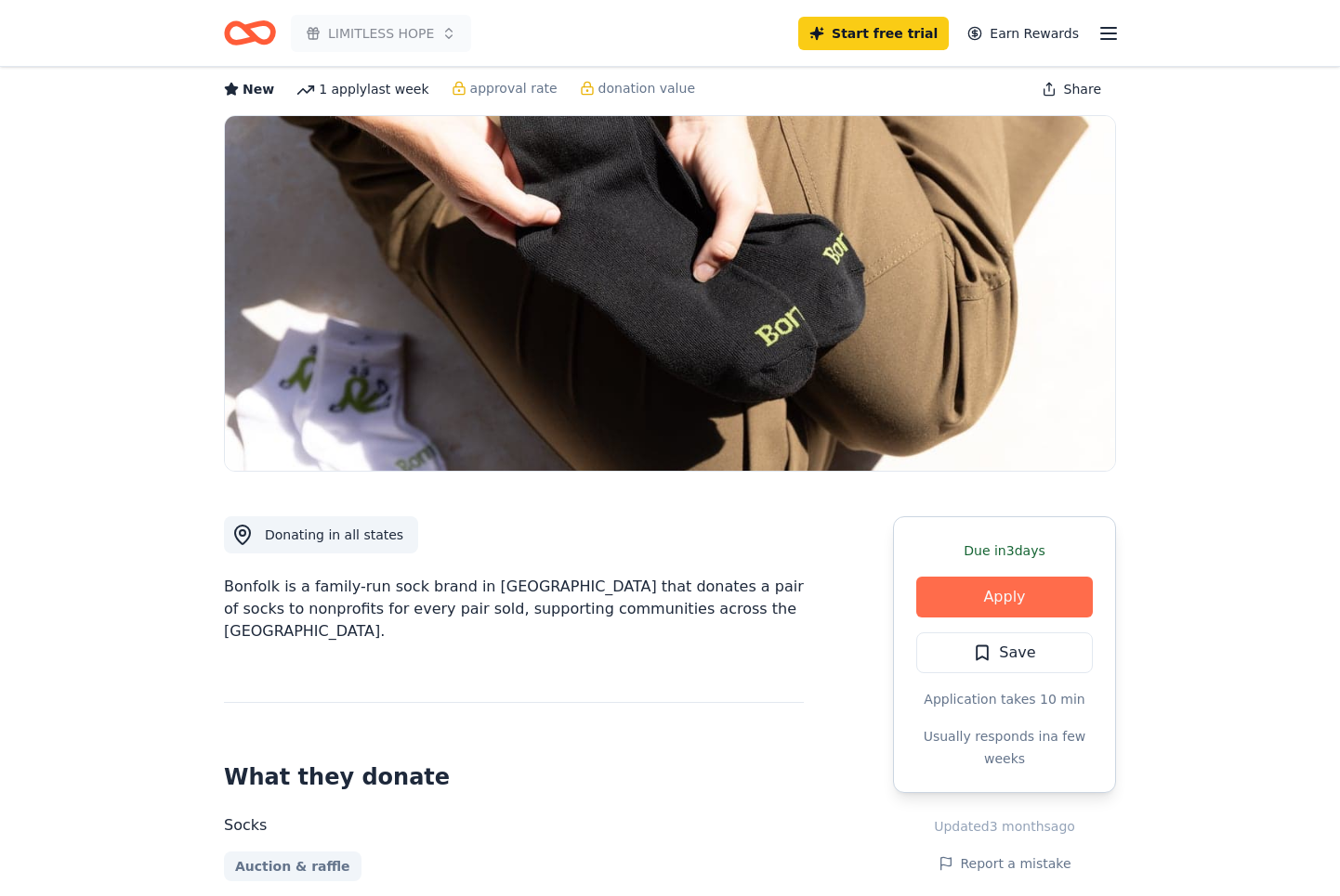
click at [971, 599] on button "Apply" at bounding box center [1004, 597] width 177 height 41
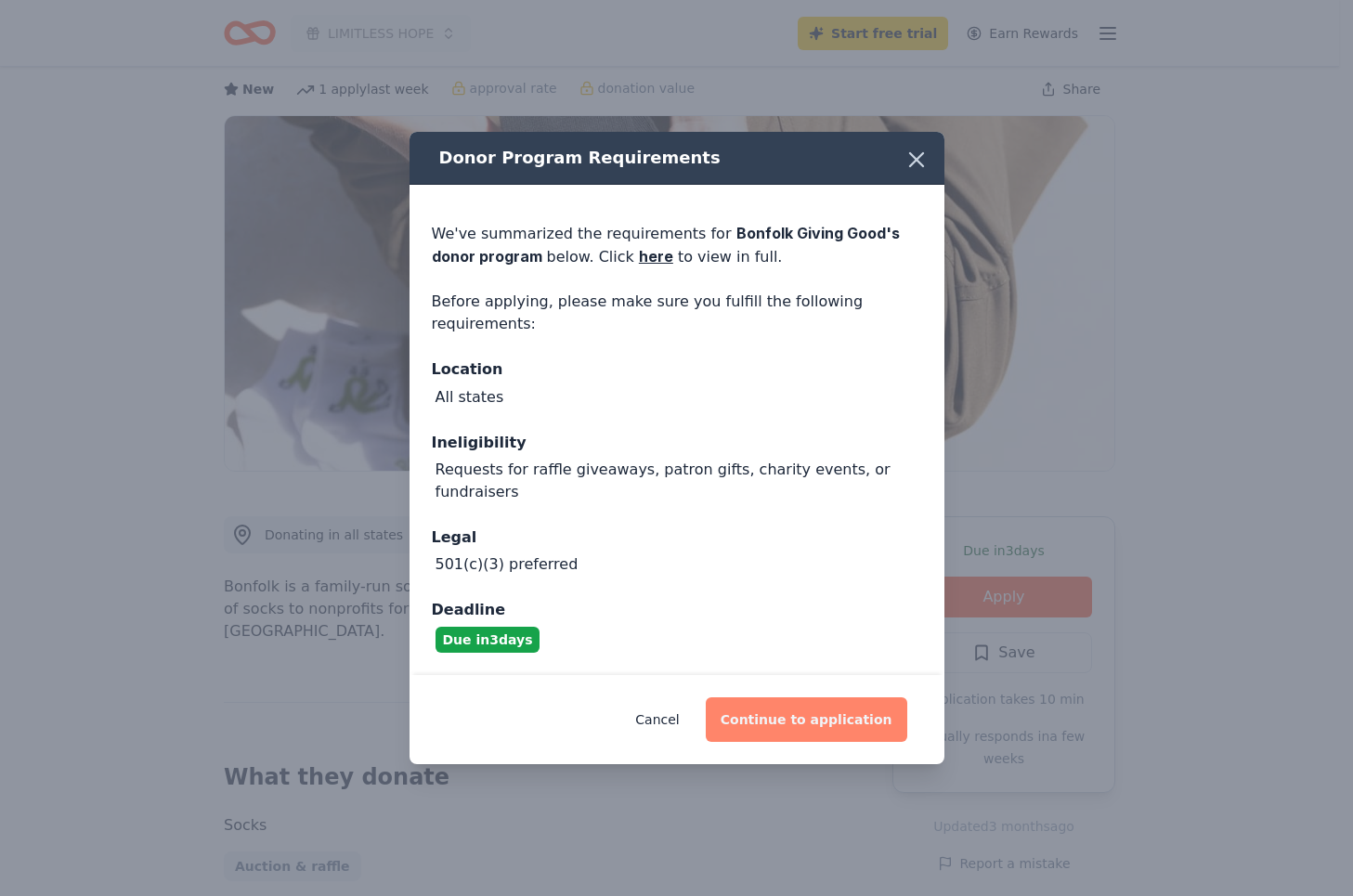
click at [838, 717] on button "Continue to application" at bounding box center [806, 719] width 201 height 45
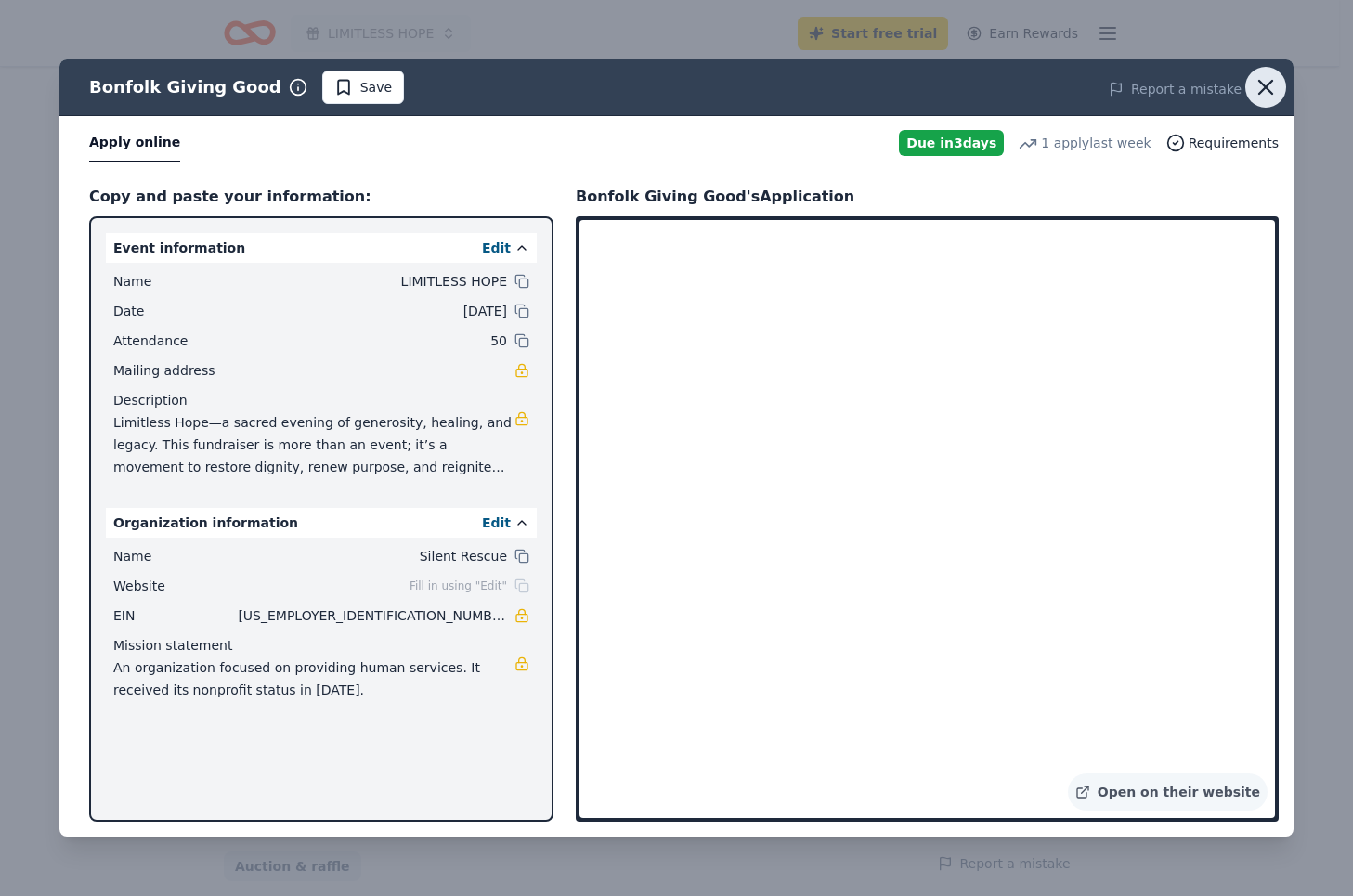
click at [1267, 89] on icon "button" at bounding box center [1265, 87] width 26 height 26
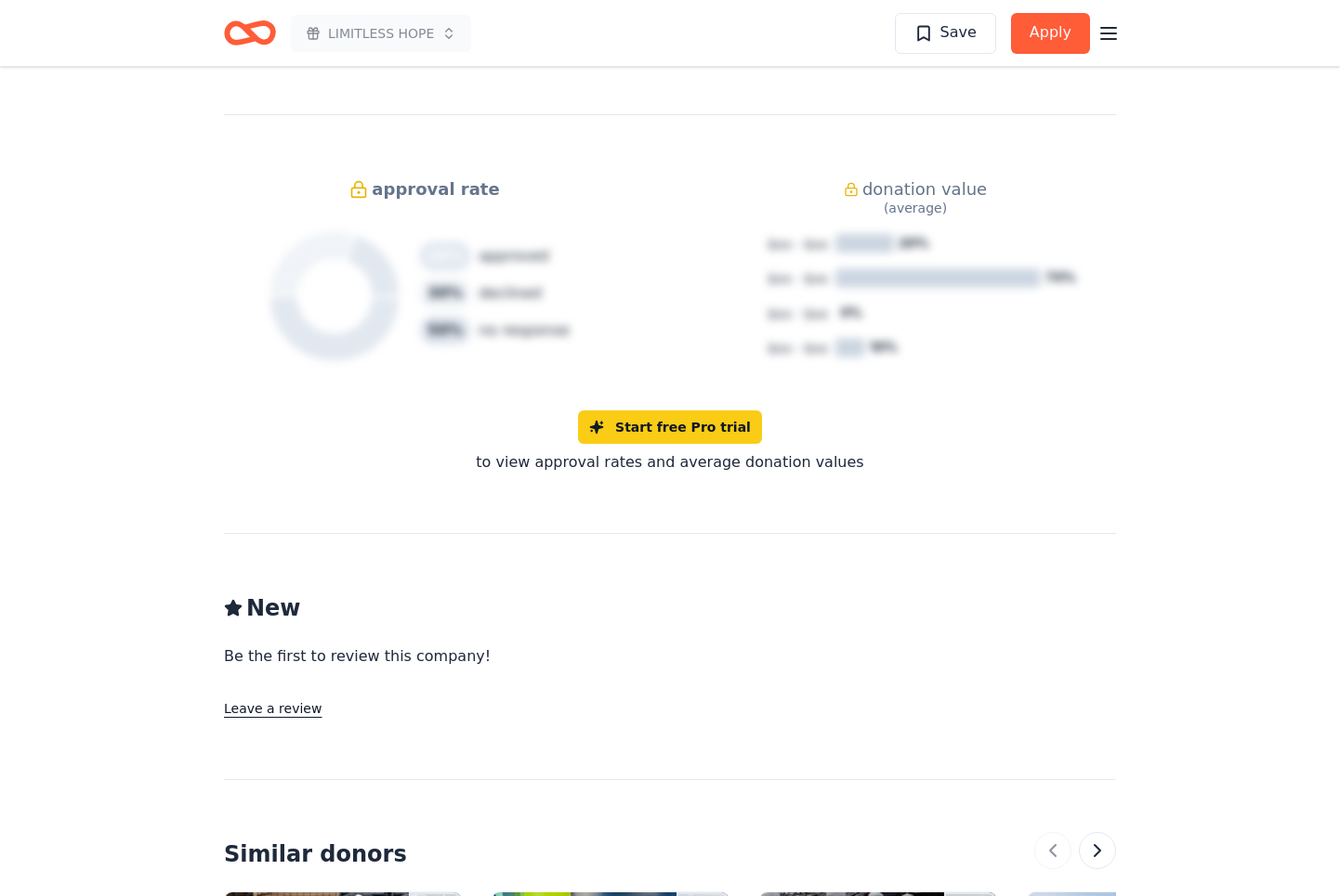
scroll to position [1672, 0]
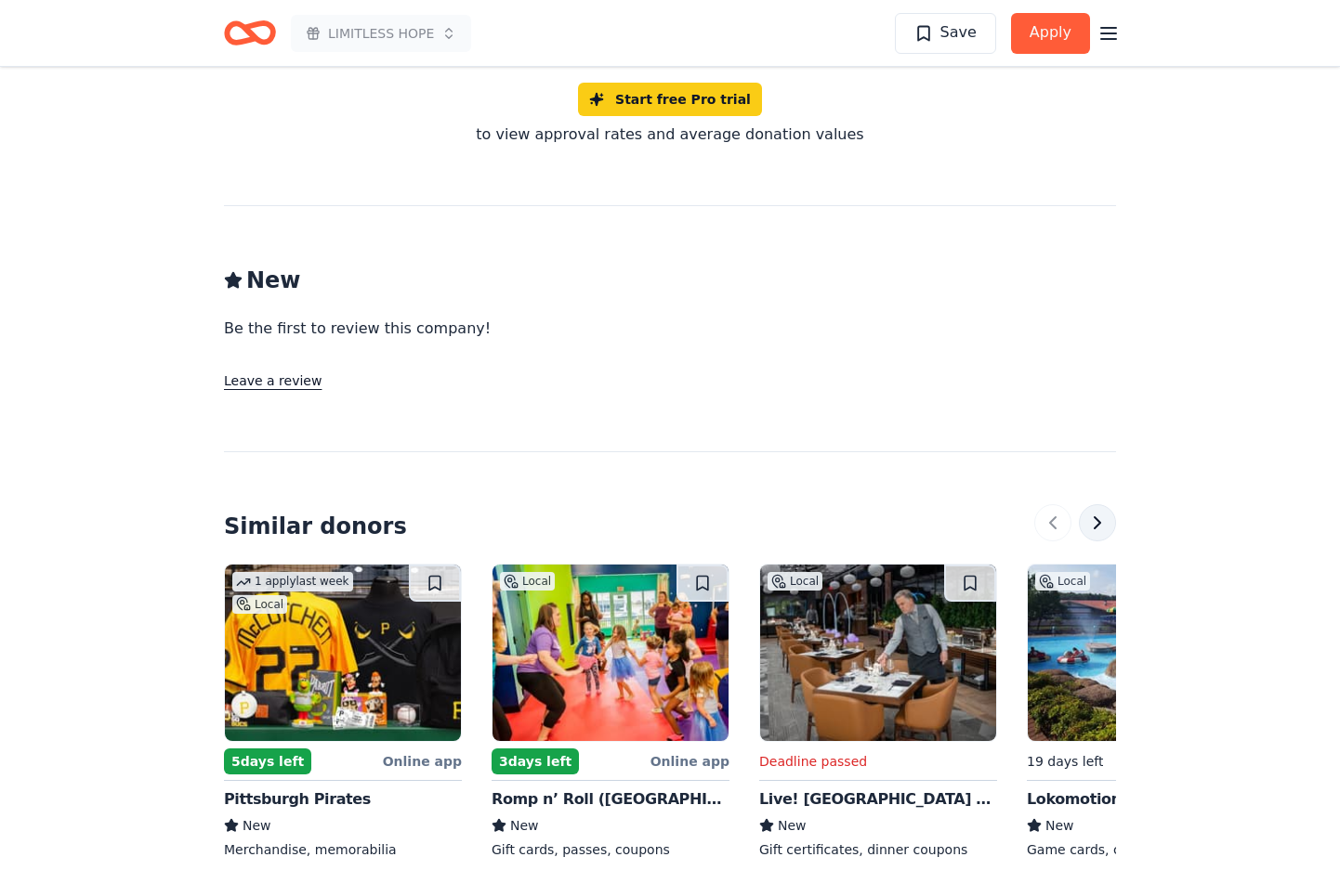
click at [1099, 505] on button at bounding box center [1097, 523] width 37 height 37
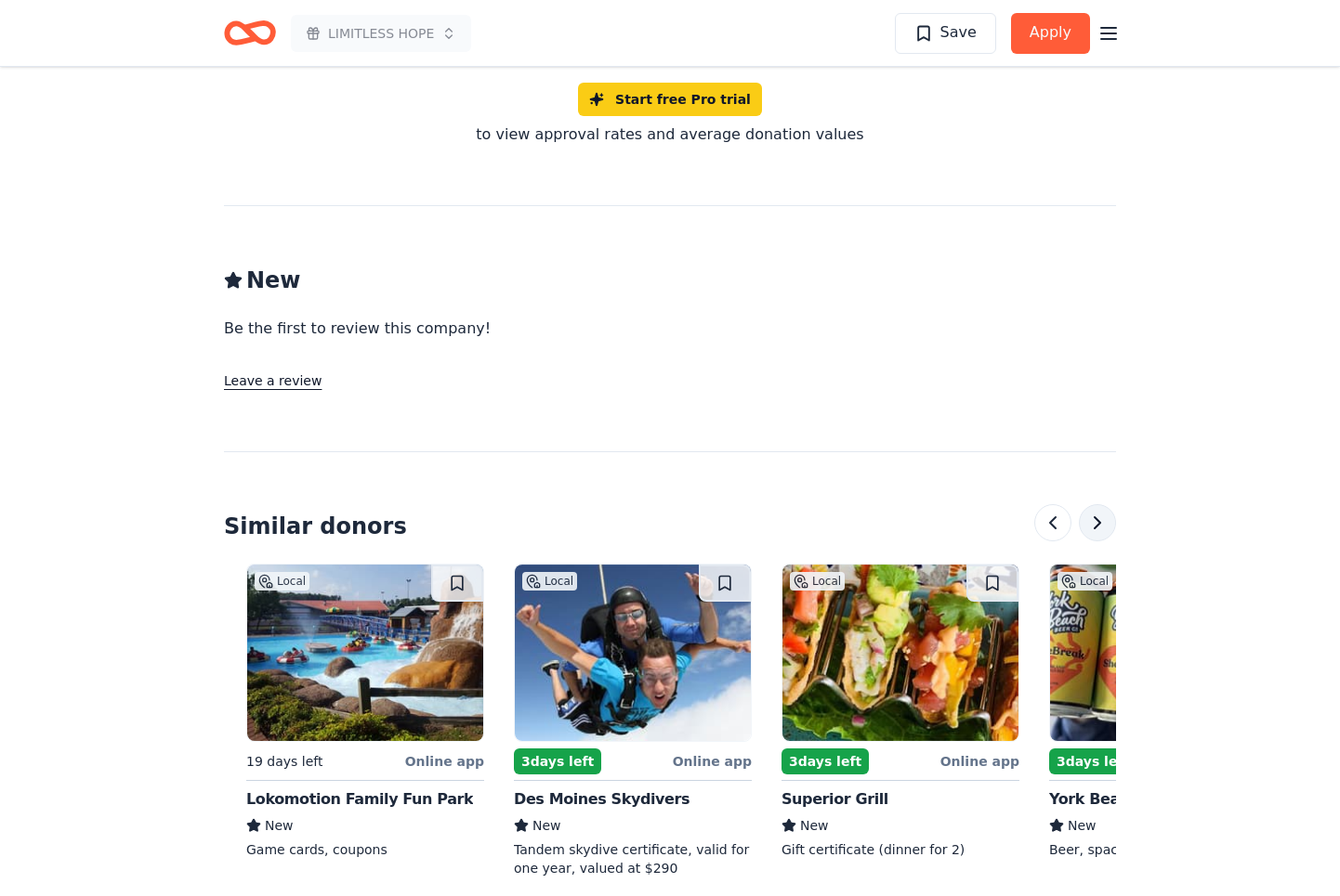
scroll to position [0, 803]
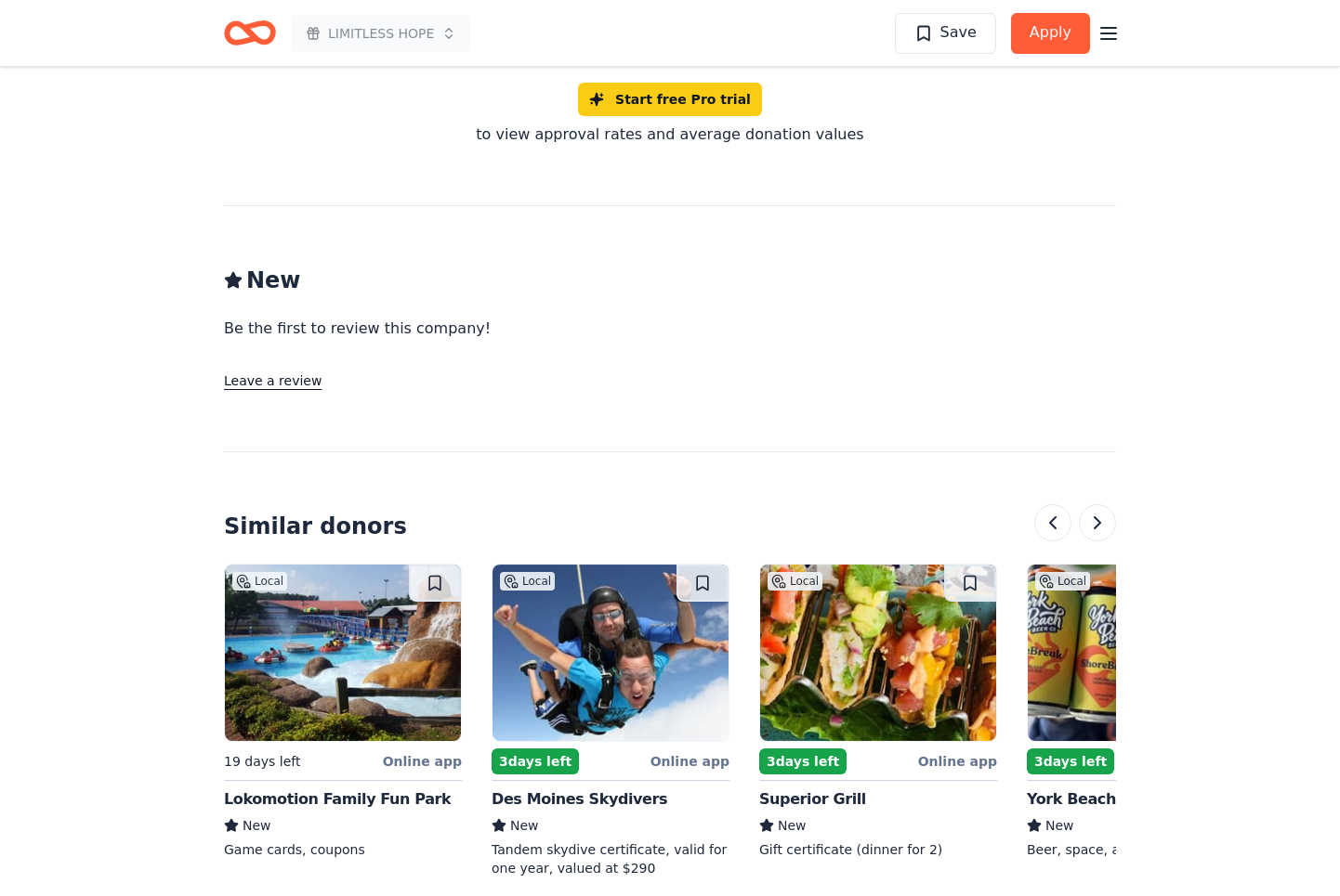
click at [528, 749] on div "3 days left" at bounding box center [535, 761] width 88 height 26
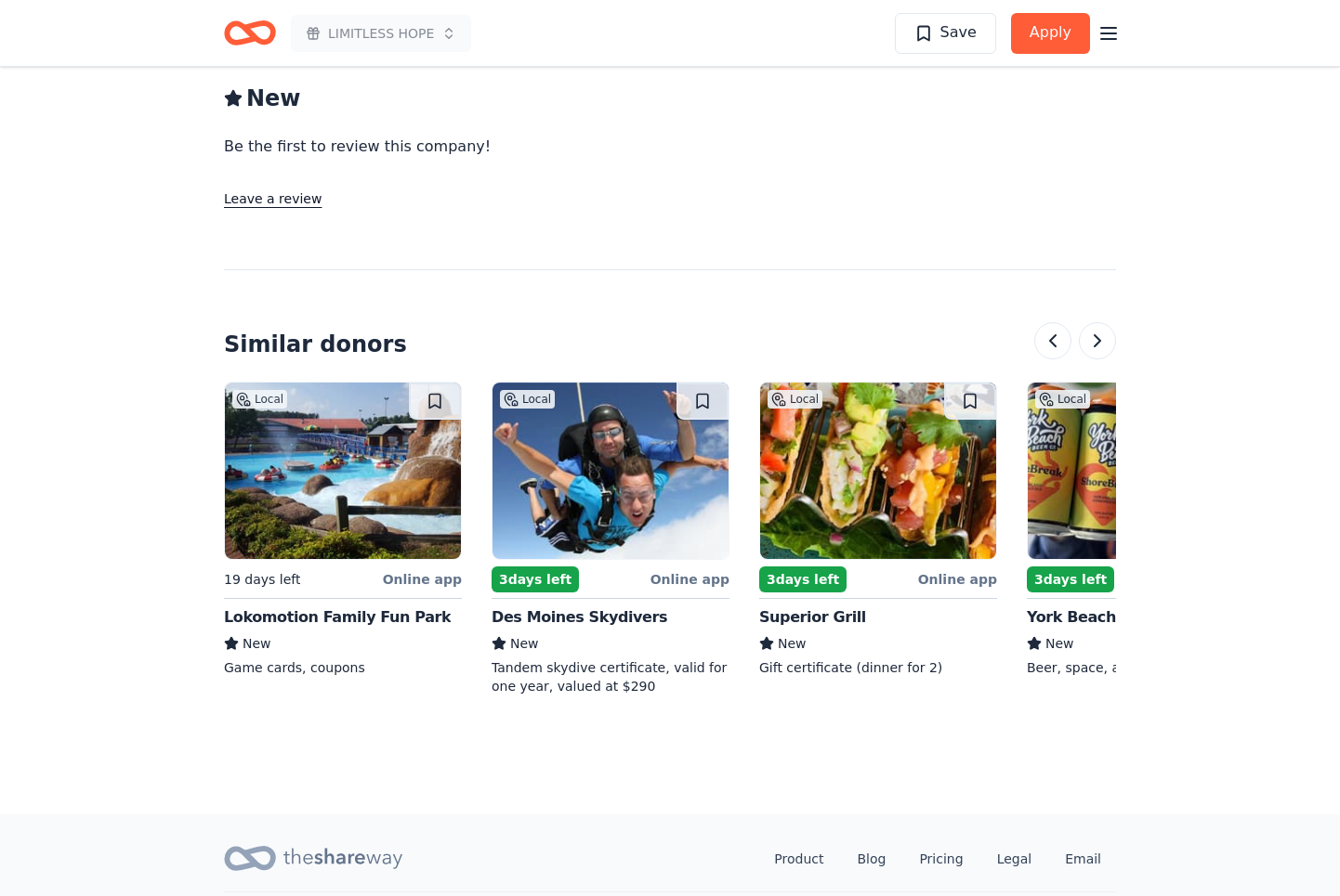
scroll to position [1858, 0]
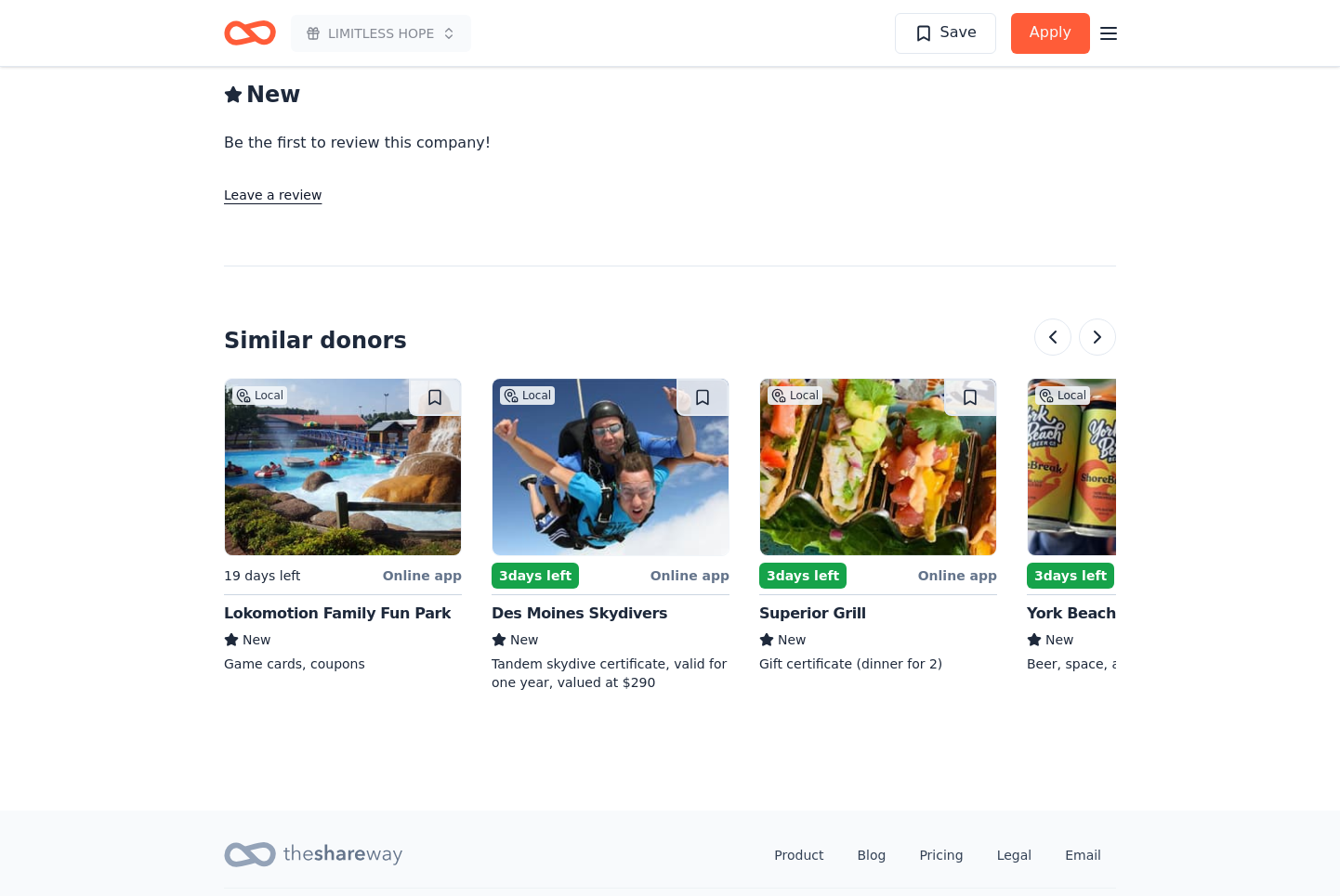
click at [968, 564] on div "Online app" at bounding box center [957, 575] width 79 height 23
click at [1105, 321] on button at bounding box center [1097, 337] width 37 height 37
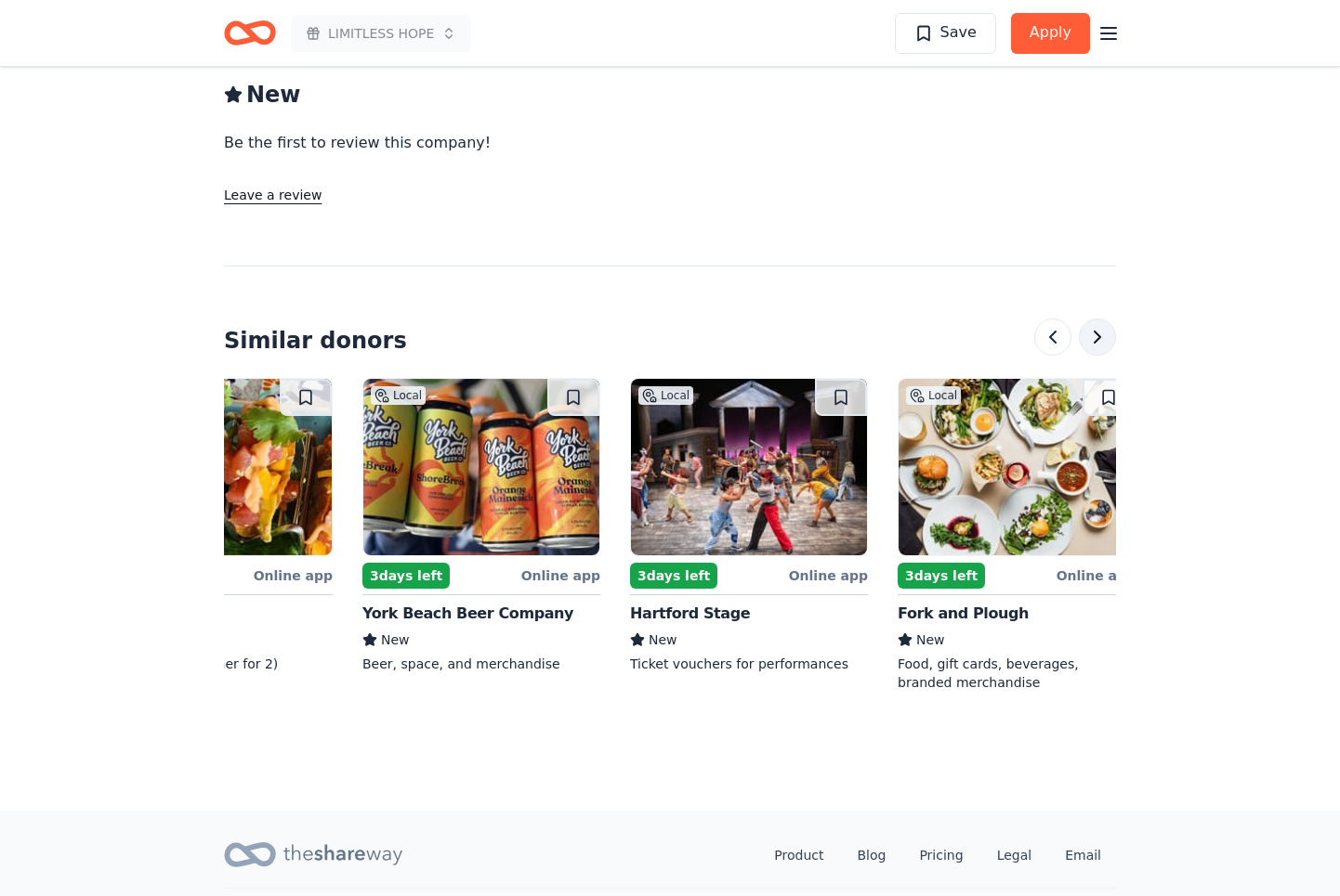
scroll to position [0, 1605]
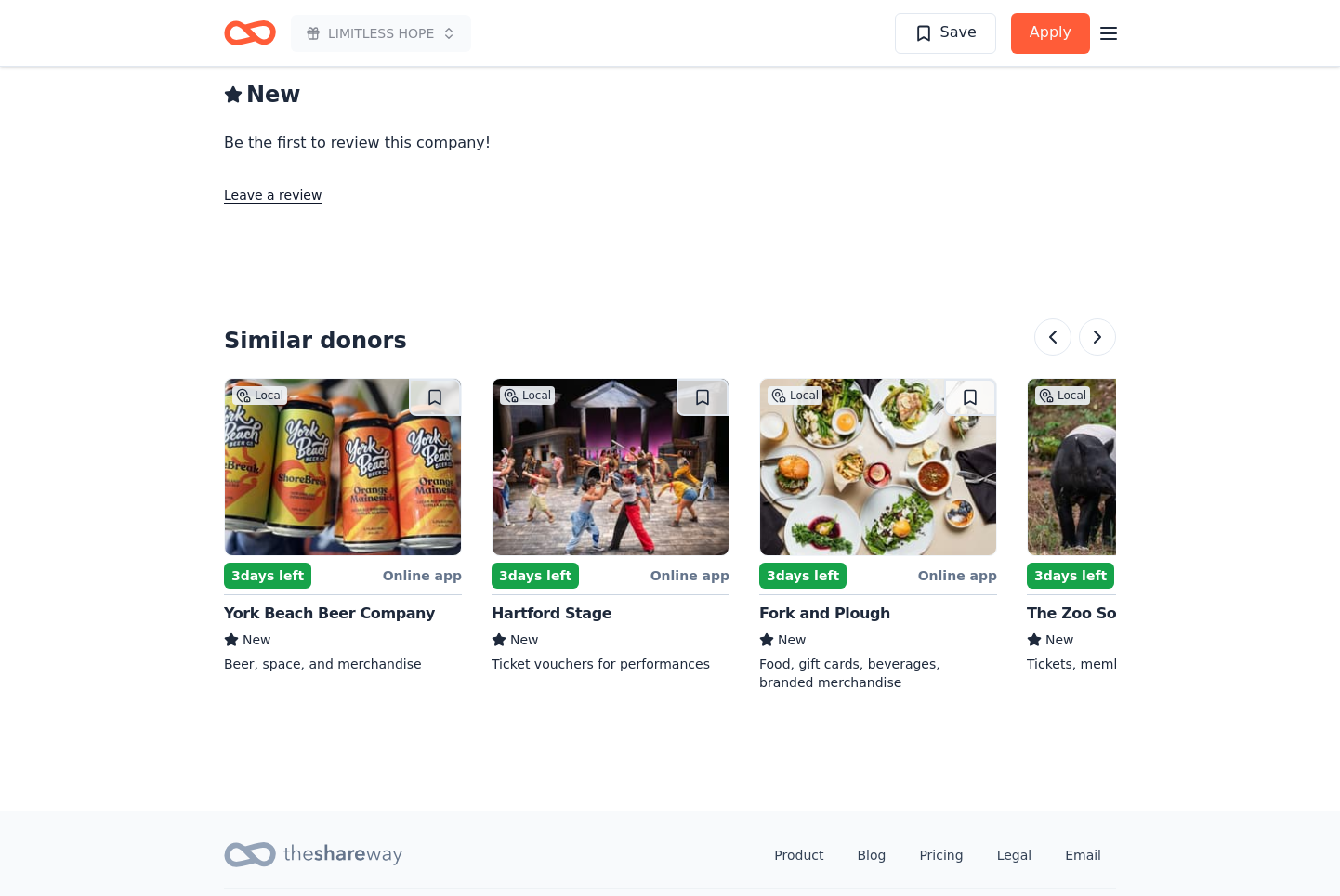
click at [327, 514] on img at bounding box center [343, 467] width 236 height 177
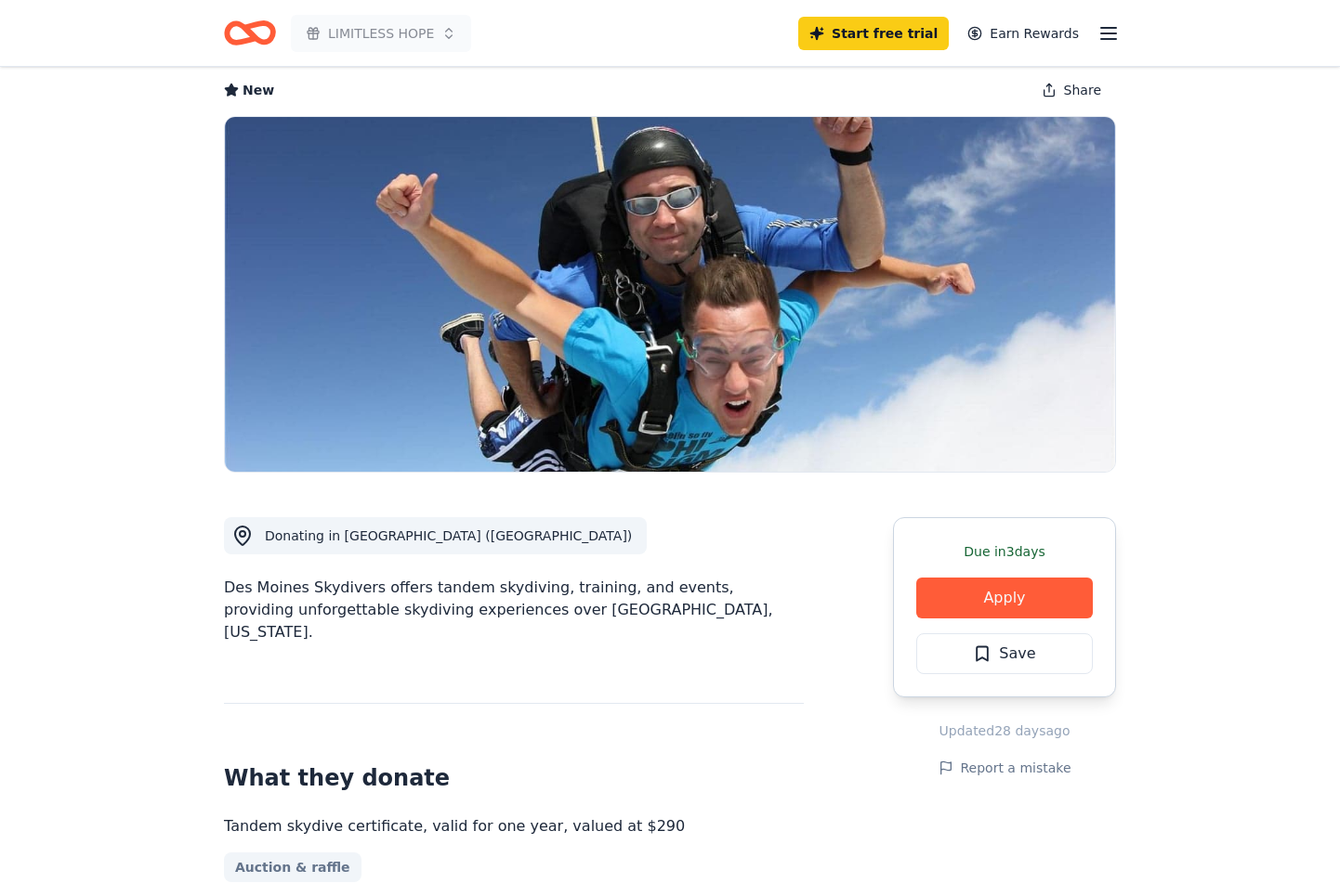
scroll to position [93, 0]
